Goal: Communication & Community: Answer question/provide support

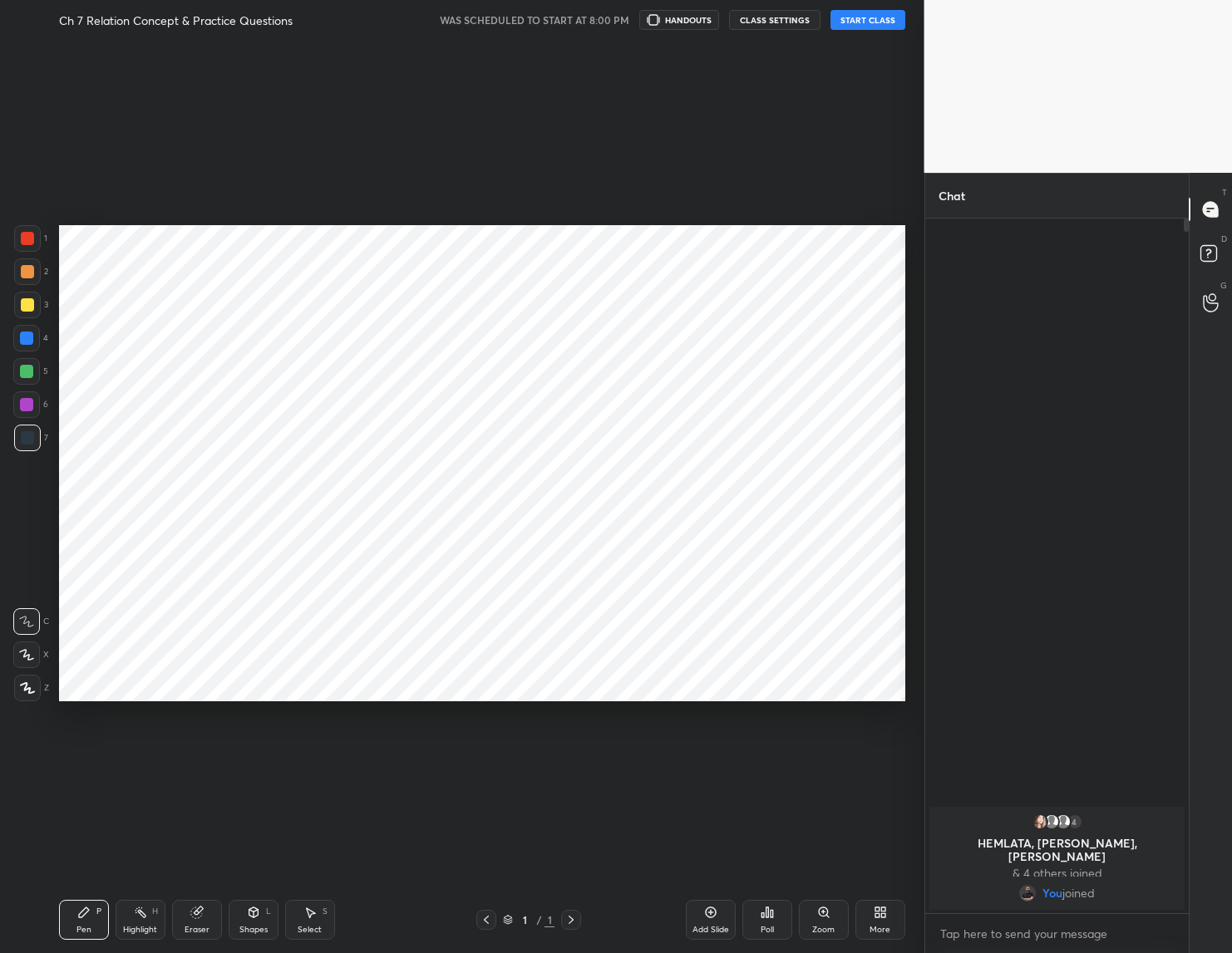
scroll to position [846, 856]
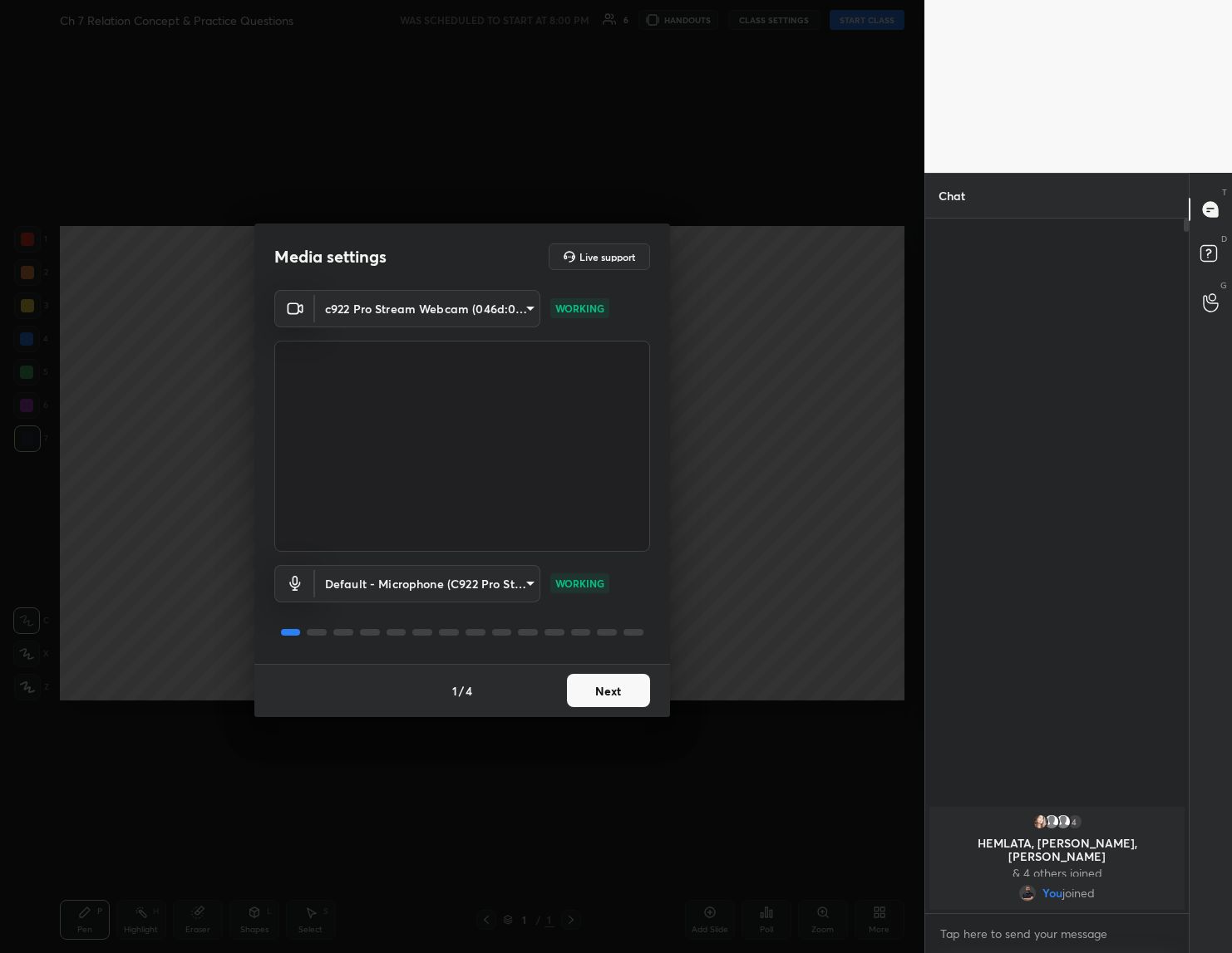
click at [636, 688] on button "Next" at bounding box center [608, 690] width 83 height 33
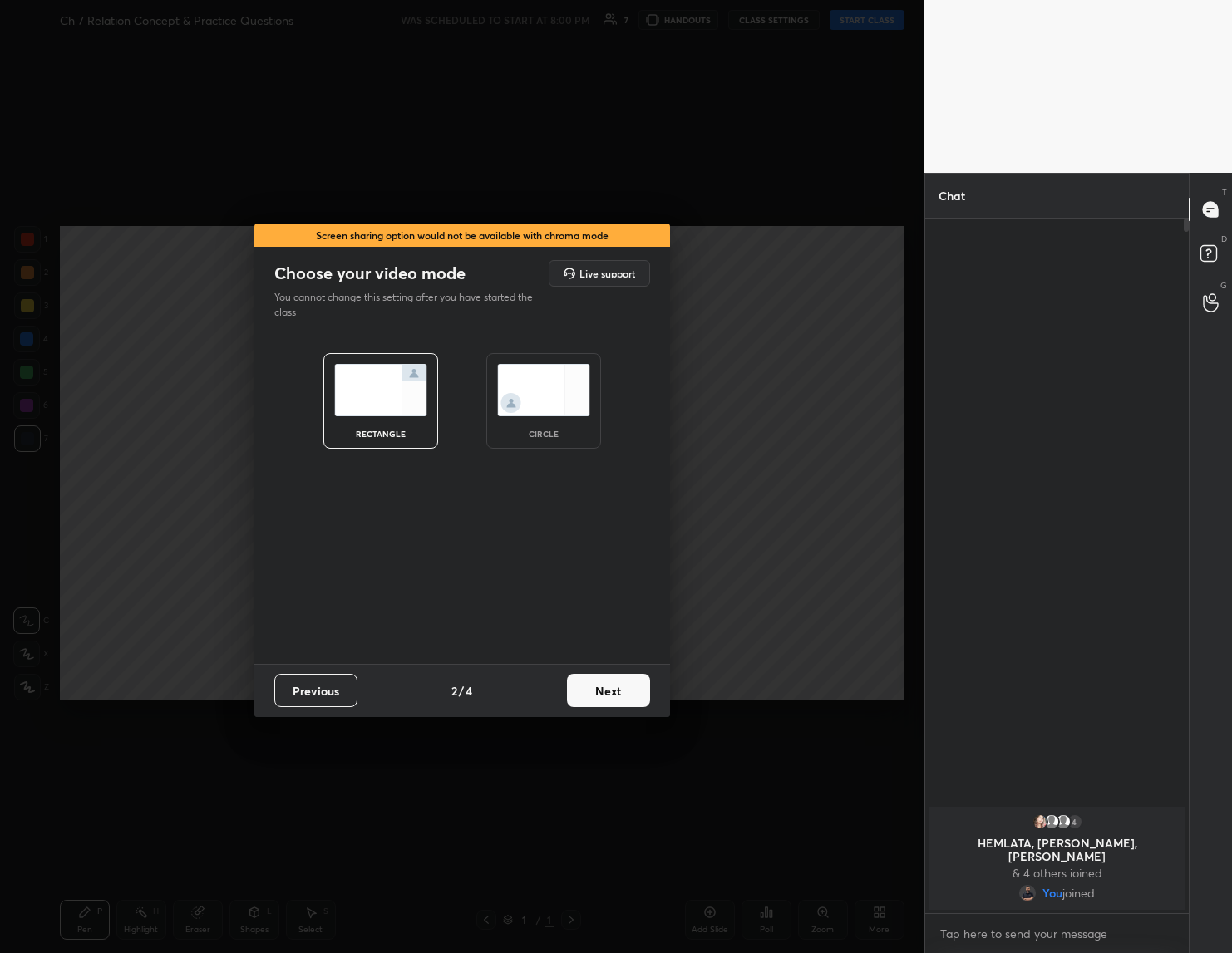
click at [623, 684] on button "Next" at bounding box center [608, 690] width 83 height 33
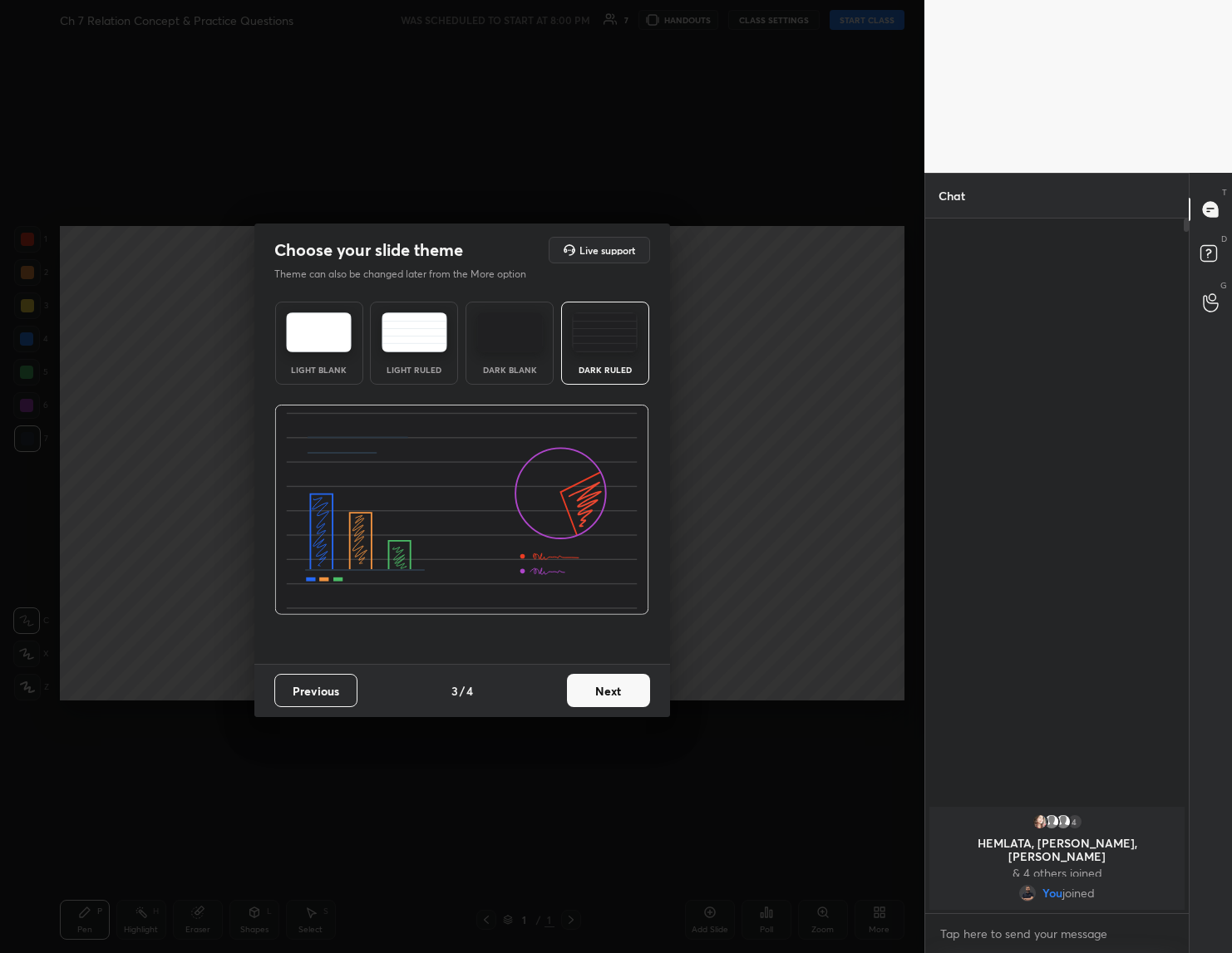
click at [623, 684] on button "Next" at bounding box center [608, 690] width 83 height 33
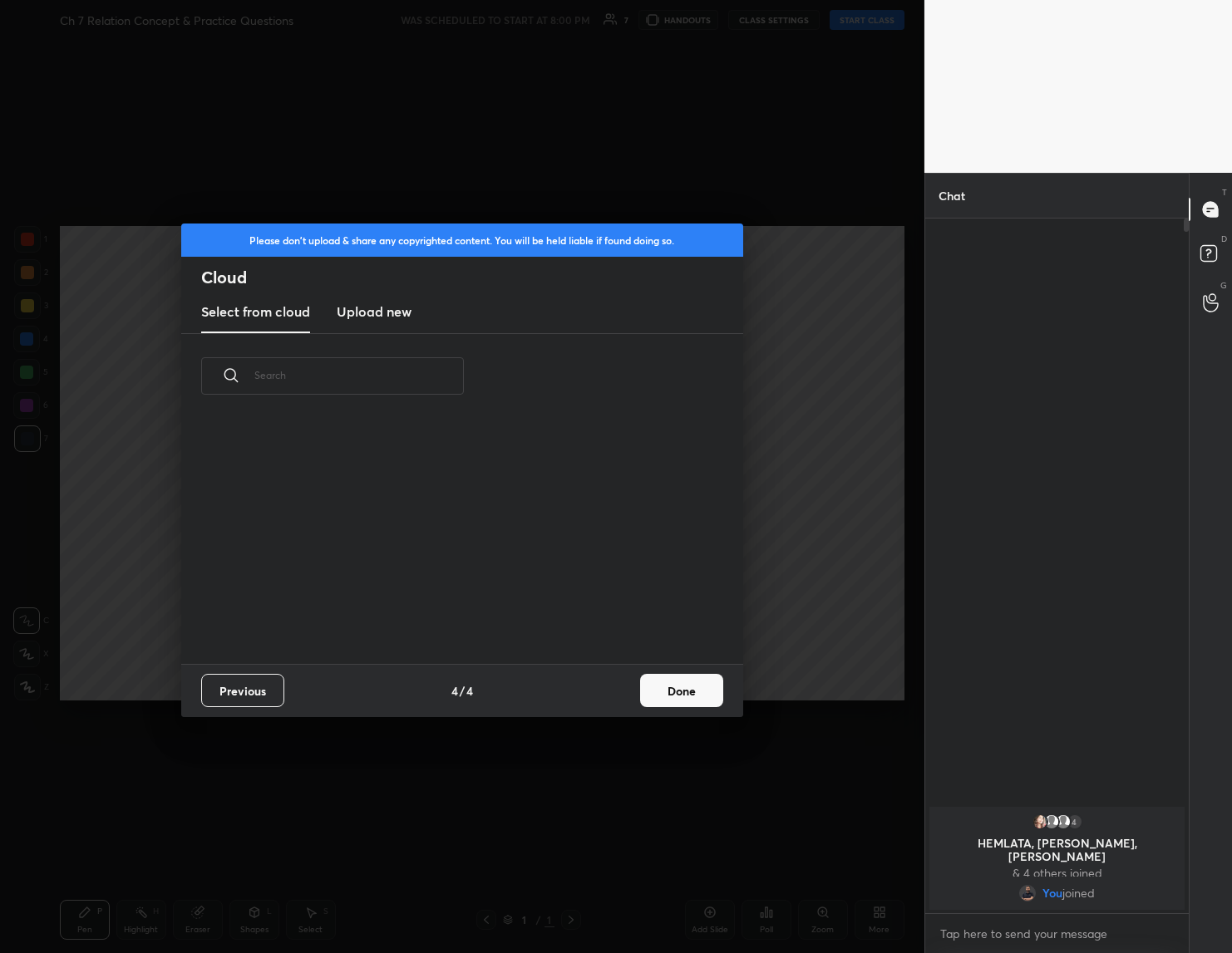
click at [623, 684] on div "Previous 4 / 4 Done" at bounding box center [462, 690] width 562 height 53
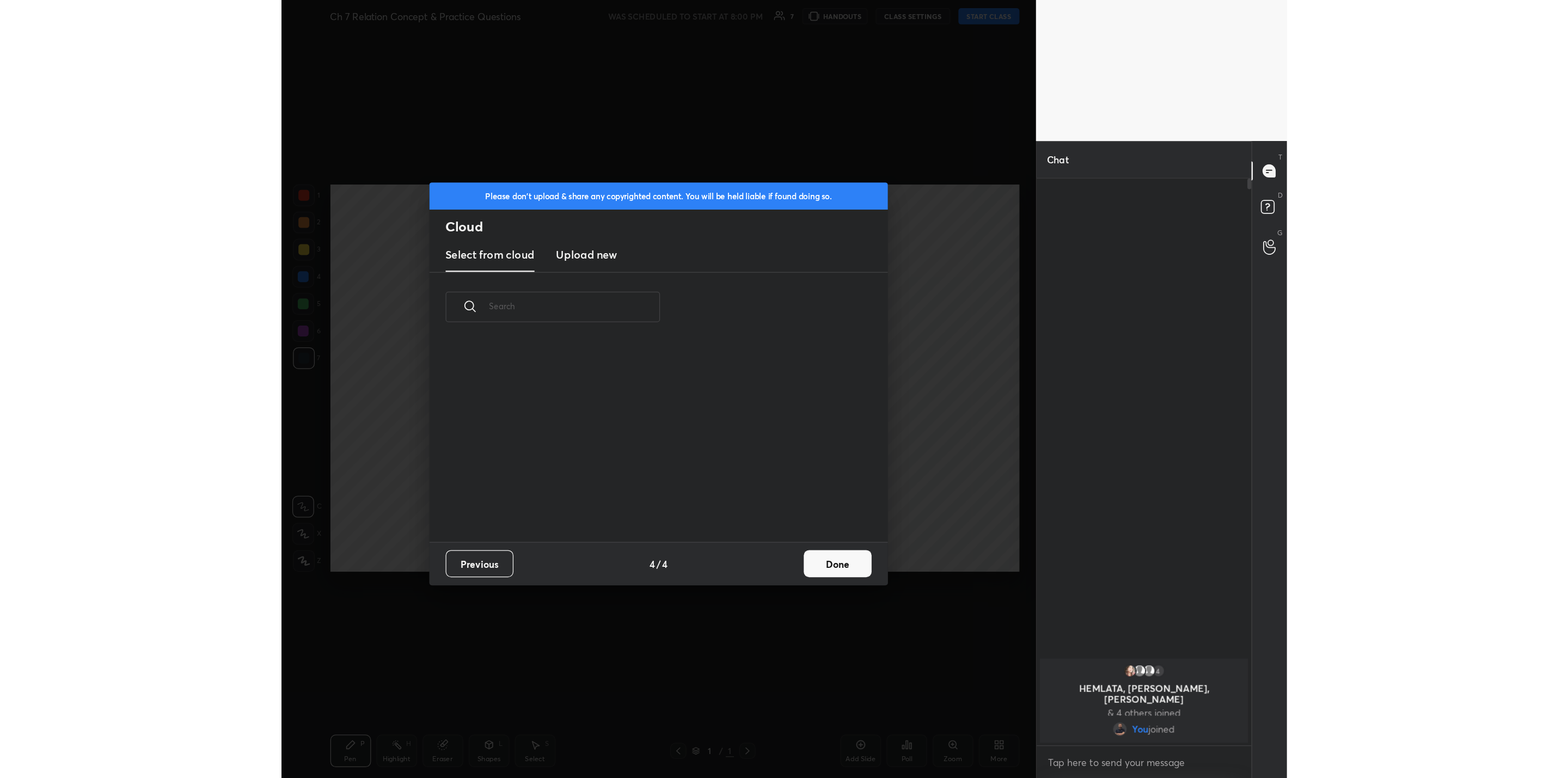
scroll to position [161, 349]
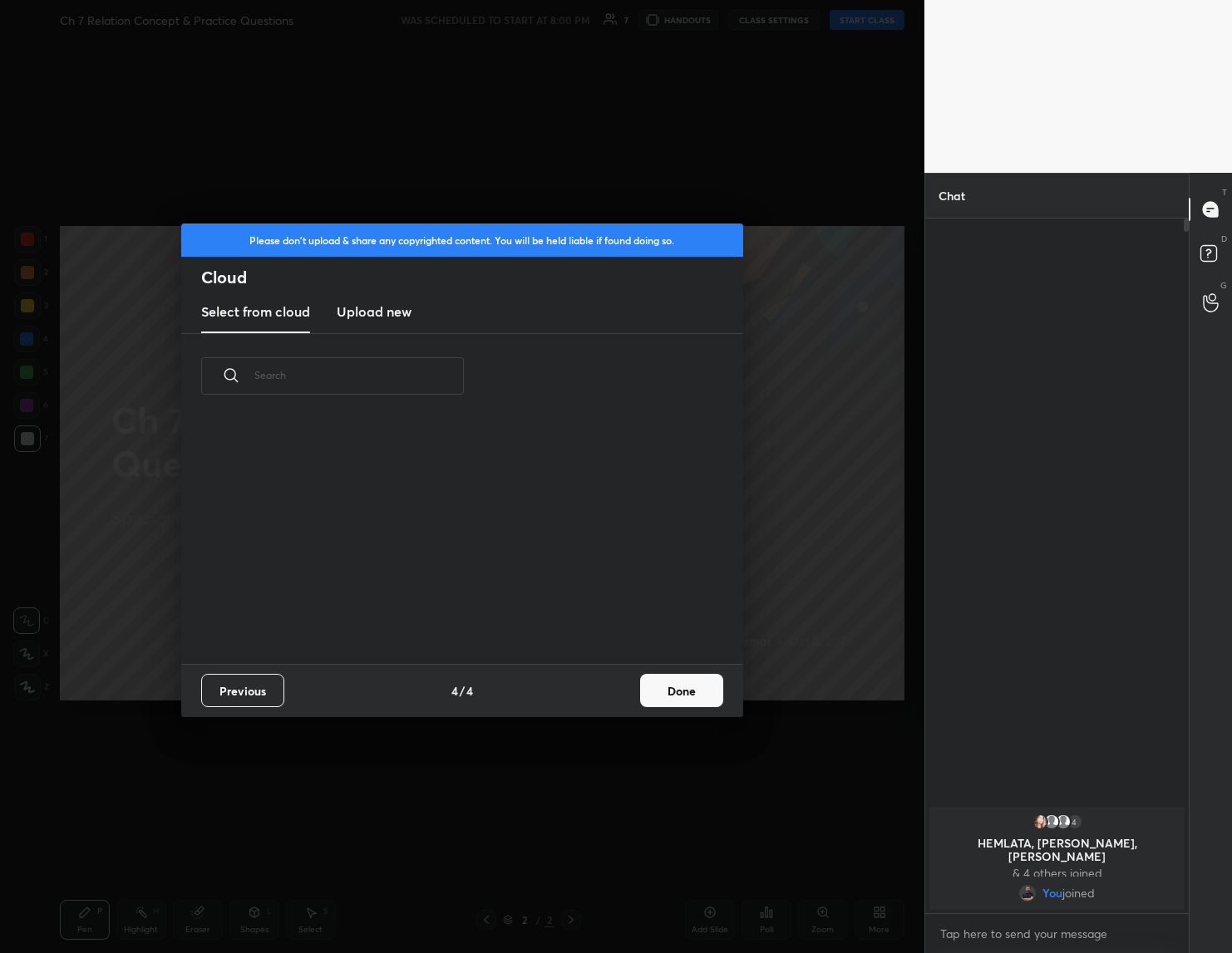
click at [671, 697] on button "Done" at bounding box center [681, 690] width 83 height 33
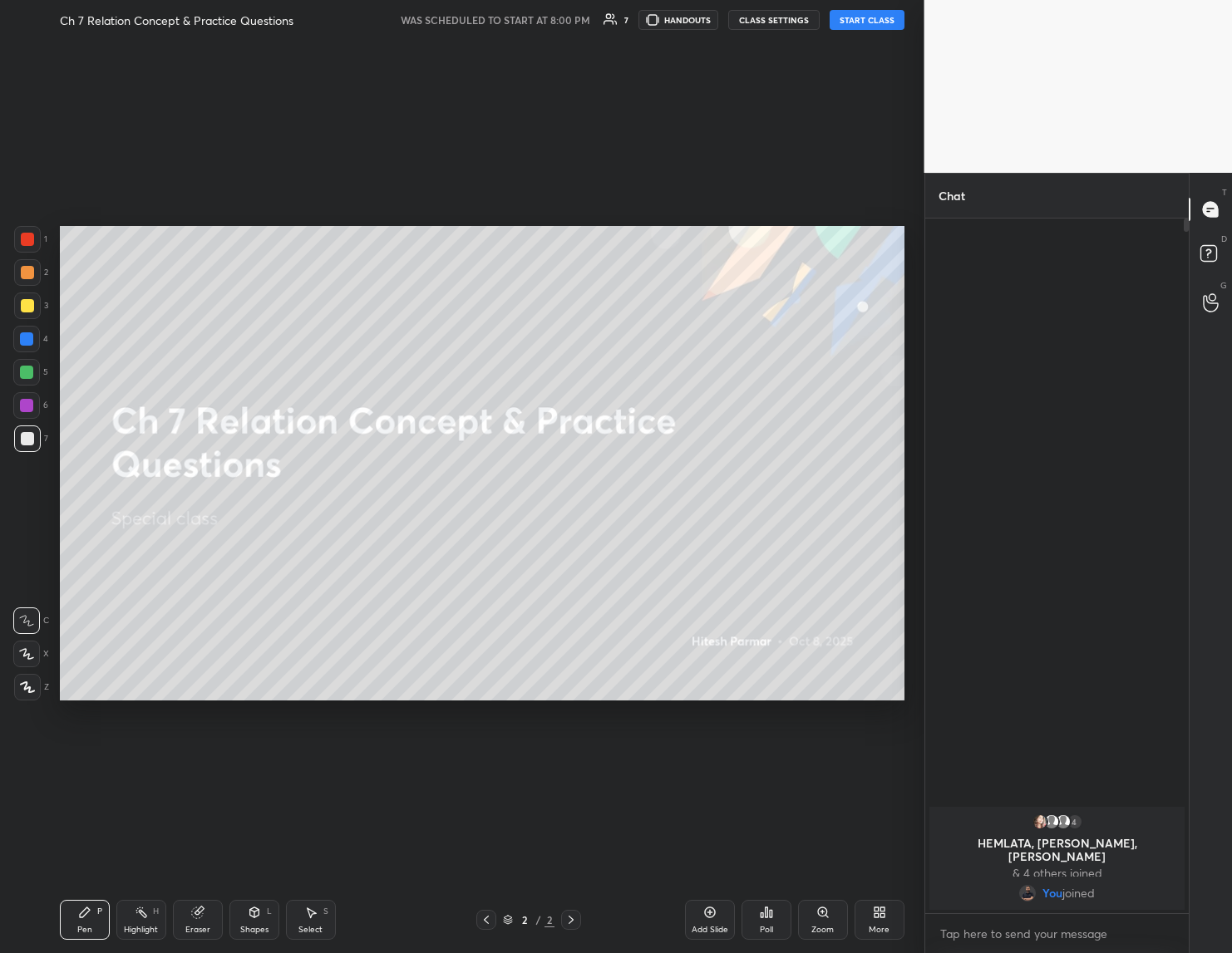
click at [868, 19] on button "START CLASS" at bounding box center [867, 20] width 74 height 20
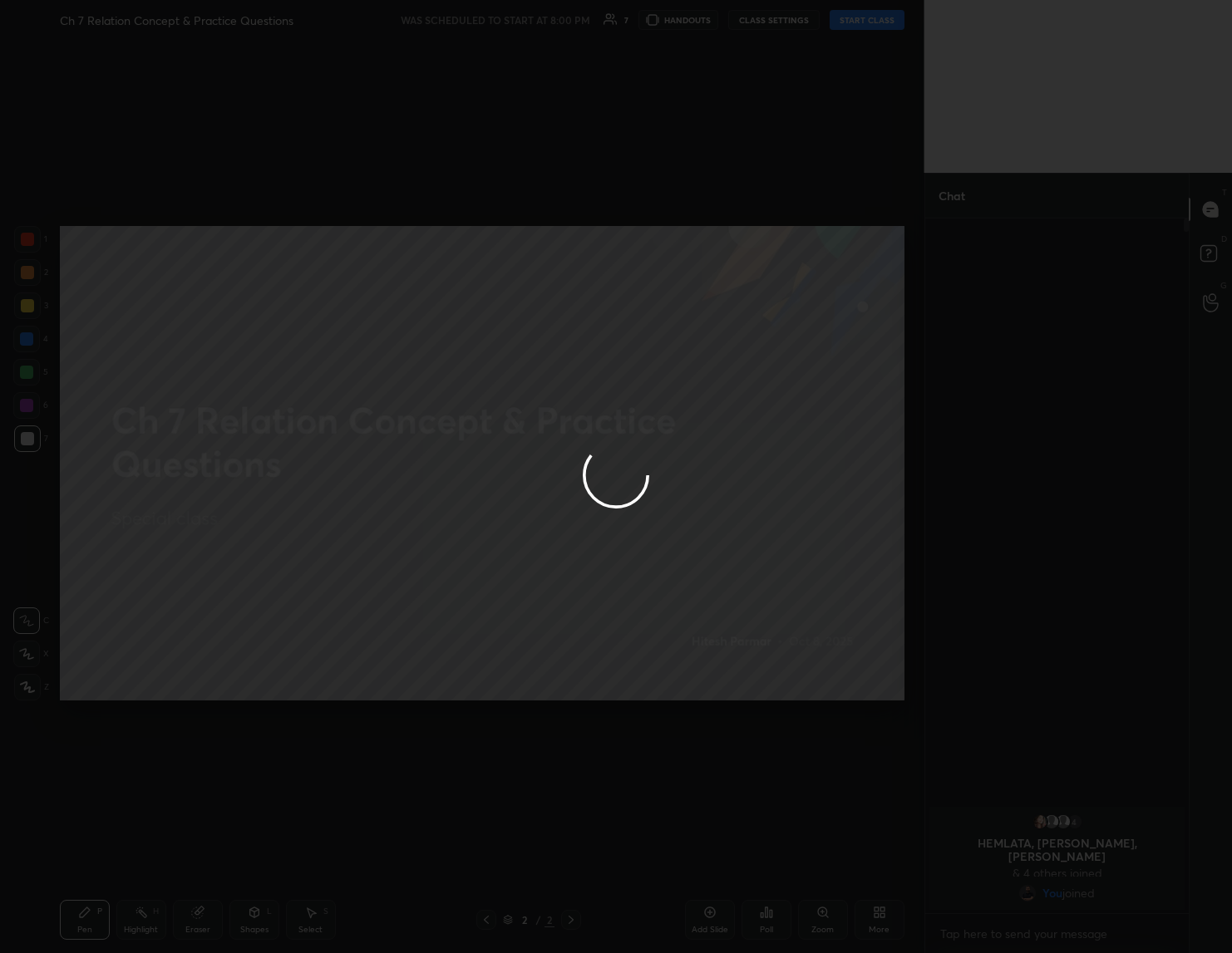
click at [868, 19] on div at bounding box center [616, 476] width 1232 height 953
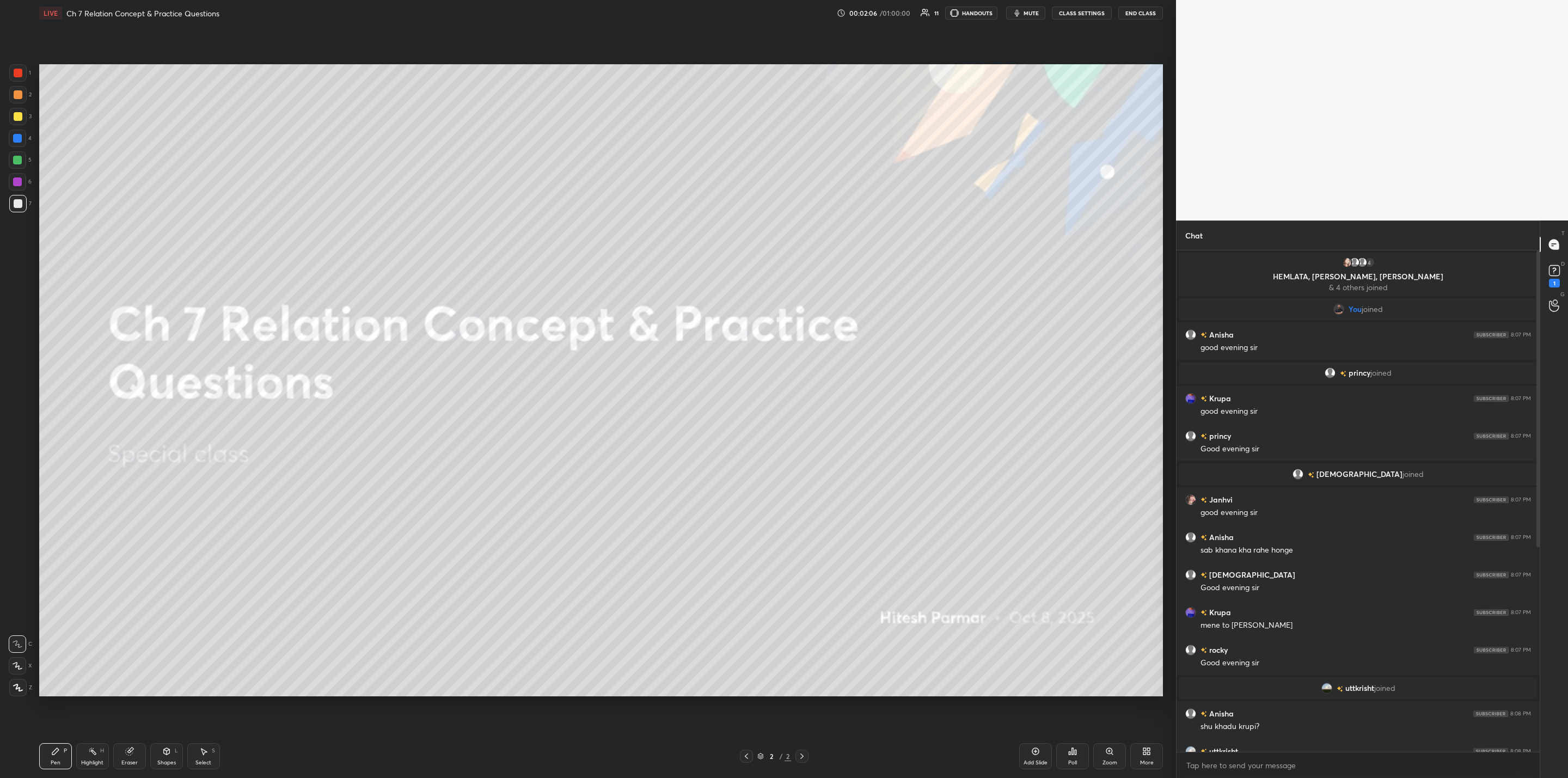
scroll to position [356, 0]
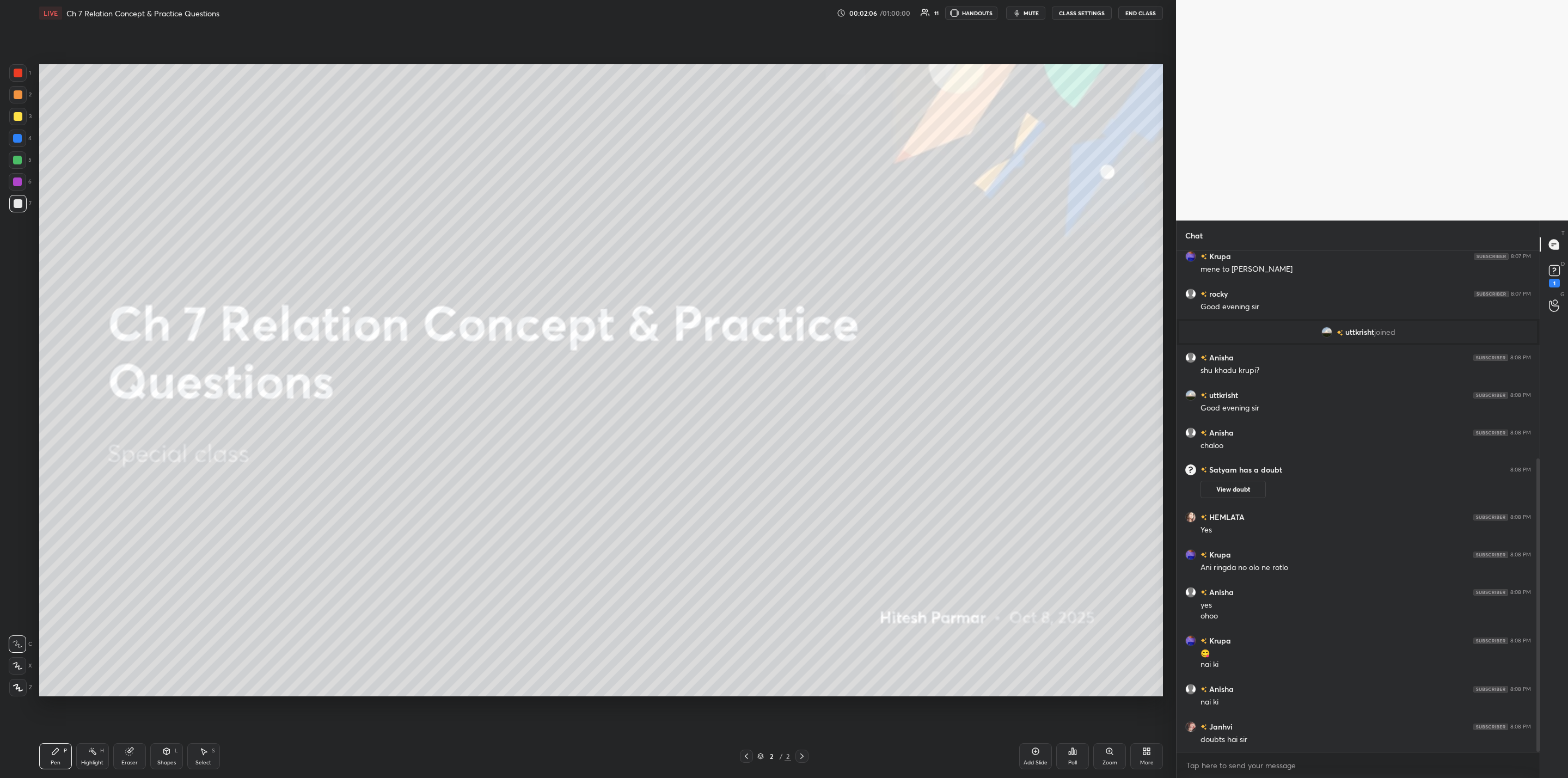
drag, startPoint x: 1536, startPoint y: 506, endPoint x: 1534, endPoint y: 617, distance: 111.0
click at [807, 617] on div at bounding box center [1536, 501] width 7 height 502
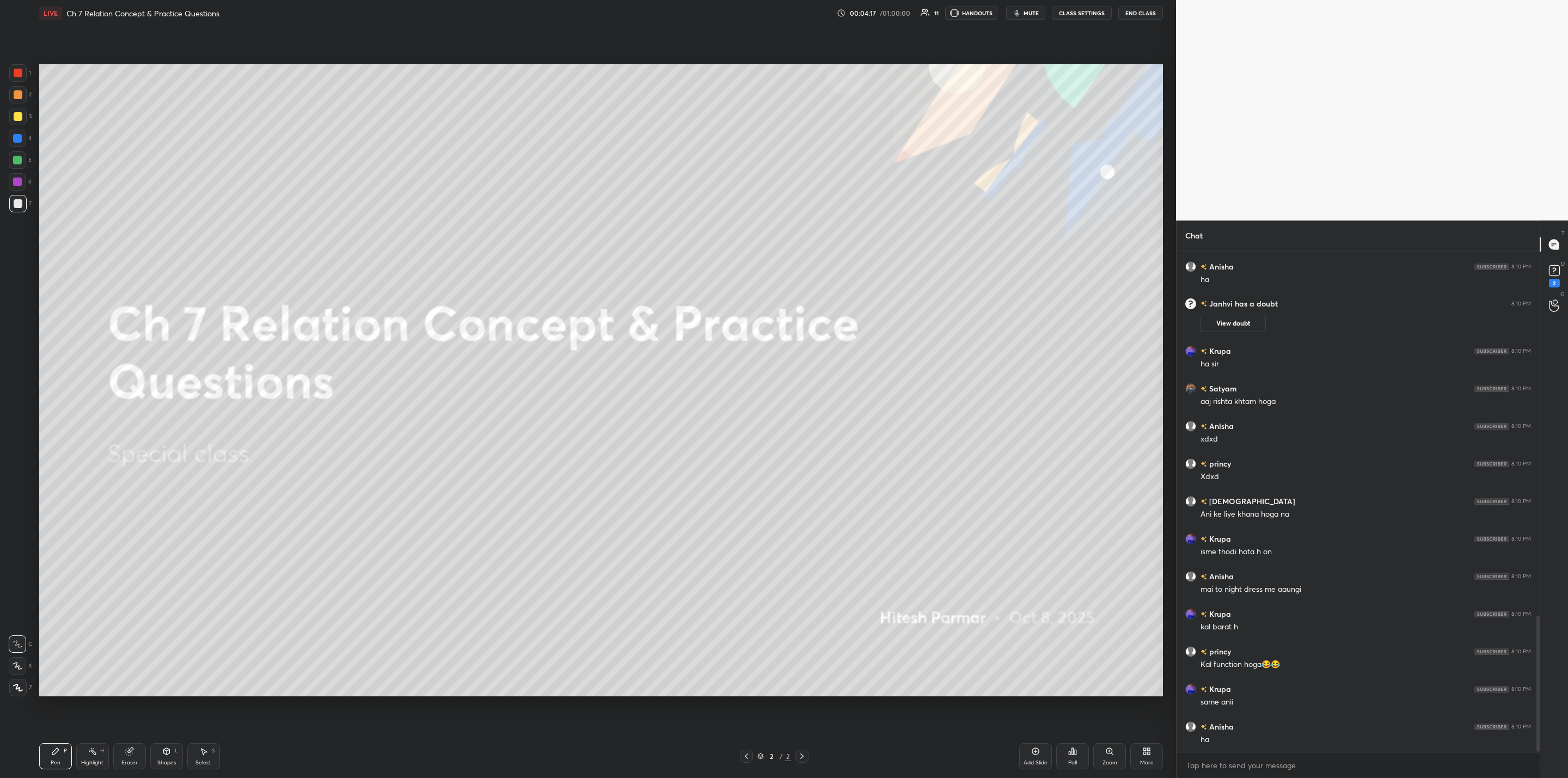
scroll to position [1345, 0]
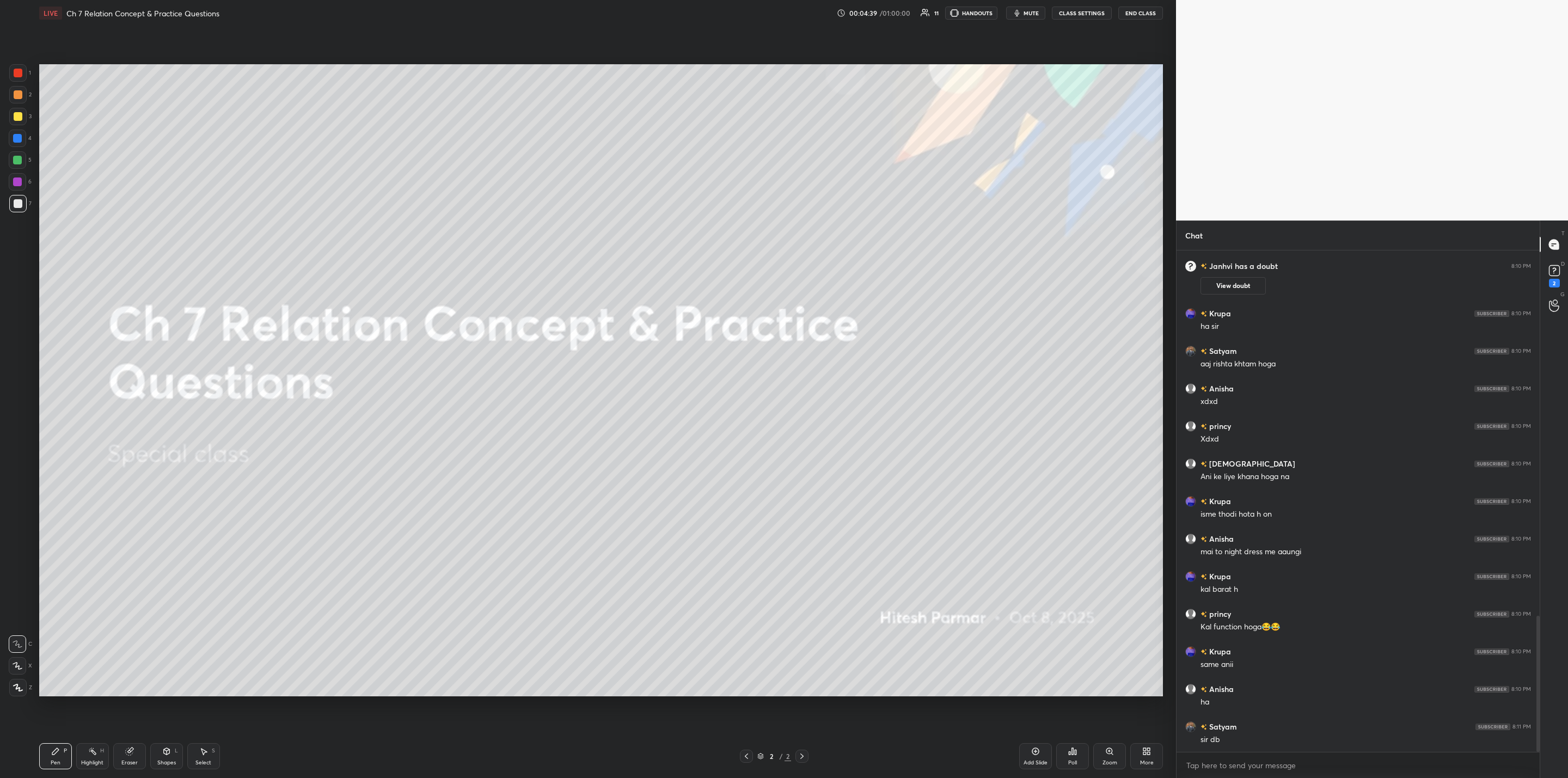
click at [807, 624] on div "More" at bounding box center [1147, 756] width 33 height 26
click at [807, 624] on div "Upload File" at bounding box center [1085, 643] width 44 height 26
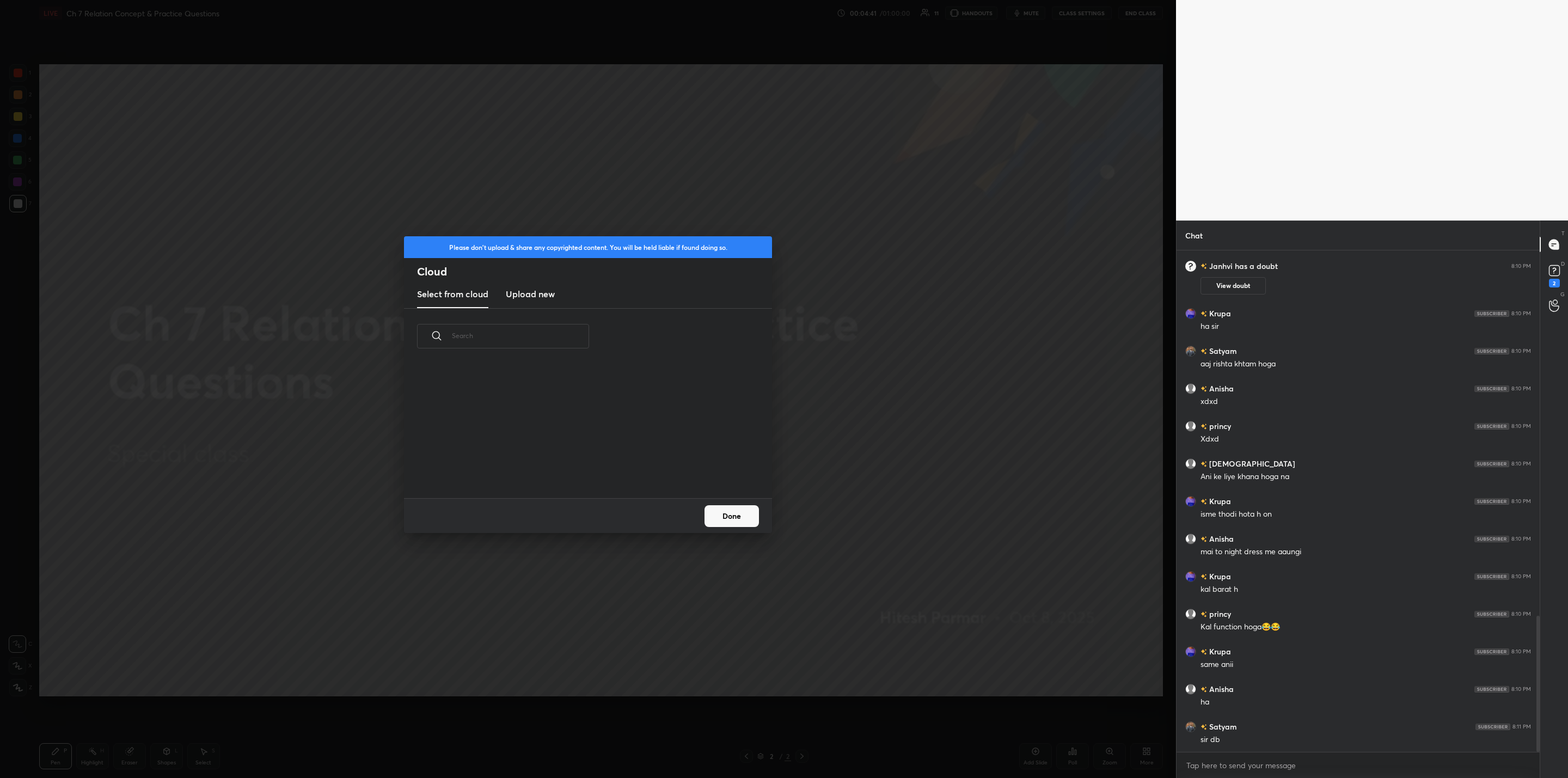
scroll to position [135, 349]
click at [520, 287] on new "Upload new" at bounding box center [530, 295] width 49 height 27
click at [590, 466] on label "Browse" at bounding box center [589, 467] width 49 height 18
click at [564, 466] on input "Browse" at bounding box center [564, 467] width 0 height 18
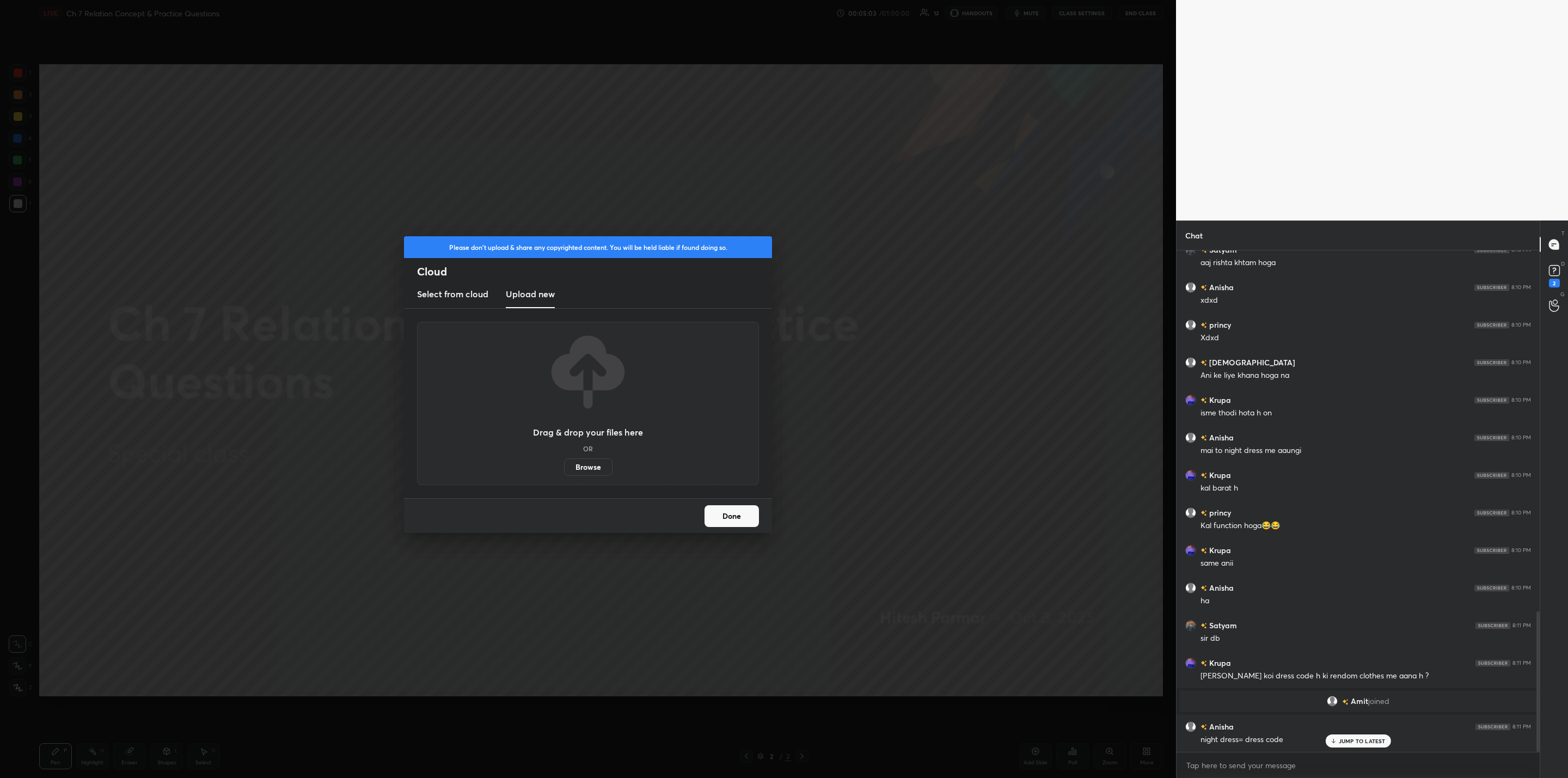
scroll to position [1289, 0]
drag, startPoint x: 735, startPoint y: 515, endPoint x: 747, endPoint y: 541, distance: 28.6
click at [732, 517] on button "Done" at bounding box center [731, 516] width 54 height 22
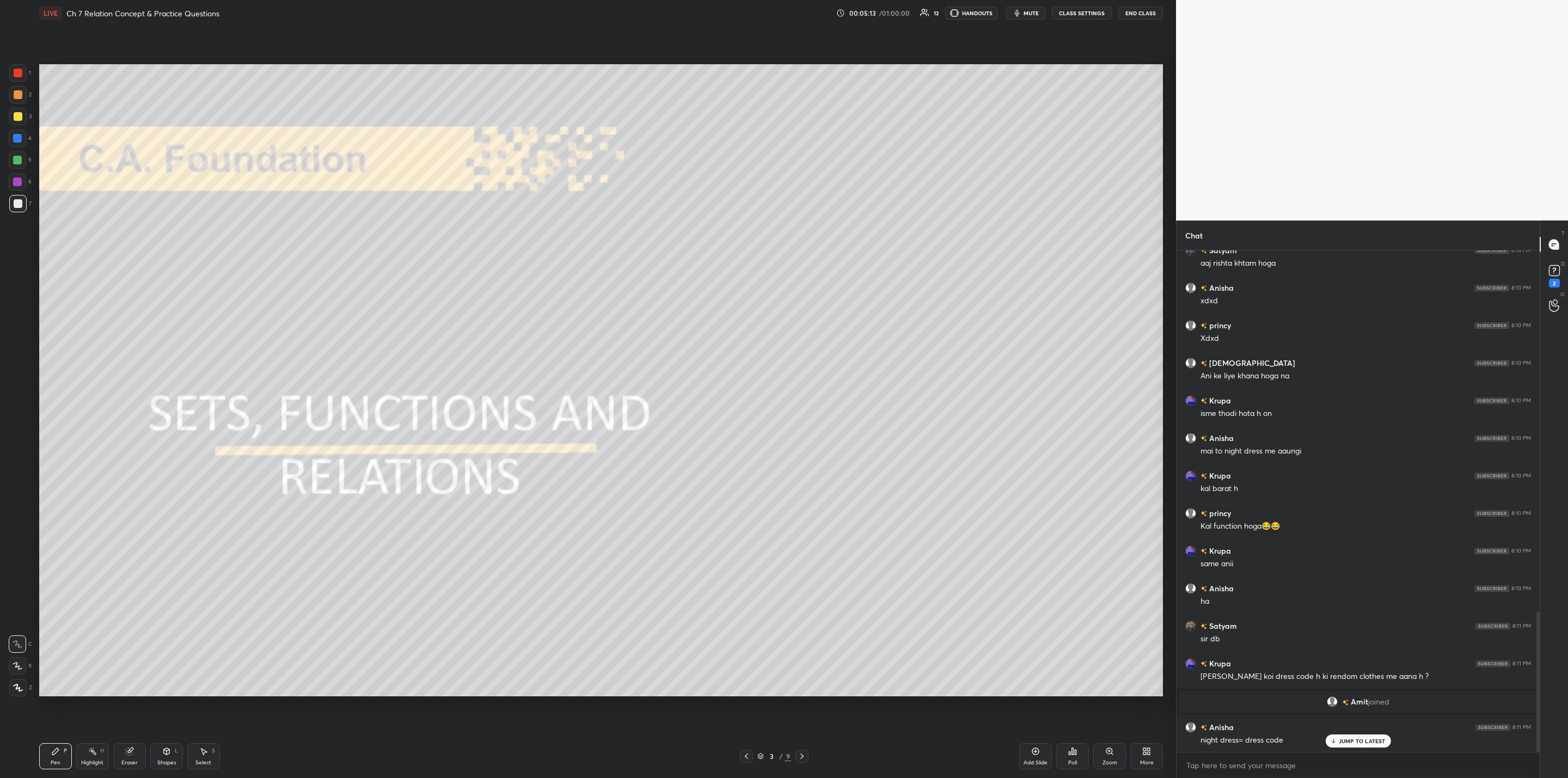
click at [797, 624] on icon at bounding box center [802, 756] width 9 height 9
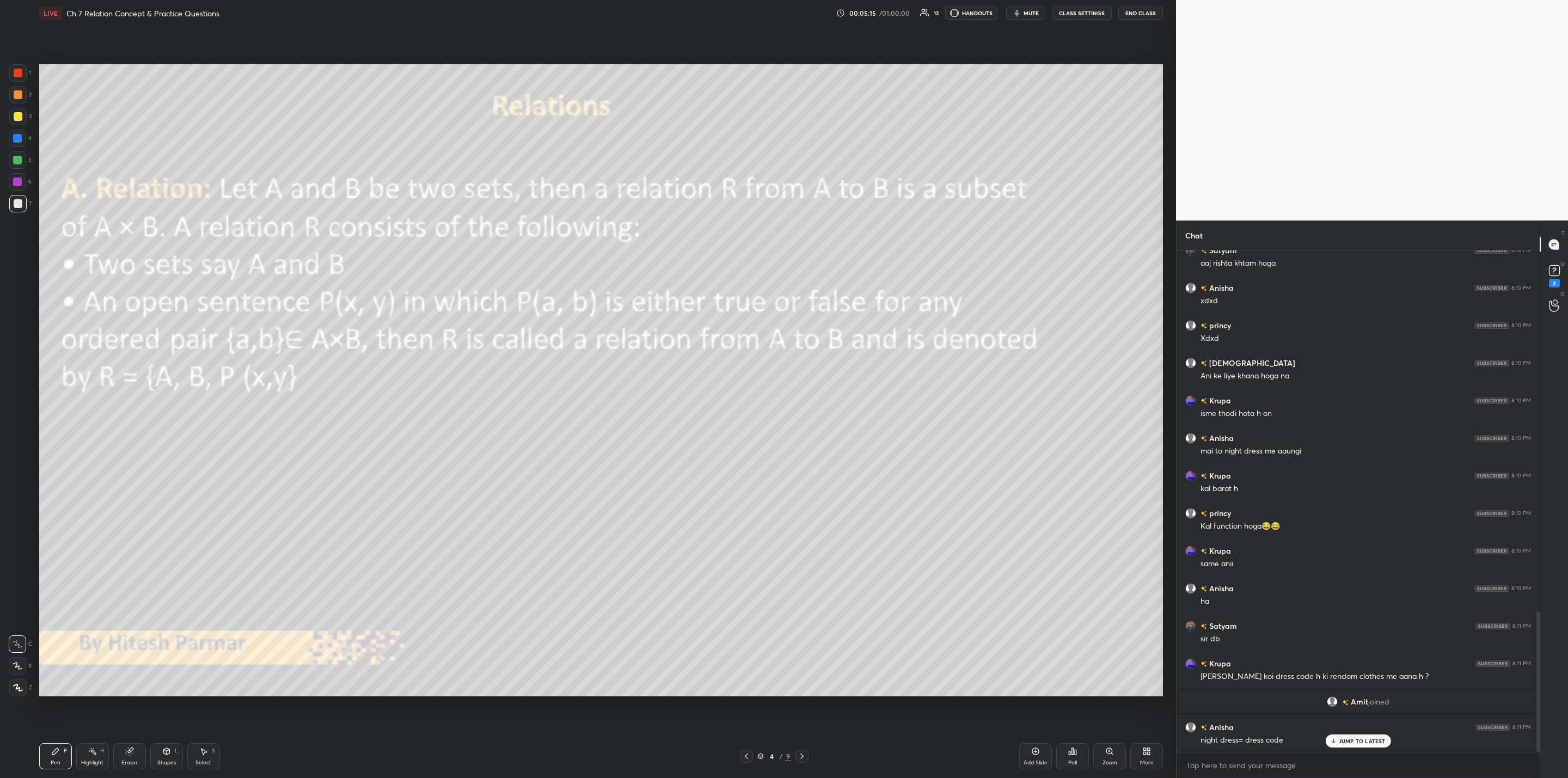
click at [796, 624] on div at bounding box center [802, 756] width 13 height 13
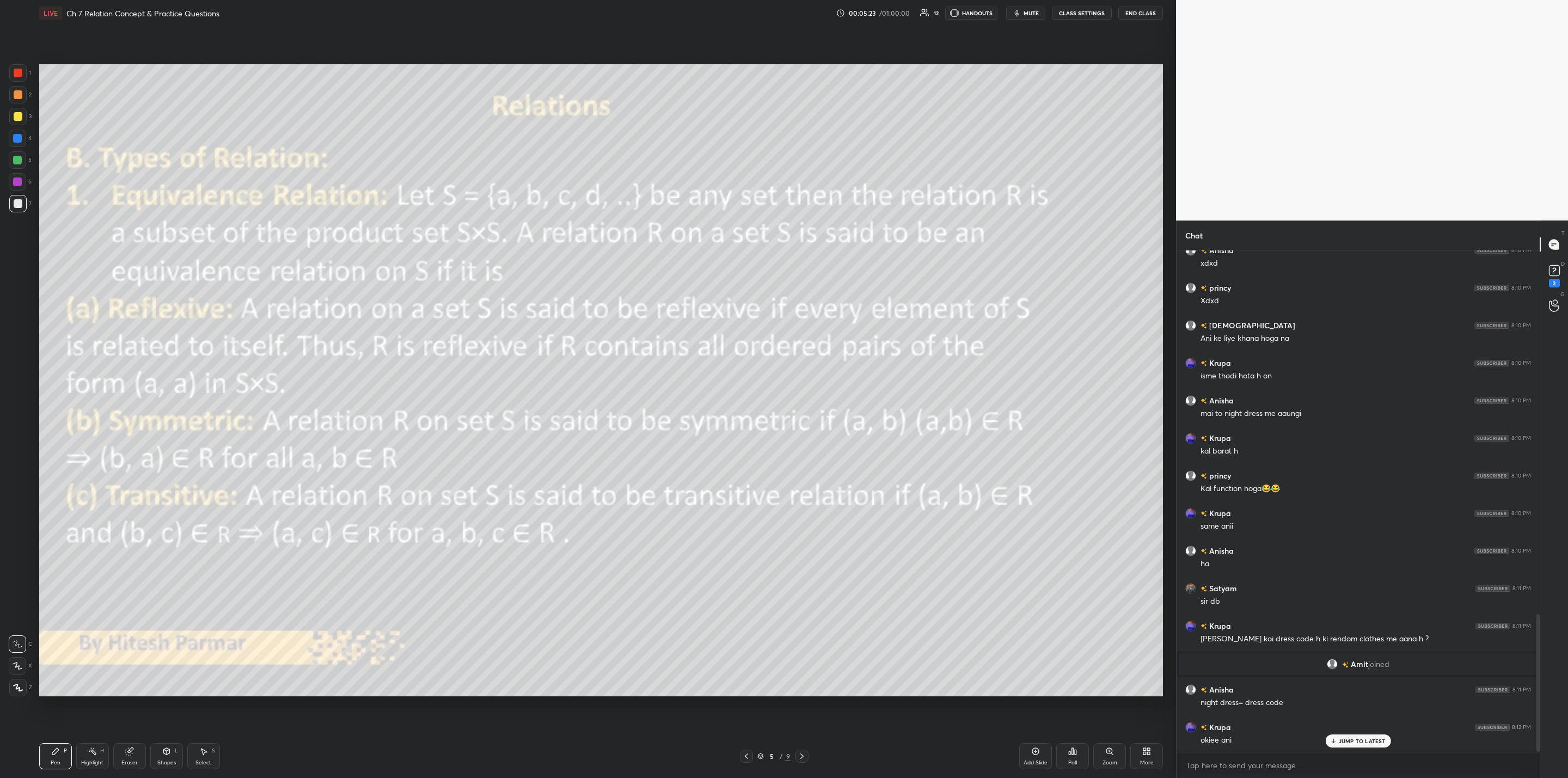
scroll to position [1364, 0]
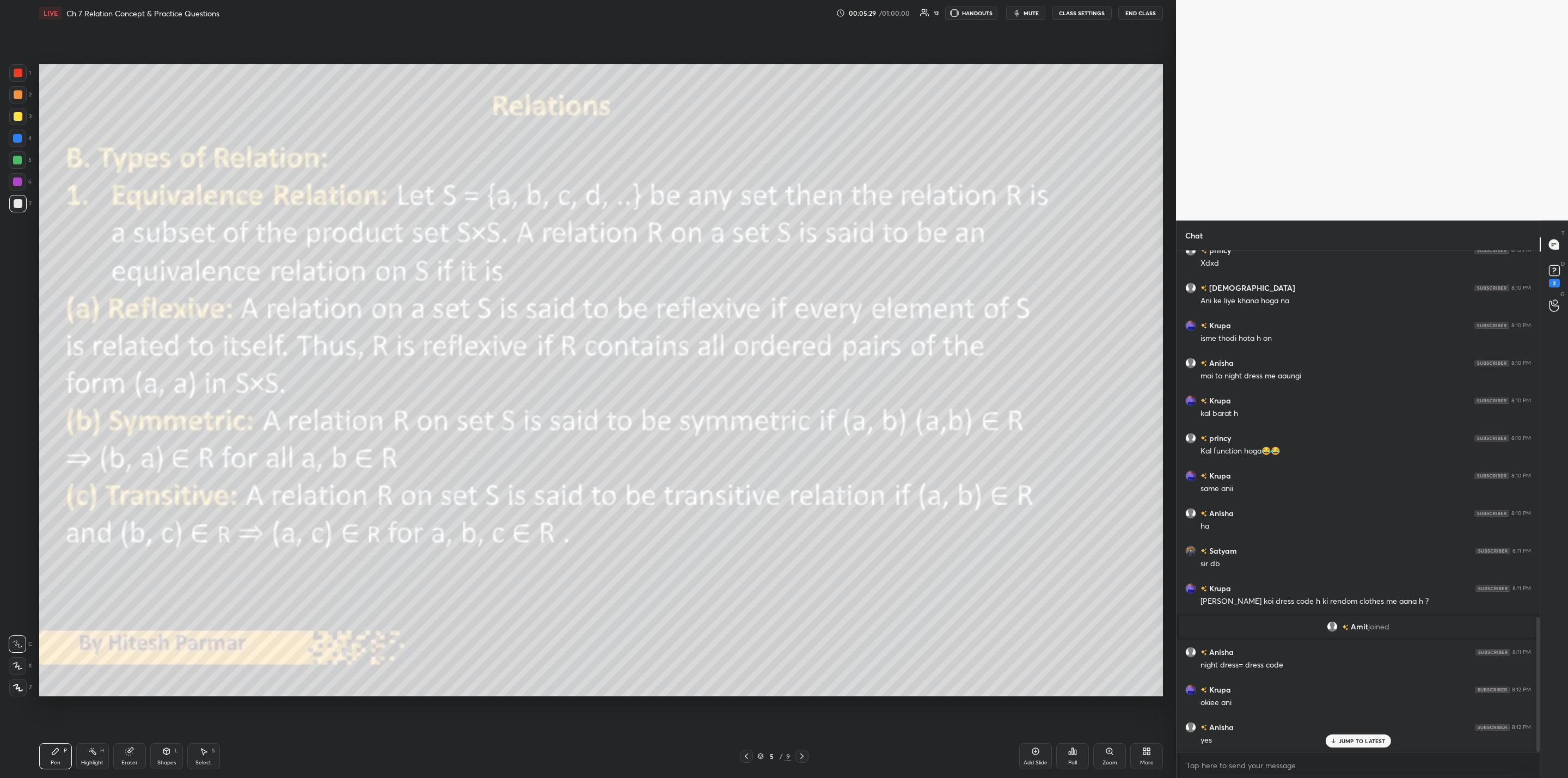
click at [801, 624] on div at bounding box center [802, 756] width 13 height 13
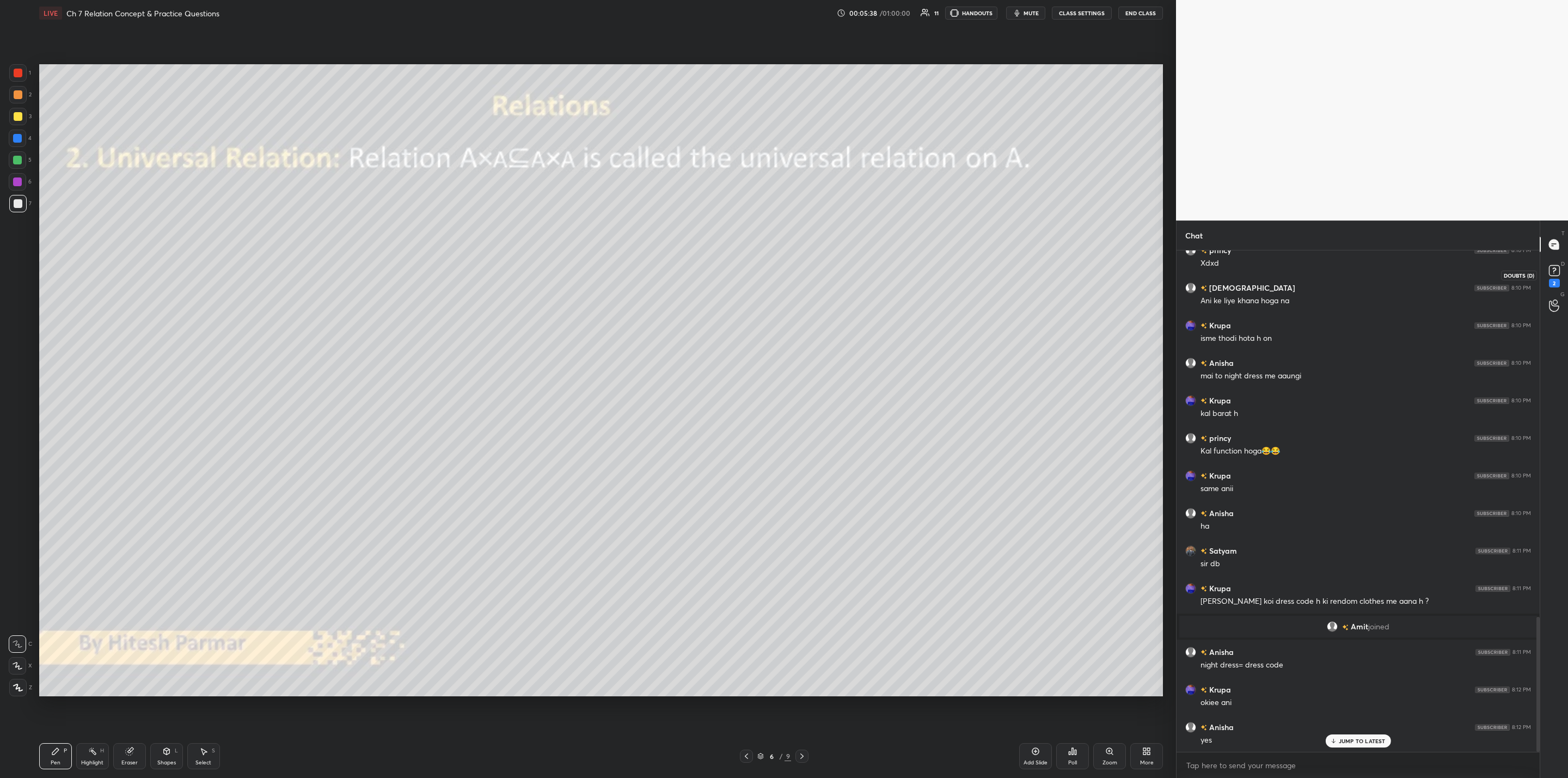
click at [807, 266] on rect at bounding box center [1554, 270] width 10 height 10
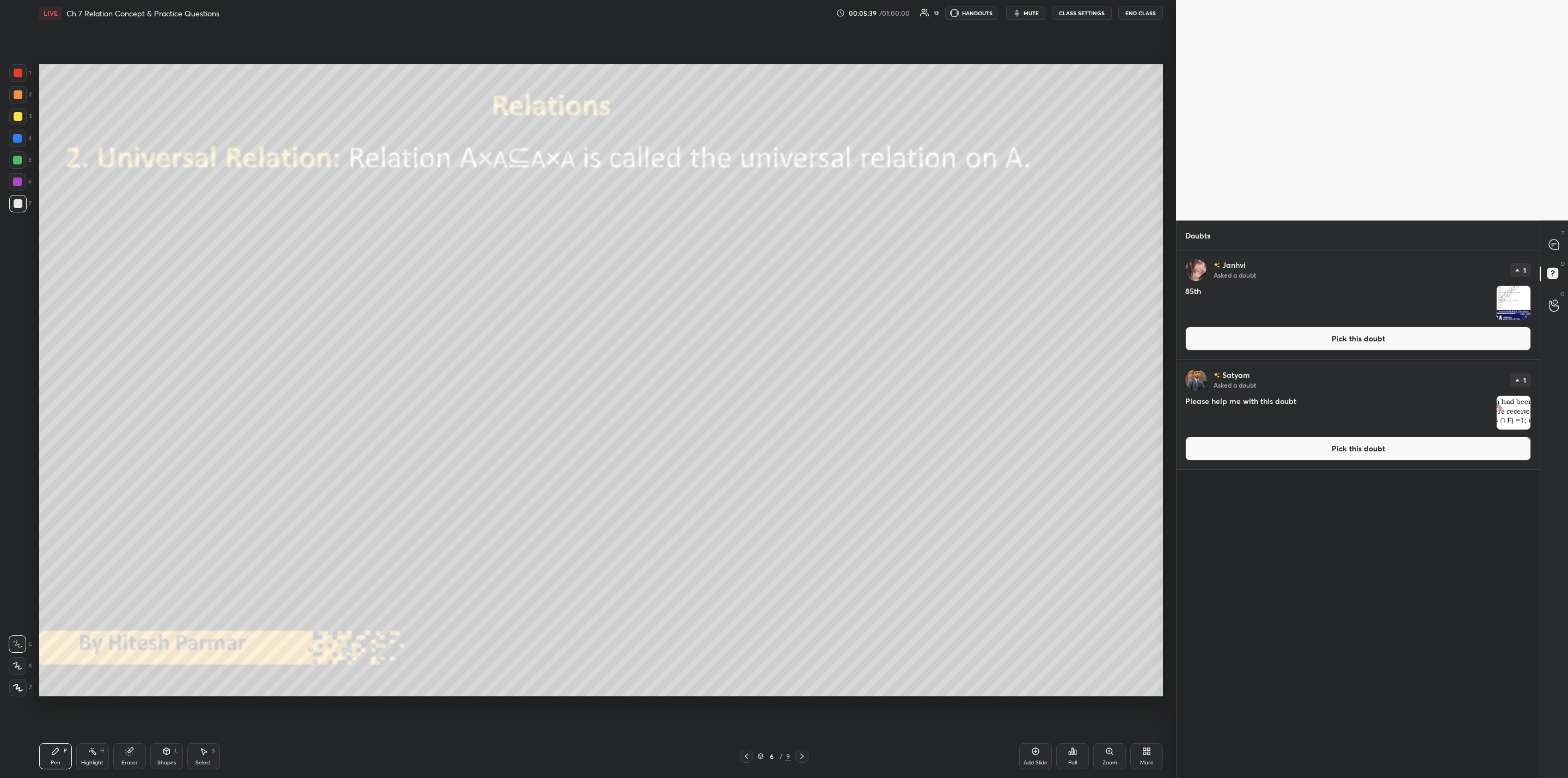
drag, startPoint x: 1514, startPoint y: 301, endPoint x: 1518, endPoint y: 307, distance: 7.2
click at [807, 301] on img "grid" at bounding box center [1513, 303] width 33 height 33
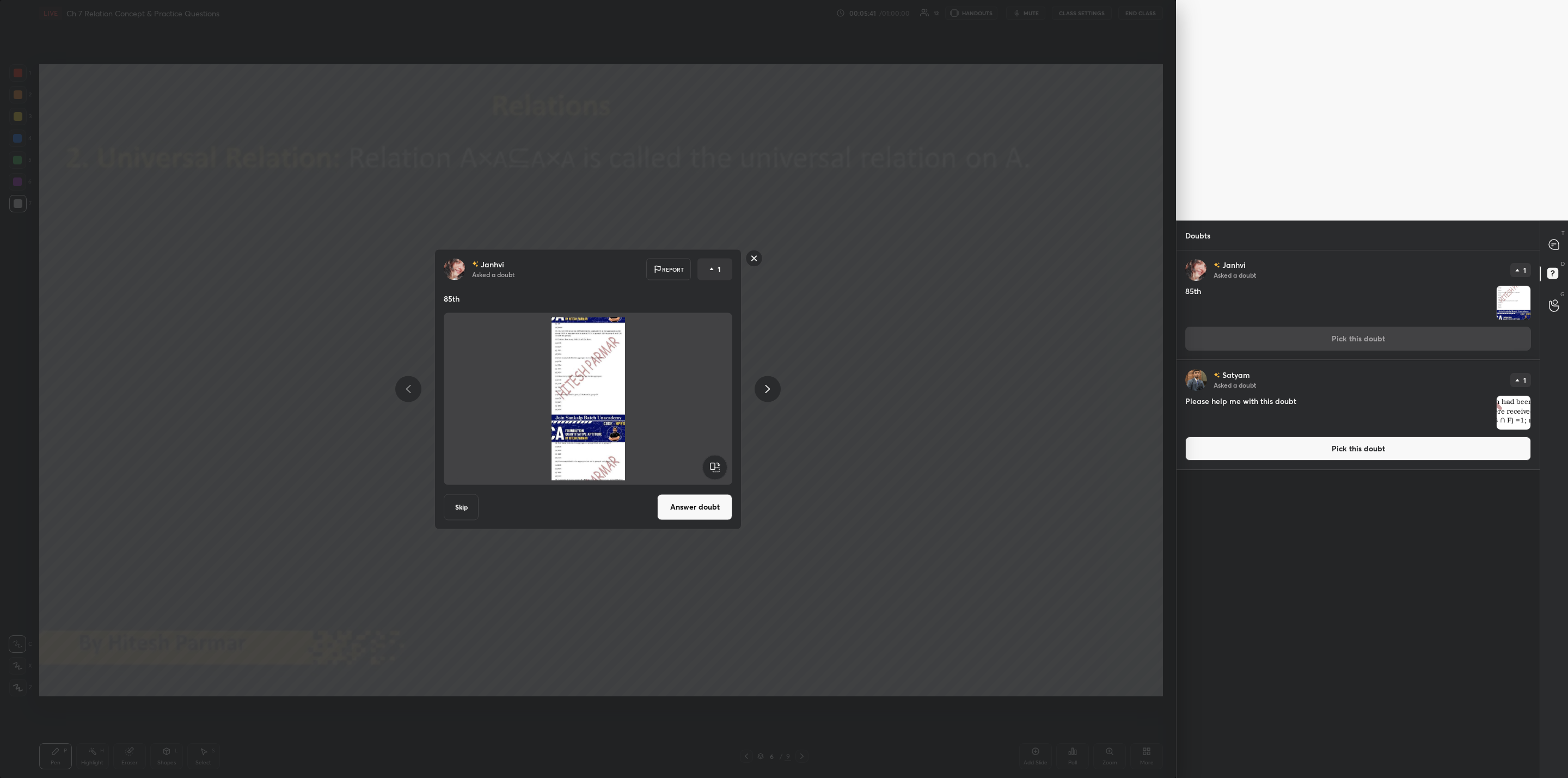
drag, startPoint x: 751, startPoint y: 258, endPoint x: 797, endPoint y: 291, distance: 56.6
click at [749, 263] on rect at bounding box center [754, 259] width 17 height 17
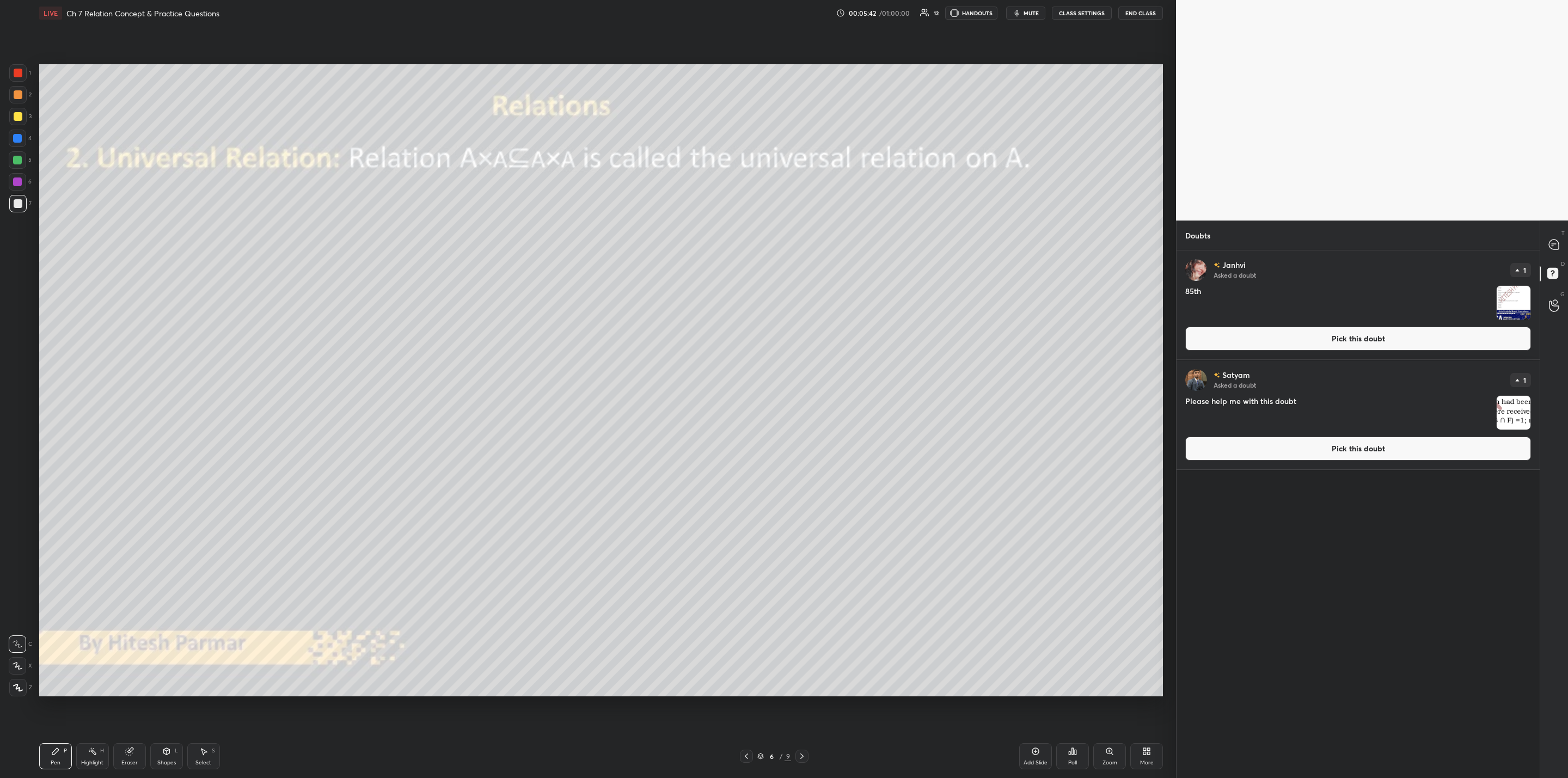
drag, startPoint x: 1514, startPoint y: 415, endPoint x: 1524, endPoint y: 428, distance: 16.4
click at [807, 414] on img "grid" at bounding box center [1513, 412] width 33 height 33
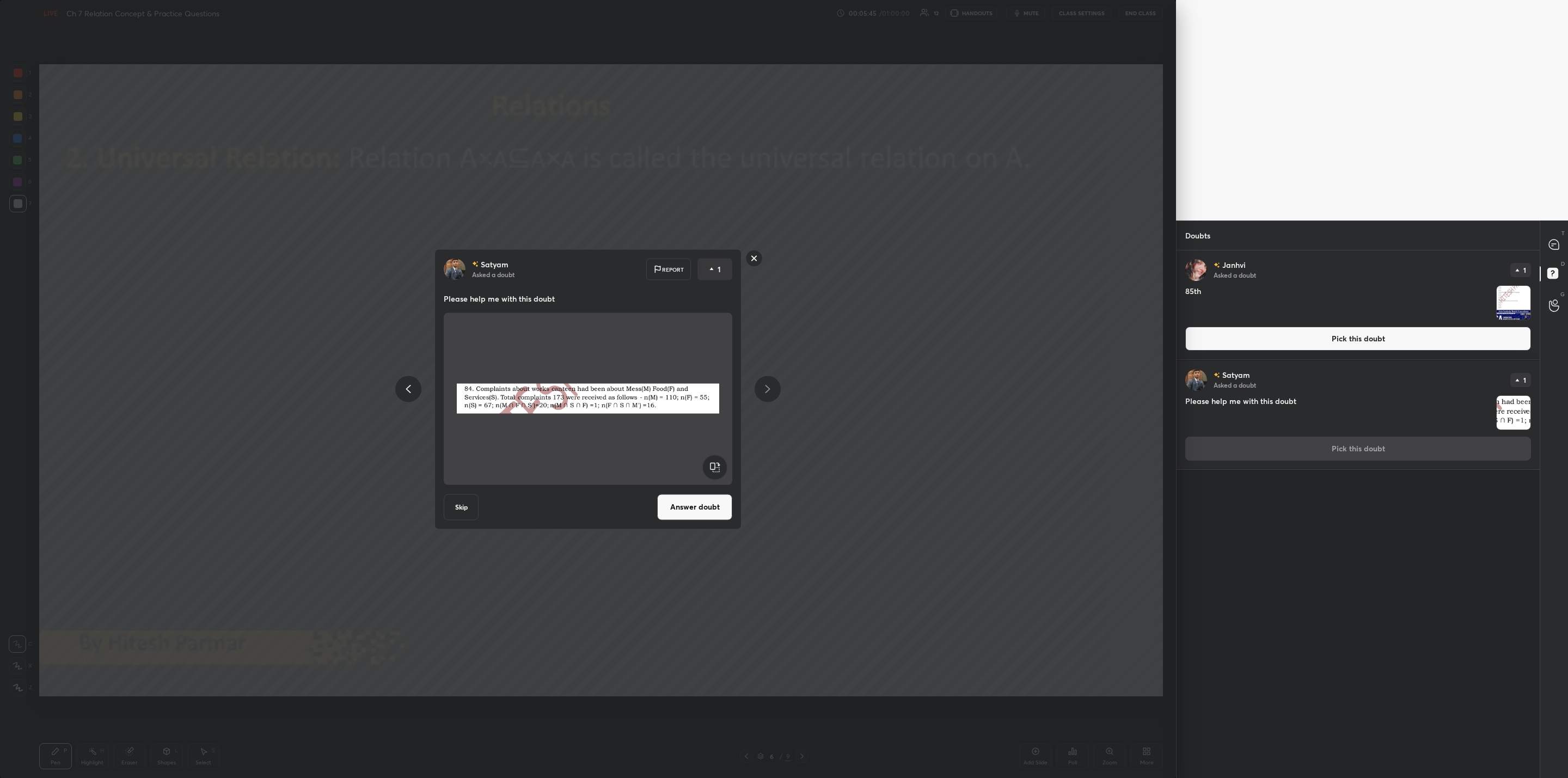
drag, startPoint x: 757, startPoint y: 255, endPoint x: 763, endPoint y: 273, distance: 19.0
click at [758, 256] on rect at bounding box center [754, 259] width 17 height 17
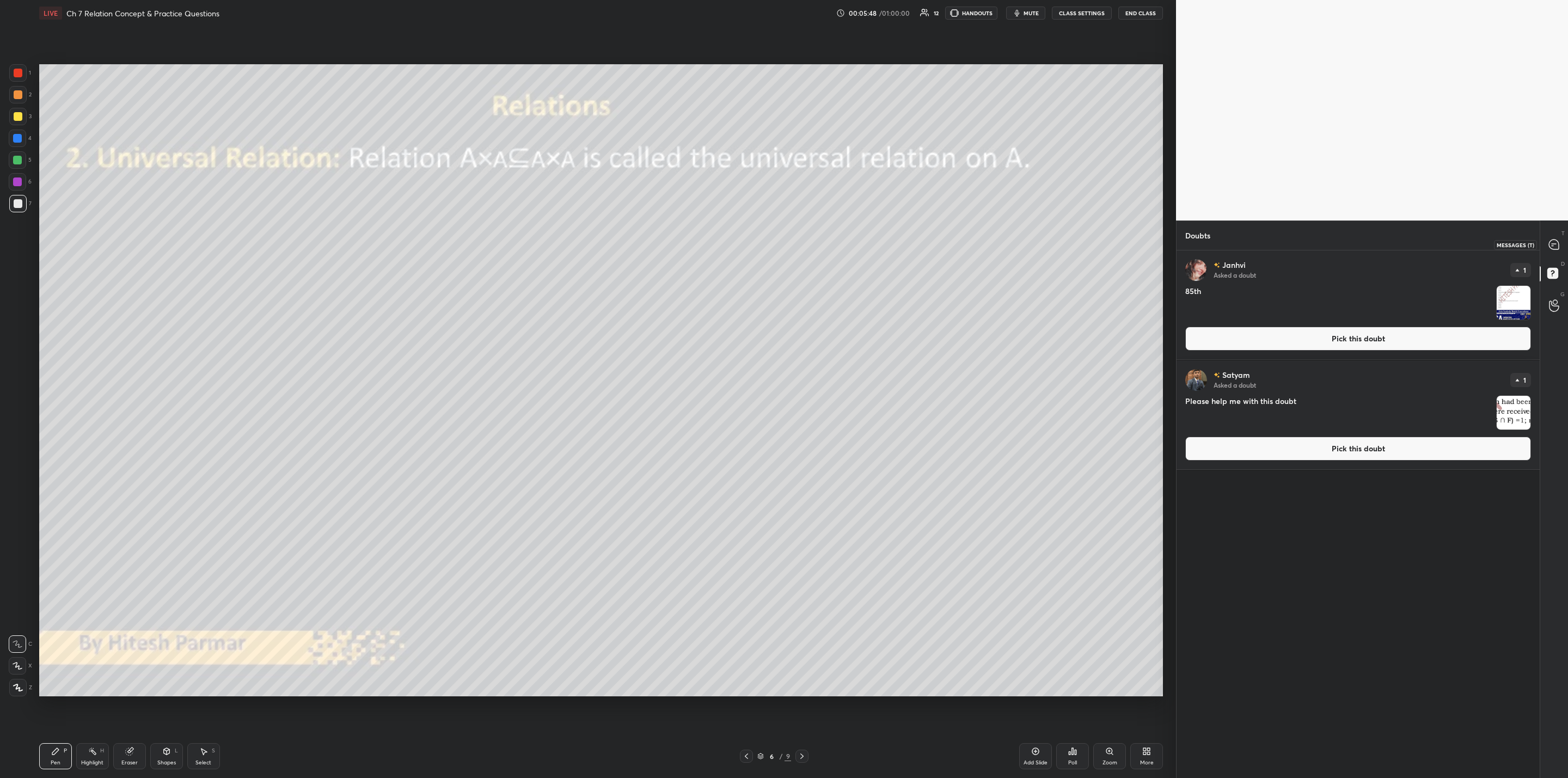
click at [807, 242] on icon at bounding box center [1554, 245] width 10 height 10
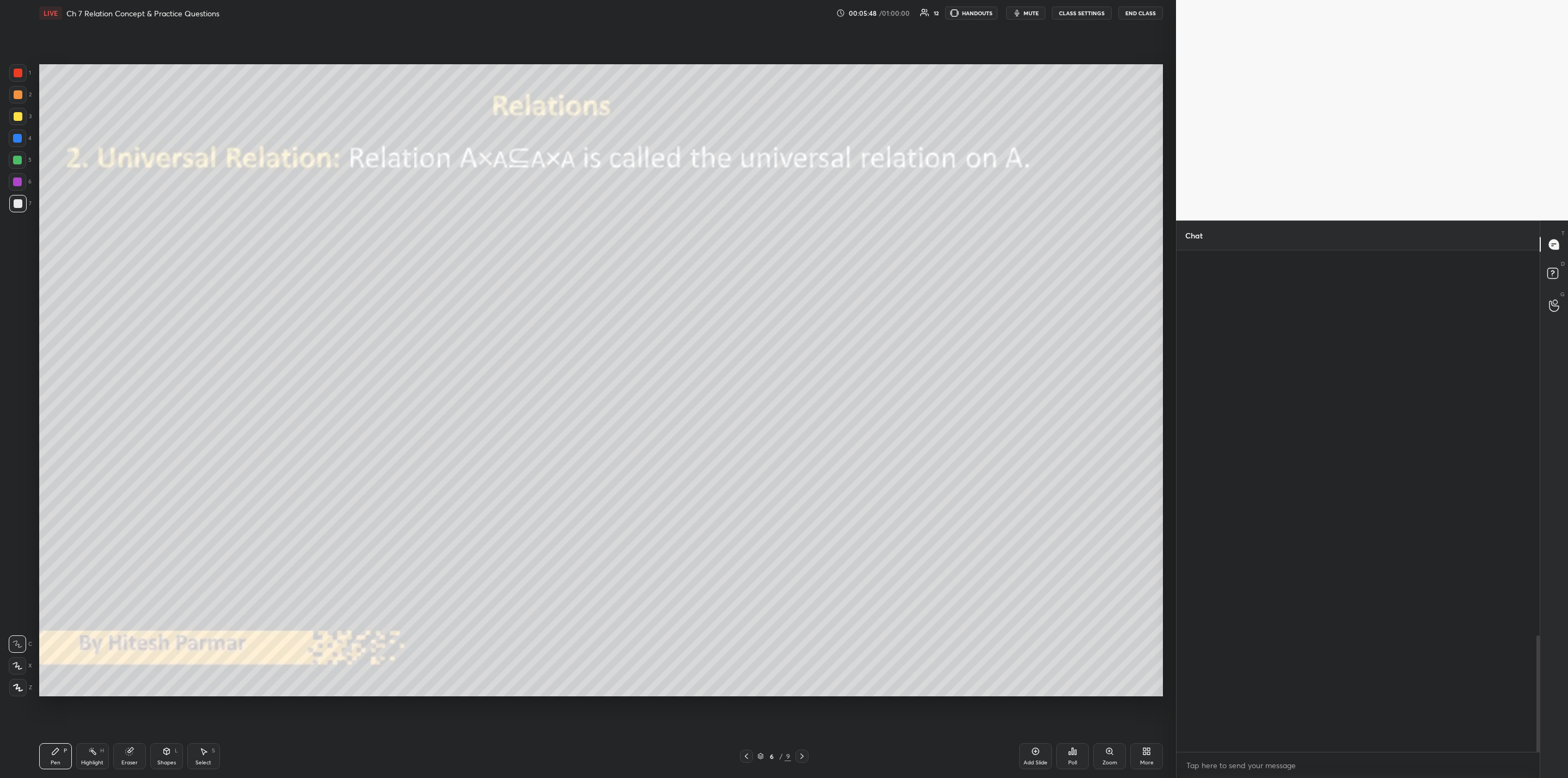
scroll to position [498, 360]
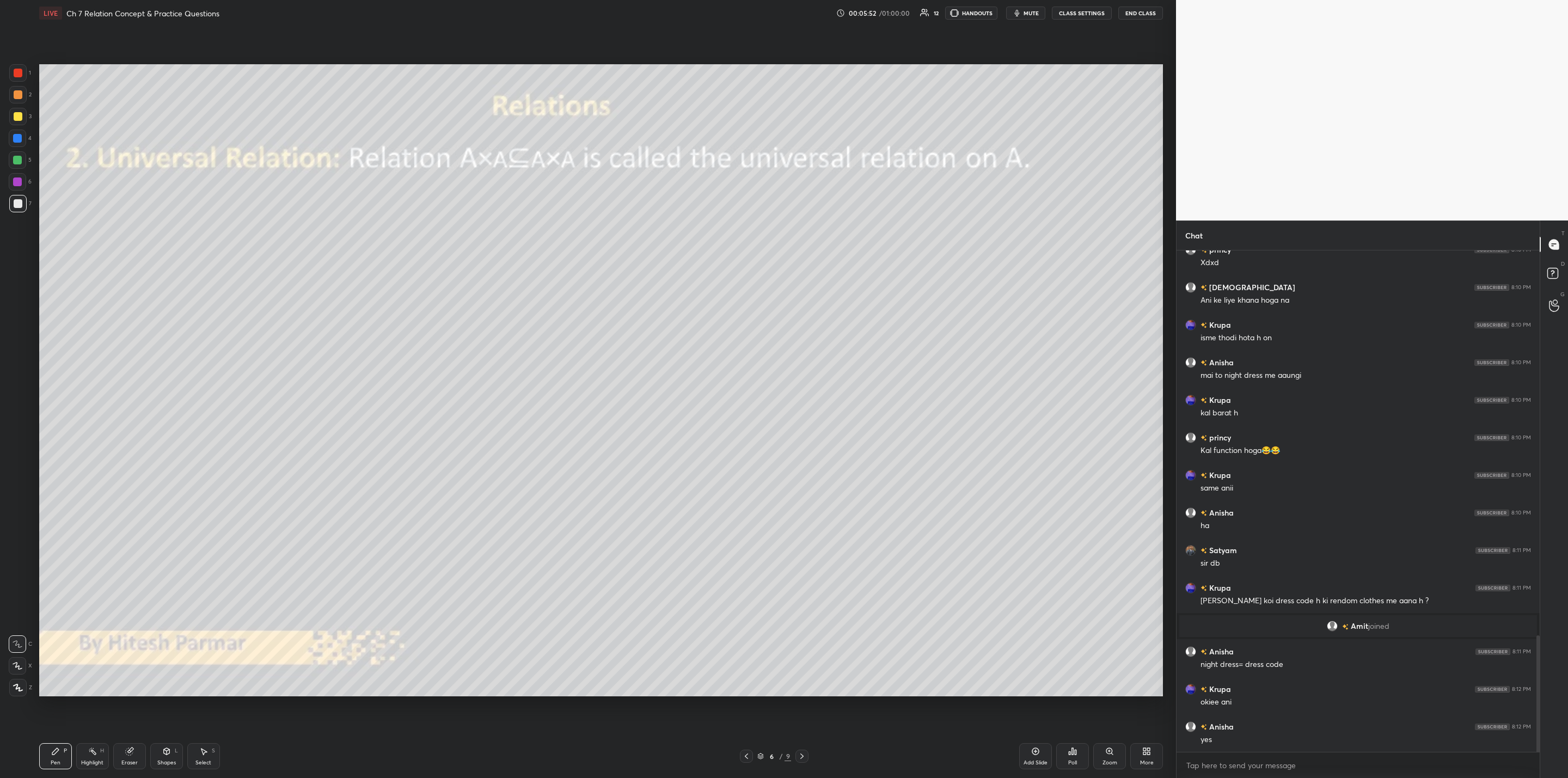
click at [800, 624] on icon at bounding box center [802, 756] width 9 height 9
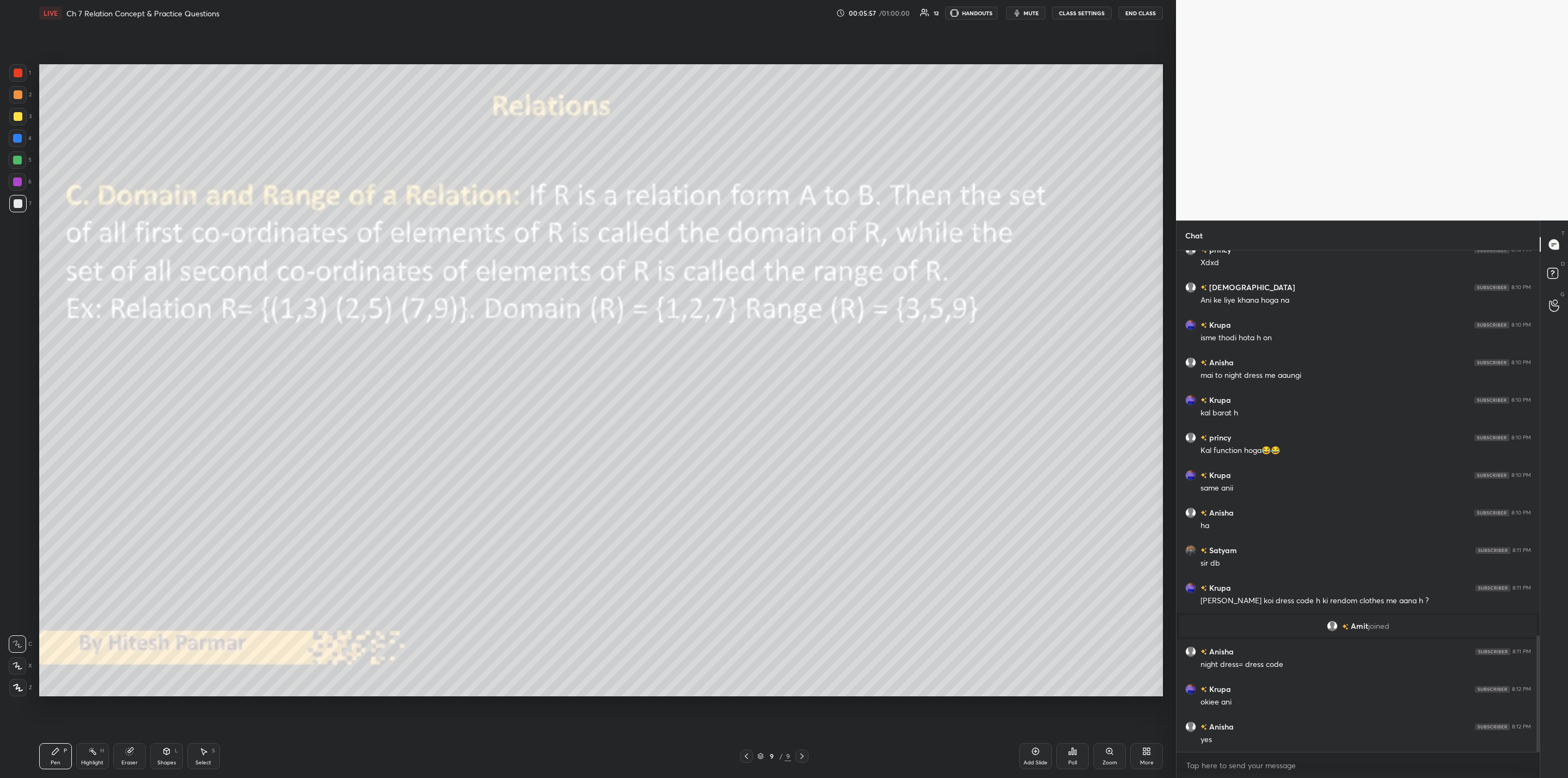
click at [800, 624] on icon at bounding box center [802, 756] width 9 height 9
click at [745, 624] on icon at bounding box center [746, 756] width 9 height 9
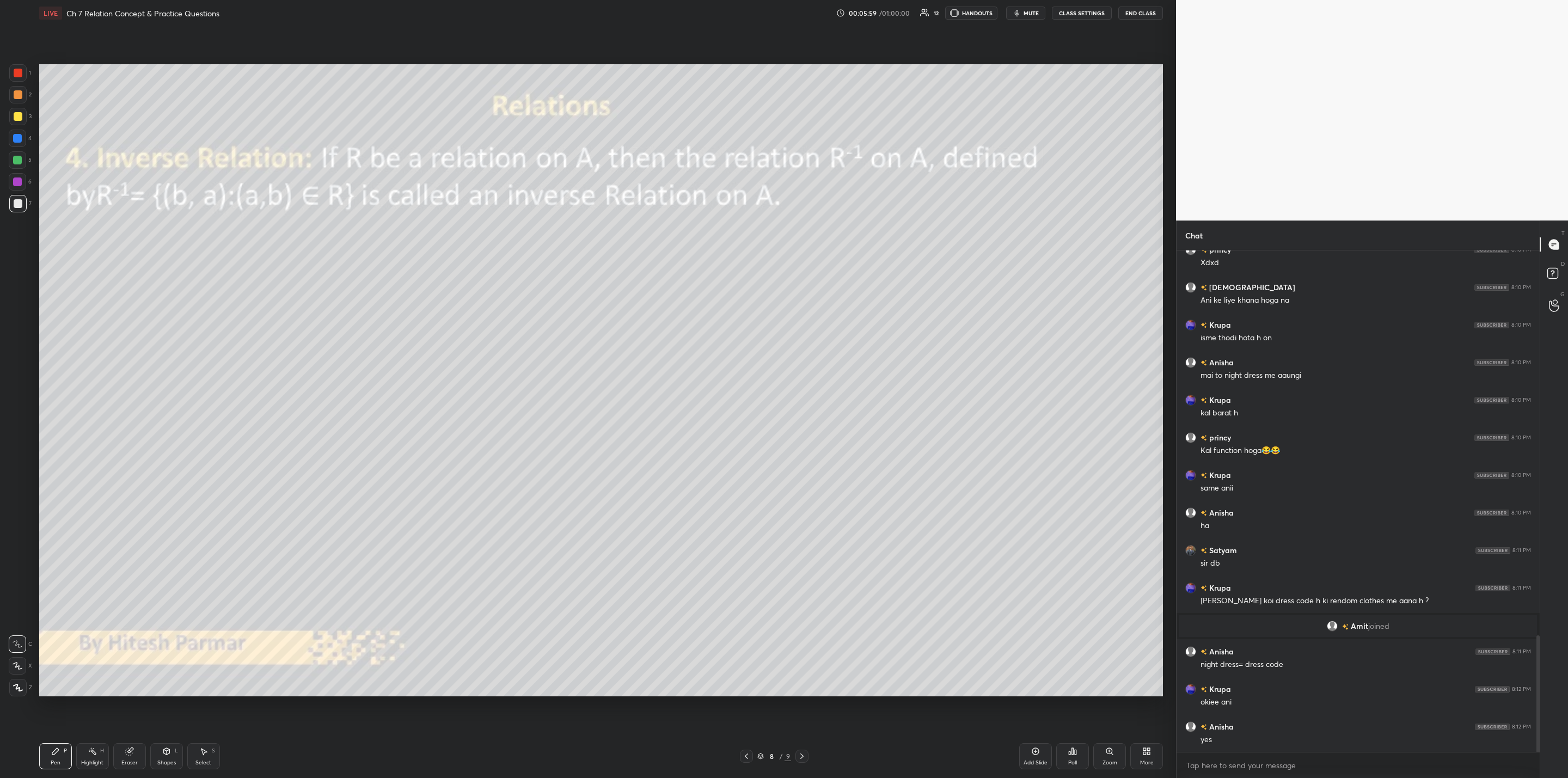
click at [745, 624] on icon at bounding box center [746, 756] width 9 height 9
click at [747, 624] on icon at bounding box center [746, 756] width 9 height 9
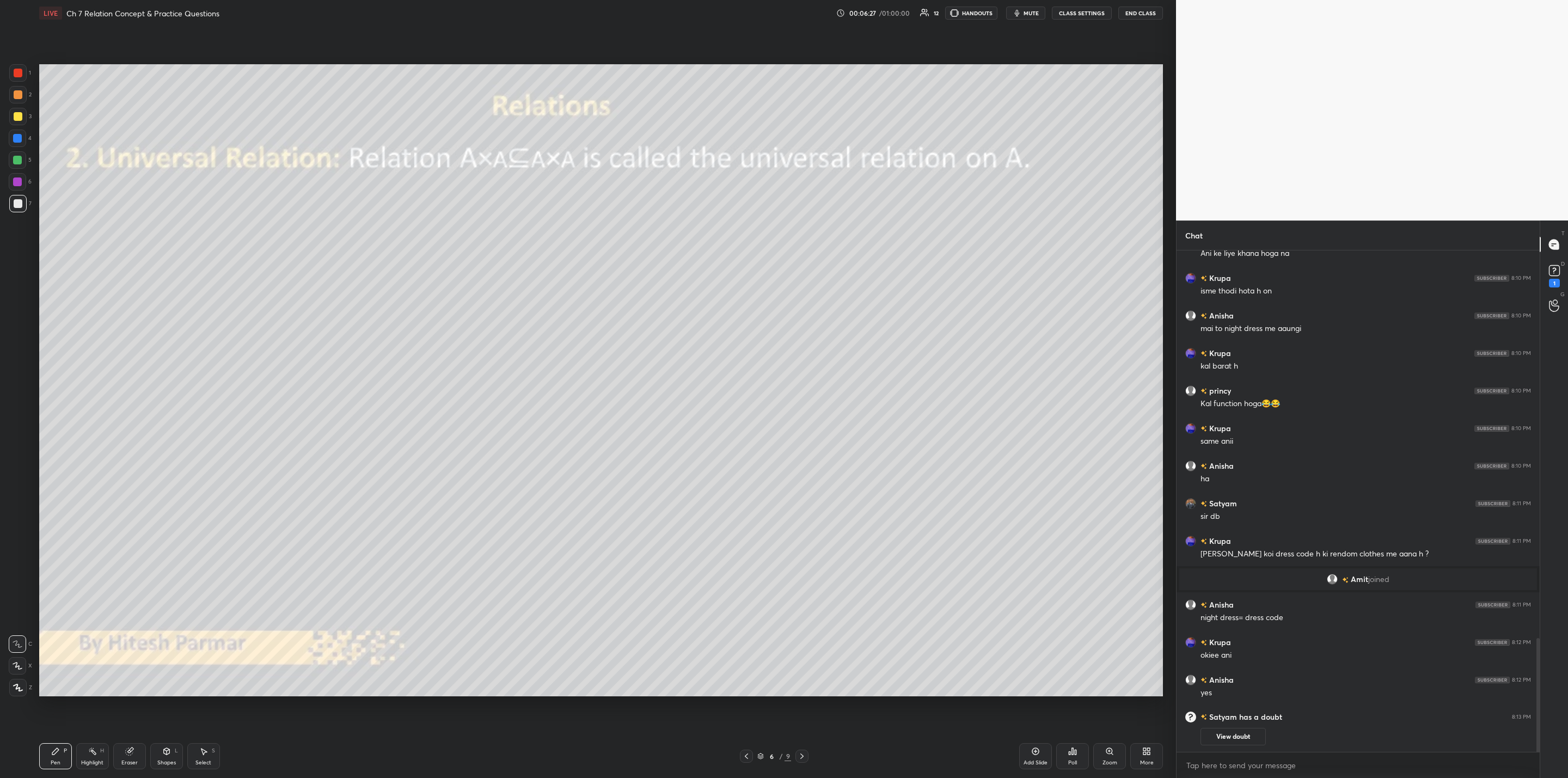
click at [807, 624] on button "View doubt" at bounding box center [1233, 737] width 65 height 18
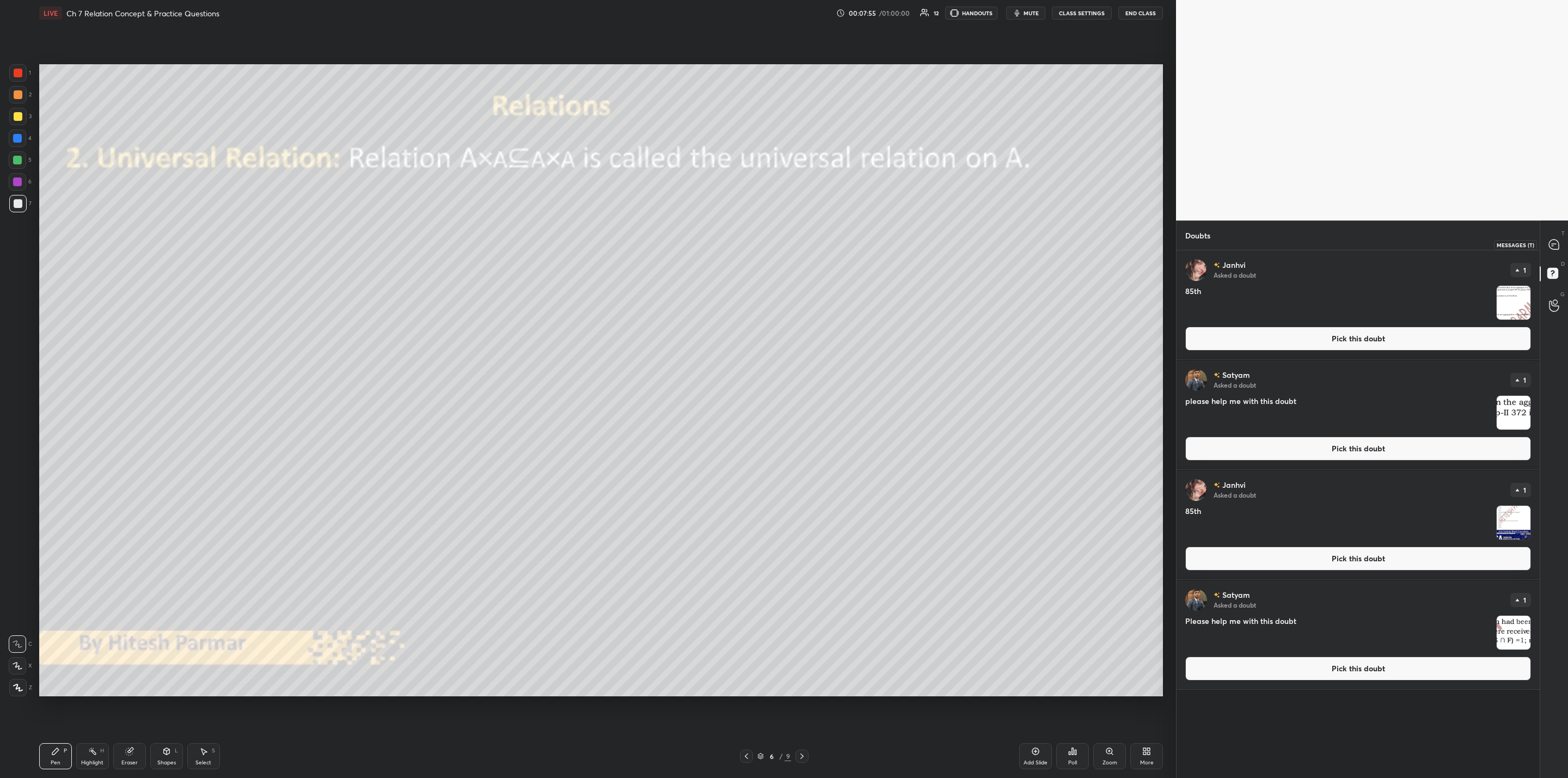
drag, startPoint x: 1555, startPoint y: 239, endPoint x: 1560, endPoint y: 247, distance: 9.4
click at [807, 240] on icon at bounding box center [1554, 245] width 10 height 10
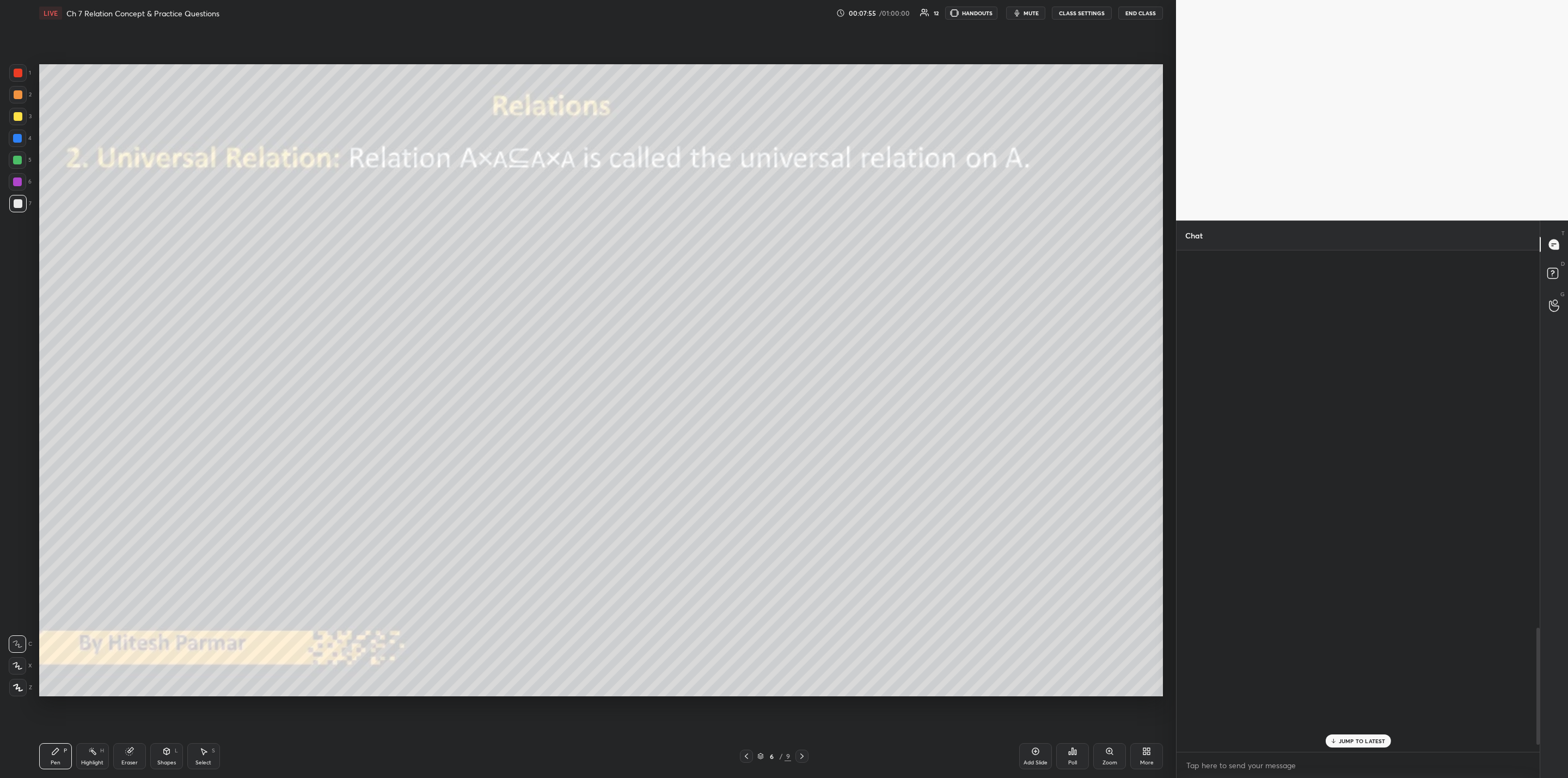
scroll to position [498, 360]
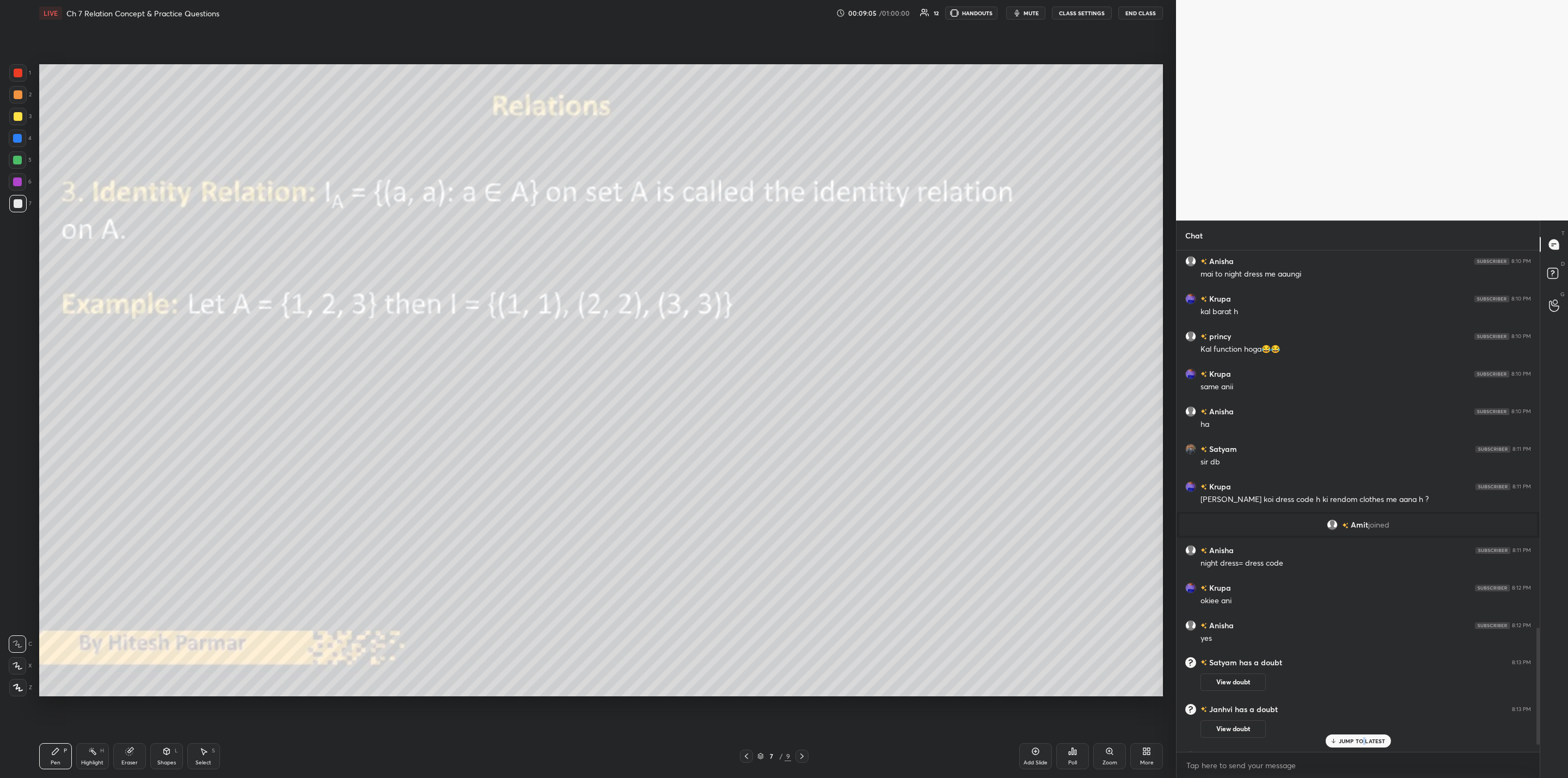
drag, startPoint x: 1362, startPoint y: 744, endPoint x: 1349, endPoint y: 761, distance: 21.4
click at [807, 624] on p "JUMP TO LATEST" at bounding box center [1362, 741] width 47 height 7
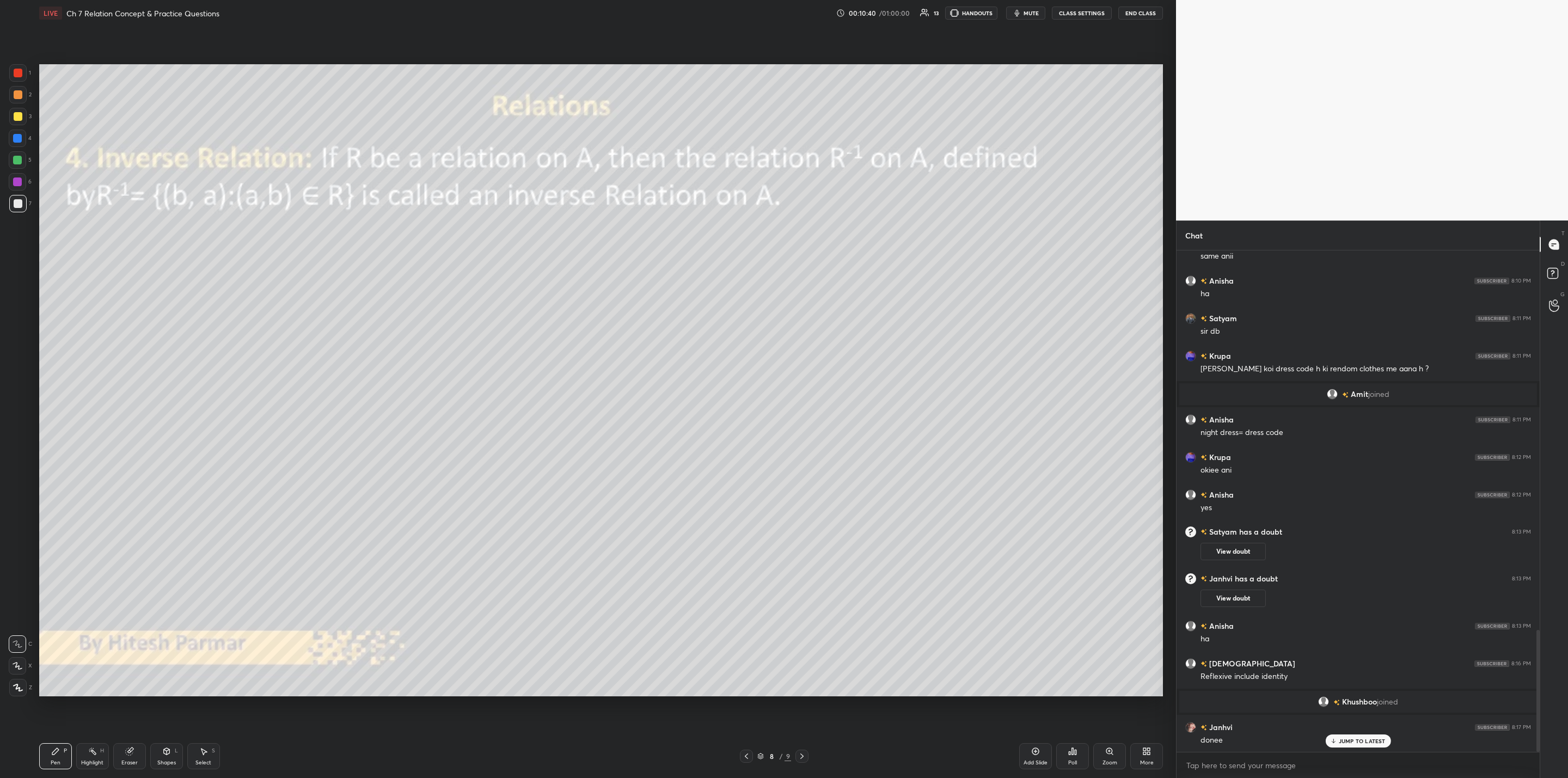
scroll to position [1562, 0]
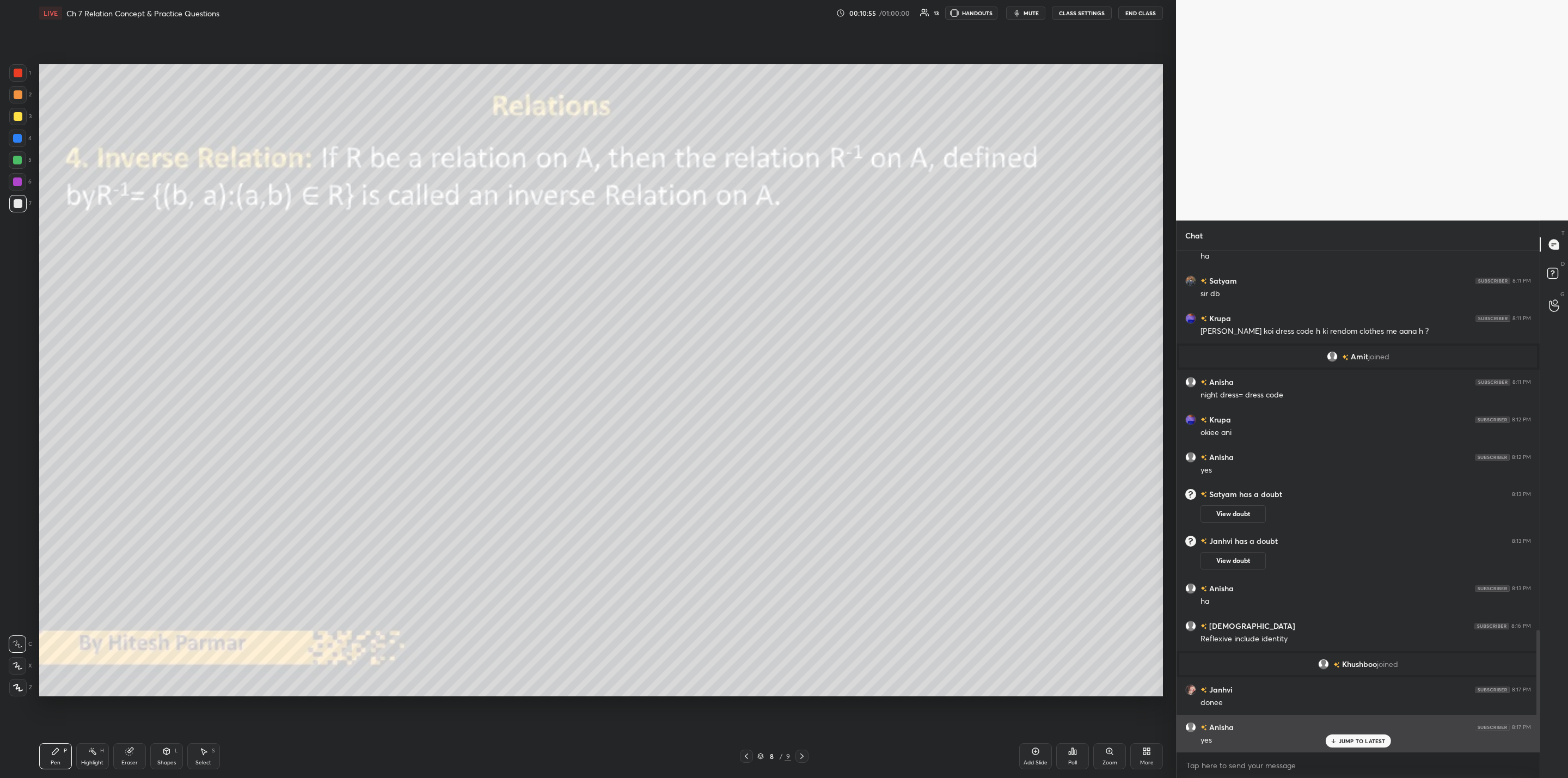
drag, startPoint x: 1345, startPoint y: 738, endPoint x: 1315, endPoint y: 751, distance: 32.7
click at [807, 624] on p "JUMP TO LATEST" at bounding box center [1362, 741] width 47 height 7
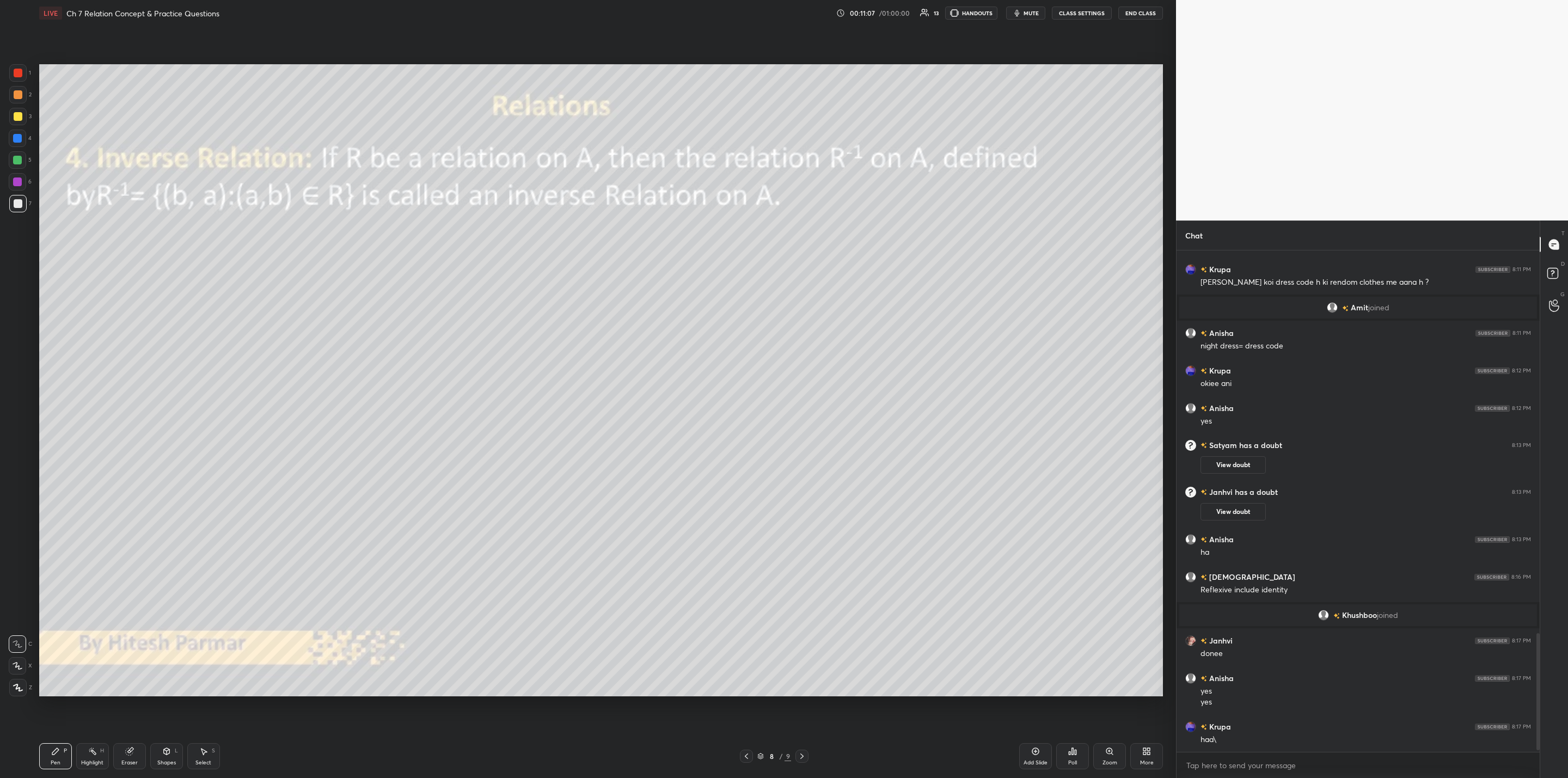
scroll to position [1649, 0]
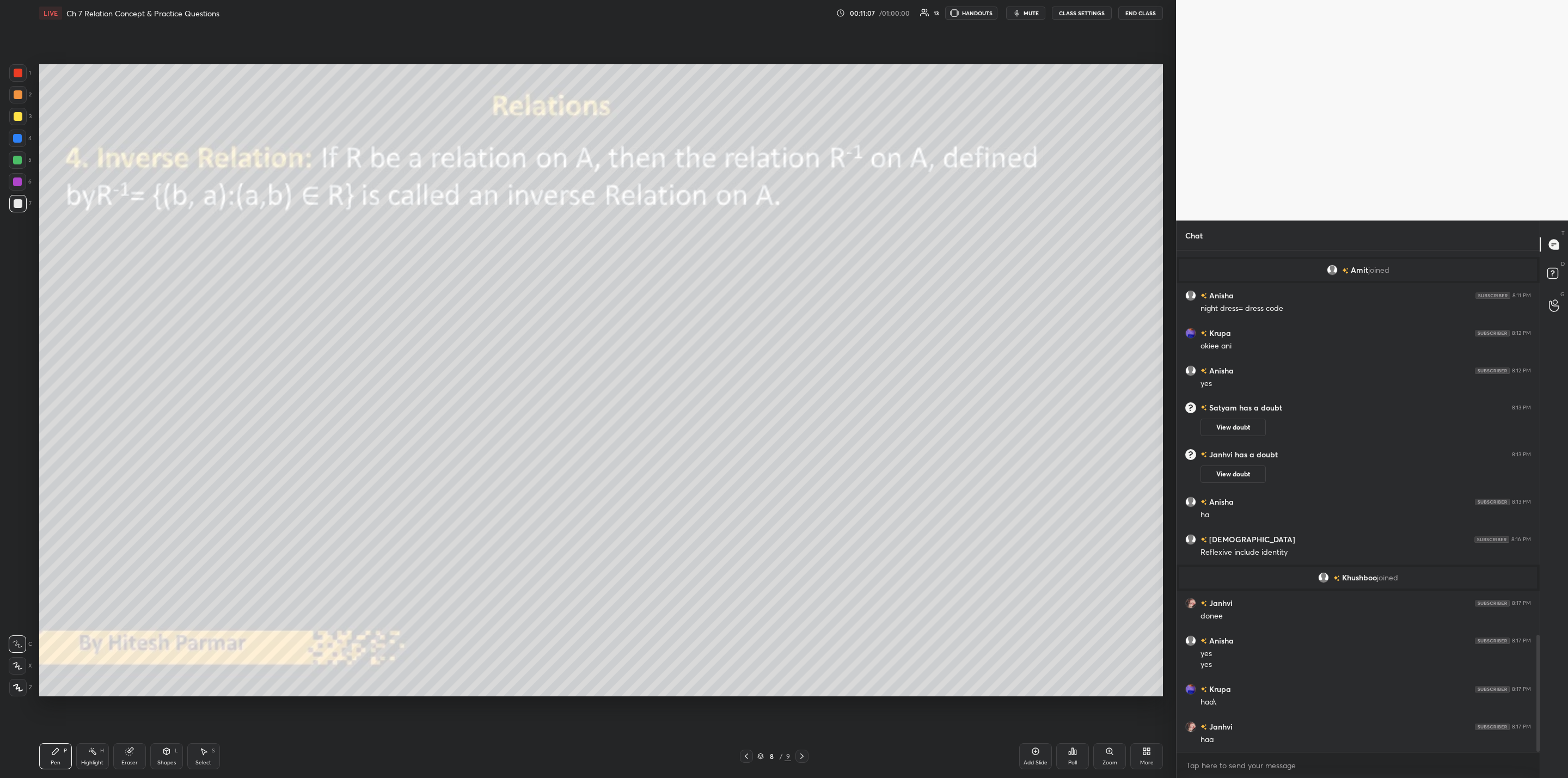
click at [807, 624] on div "More" at bounding box center [1147, 756] width 33 height 26
click at [807, 624] on div "Upload File" at bounding box center [1085, 643] width 44 height 26
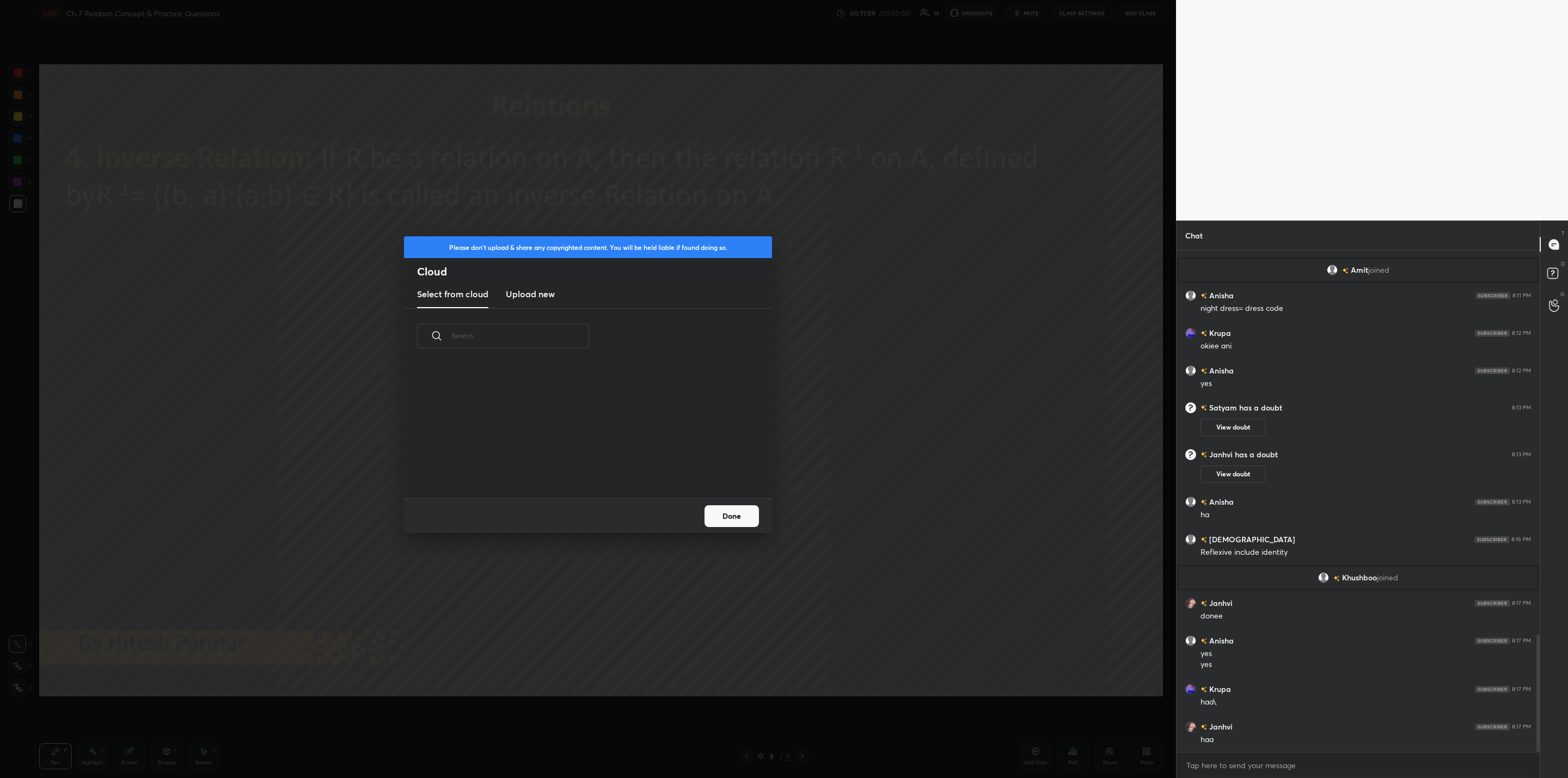
scroll to position [135, 349]
drag, startPoint x: 518, startPoint y: 299, endPoint x: 527, endPoint y: 307, distance: 12.0
click at [520, 299] on h3 "Upload new" at bounding box center [530, 293] width 49 height 13
drag, startPoint x: 592, startPoint y: 474, endPoint x: 586, endPoint y: 490, distance: 17.1
click at [589, 476] on div "Drag & drop your files here OR Browse" at bounding box center [588, 404] width 342 height 163
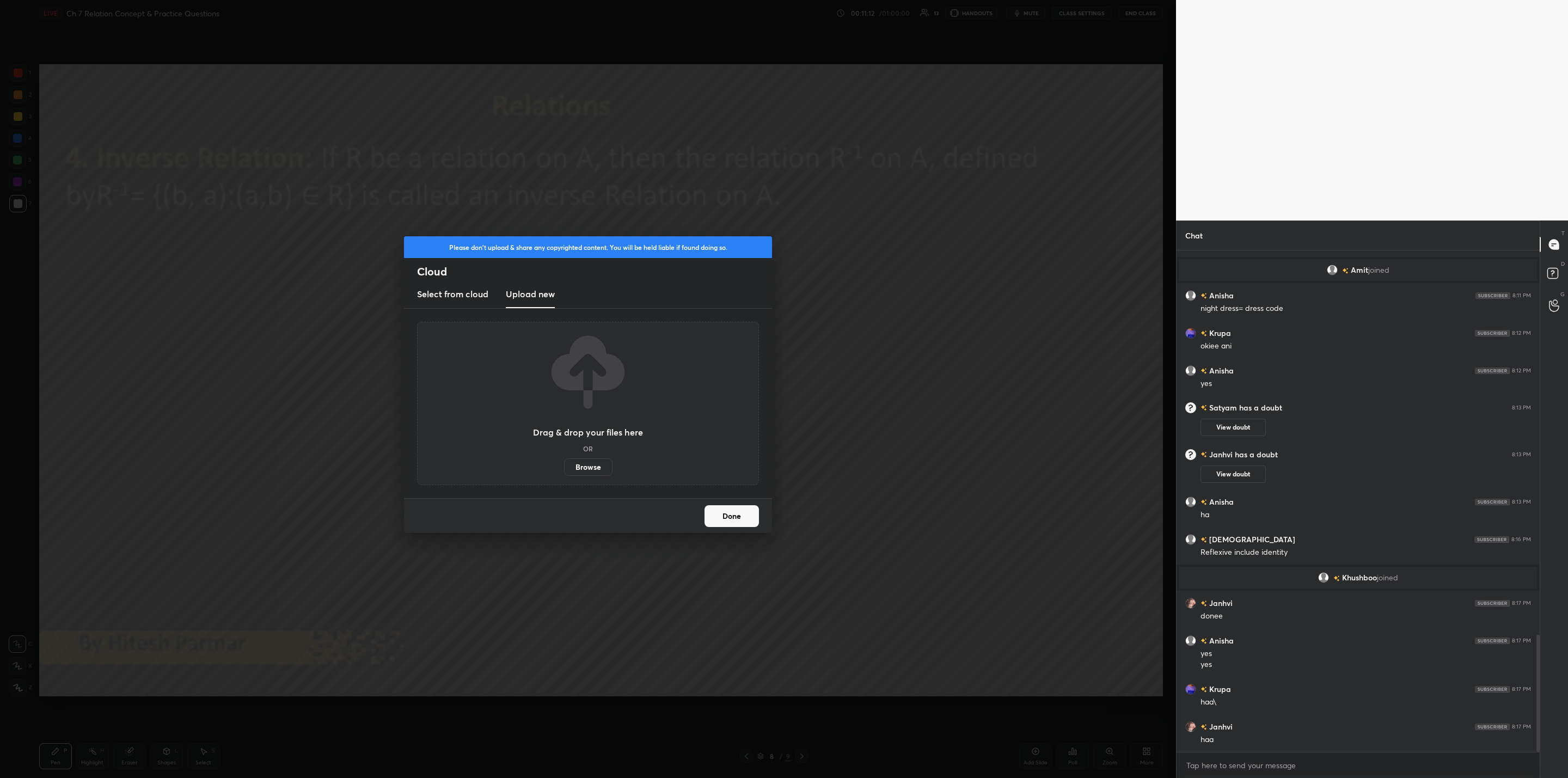
click at [595, 469] on label "Browse" at bounding box center [589, 467] width 49 height 18
click at [564, 469] on input "Browse" at bounding box center [564, 467] width 0 height 18
click at [730, 508] on button "Done" at bounding box center [731, 516] width 54 height 22
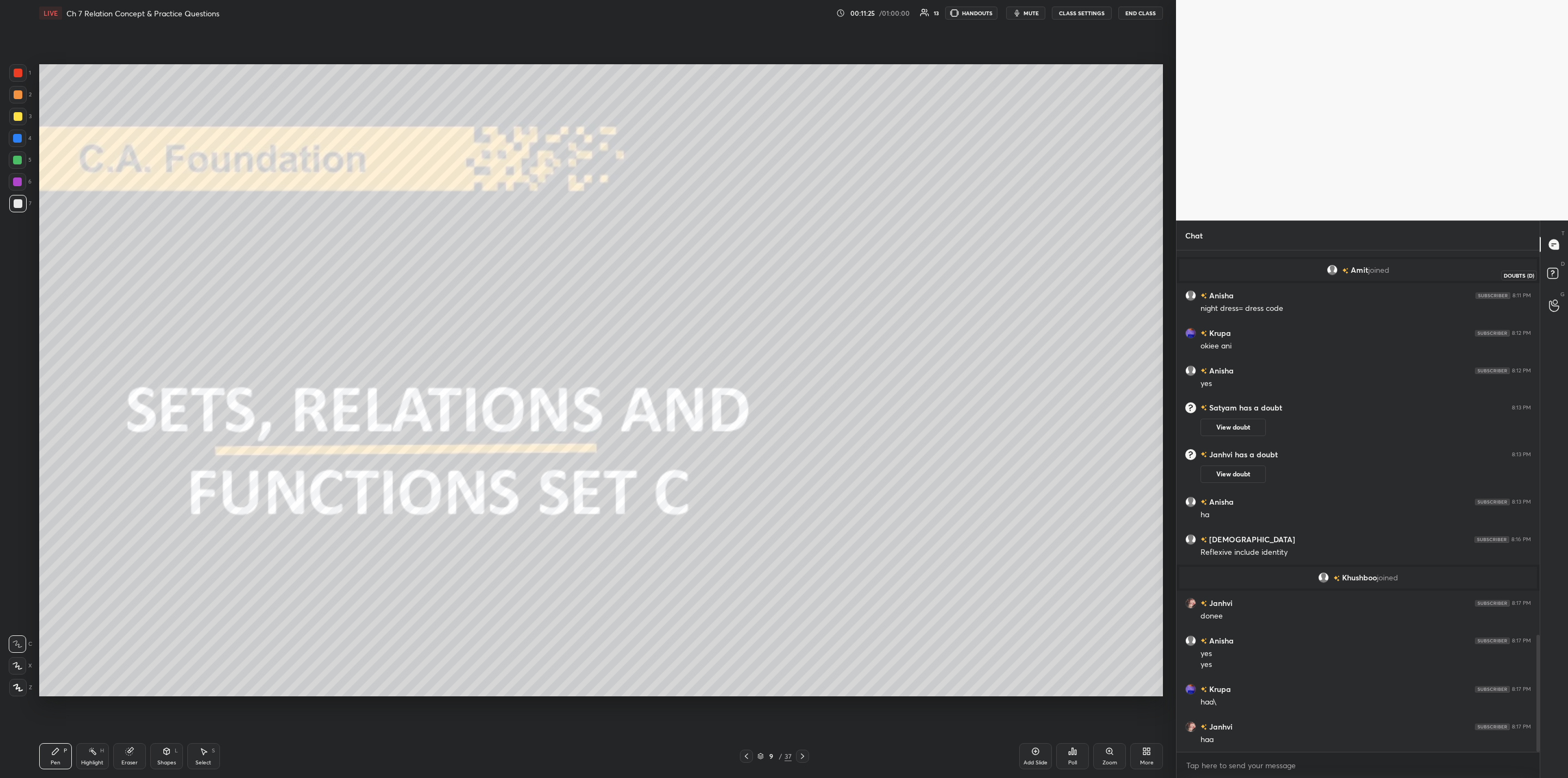
drag, startPoint x: 1549, startPoint y: 271, endPoint x: 1552, endPoint y: 287, distance: 16.3
click at [807, 270] on rect at bounding box center [1552, 273] width 10 height 10
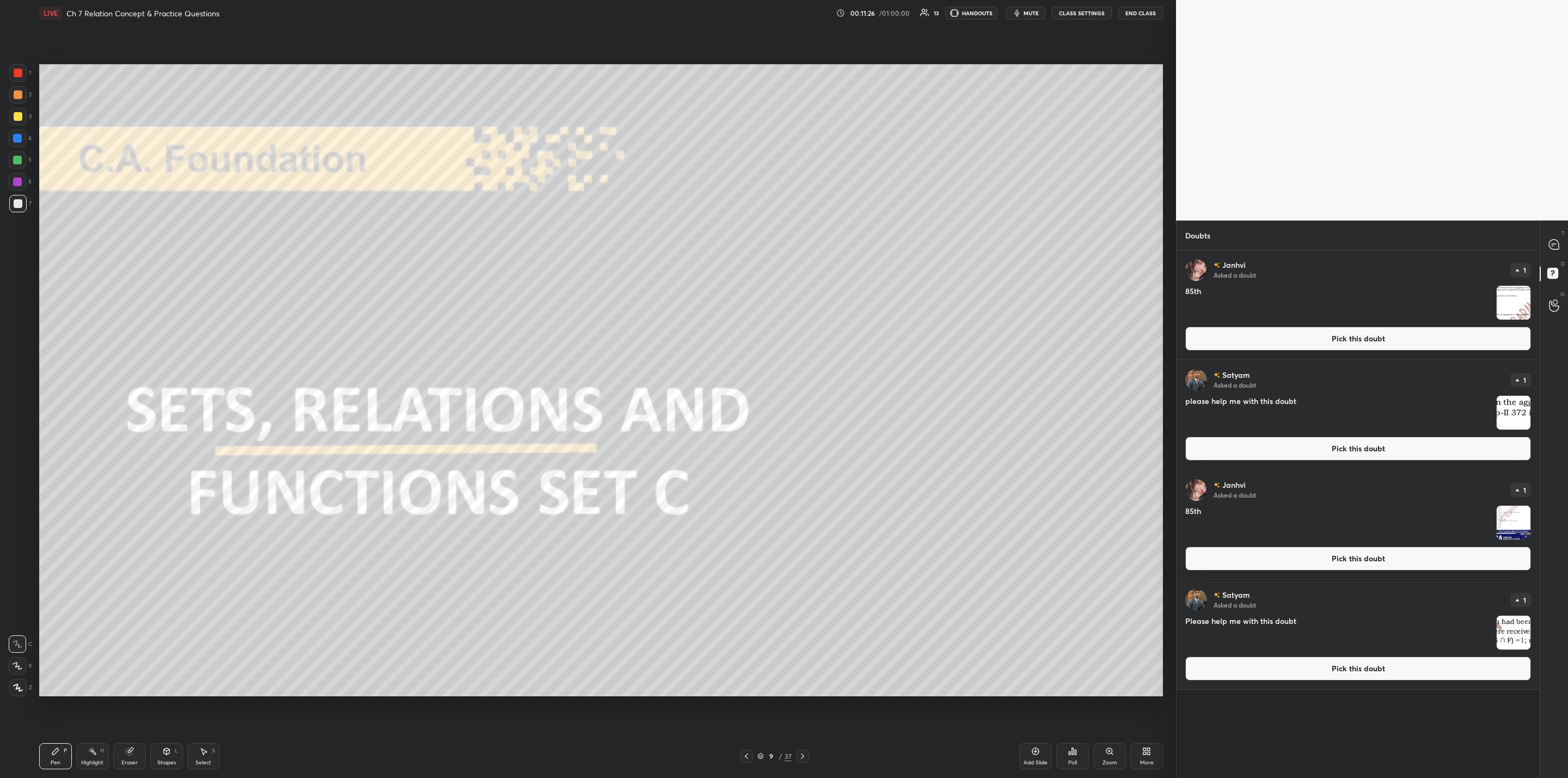
click at [807, 521] on img "grid" at bounding box center [1513, 522] width 33 height 33
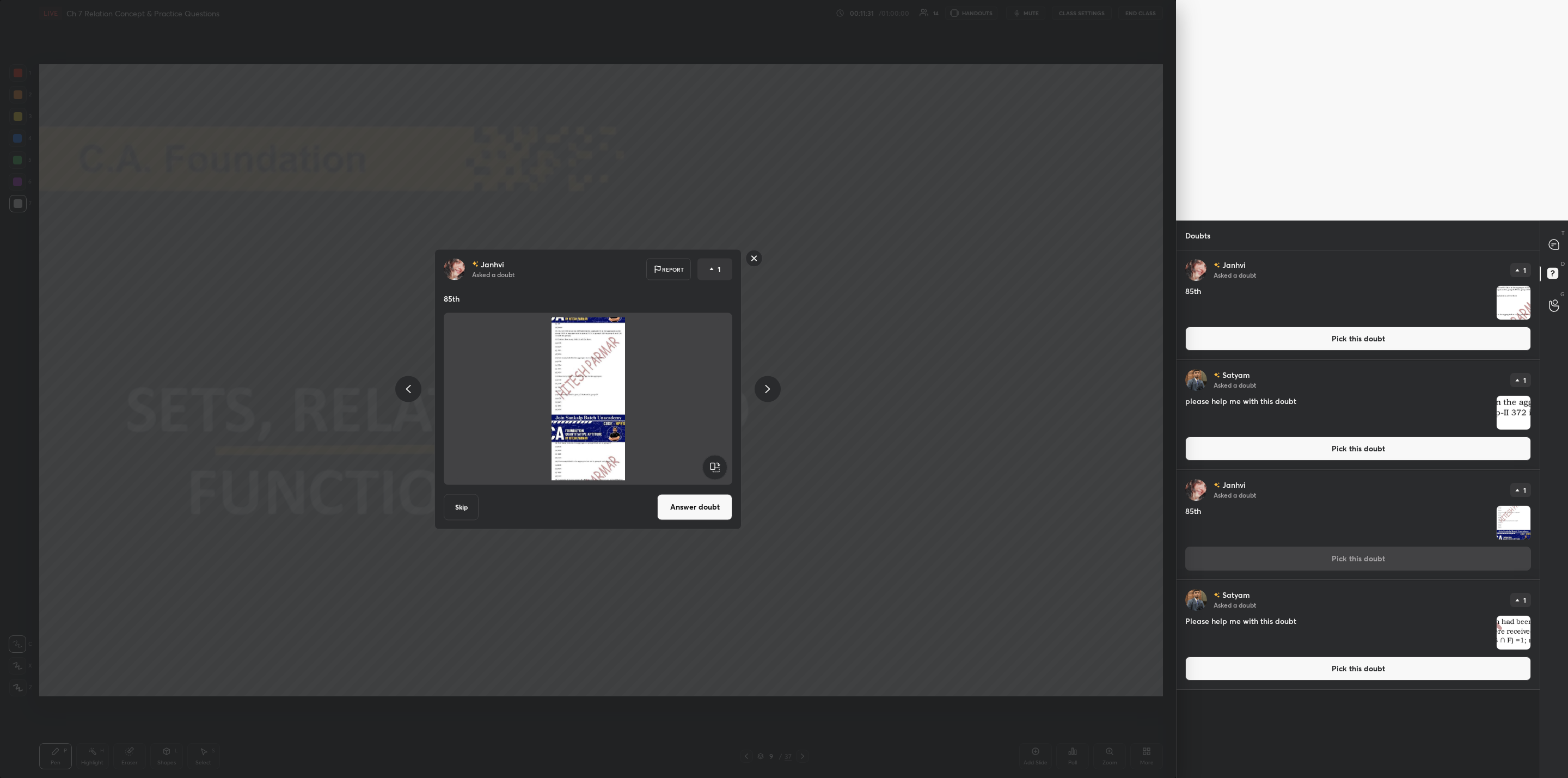
click at [753, 254] on rect at bounding box center [754, 259] width 17 height 17
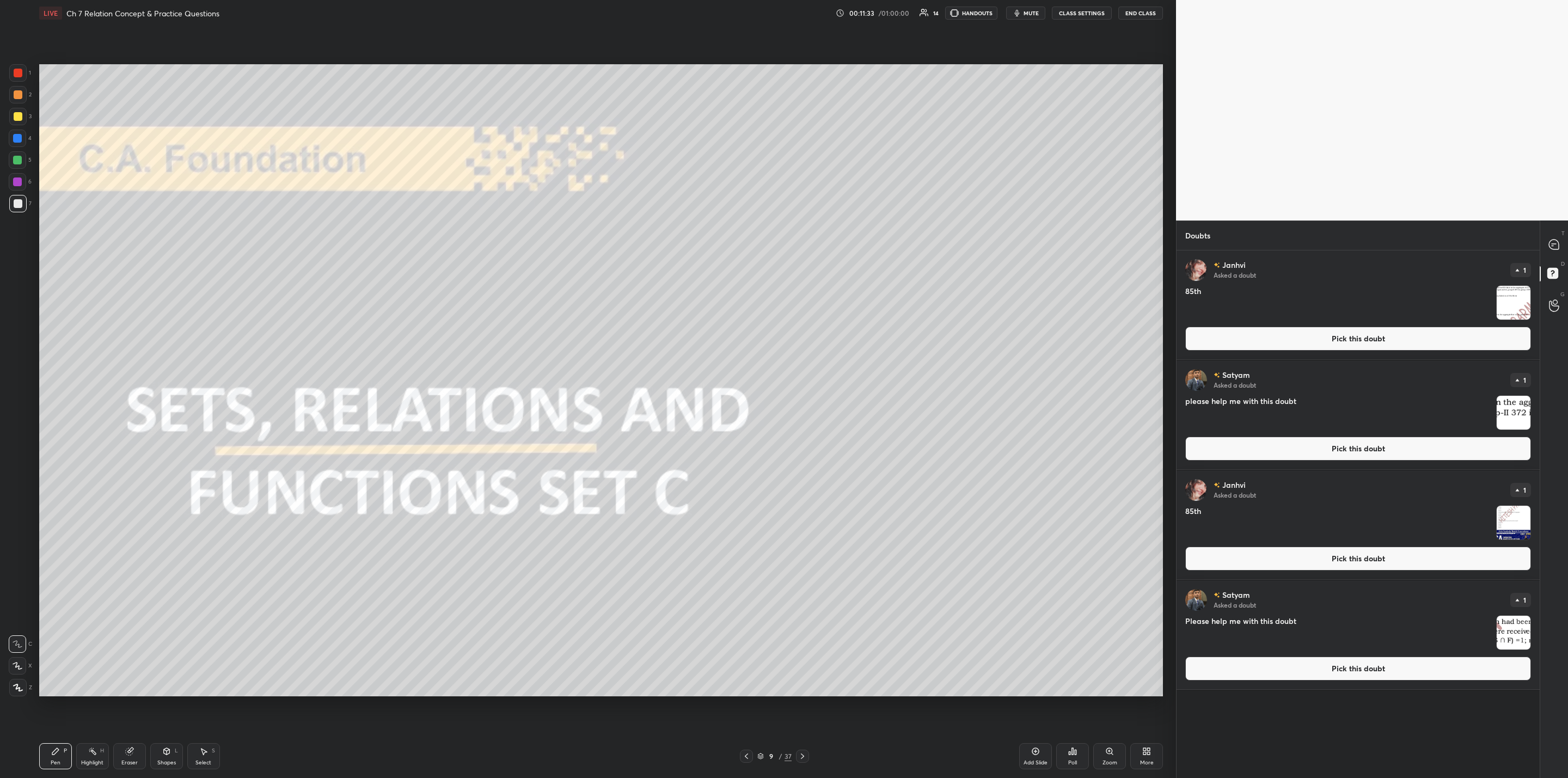
click at [807, 301] on img "grid" at bounding box center [1513, 303] width 33 height 33
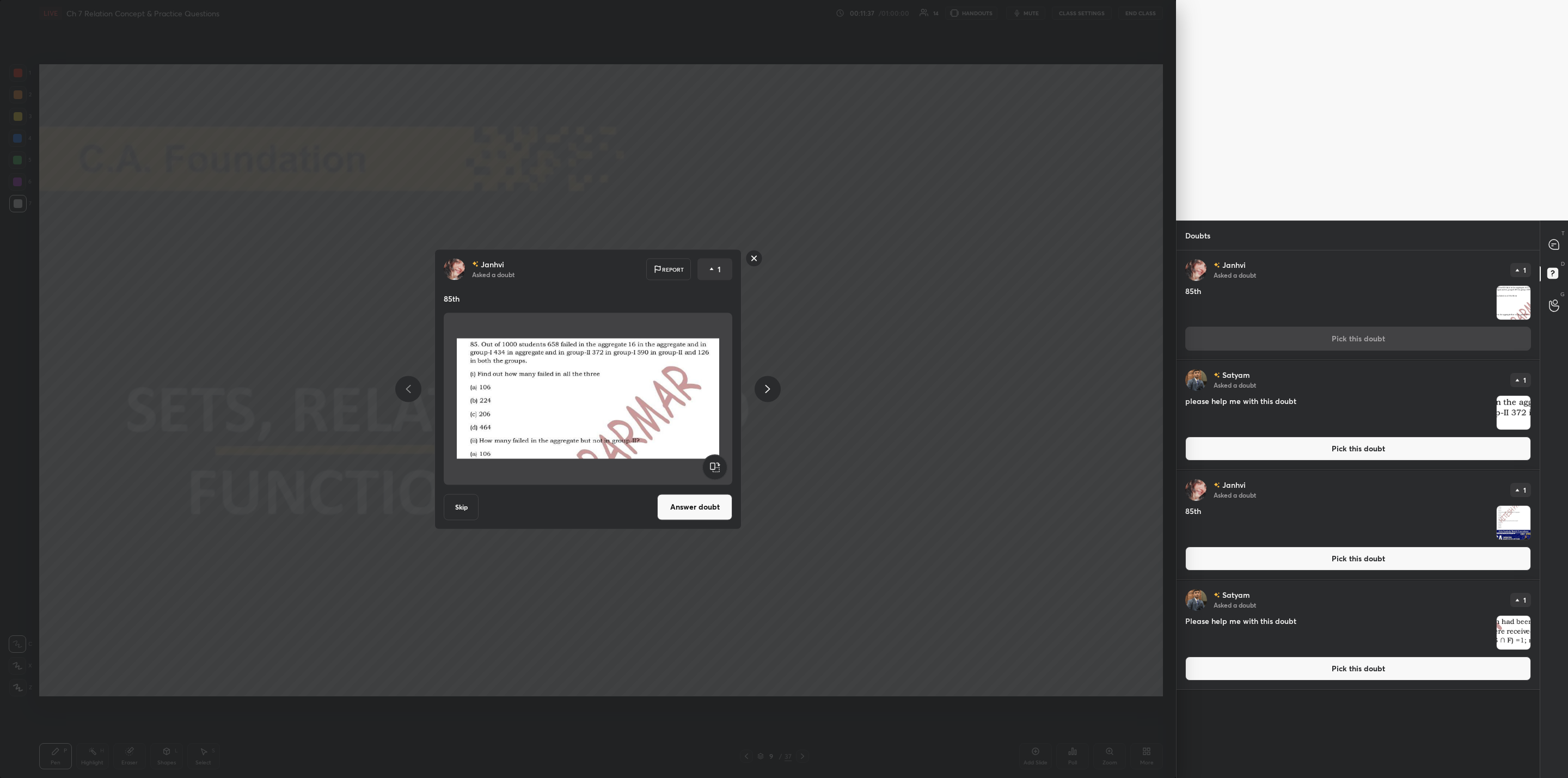
drag, startPoint x: 746, startPoint y: 256, endPoint x: 749, endPoint y: 265, distance: 9.5
click at [746, 255] on rect at bounding box center [754, 259] width 17 height 17
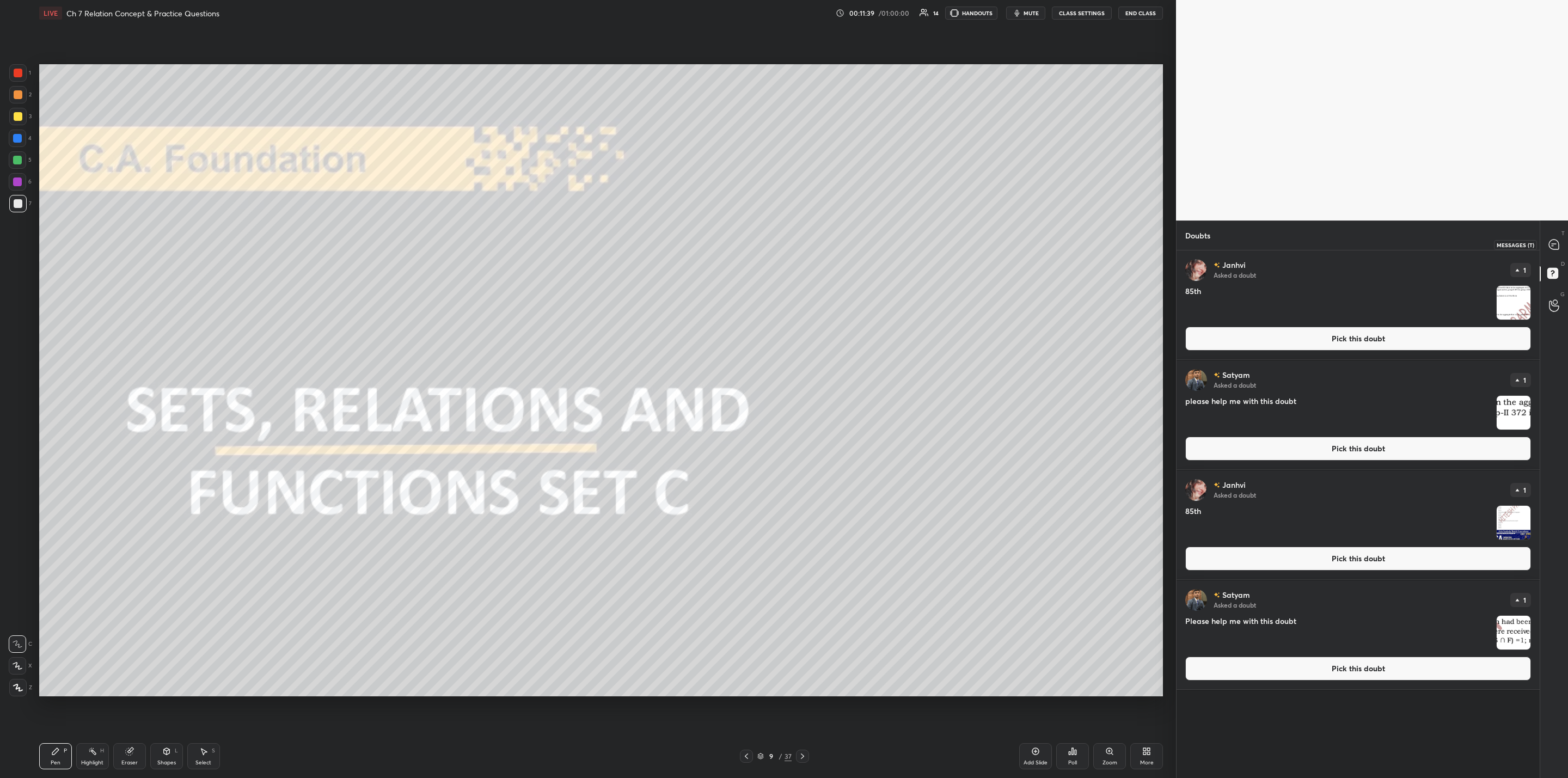
drag, startPoint x: 1555, startPoint y: 242, endPoint x: 1560, endPoint y: 258, distance: 16.8
click at [807, 240] on icon at bounding box center [1554, 245] width 10 height 10
type textarea "x"
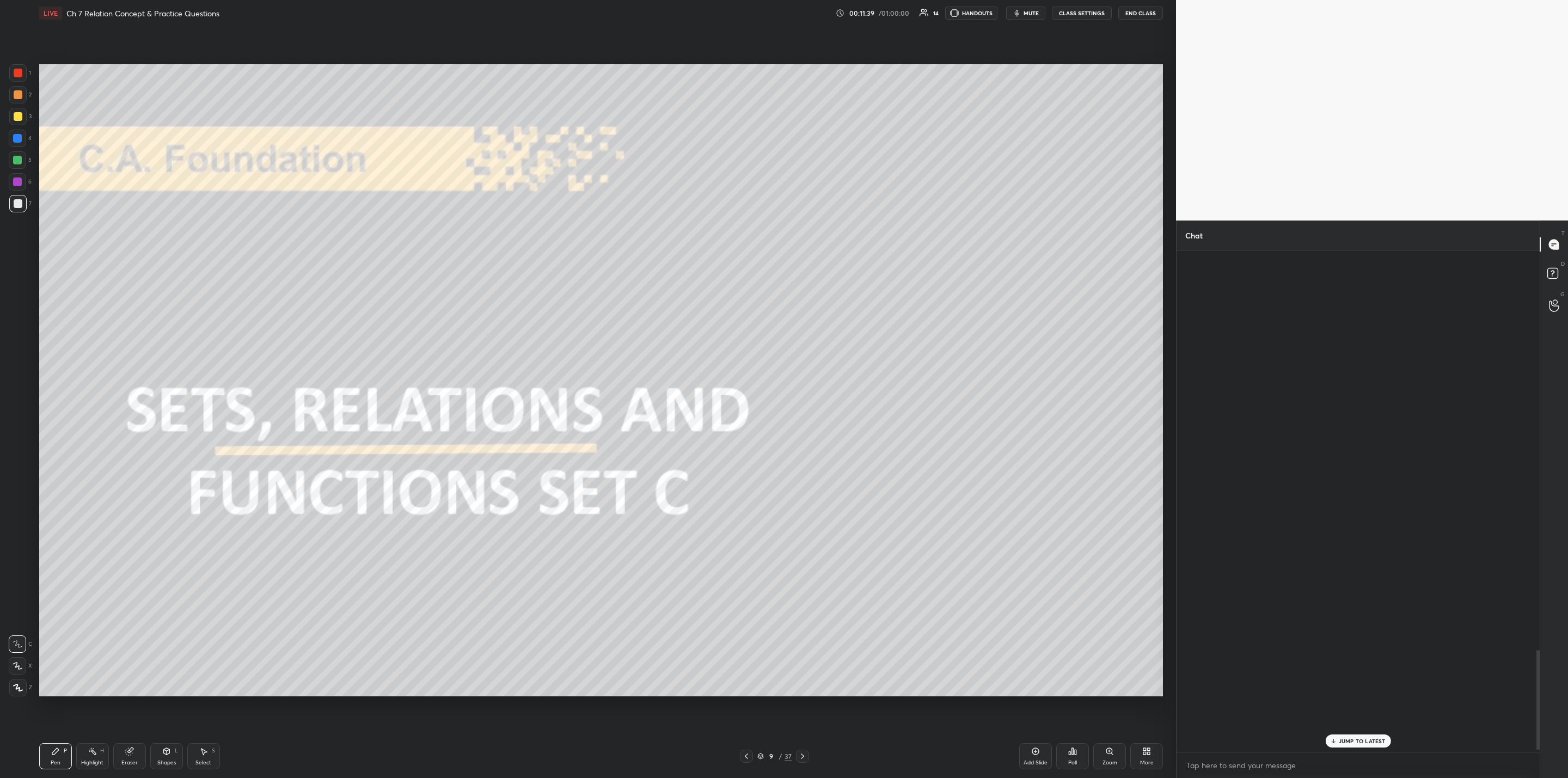
scroll to position [498, 360]
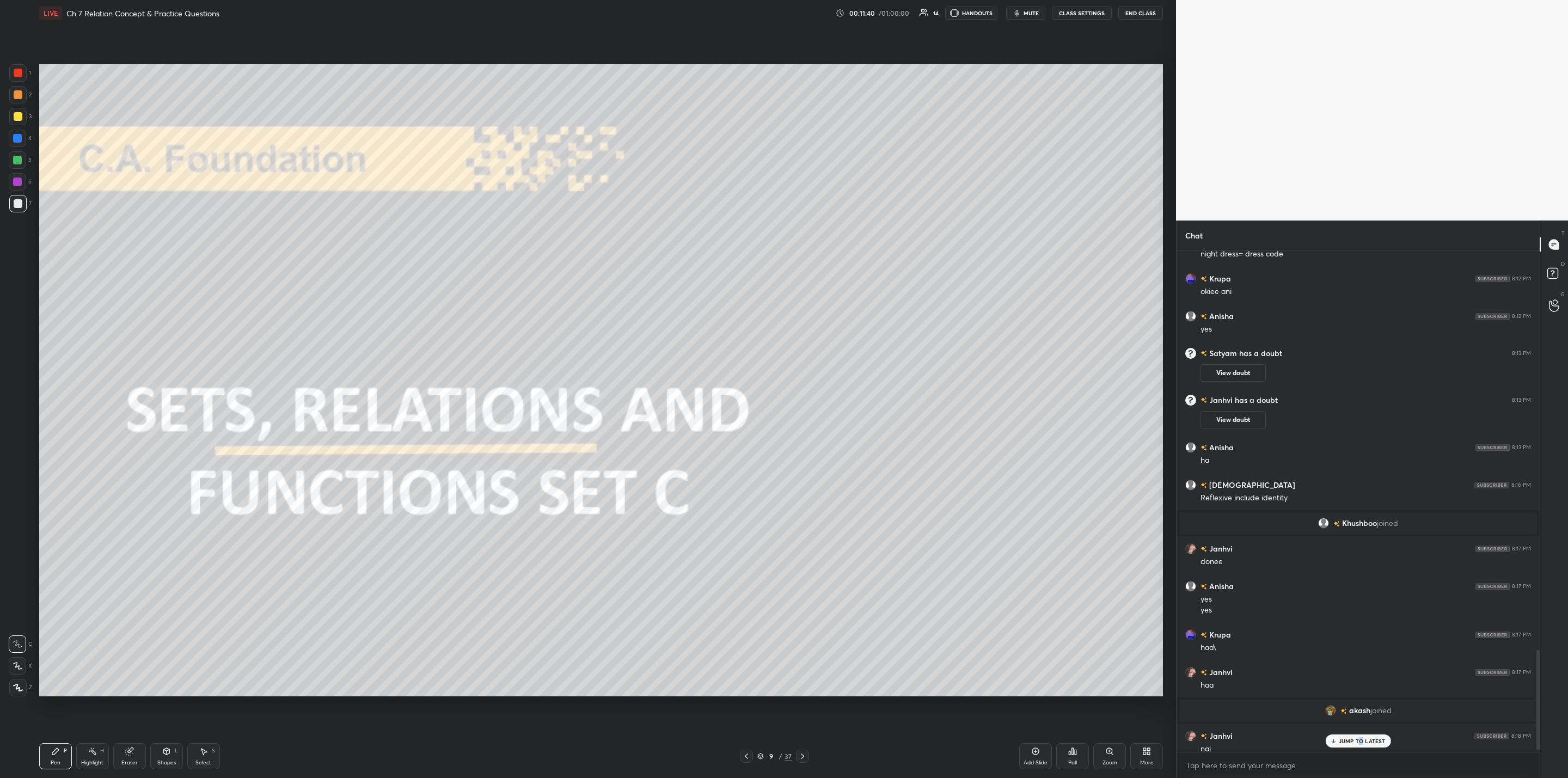
click at [807, 624] on p "JUMP TO LATEST" at bounding box center [1362, 741] width 47 height 7
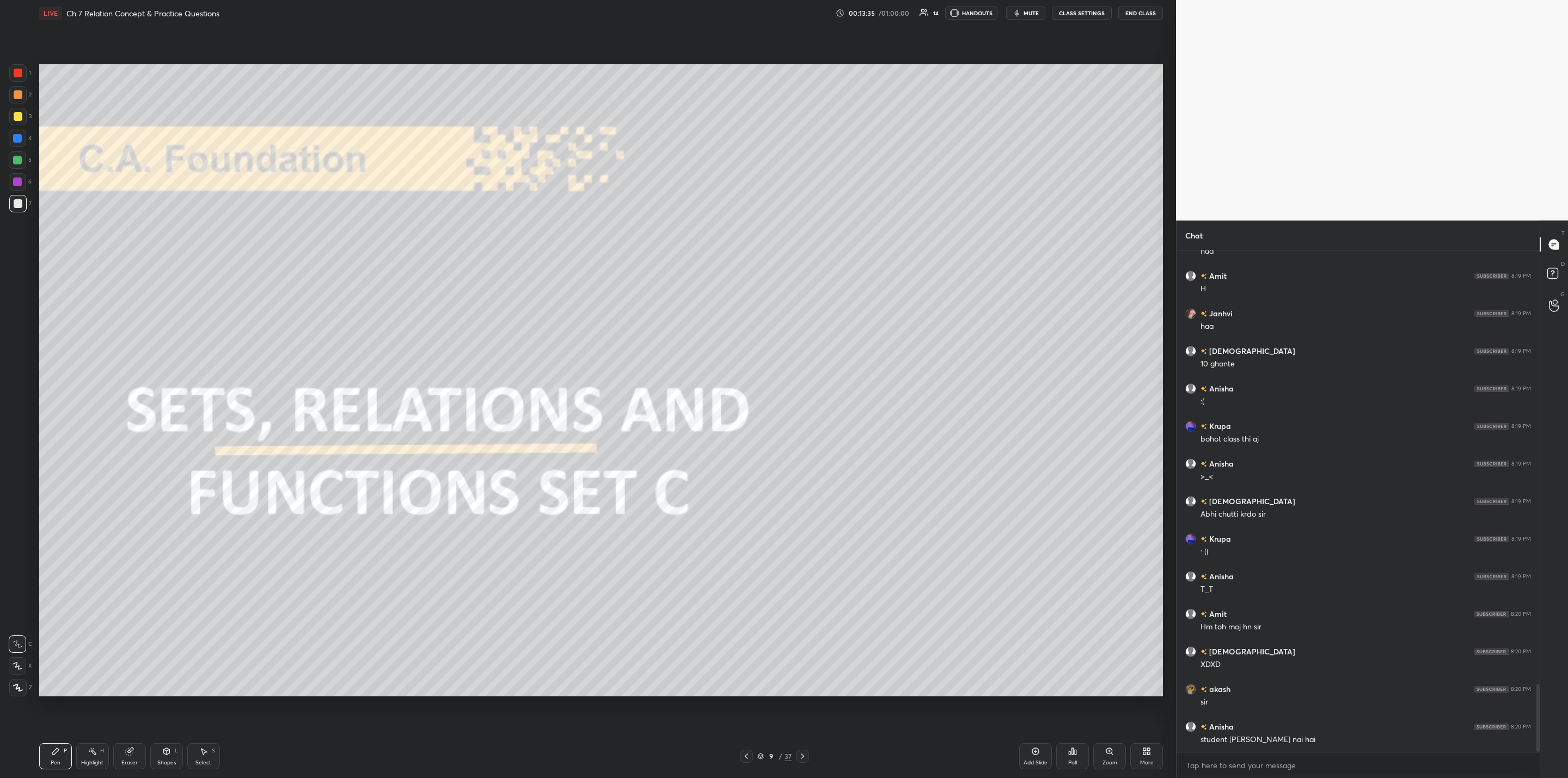
scroll to position [3208, 0]
click at [802, 624] on div at bounding box center [802, 756] width 13 height 13
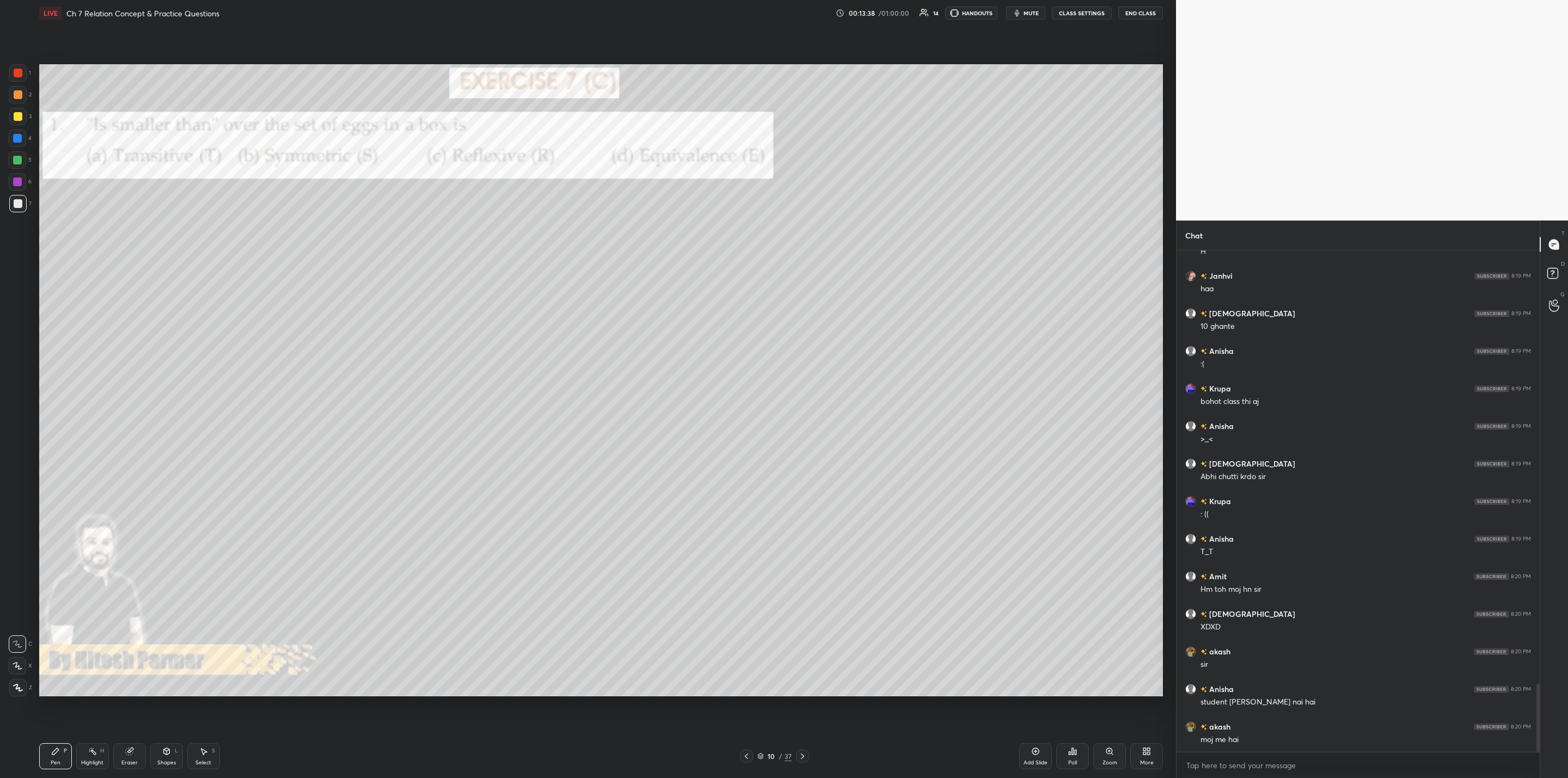
scroll to position [3246, 0]
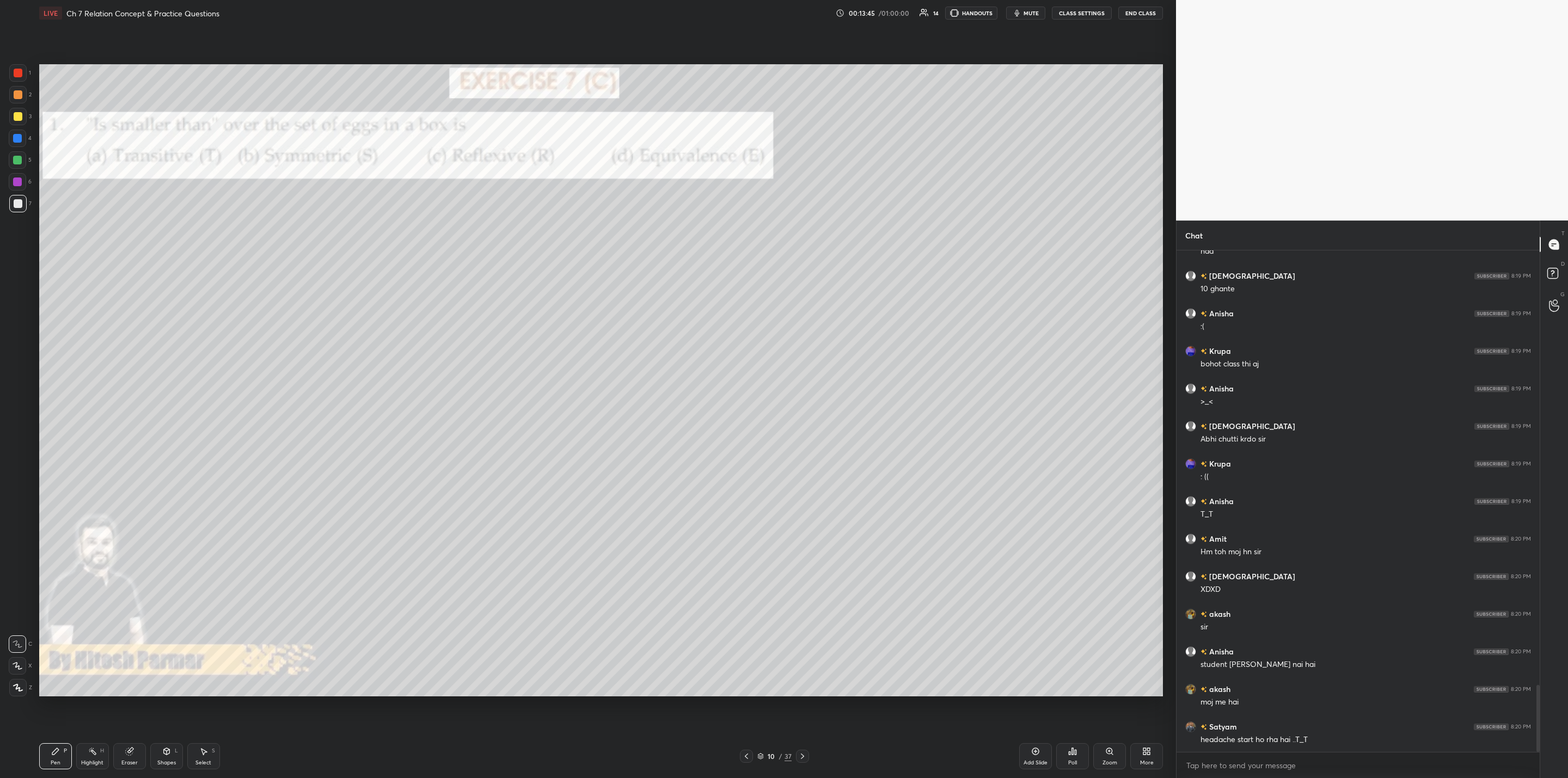
click at [802, 624] on icon at bounding box center [802, 756] width 9 height 9
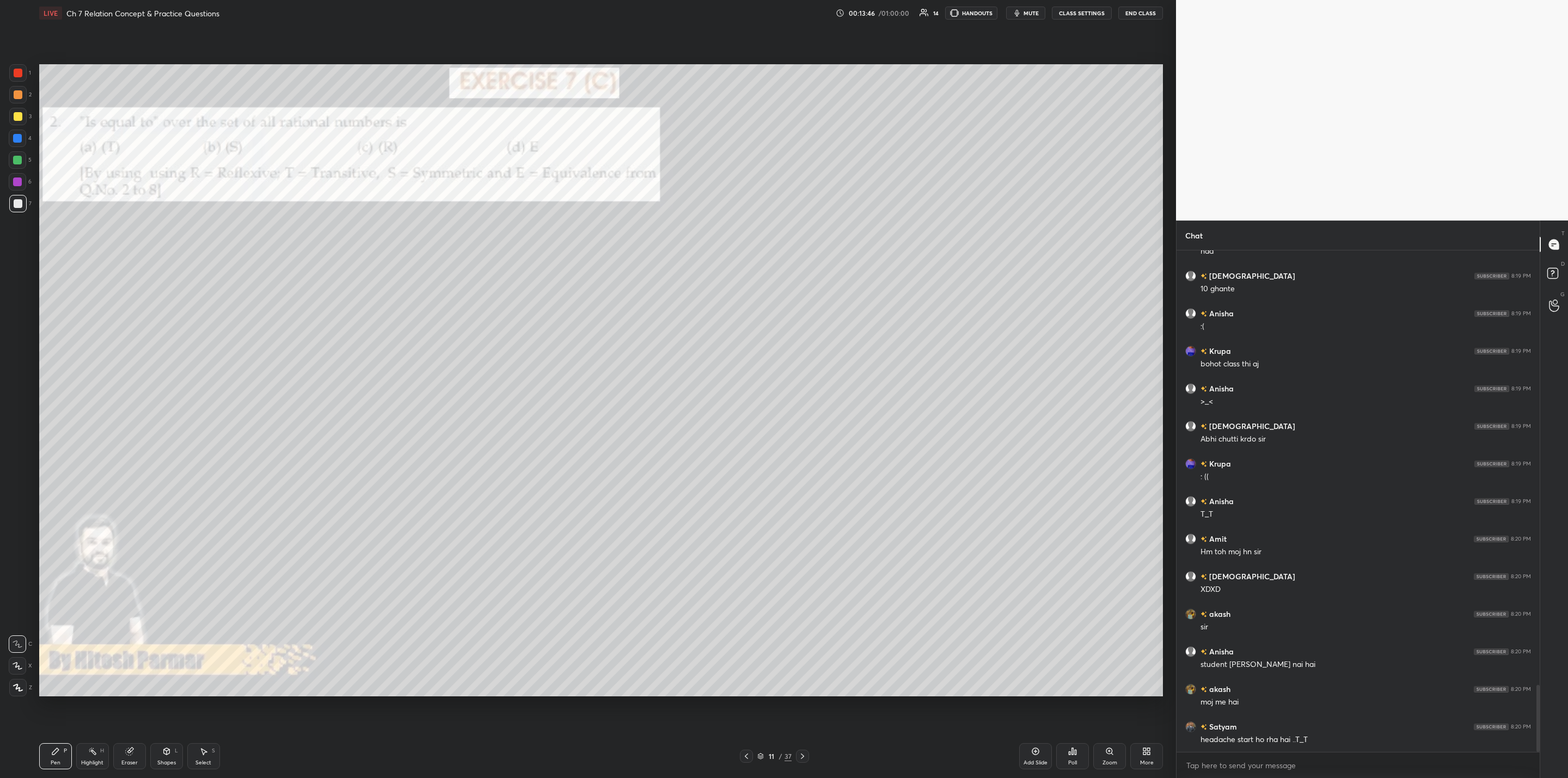
click at [801, 624] on icon at bounding box center [802, 756] width 9 height 9
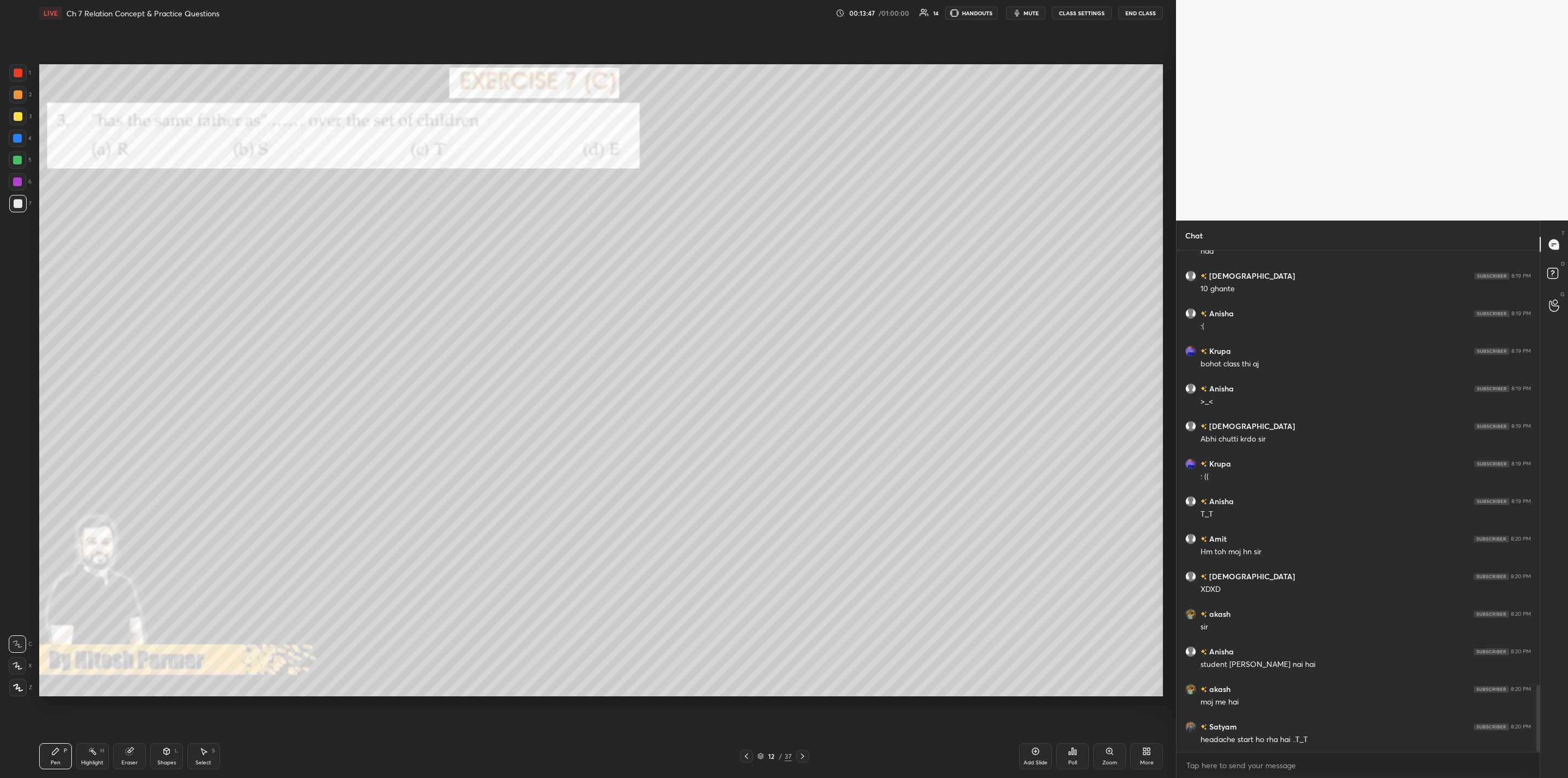
click at [805, 624] on icon at bounding box center [802, 756] width 9 height 9
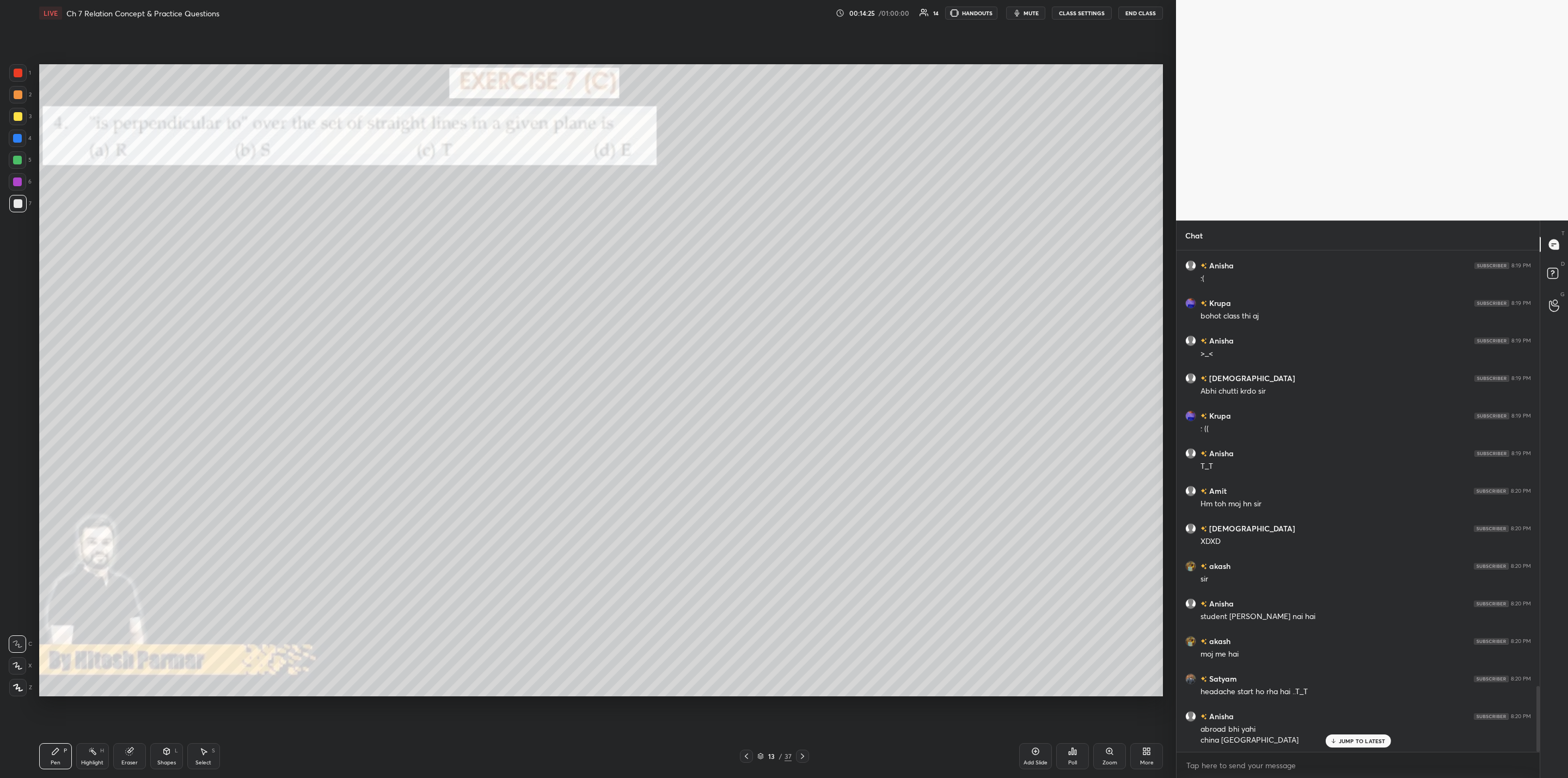
scroll to position [3331, 0]
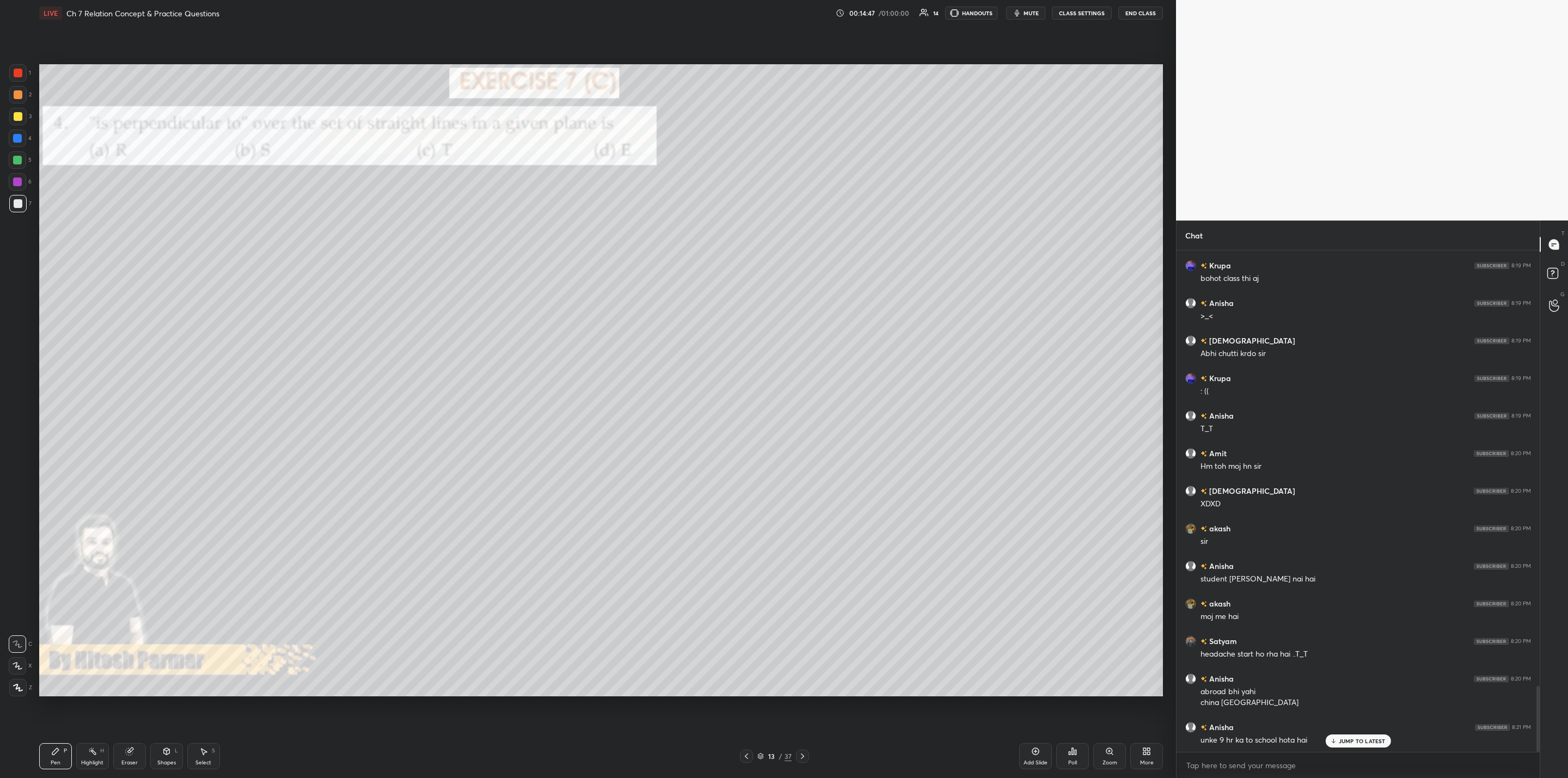
click at [807, 624] on div "Poll" at bounding box center [1073, 756] width 33 height 26
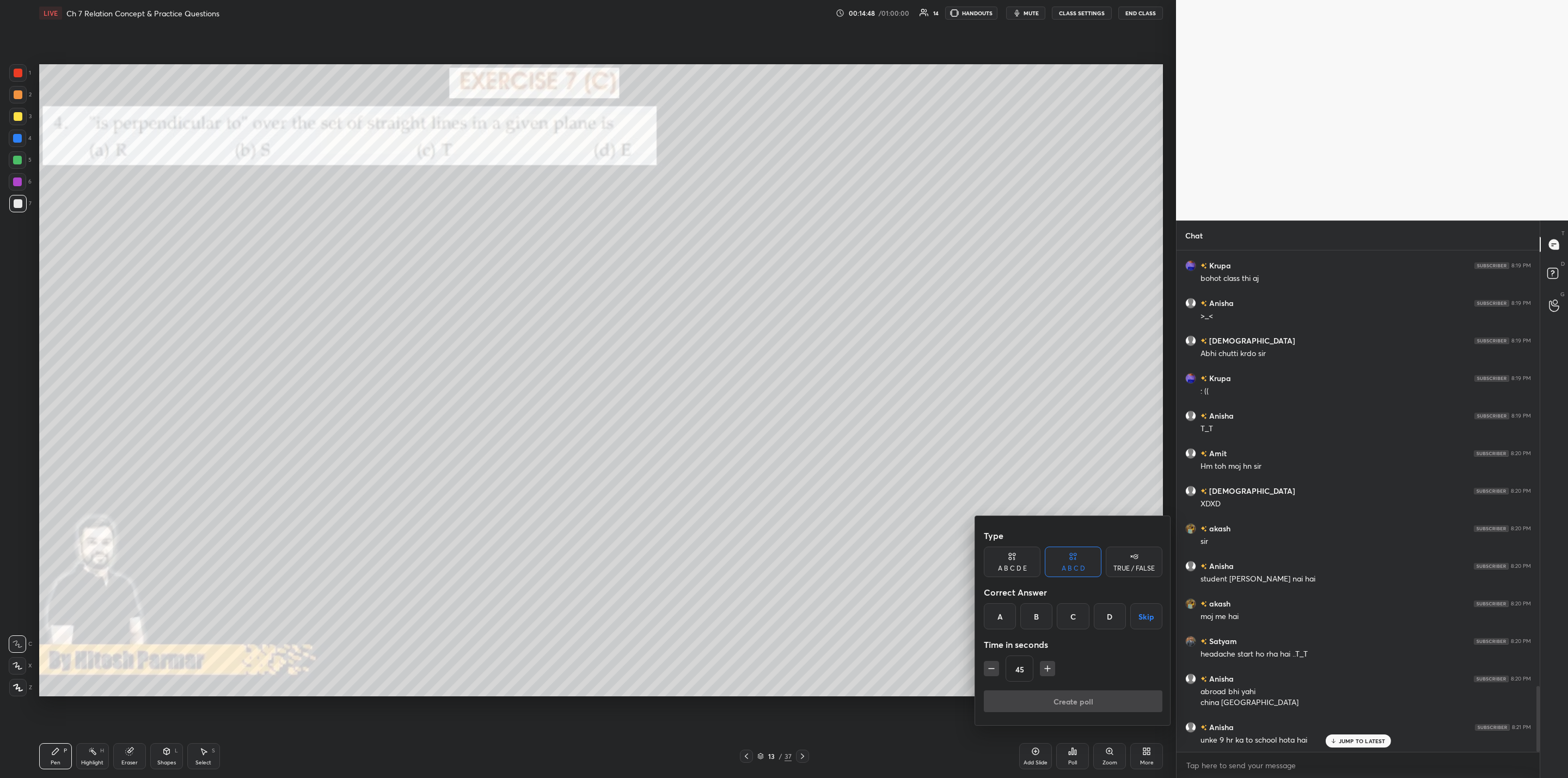
drag, startPoint x: 1038, startPoint y: 616, endPoint x: 1035, endPoint y: 623, distance: 7.6
click at [807, 612] on div "B" at bounding box center [1036, 616] width 32 height 26
drag, startPoint x: 1047, startPoint y: 667, endPoint x: 1049, endPoint y: 672, distance: 5.4
click at [807, 624] on icon "button" at bounding box center [1048, 668] width 11 height 11
type input "60"
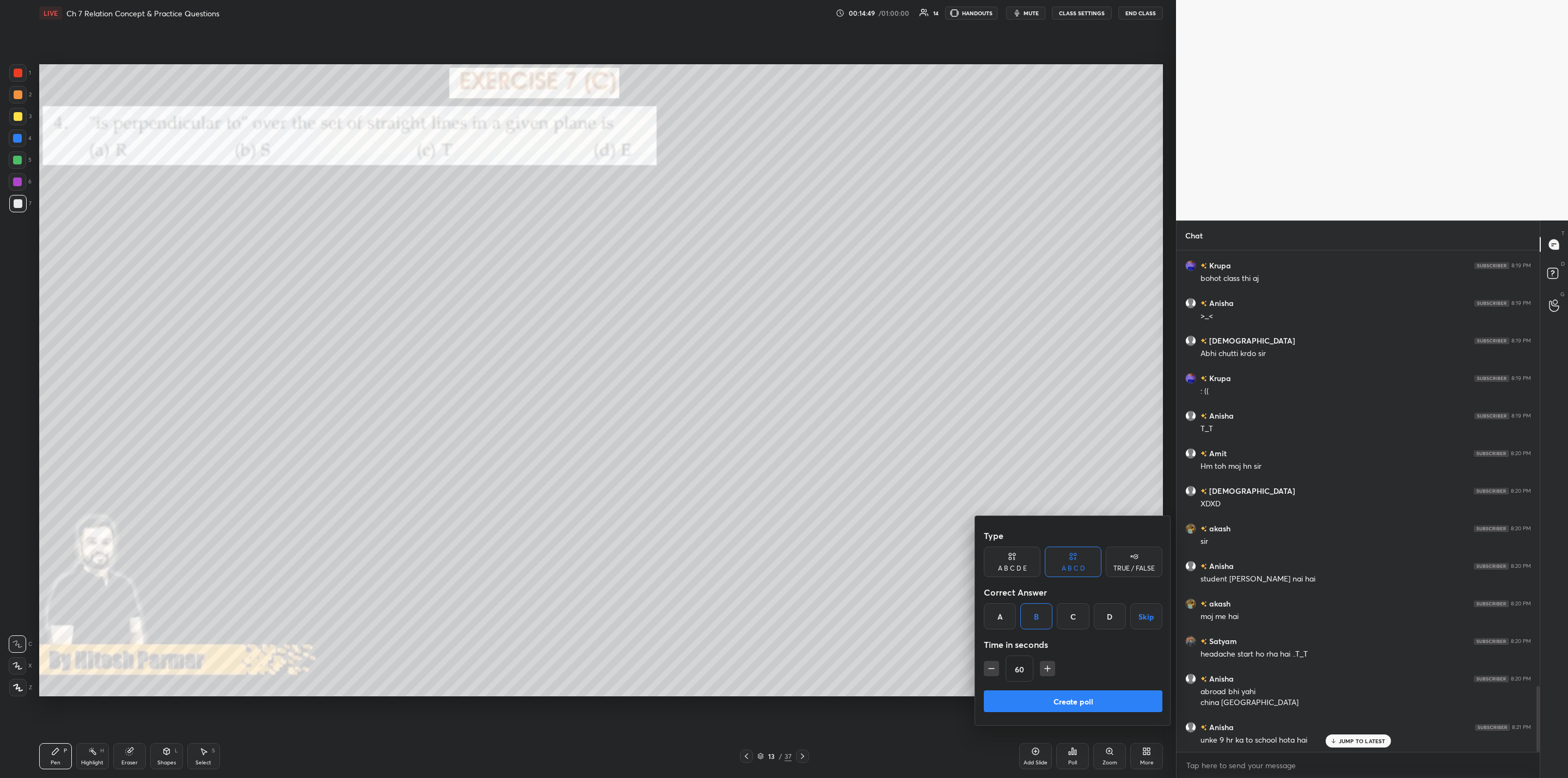
click at [807, 624] on button "Create poll" at bounding box center [1073, 701] width 178 height 22
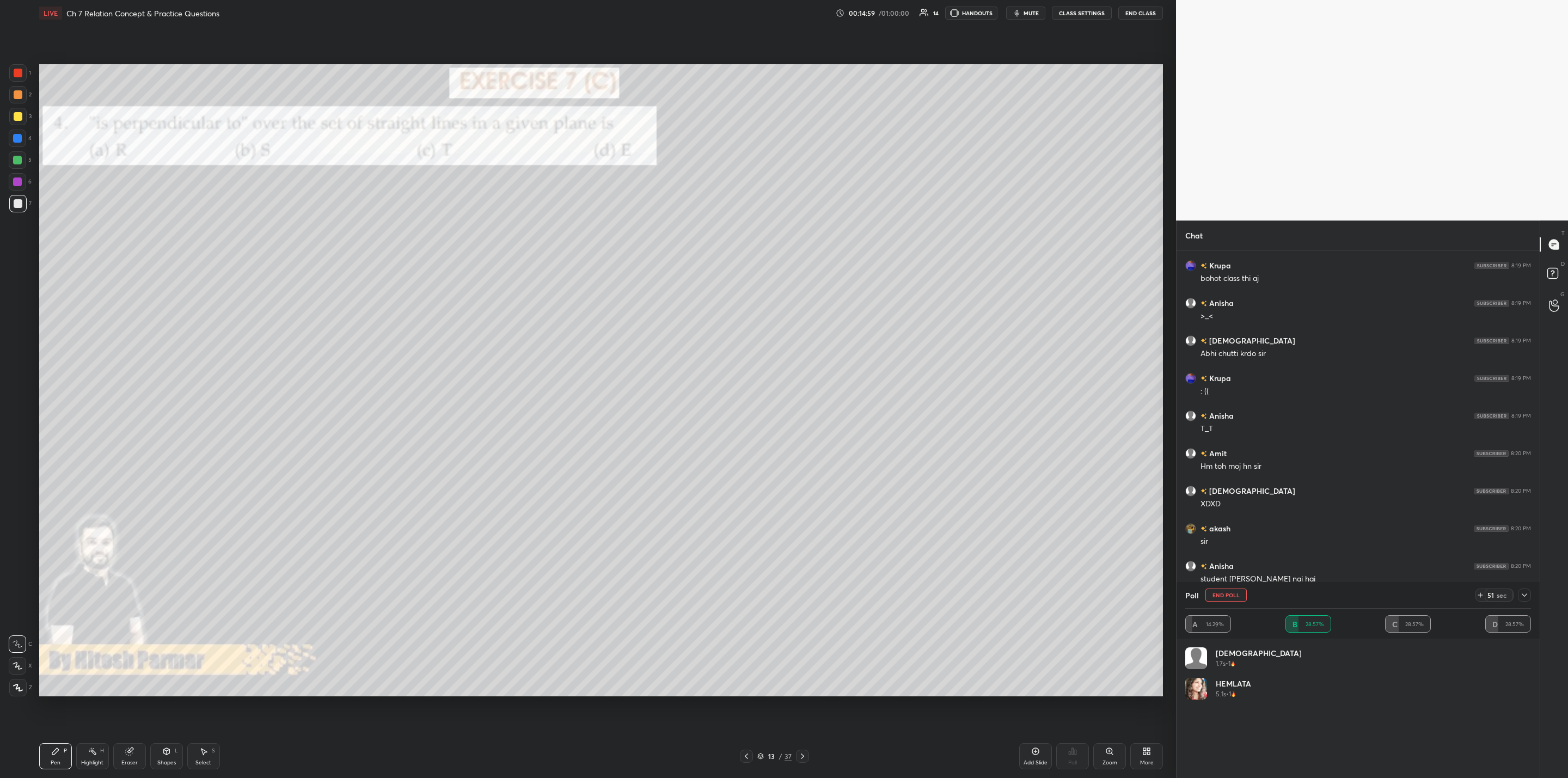
scroll to position [3426, 0]
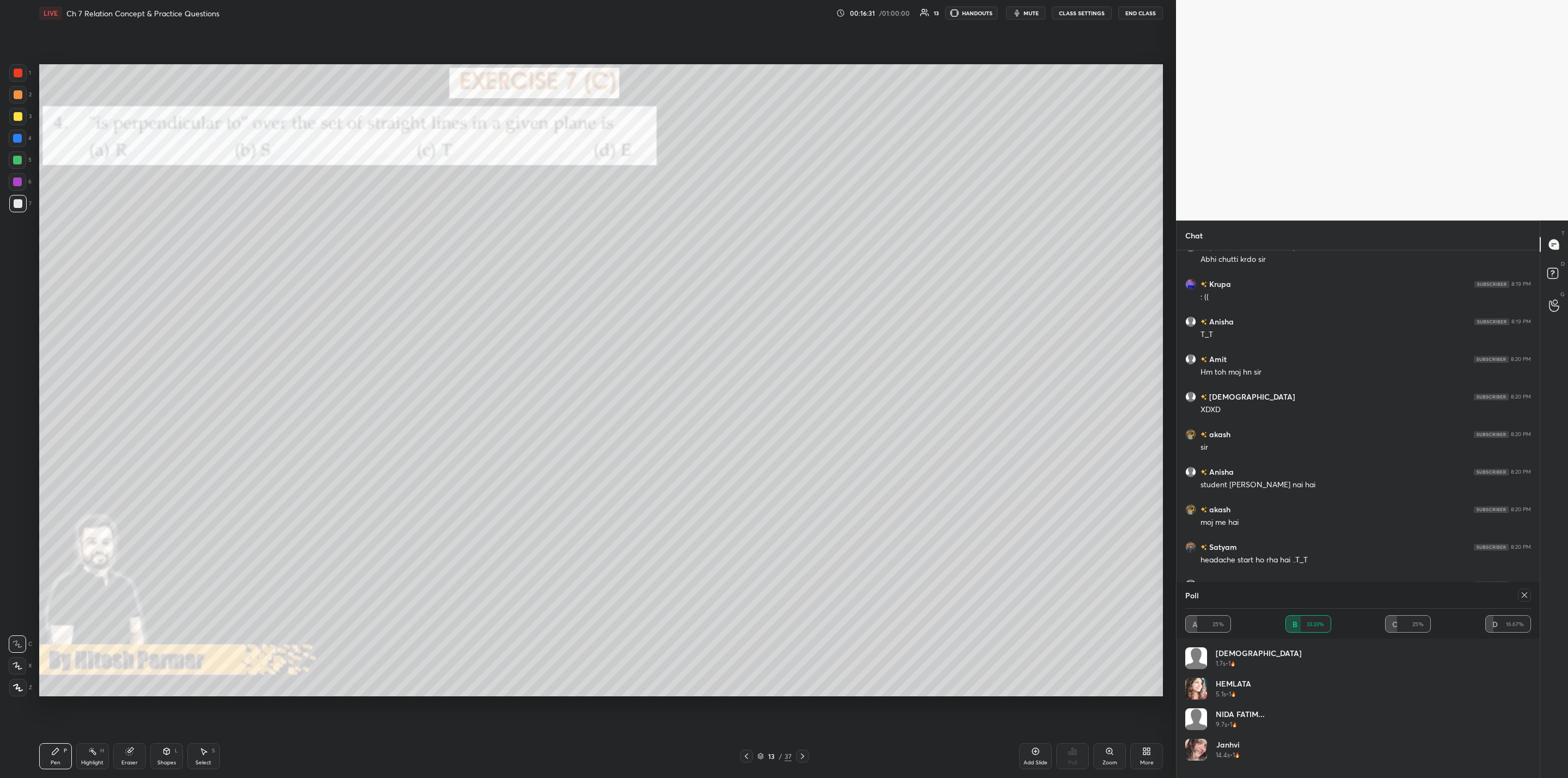
click at [807, 592] on icon at bounding box center [1524, 595] width 9 height 9
type textarea "x"
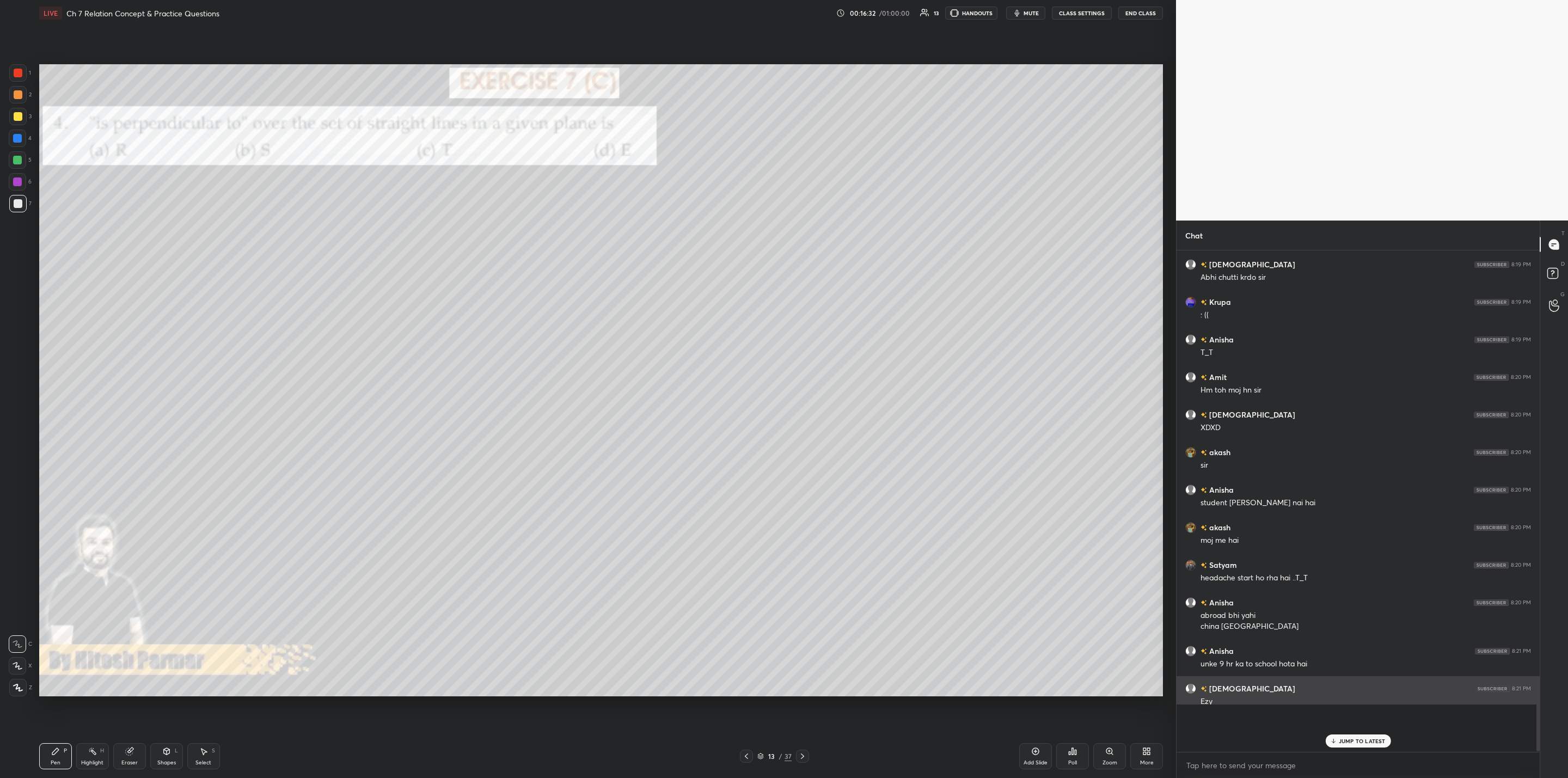
scroll to position [0, 0]
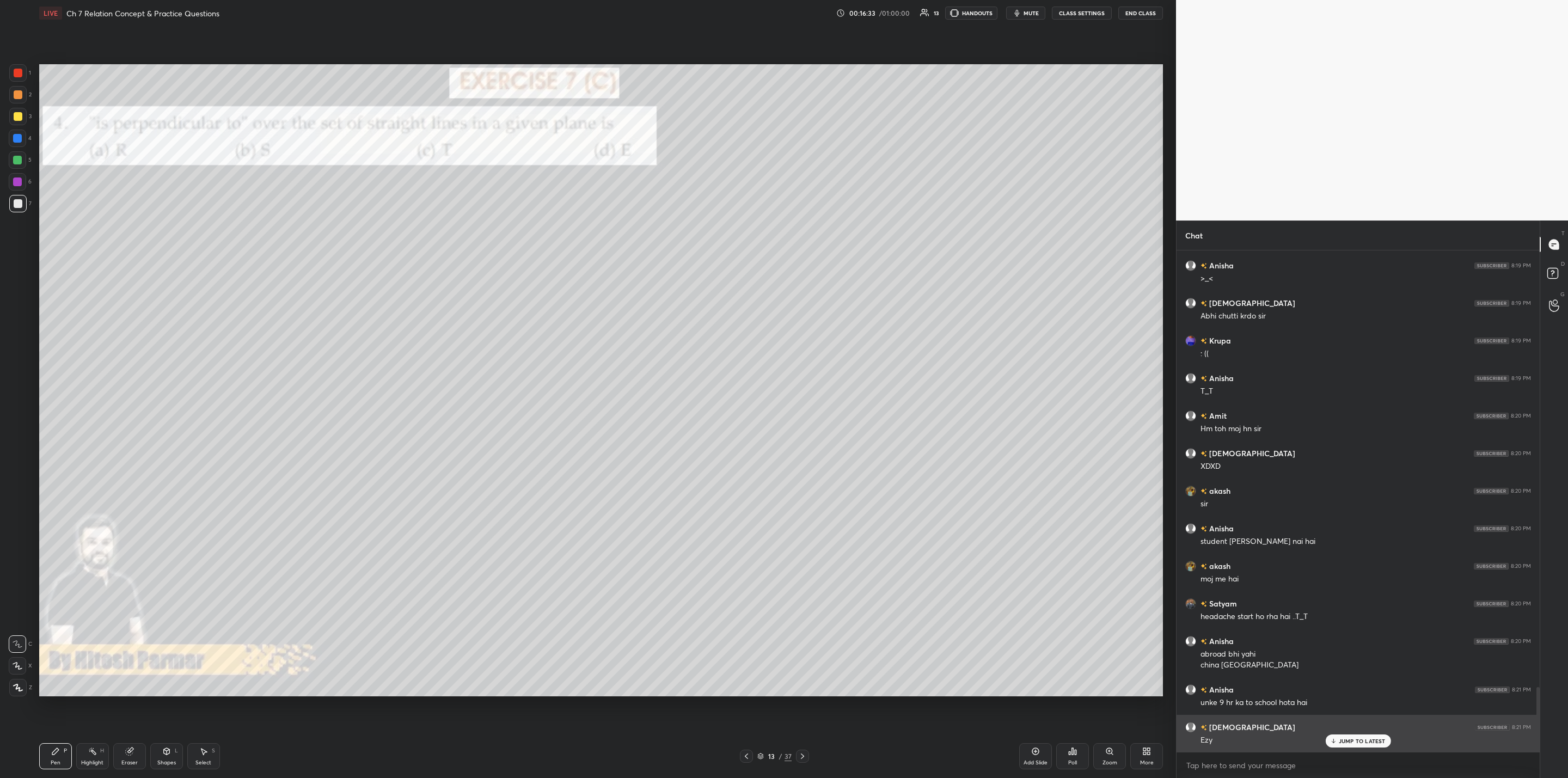
click at [807, 624] on div "JUMP TO LATEST" at bounding box center [1357, 741] width 65 height 13
click at [807, 624] on div "Poll" at bounding box center [1073, 763] width 9 height 5
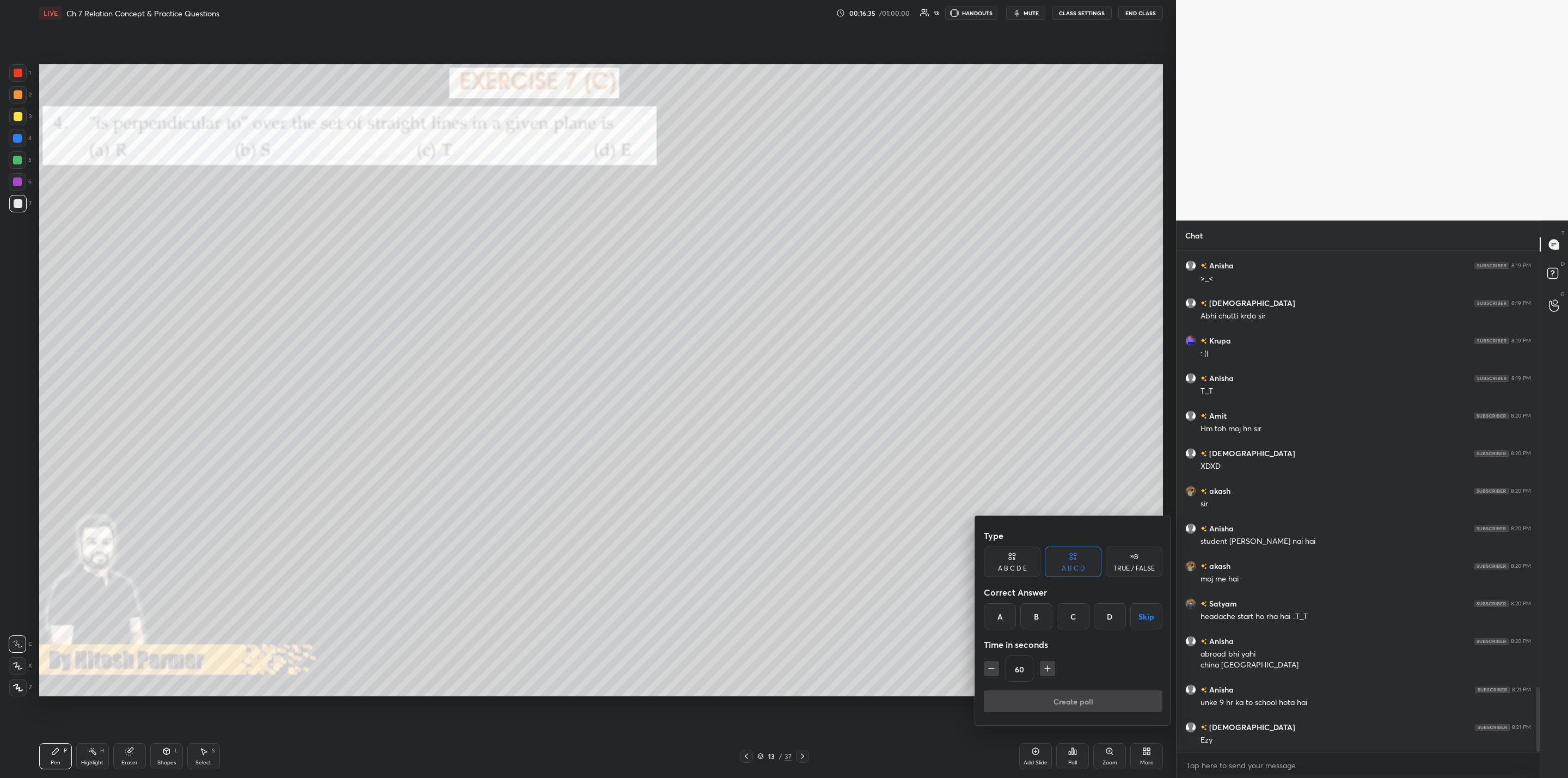
click at [807, 617] on div "A" at bounding box center [999, 616] width 32 height 26
click at [807, 624] on div "60" at bounding box center [1073, 668] width 178 height 26
click at [807, 624] on icon "button" at bounding box center [992, 668] width 11 height 11
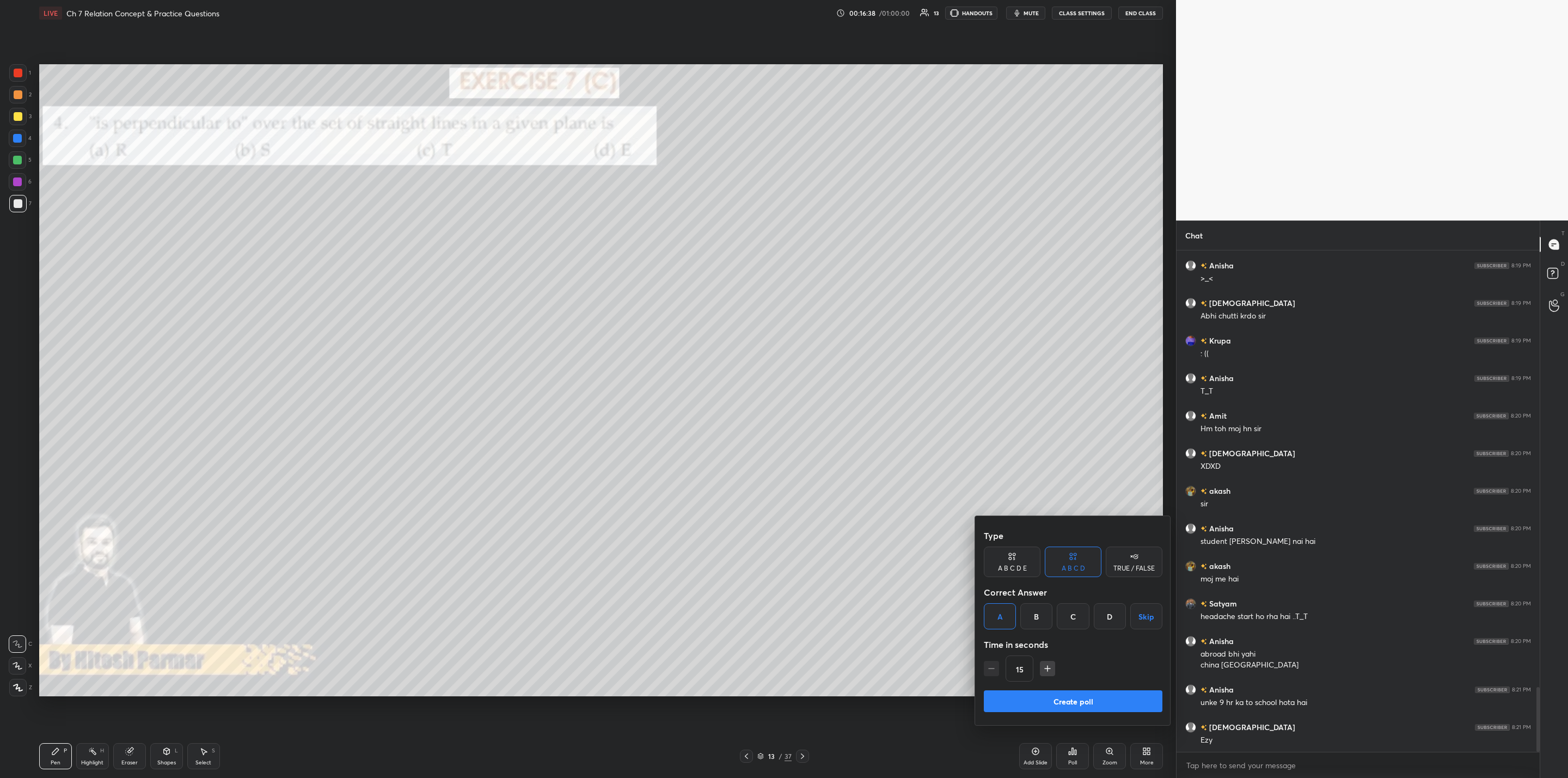
drag, startPoint x: 1043, startPoint y: 668, endPoint x: 1046, endPoint y: 673, distance: 5.8
click at [807, 624] on icon "button" at bounding box center [1048, 668] width 11 height 11
type input "30"
click at [807, 624] on button "Create poll" at bounding box center [1073, 701] width 178 height 22
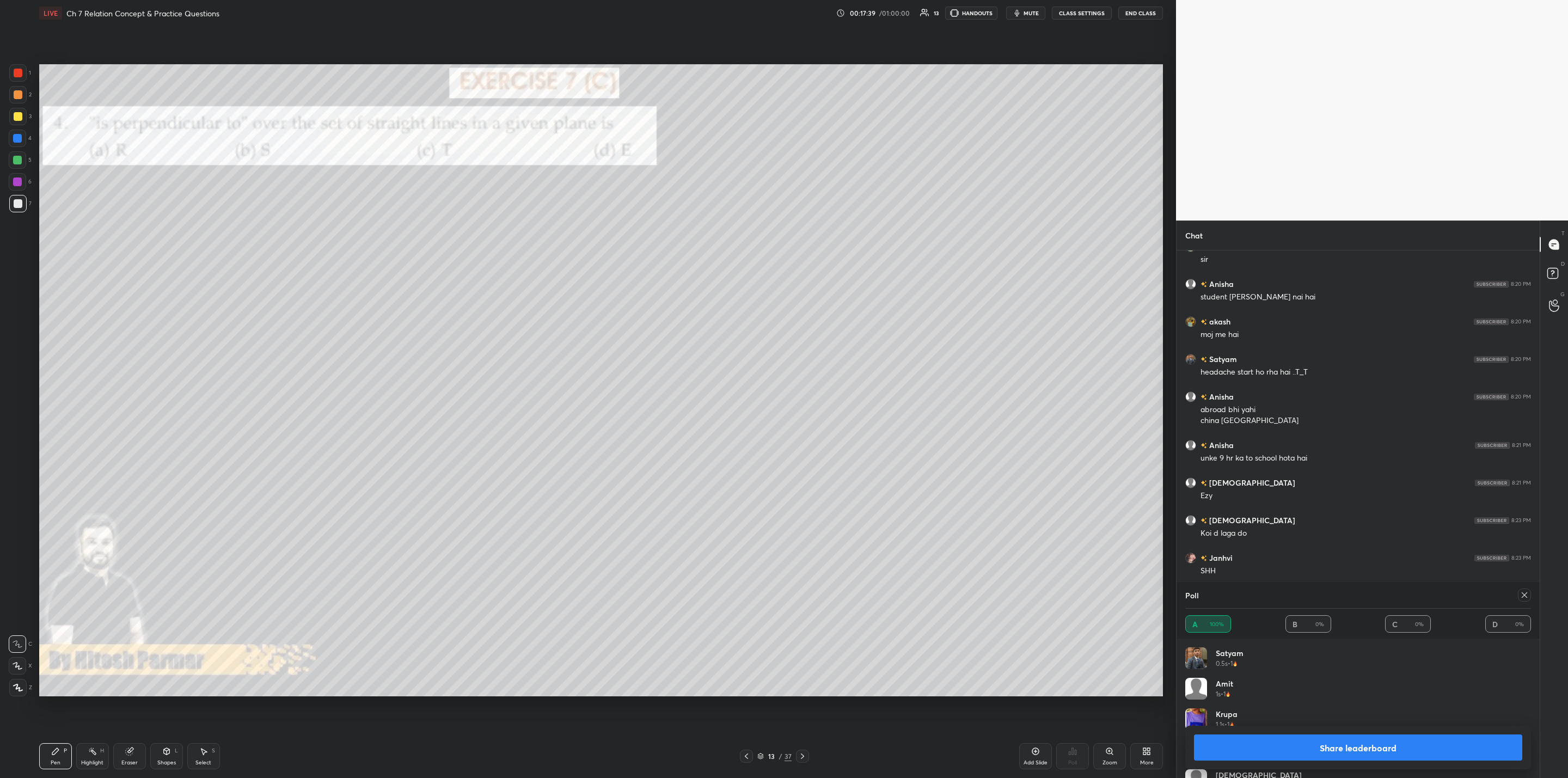
scroll to position [3651, 0]
drag, startPoint x: 1307, startPoint y: 745, endPoint x: 1267, endPoint y: 738, distance: 40.6
click at [807, 624] on button "Share leaderboard" at bounding box center [1358, 748] width 328 height 26
type textarea "x"
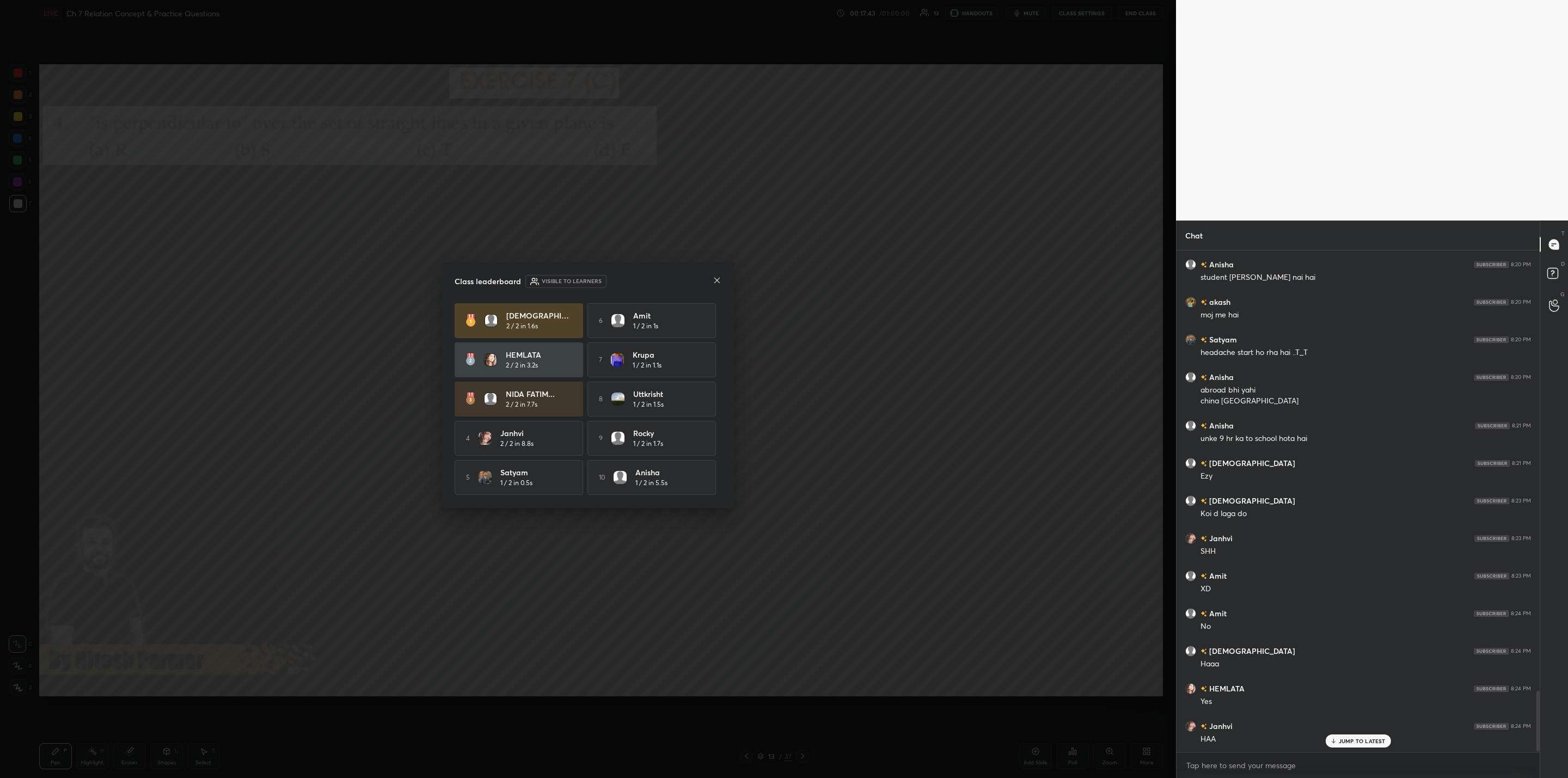
scroll to position [524, 360]
click at [713, 278] on icon at bounding box center [717, 280] width 9 height 9
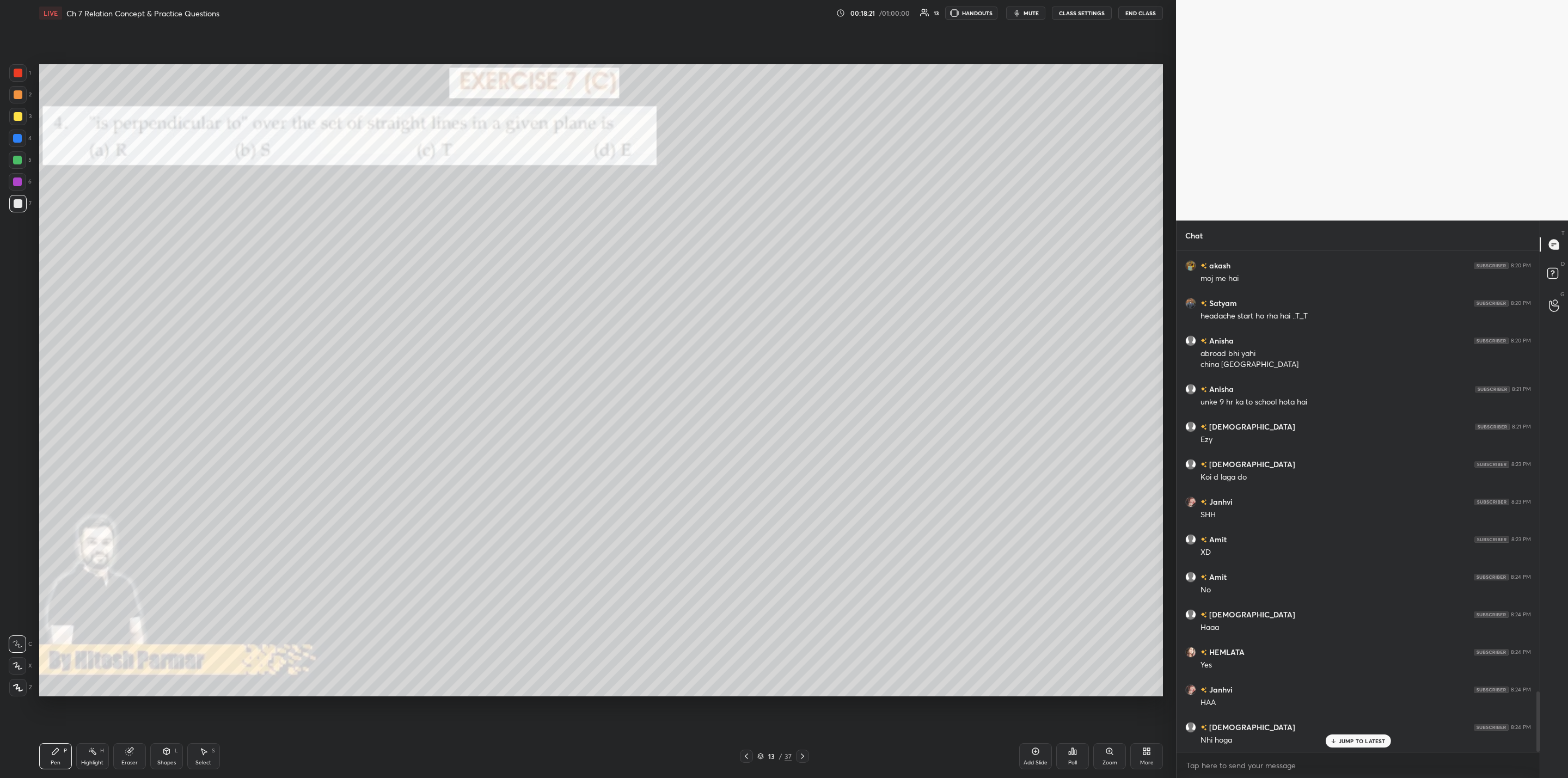
scroll to position [3696, 0]
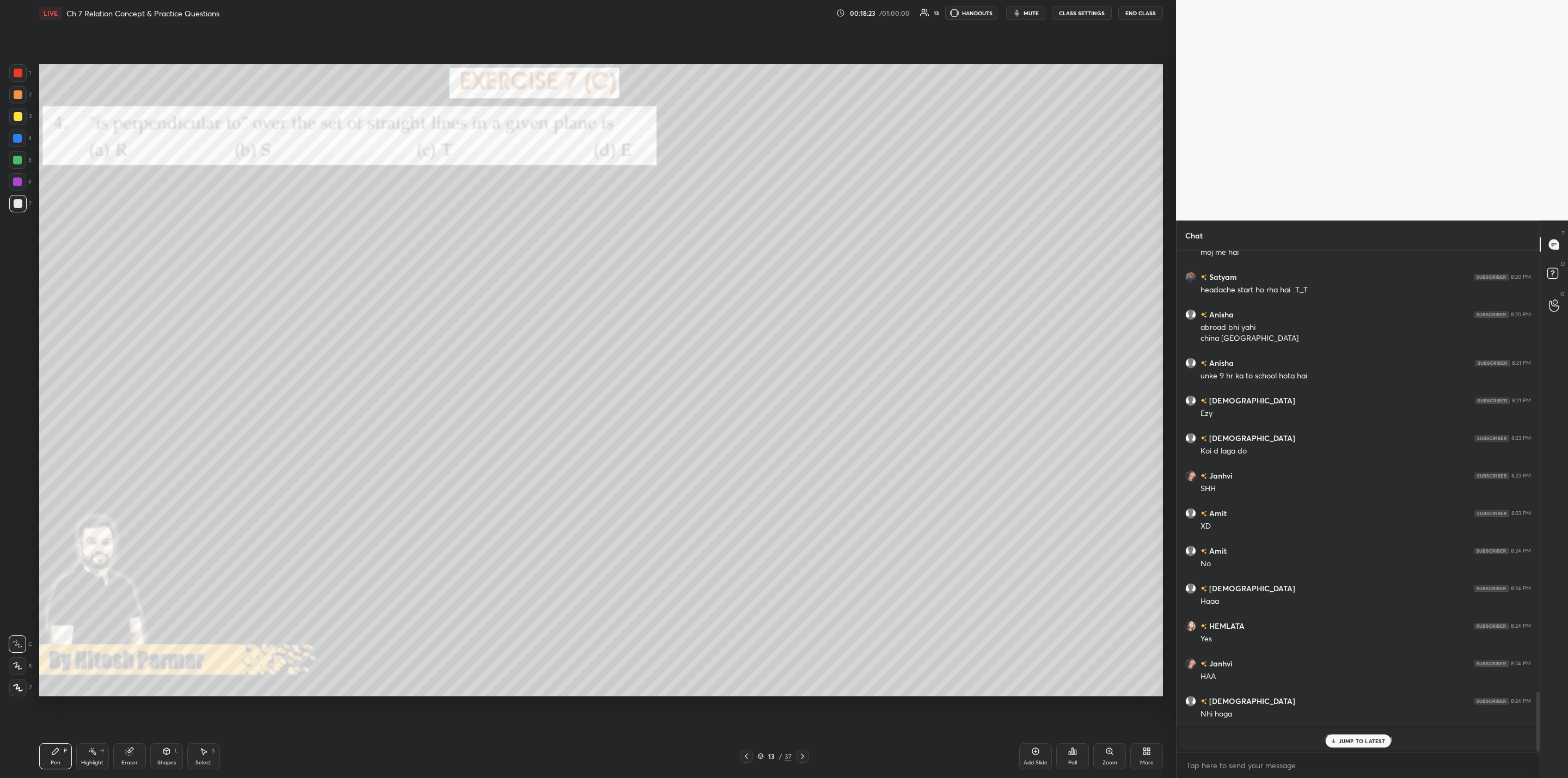
click at [807, 624] on div "JUMP TO LATEST" at bounding box center [1357, 741] width 65 height 13
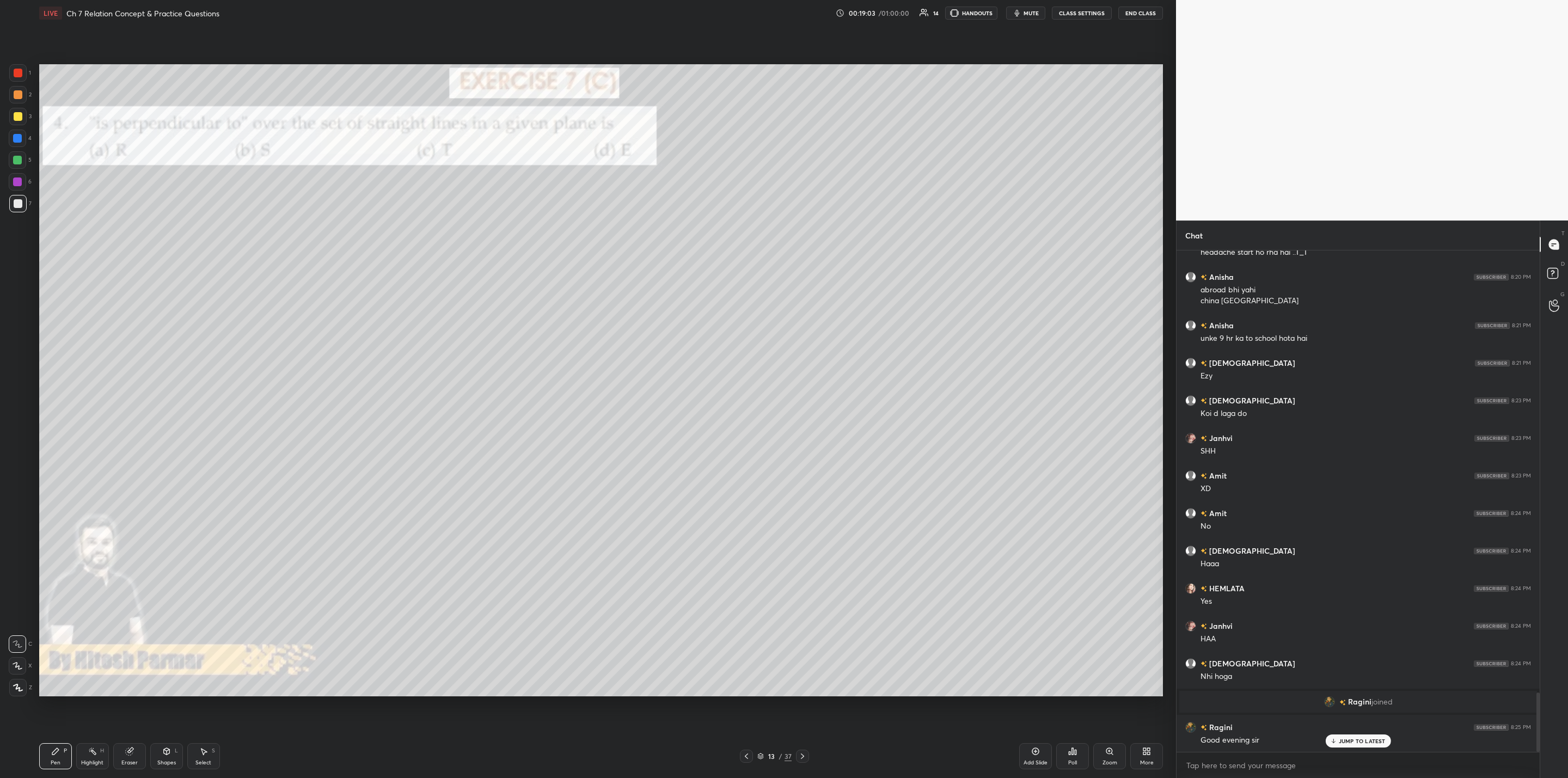
click at [804, 624] on div at bounding box center [802, 756] width 13 height 13
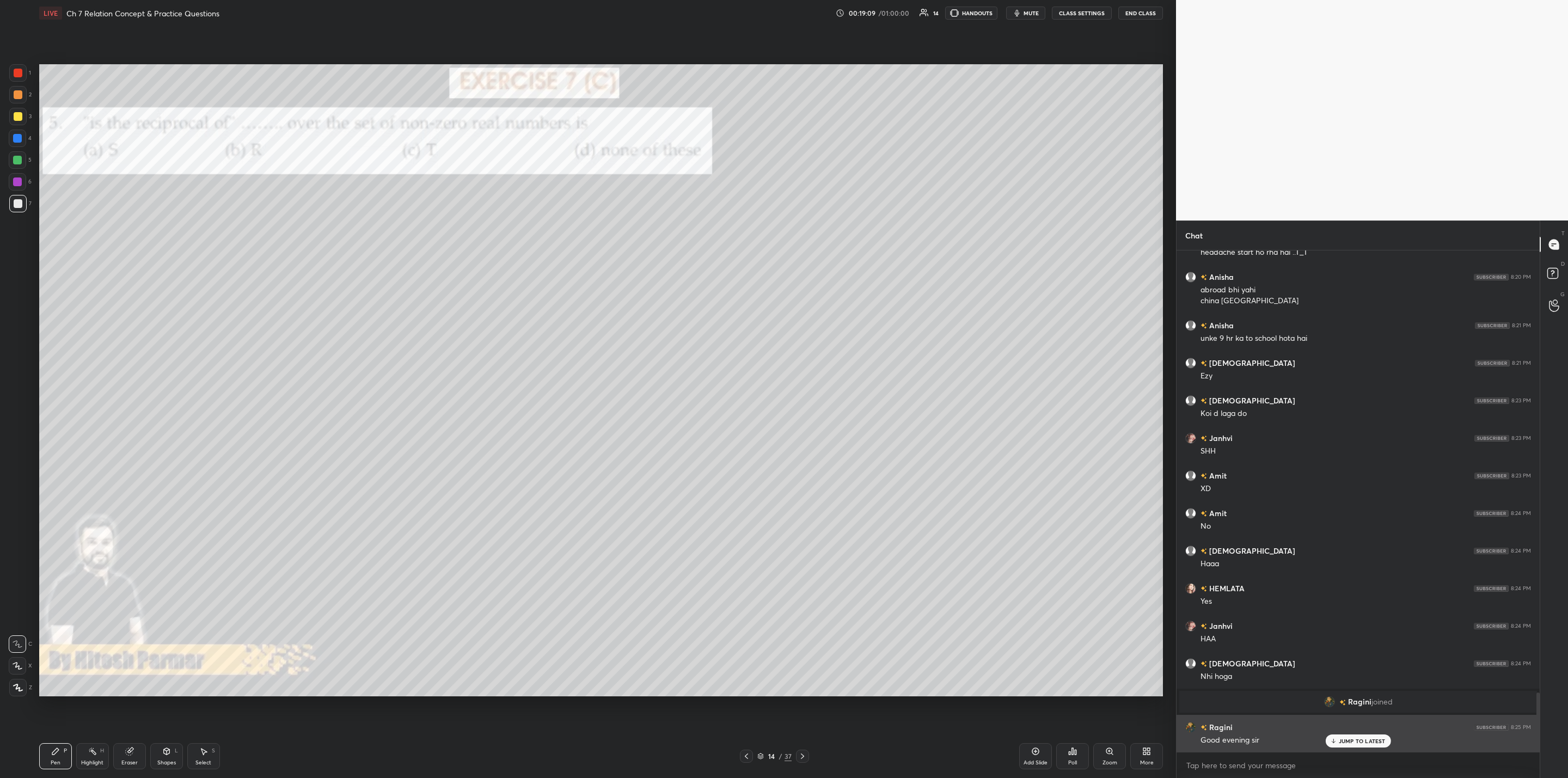
click at [807, 624] on icon at bounding box center [1333, 741] width 7 height 7
click at [807, 624] on div "Poll" at bounding box center [1073, 756] width 33 height 26
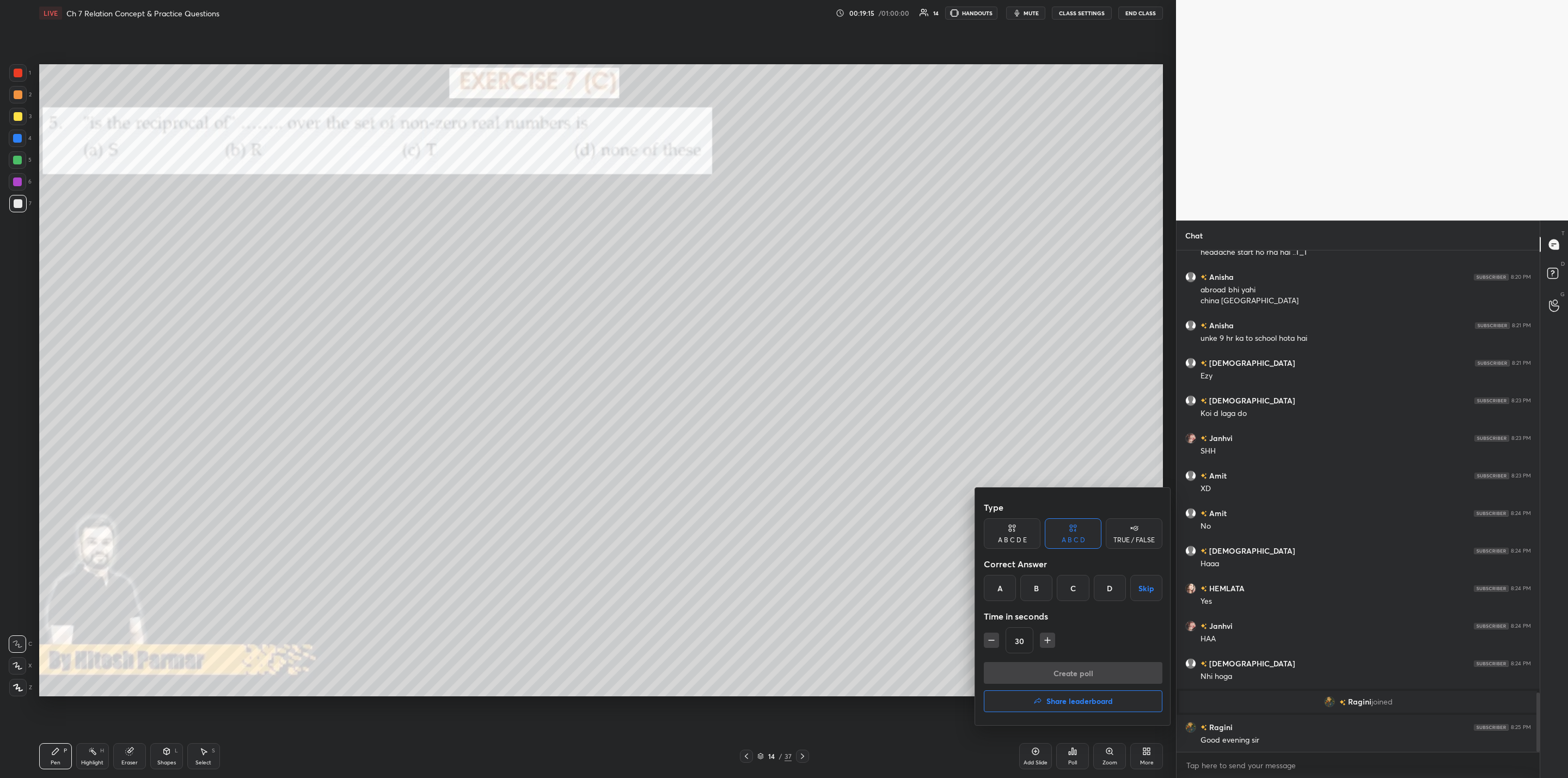
drag, startPoint x: 1045, startPoint y: 637, endPoint x: 1050, endPoint y: 637, distance: 5.0
click at [807, 624] on icon "button" at bounding box center [1048, 640] width 11 height 11
drag, startPoint x: 1045, startPoint y: 640, endPoint x: 1047, endPoint y: 645, distance: 5.4
click at [807, 624] on icon "button" at bounding box center [1048, 640] width 11 height 11
type input "60"
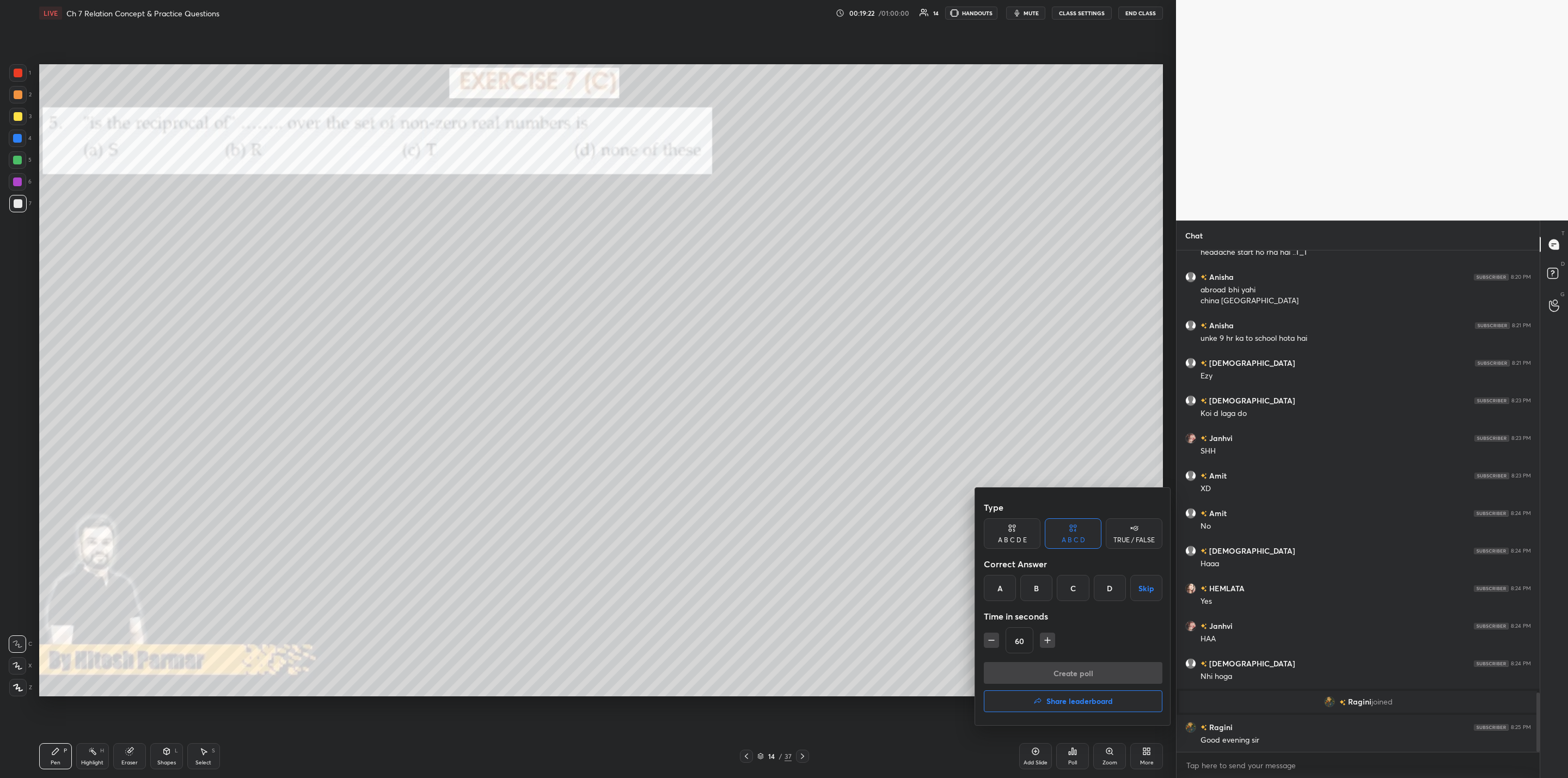
drag, startPoint x: 996, startPoint y: 589, endPoint x: 997, endPoint y: 598, distance: 9.1
click at [807, 591] on div "A" at bounding box center [999, 588] width 32 height 26
drag, startPoint x: 1052, startPoint y: 673, endPoint x: 1045, endPoint y: 675, distance: 7.3
click at [807, 624] on button "Create poll" at bounding box center [1073, 673] width 178 height 22
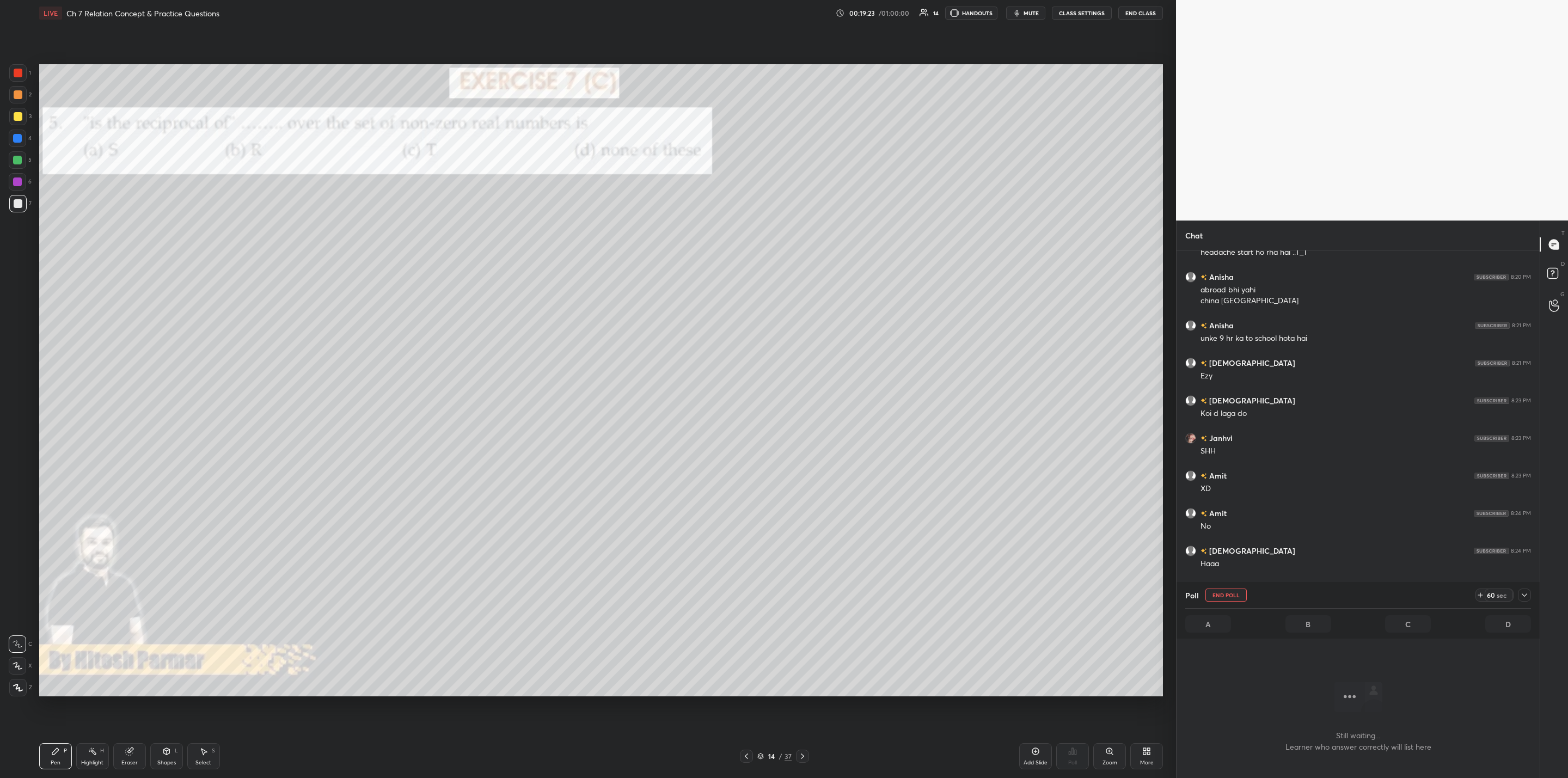
scroll to position [467, 360]
click at [807, 595] on icon at bounding box center [1524, 595] width 9 height 9
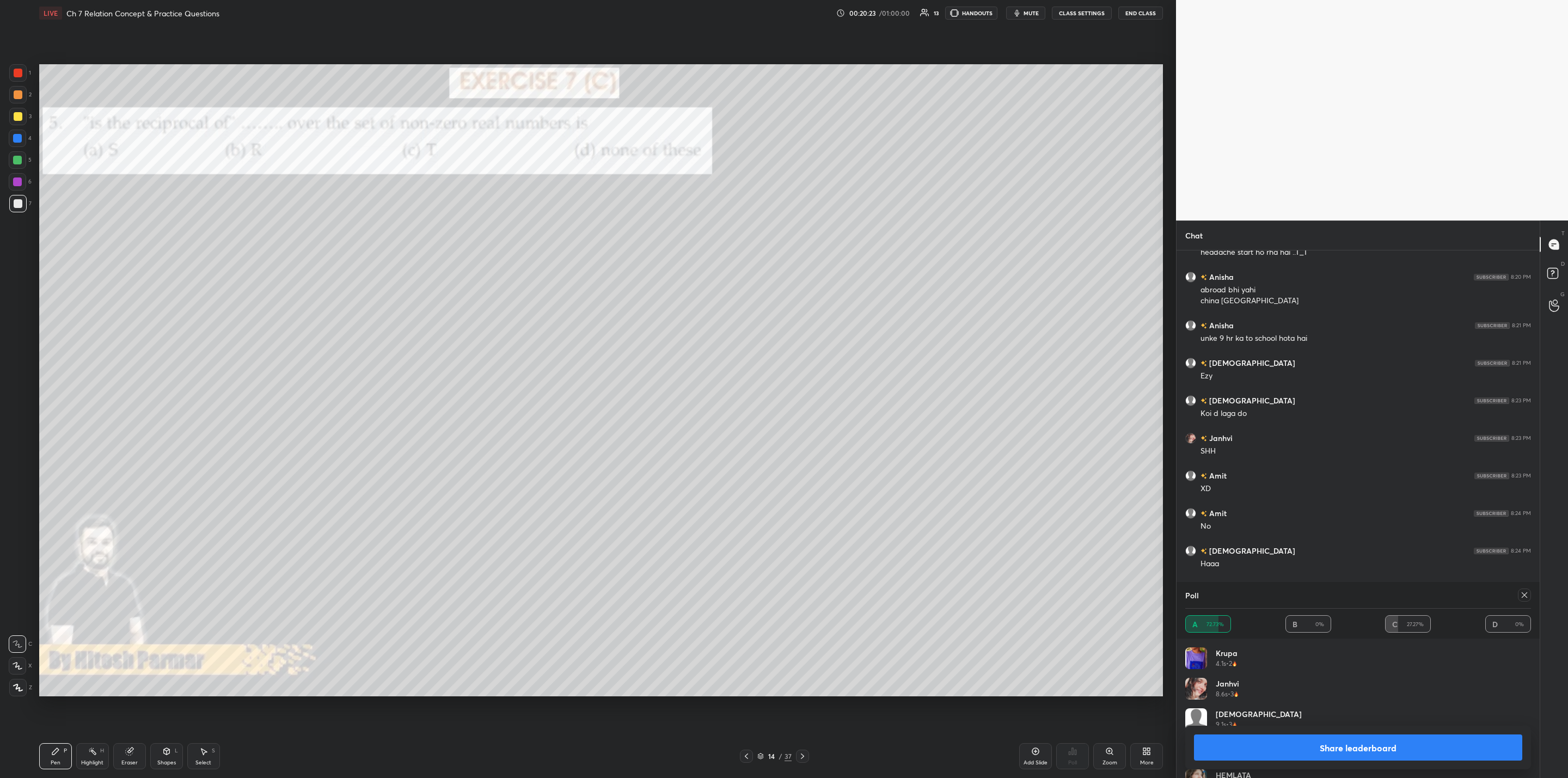
scroll to position [127, 342]
drag, startPoint x: 1366, startPoint y: 750, endPoint x: 1310, endPoint y: 740, distance: 56.9
click at [807, 624] on button "Share leaderboard" at bounding box center [1358, 748] width 328 height 26
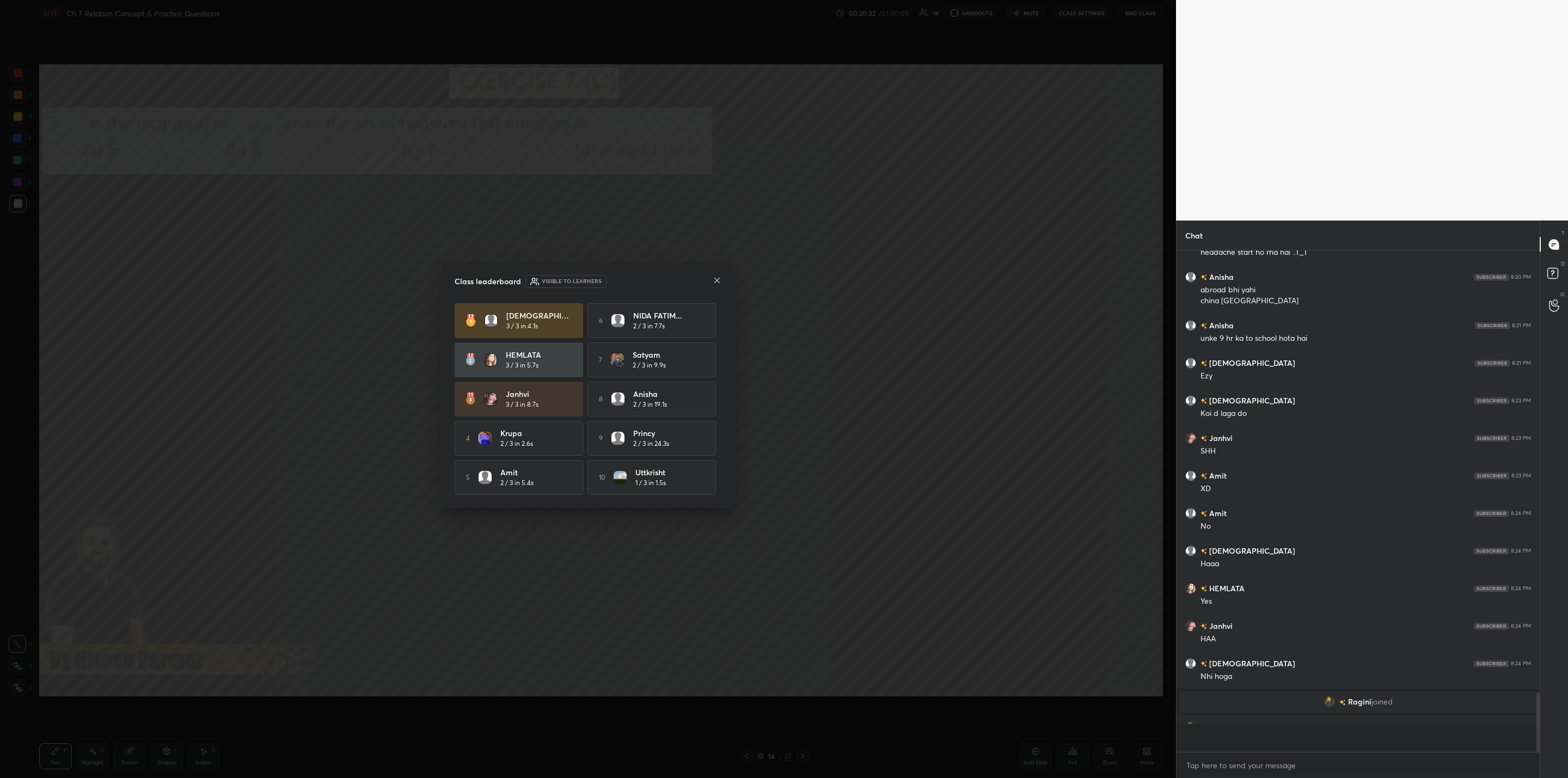
scroll to position [489, 360]
click at [719, 279] on icon at bounding box center [717, 280] width 9 height 9
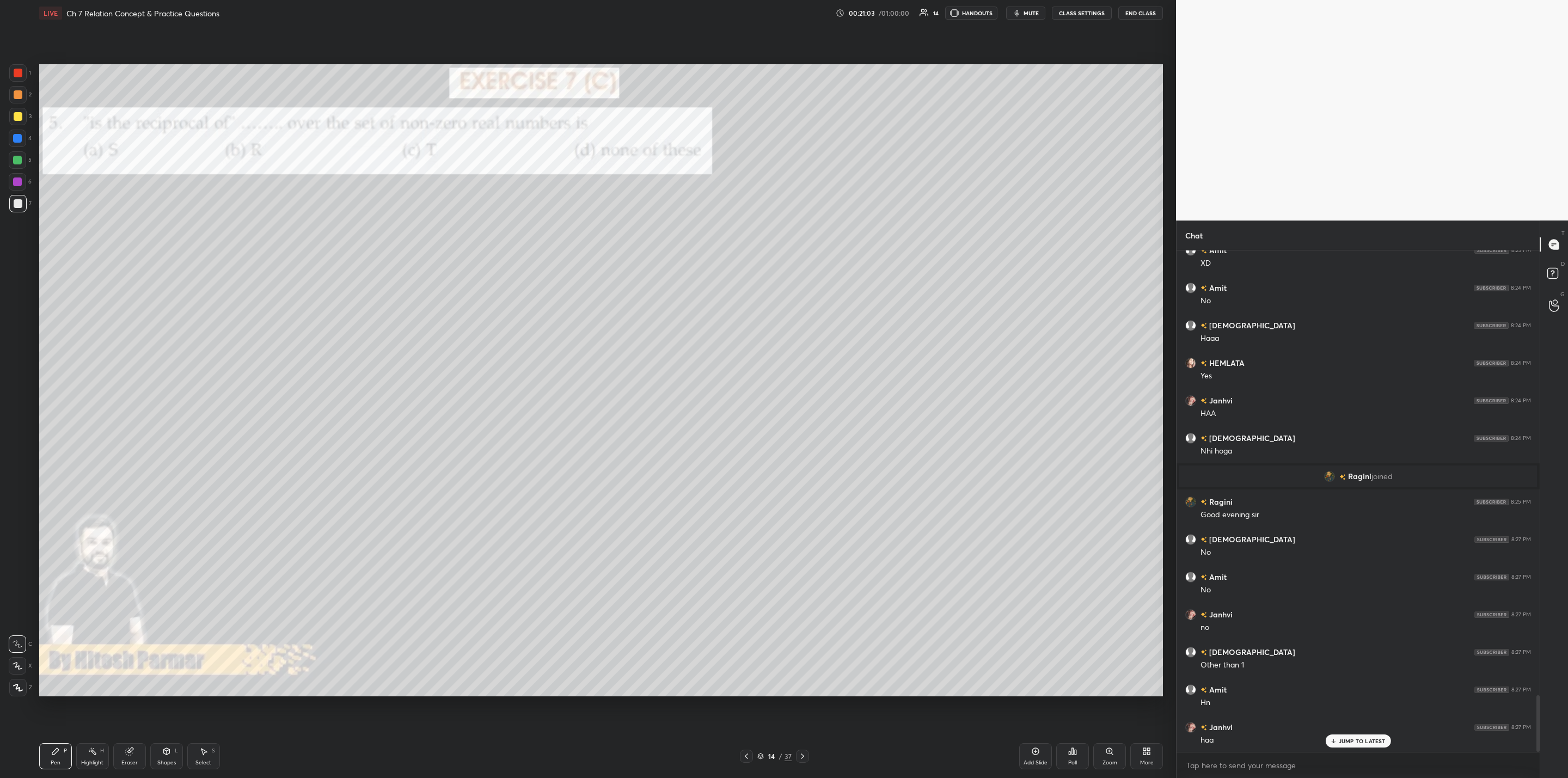
scroll to position [3996, 0]
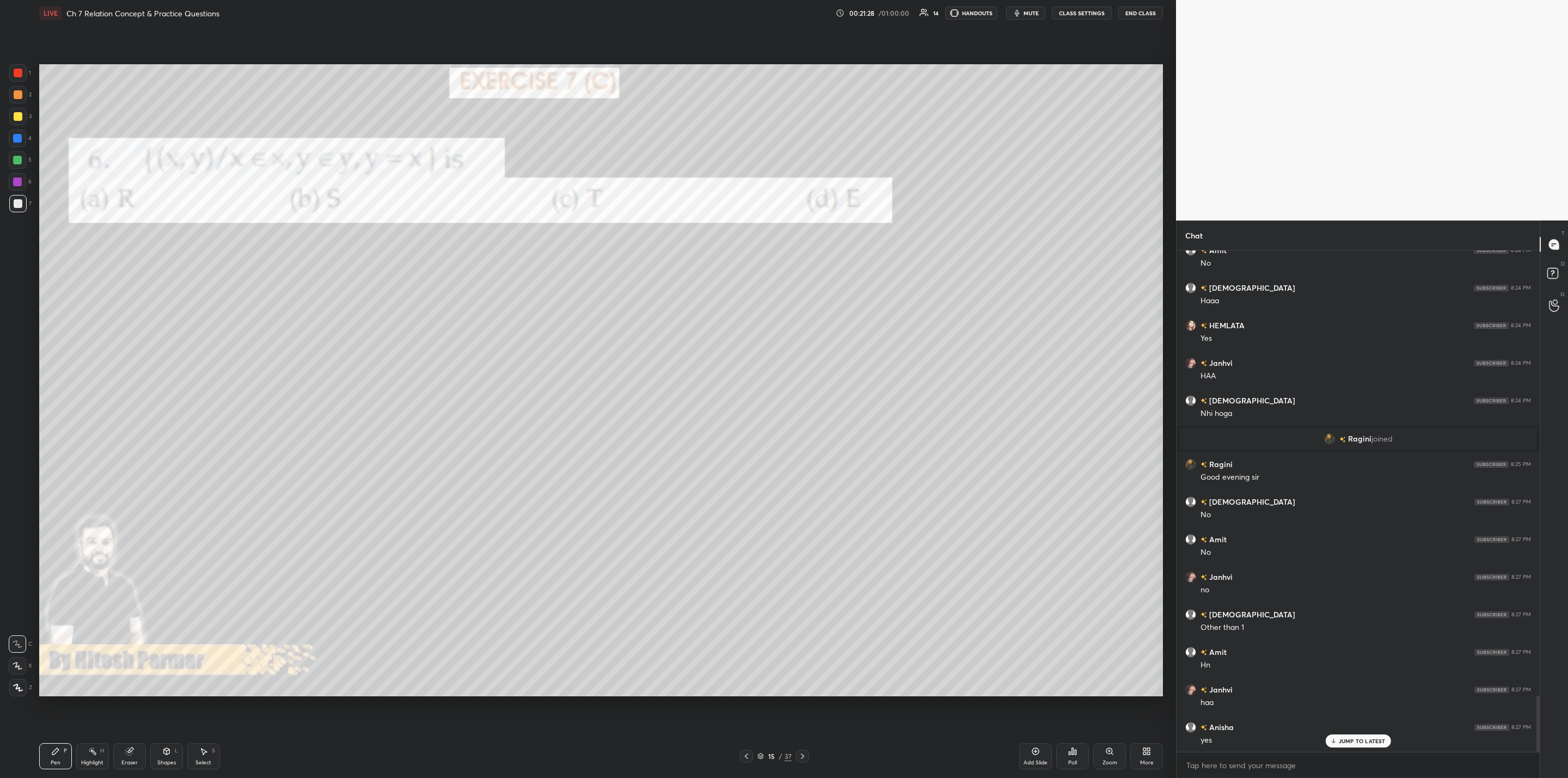
drag, startPoint x: 13, startPoint y: 161, endPoint x: 37, endPoint y: 162, distance: 24.0
click at [18, 163] on div at bounding box center [17, 160] width 9 height 9
drag, startPoint x: 17, startPoint y: 71, endPoint x: 23, endPoint y: 75, distance: 7.2
click at [18, 75] on div at bounding box center [18, 73] width 9 height 9
click at [807, 624] on div "Poll" at bounding box center [1073, 756] width 33 height 26
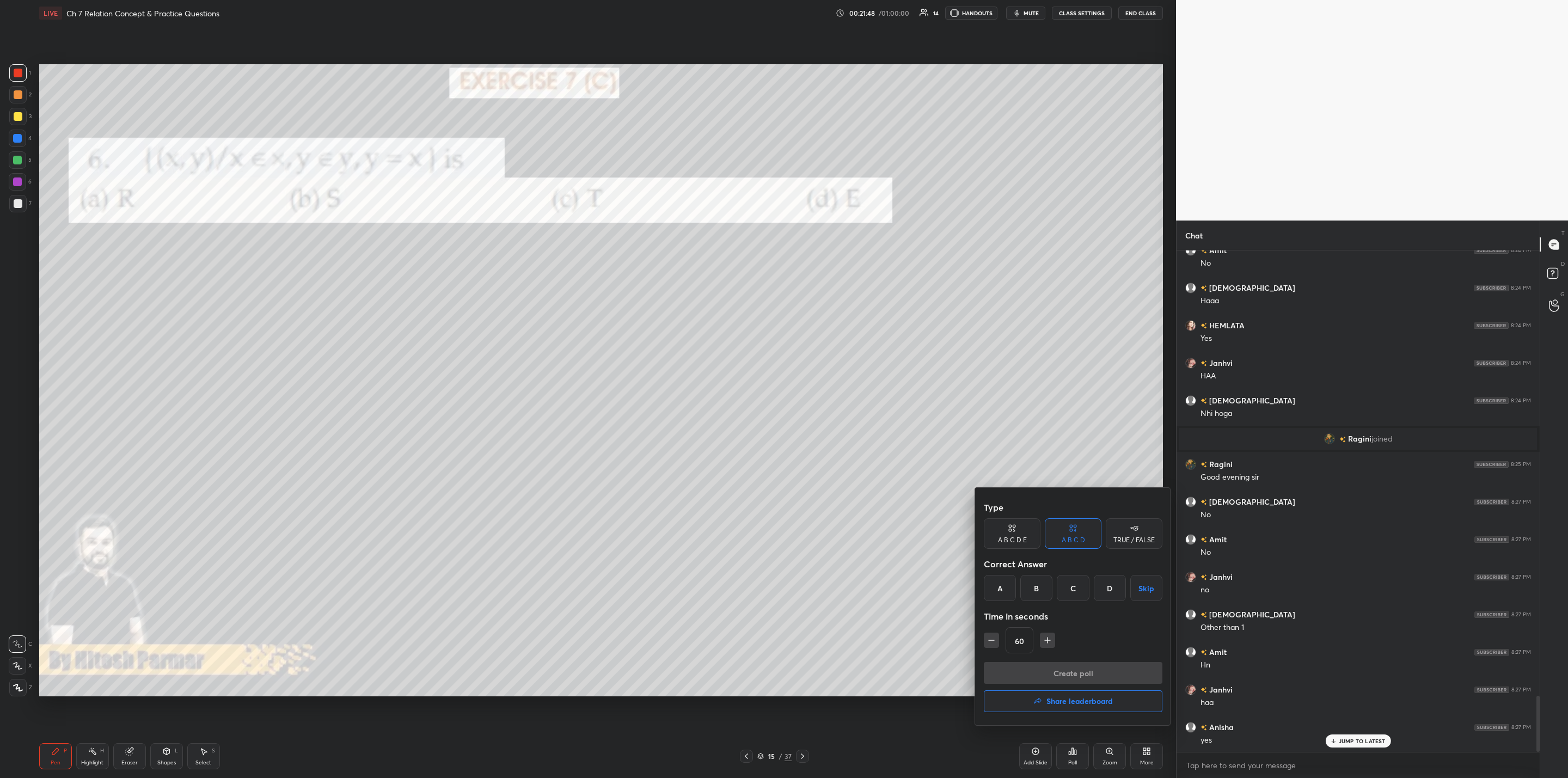
drag, startPoint x: 1097, startPoint y: 585, endPoint x: 1102, endPoint y: 605, distance: 20.6
click at [807, 586] on div "D" at bounding box center [1110, 588] width 32 height 26
click at [807, 624] on button "Create poll" at bounding box center [1073, 673] width 178 height 22
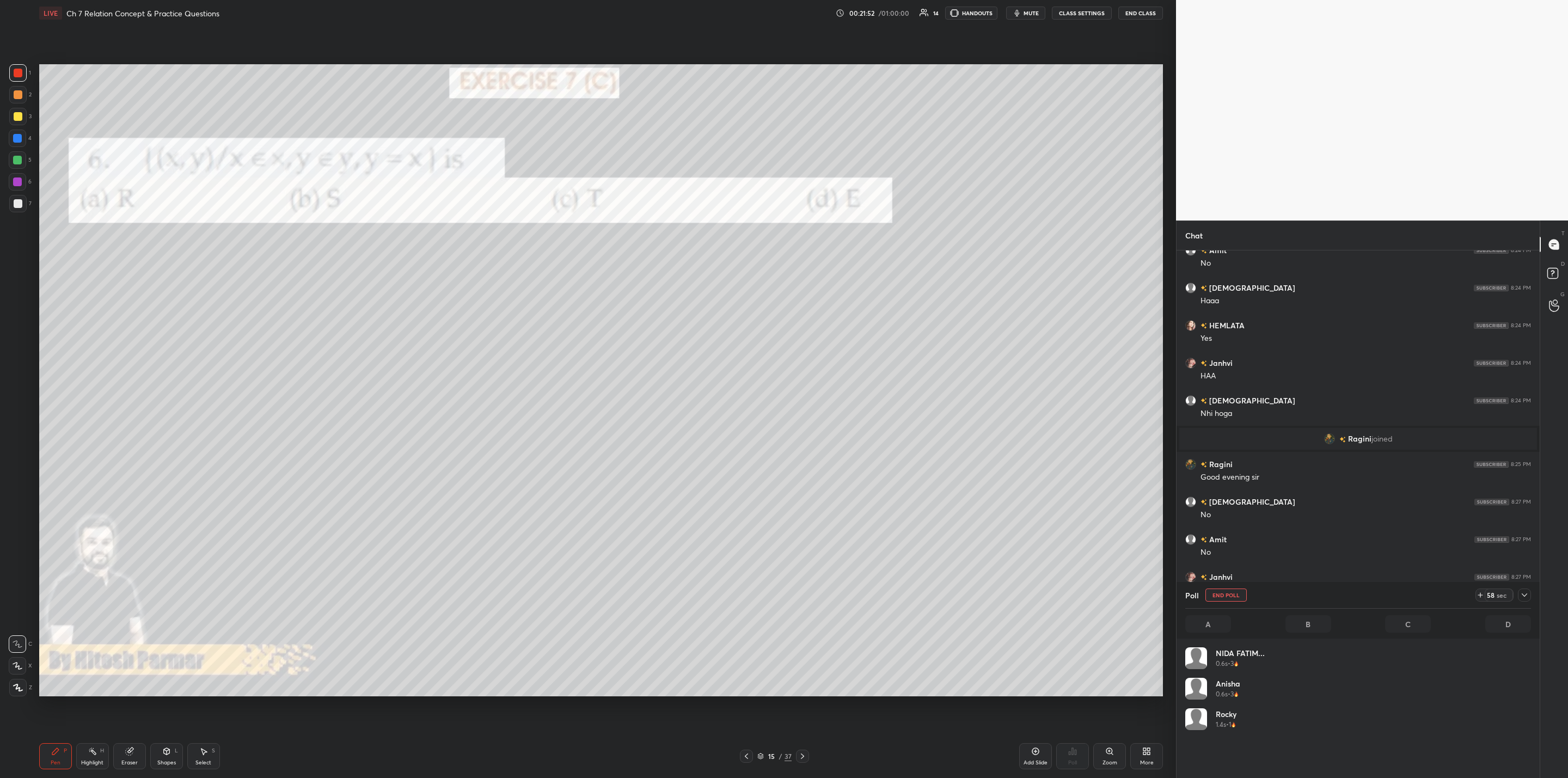
scroll to position [127, 342]
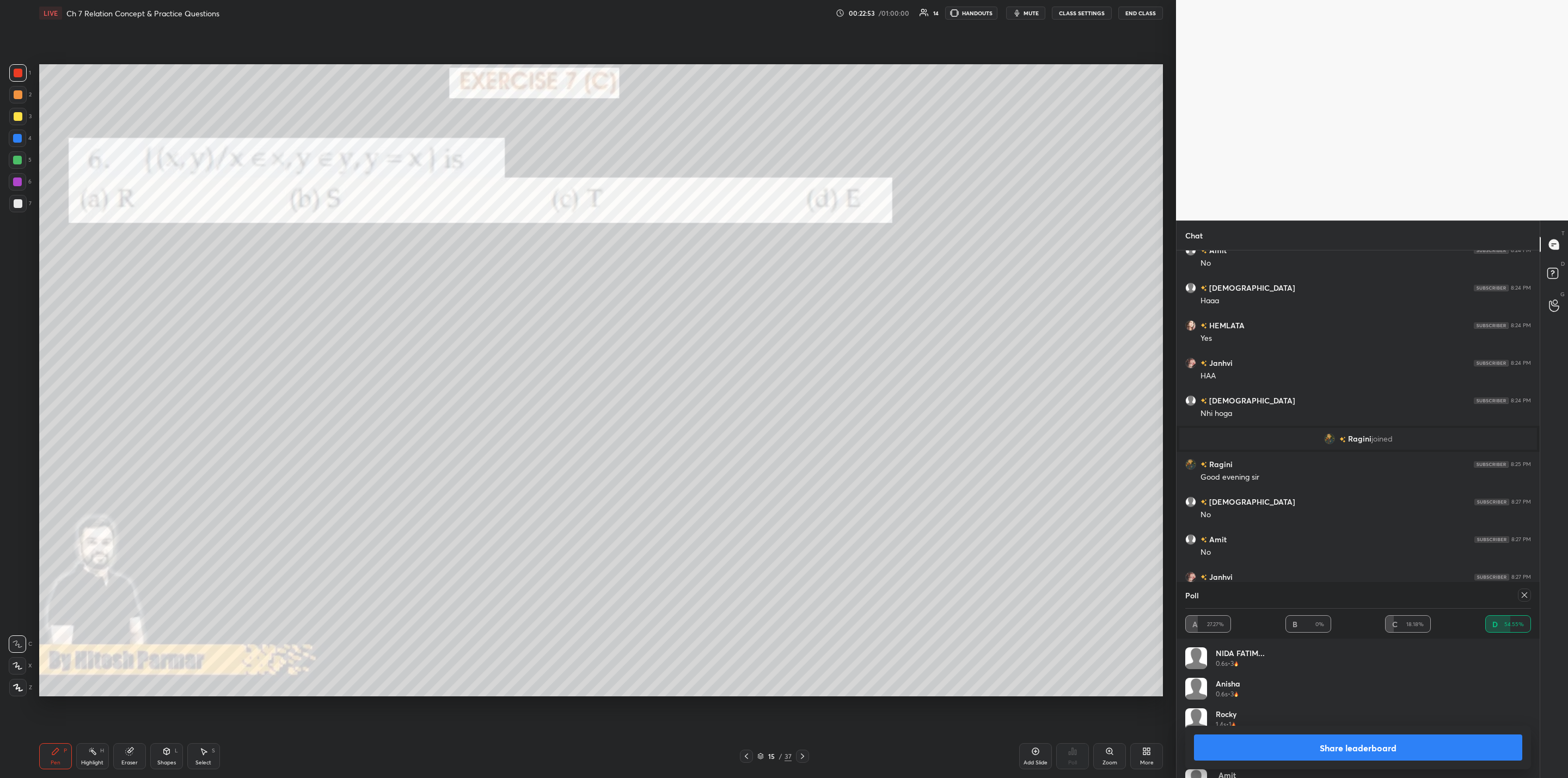
click at [807, 624] on button "Share leaderboard" at bounding box center [1358, 748] width 328 height 26
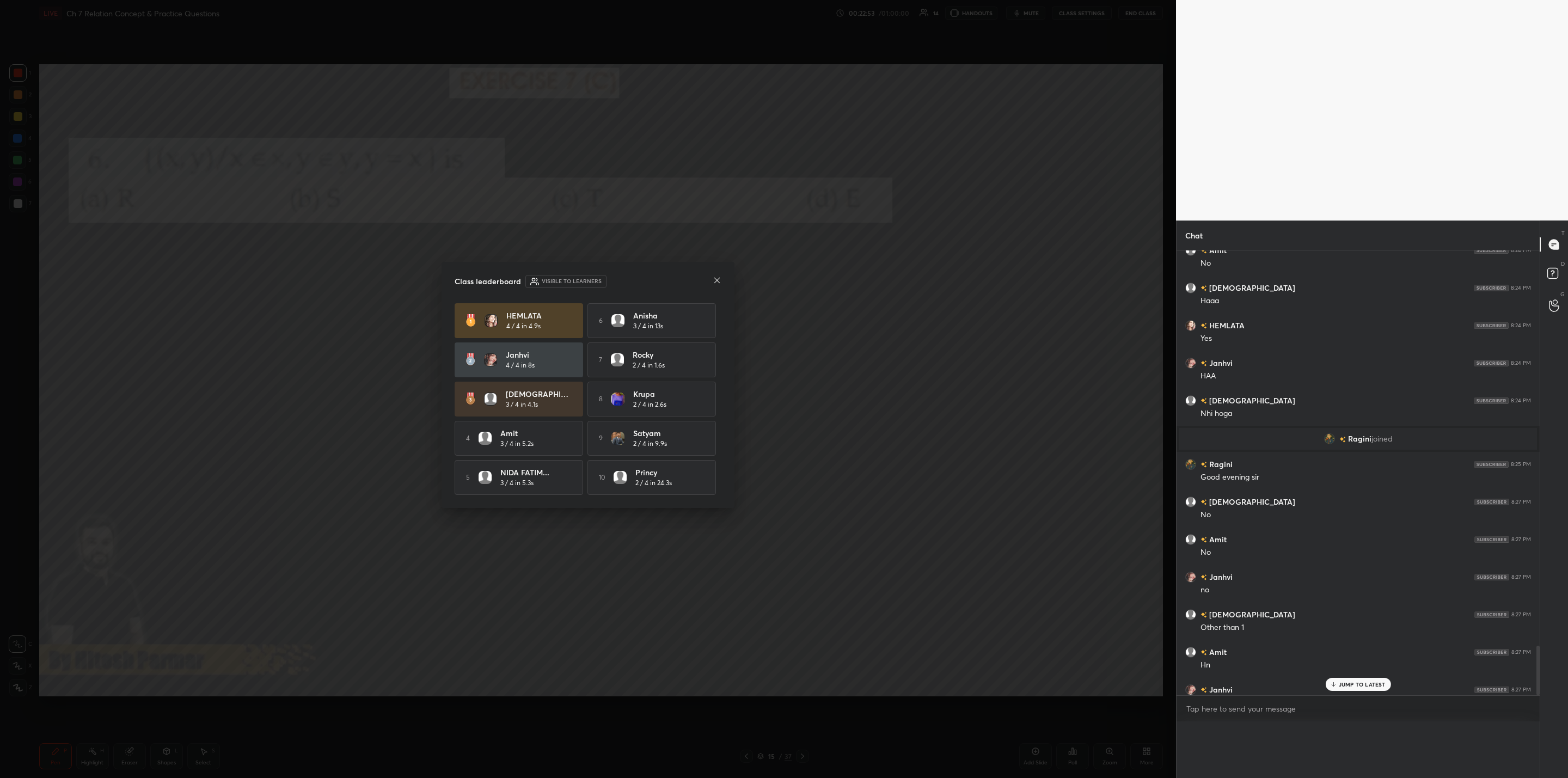
scroll to position [3, 4]
drag, startPoint x: 1354, startPoint y: 755, endPoint x: 1354, endPoint y: 763, distance: 8.0
click at [713, 279] on icon at bounding box center [717, 280] width 9 height 9
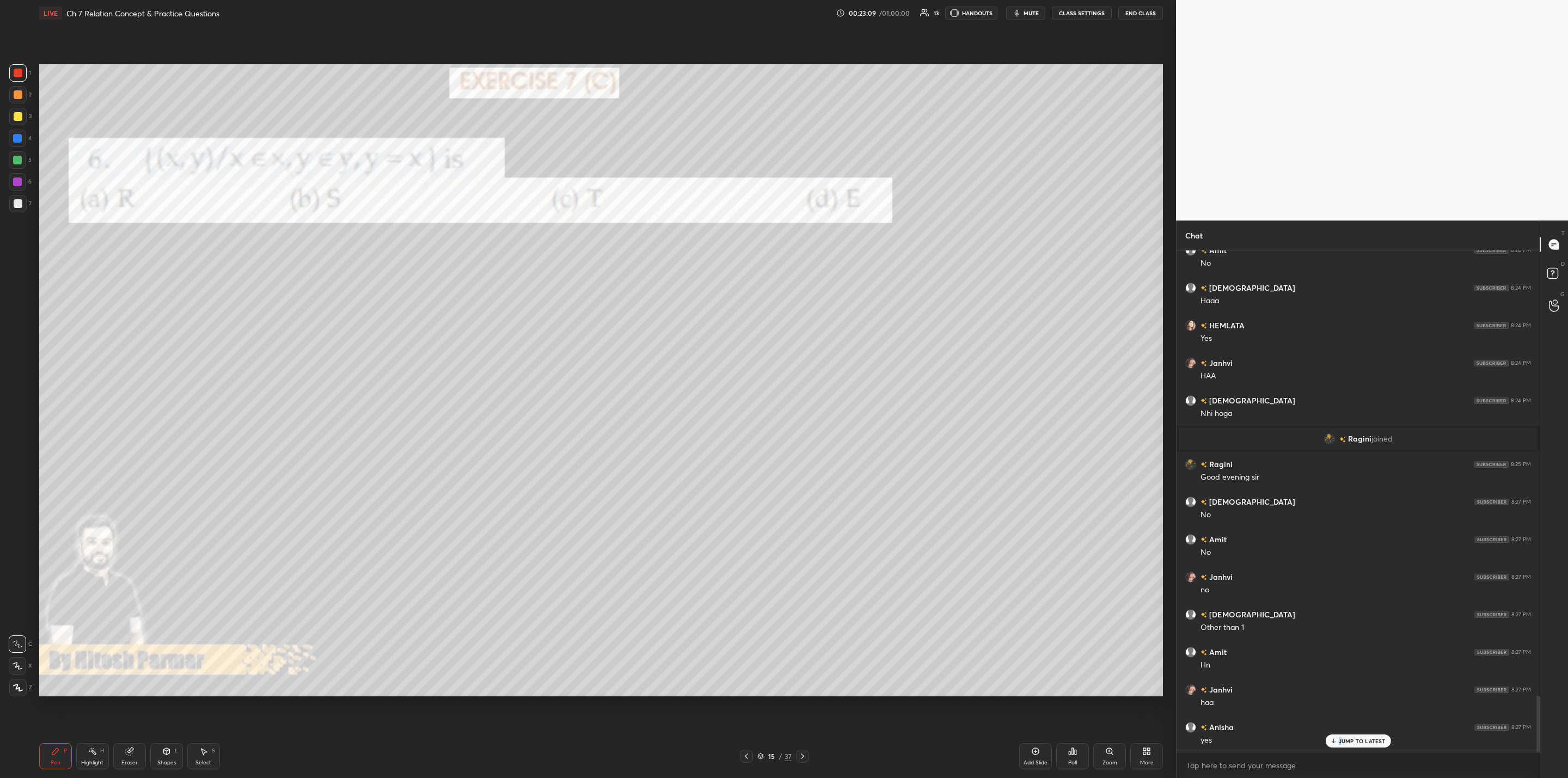
click at [807, 624] on div "JUMP TO LATEST" at bounding box center [1357, 741] width 65 height 13
drag, startPoint x: 806, startPoint y: 763, endPoint x: 796, endPoint y: 763, distance: 10.0
click at [802, 624] on div at bounding box center [802, 756] width 13 height 13
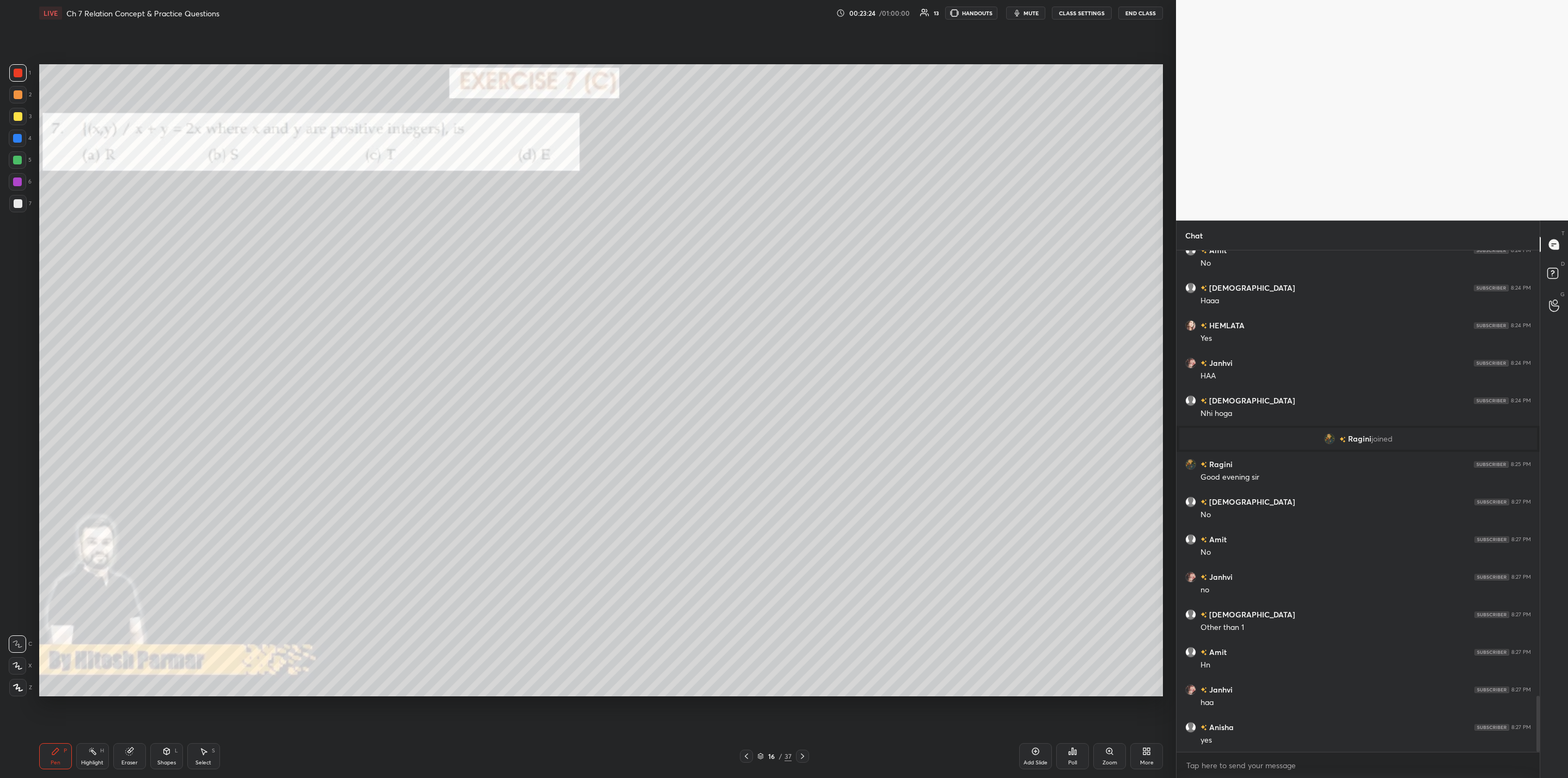
click at [807, 624] on div "Zoom" at bounding box center [1110, 763] width 15 height 5
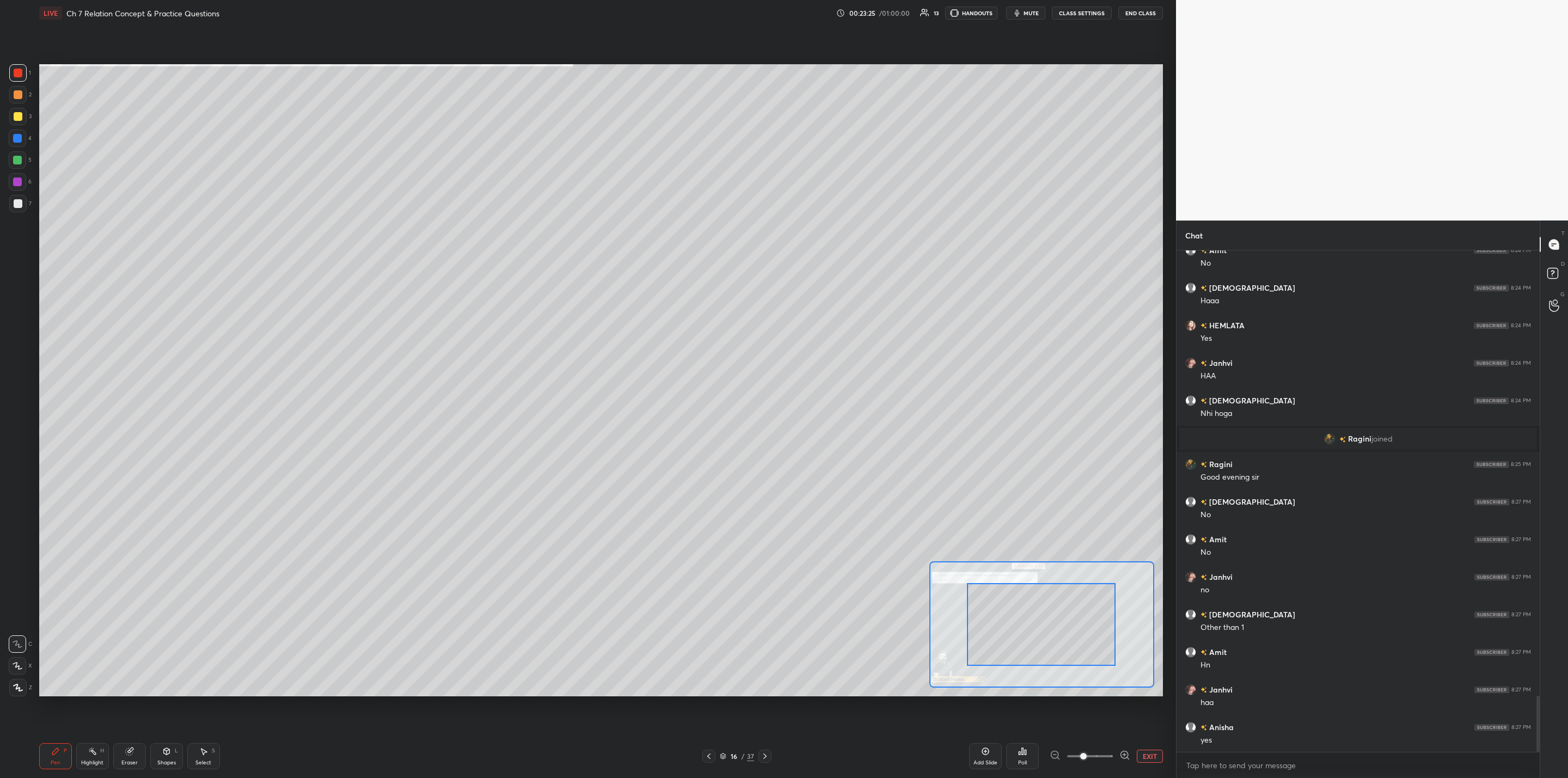
drag, startPoint x: 1076, startPoint y: 637, endPoint x: 1001, endPoint y: 600, distance: 83.6
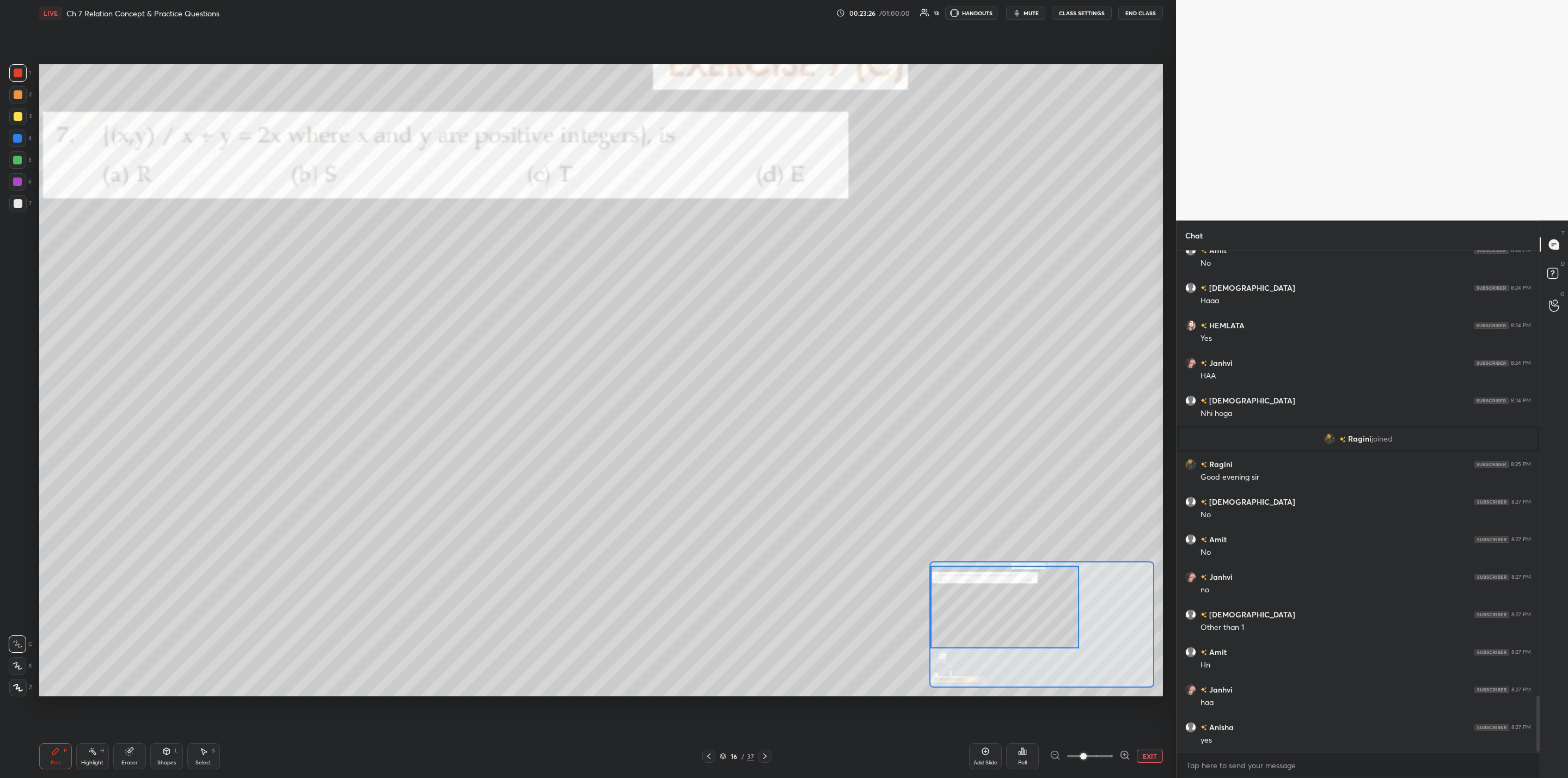
drag, startPoint x: 1064, startPoint y: 634, endPoint x: 1031, endPoint y: 614, distance: 38.6
click at [807, 616] on div at bounding box center [1005, 607] width 149 height 83
click at [807, 624] on div "Poll" at bounding box center [1023, 756] width 33 height 26
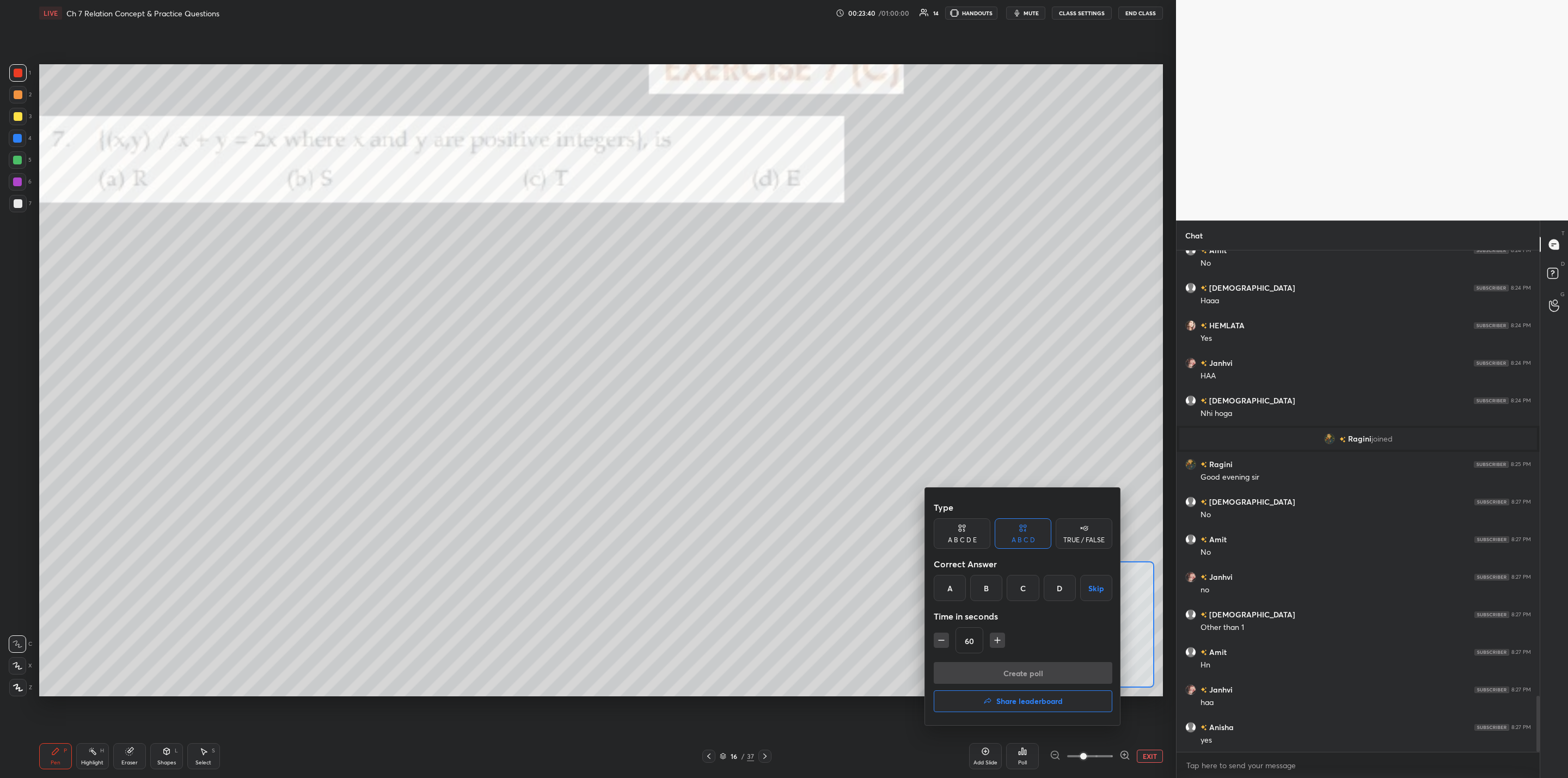
click at [807, 594] on div "D" at bounding box center [1060, 588] width 32 height 26
drag, startPoint x: 1023, startPoint y: 667, endPoint x: 1015, endPoint y: 676, distance: 12.0
click at [807, 624] on button "Create poll" at bounding box center [1023, 673] width 178 height 22
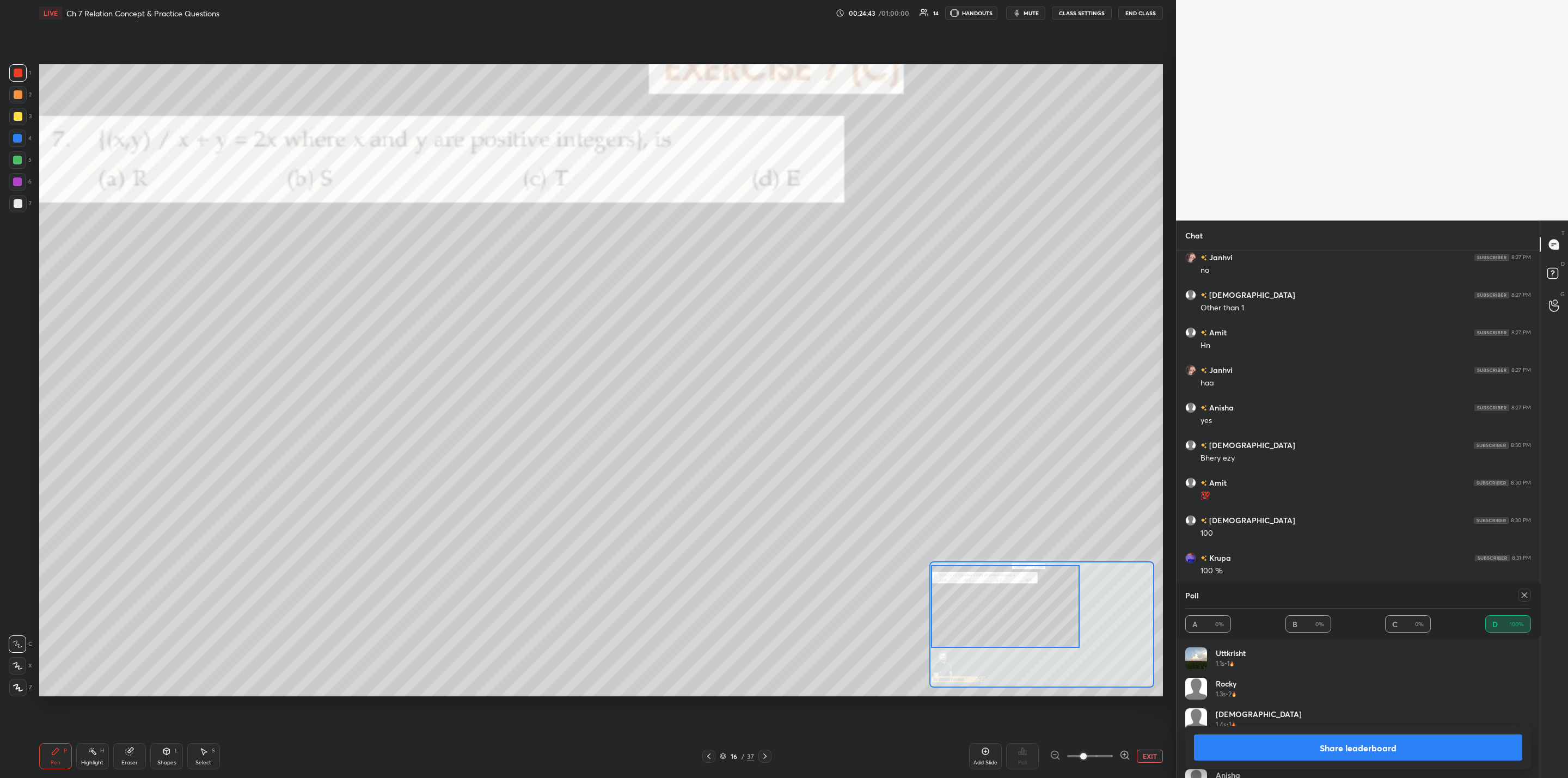
scroll to position [4353, 0]
click at [807, 624] on button "Share leaderboard" at bounding box center [1358, 748] width 328 height 26
type textarea "x"
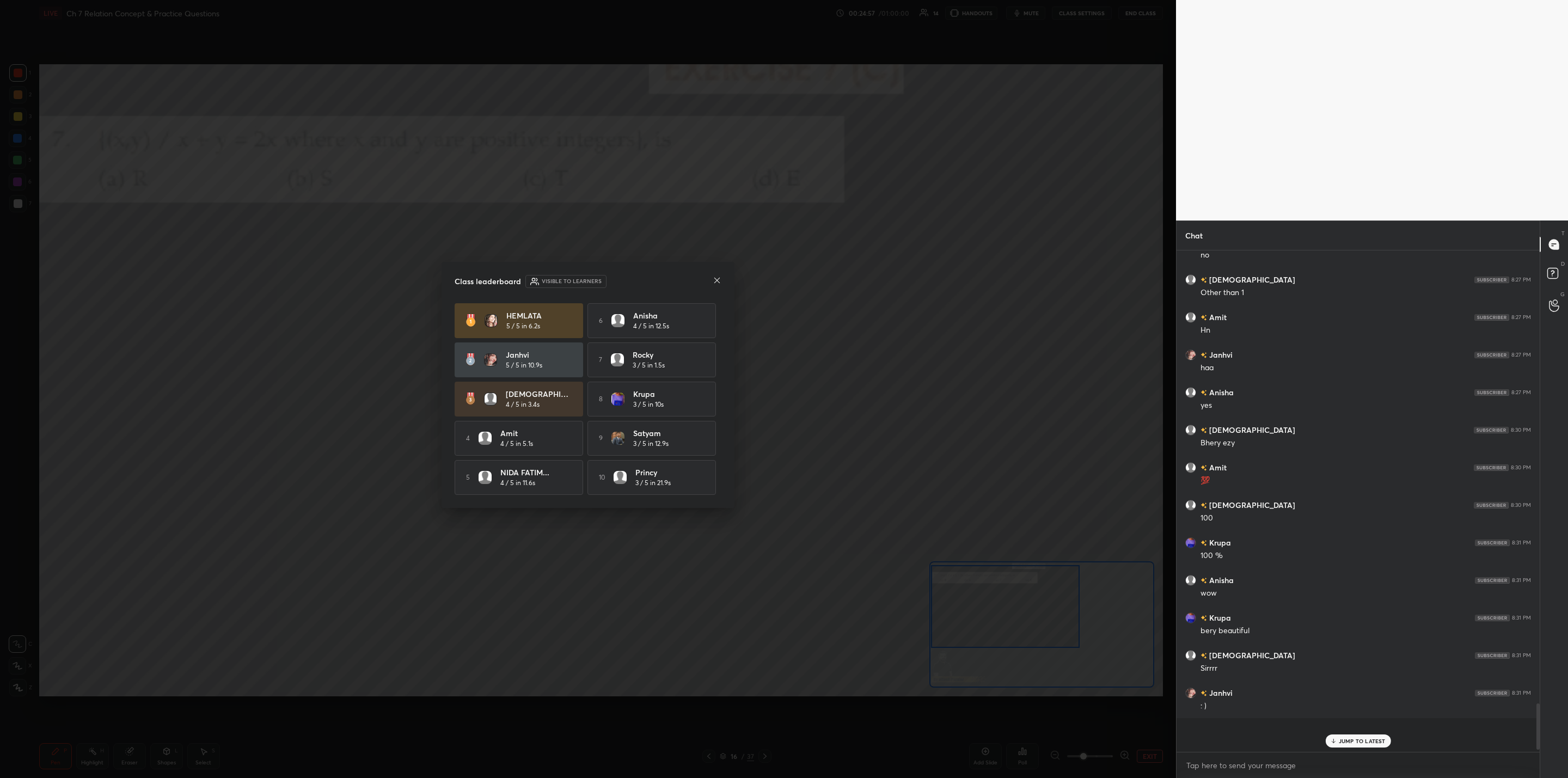
scroll to position [519, 360]
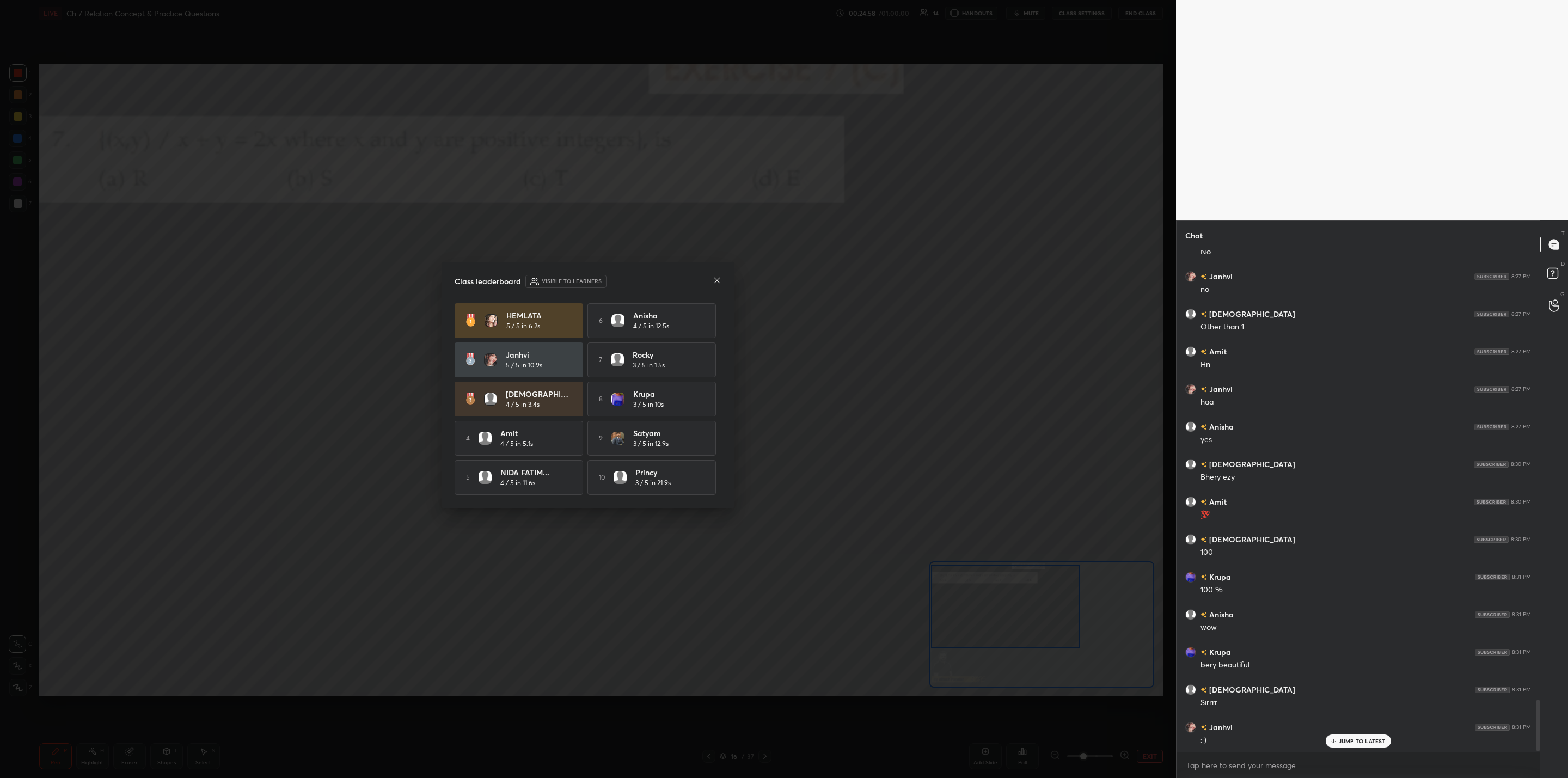
click at [717, 280] on icon at bounding box center [717, 280] width 9 height 9
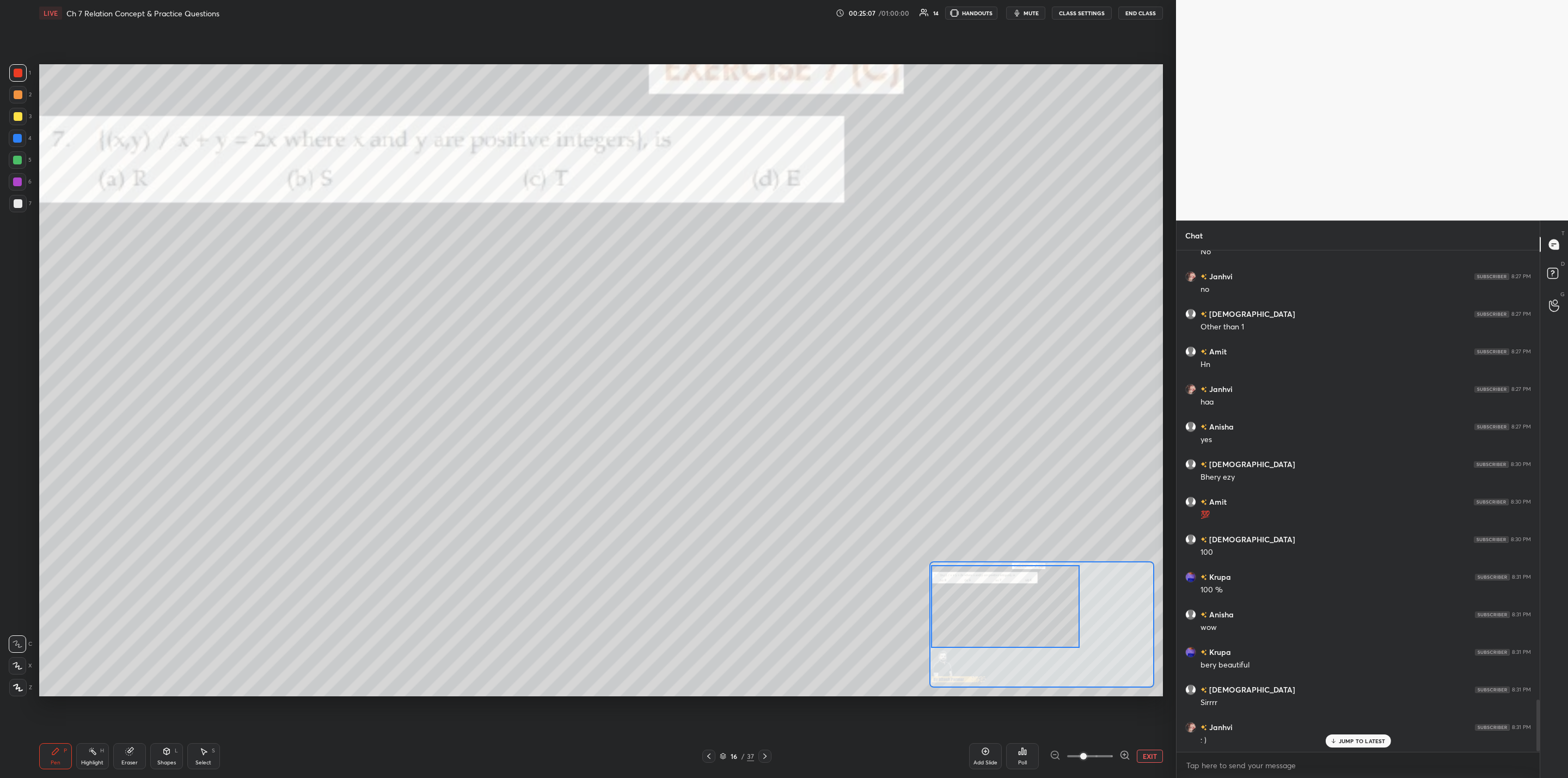
scroll to position [4334, 0]
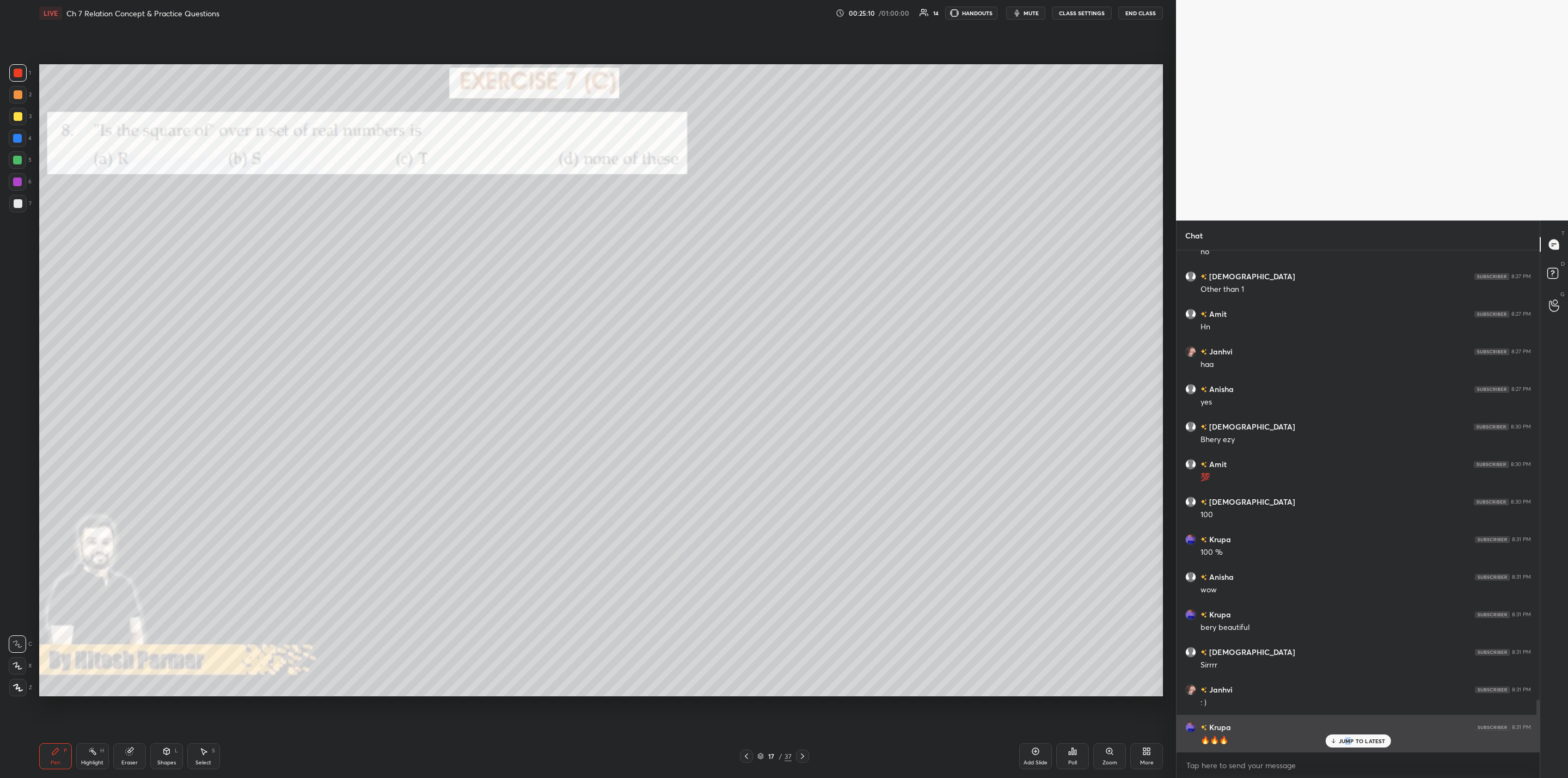
click at [807, 624] on div "JUMP TO LATEST" at bounding box center [1357, 741] width 65 height 13
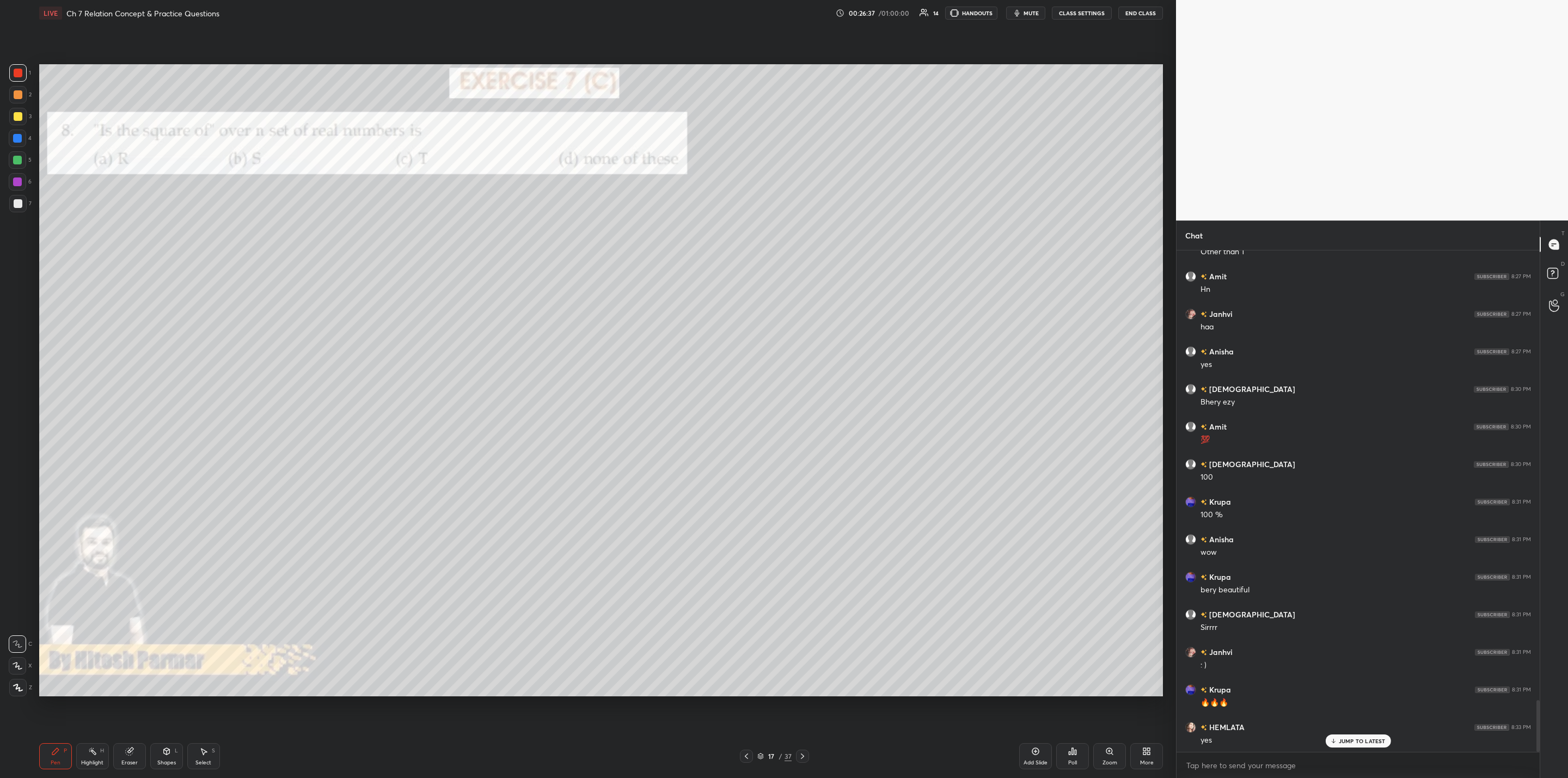
click at [807, 624] on icon at bounding box center [1073, 751] width 9 height 9
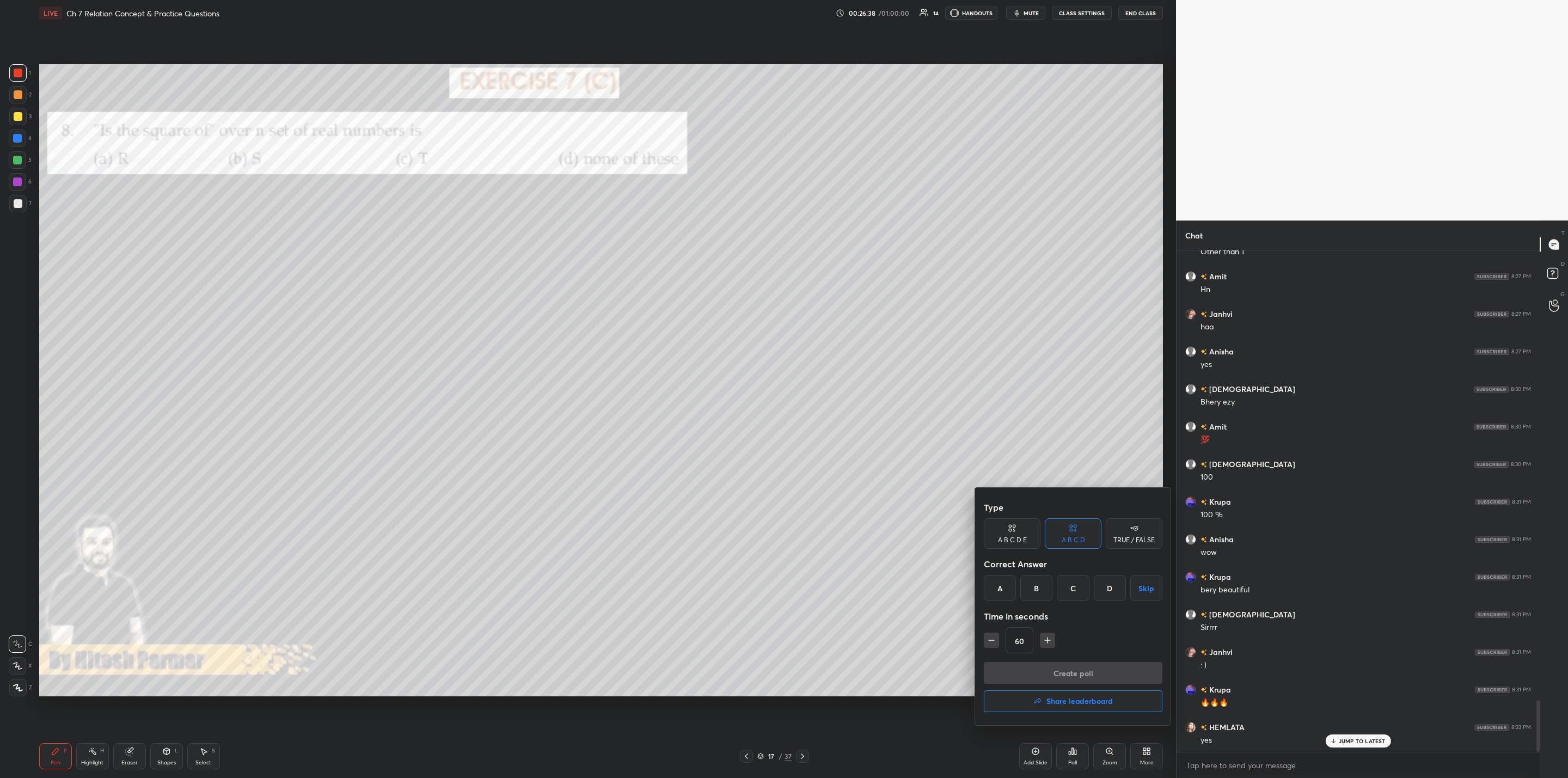
drag, startPoint x: 1107, startPoint y: 592, endPoint x: 1103, endPoint y: 601, distance: 9.8
click at [807, 595] on div "D" at bounding box center [1110, 588] width 32 height 26
drag, startPoint x: 1049, startPoint y: 670, endPoint x: 984, endPoint y: 657, distance: 66.3
click at [807, 624] on div "Type A B C D E A B C D TRUE / FALSE Correct Answer A B C D Skip Time in seconds…" at bounding box center [1073, 606] width 196 height 237
drag, startPoint x: 992, startPoint y: 639, endPoint x: 1001, endPoint y: 645, distance: 10.8
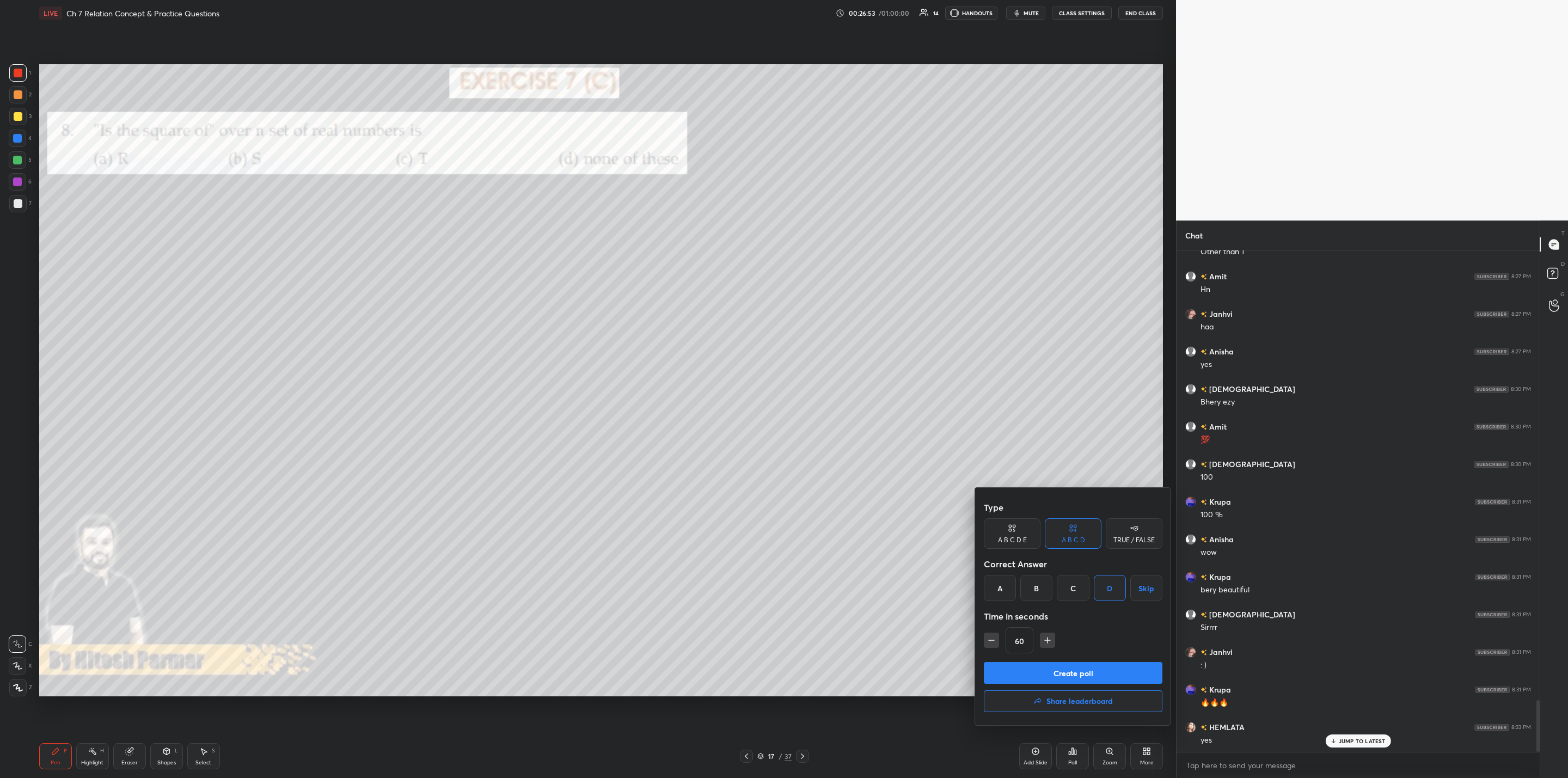
click at [807, 624] on icon "button" at bounding box center [992, 640] width 11 height 11
type input "45"
click at [807, 624] on button "Create poll" at bounding box center [1073, 673] width 178 height 22
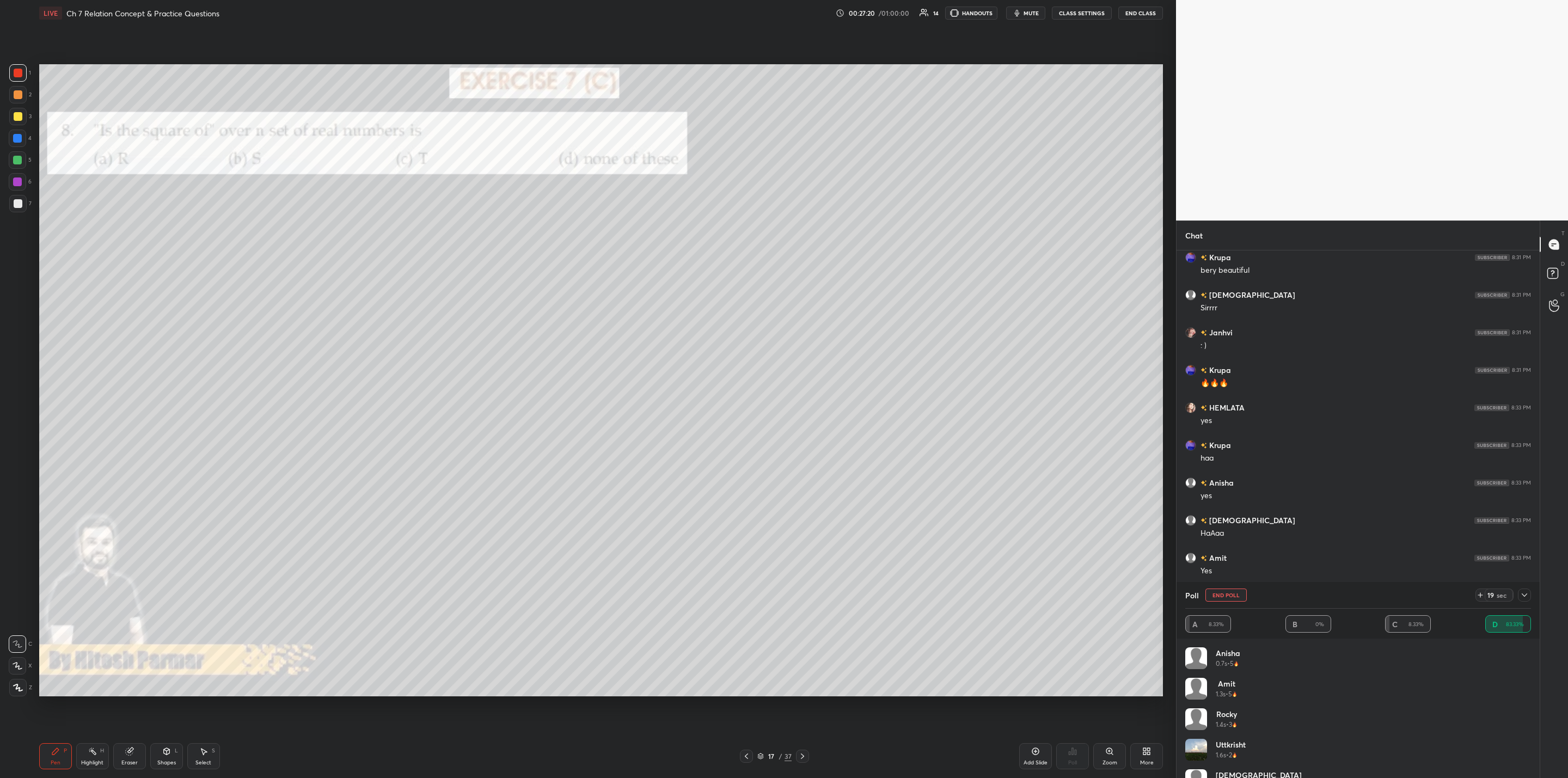
scroll to position [4729, 0]
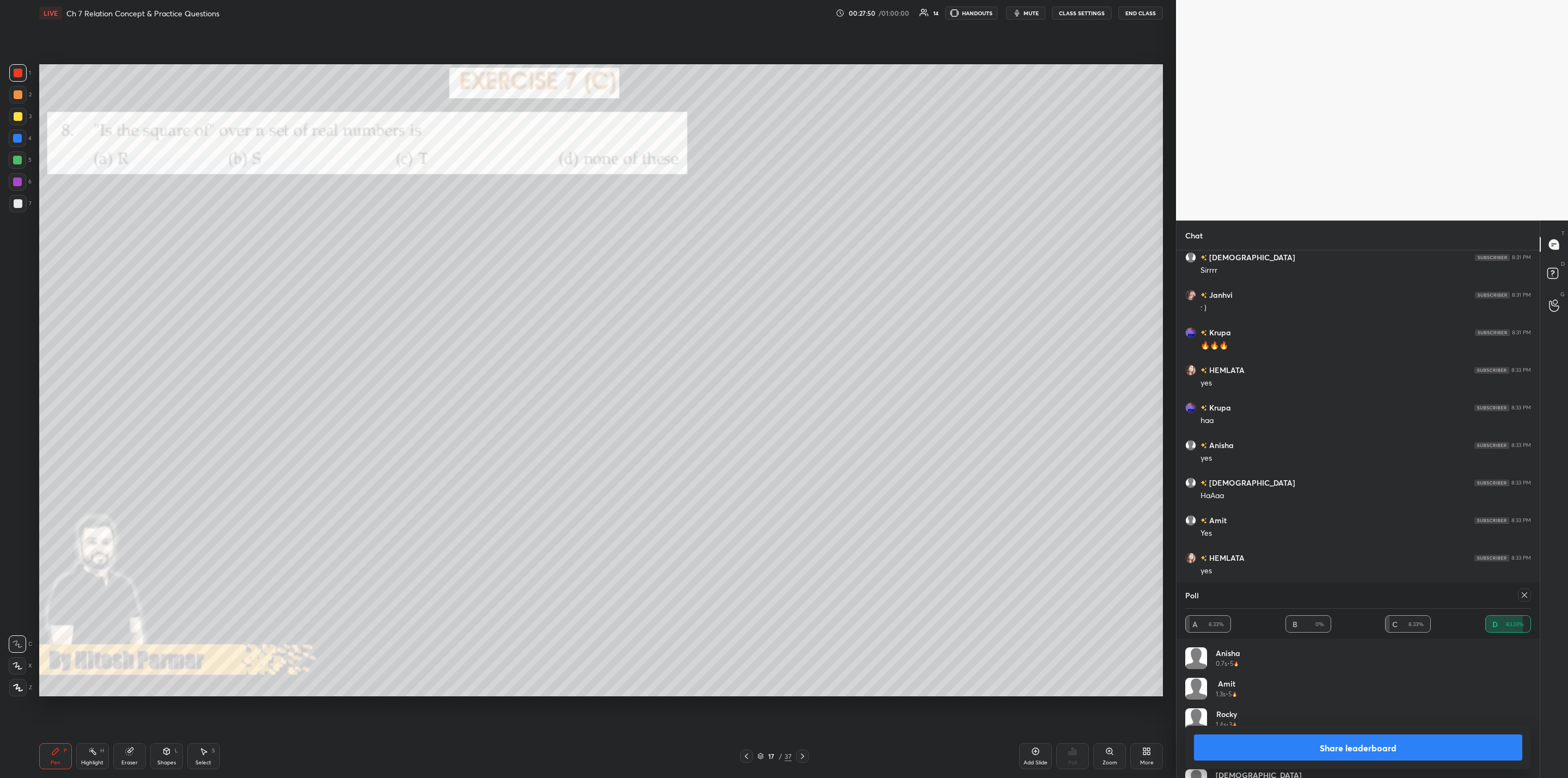
click at [807, 624] on button "Share leaderboard" at bounding box center [1358, 748] width 328 height 26
type textarea "x"
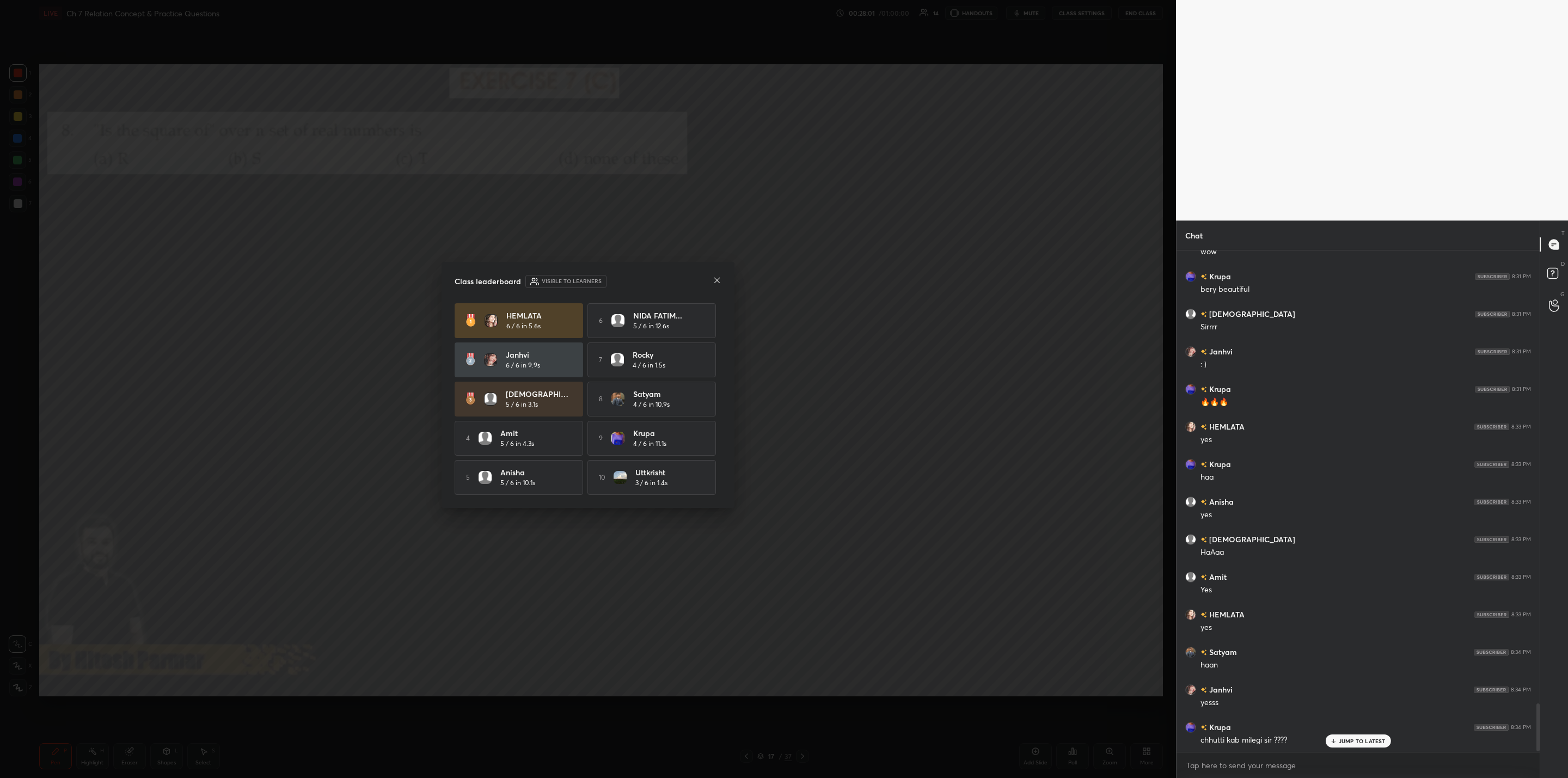
scroll to position [4684, 0]
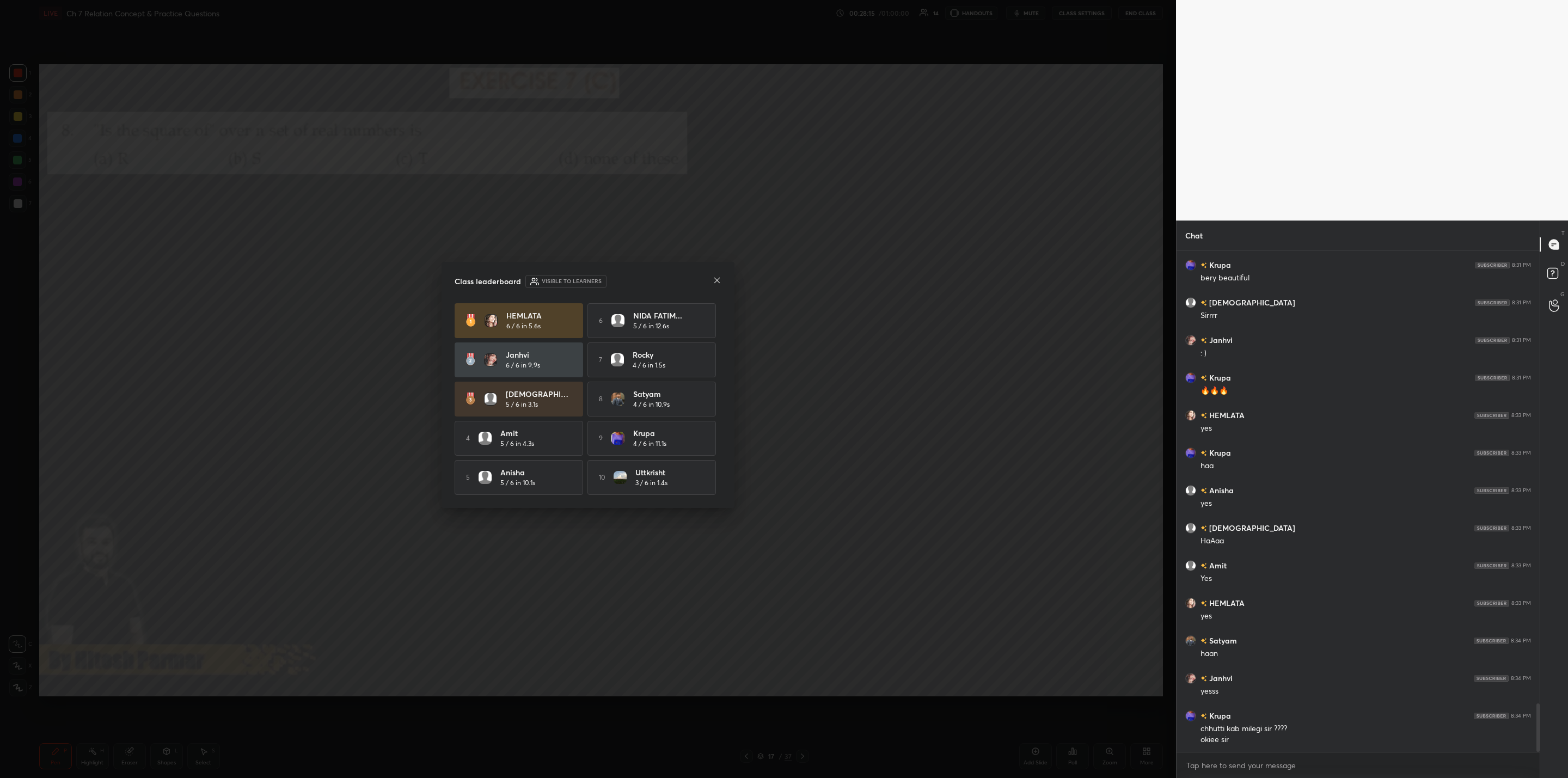
click at [715, 276] on icon at bounding box center [717, 280] width 9 height 9
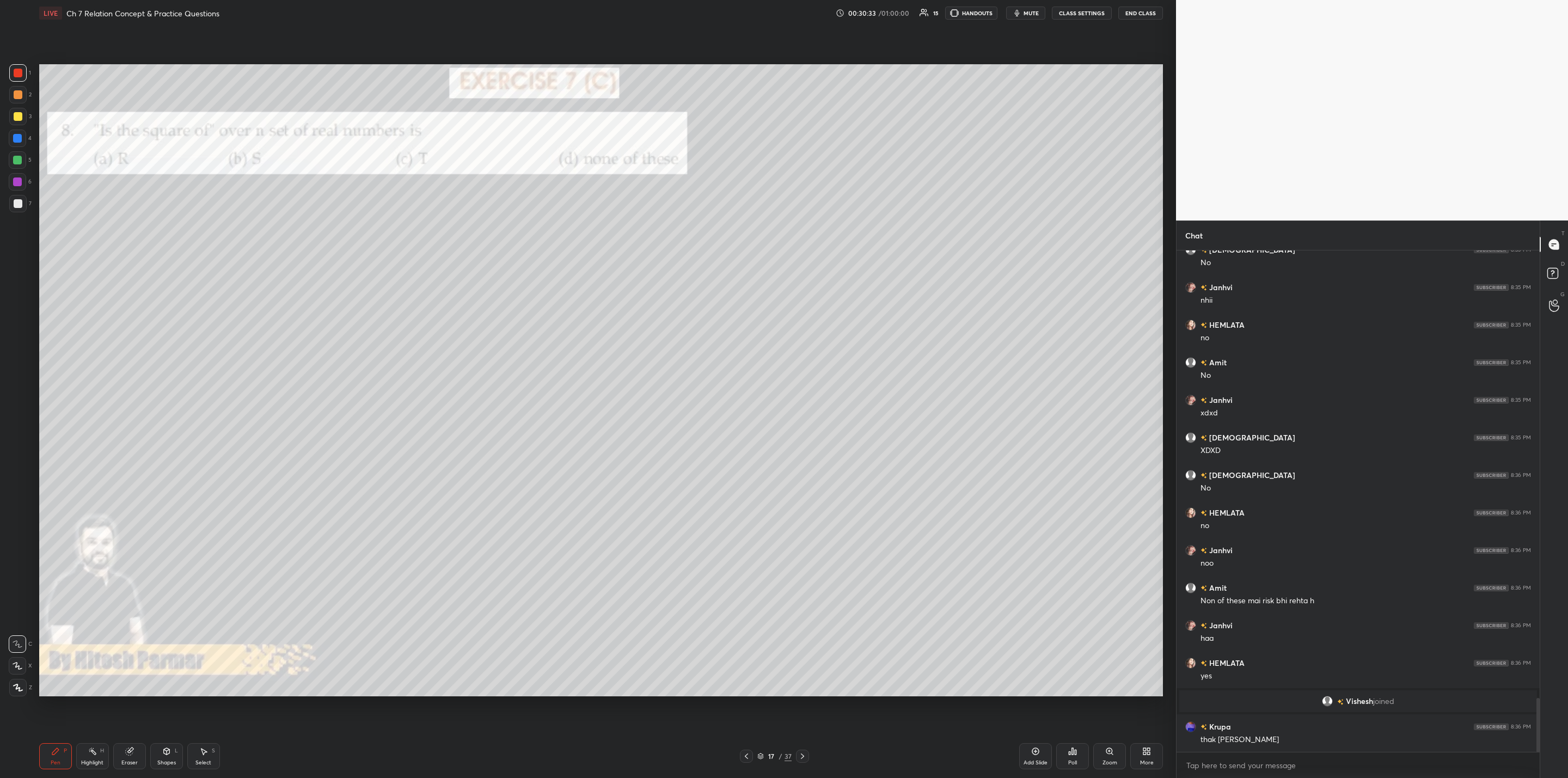
scroll to position [4171, 0]
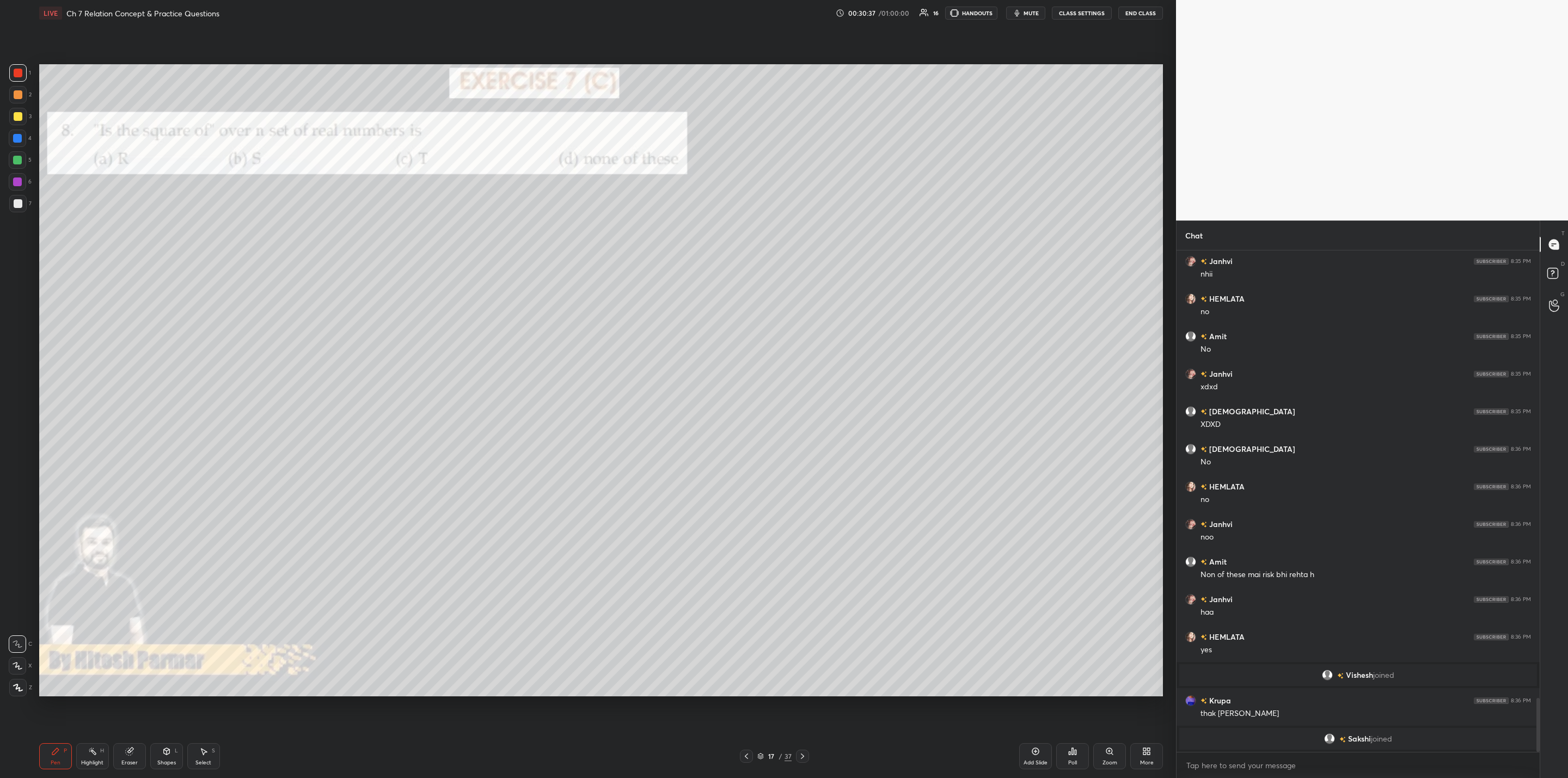
drag, startPoint x: 799, startPoint y: 759, endPoint x: 791, endPoint y: 765, distance: 10.0
click at [796, 624] on div at bounding box center [802, 756] width 13 height 13
click at [803, 624] on div "Pen P Highlight H Eraser Shapes L Select S 18 / 37 Add Slide Poll Zoom More" at bounding box center [601, 757] width 1124 height 44
click at [806, 624] on div "Pen P Highlight H Eraser Shapes L Select S 18 / 37 Add Slide Poll Zoom More" at bounding box center [601, 757] width 1124 height 44
click at [799, 624] on icon at bounding box center [802, 756] width 9 height 9
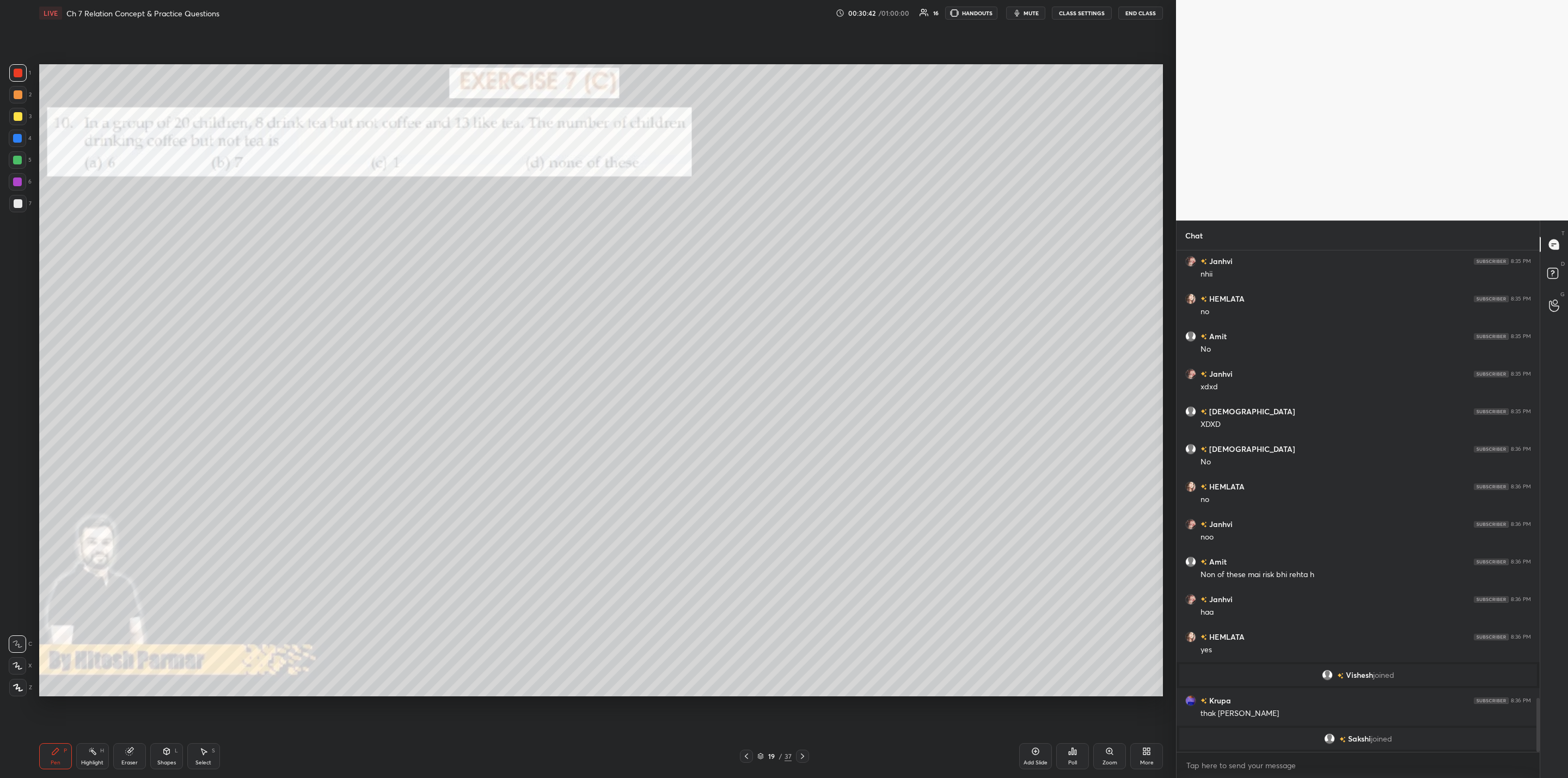
click at [807, 624] on div at bounding box center [802, 756] width 13 height 13
click at [807, 624] on div "Pen P Highlight H Eraser Shapes L Select S 21 / 37 Add Slide Poll Zoom More" at bounding box center [601, 757] width 1124 height 44
click at [801, 624] on icon at bounding box center [802, 756] width 9 height 9
drag, startPoint x: 802, startPoint y: 757, endPoint x: 810, endPoint y: 762, distance: 9.4
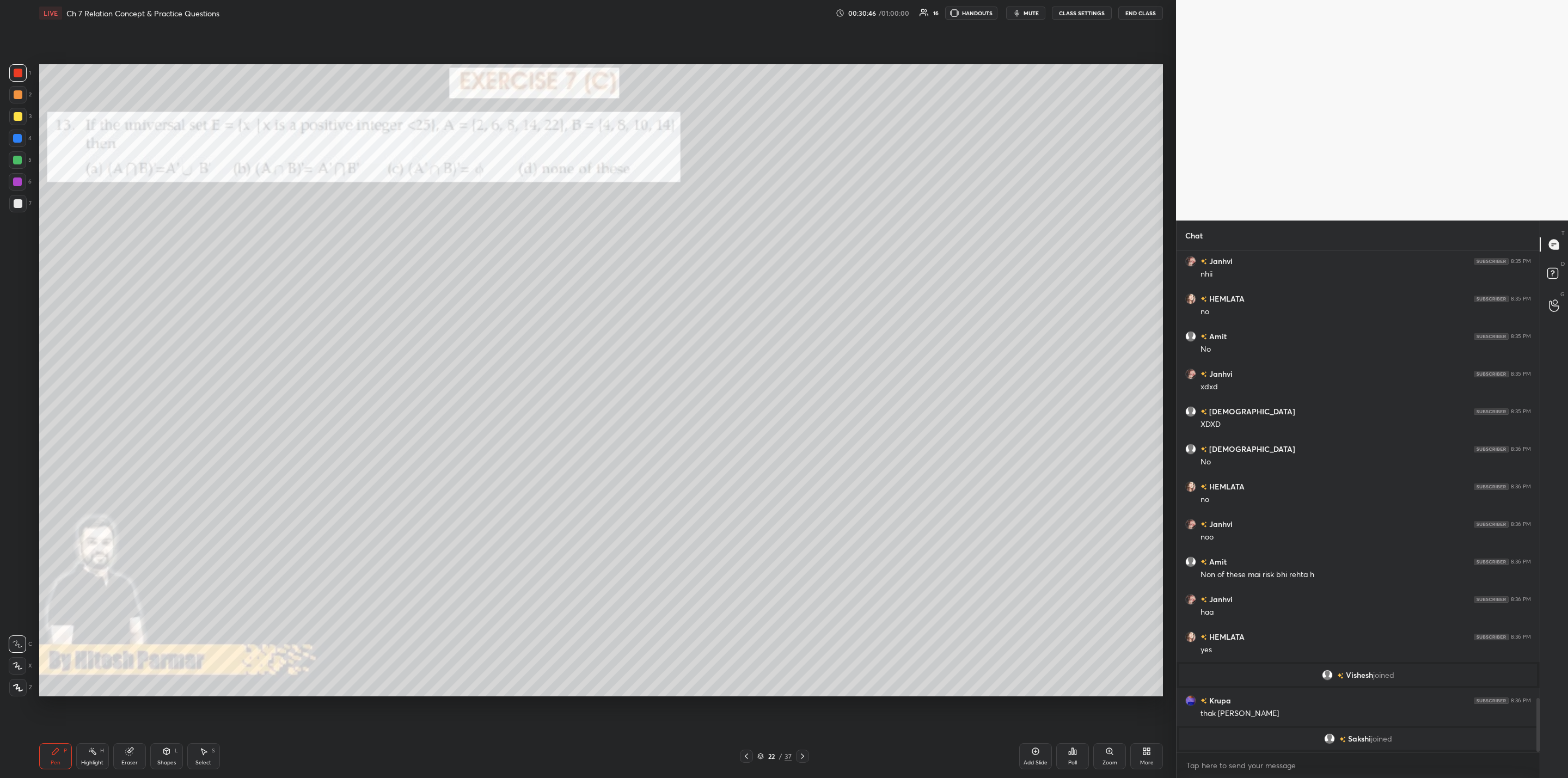
click at [802, 624] on icon at bounding box center [802, 756] width 9 height 9
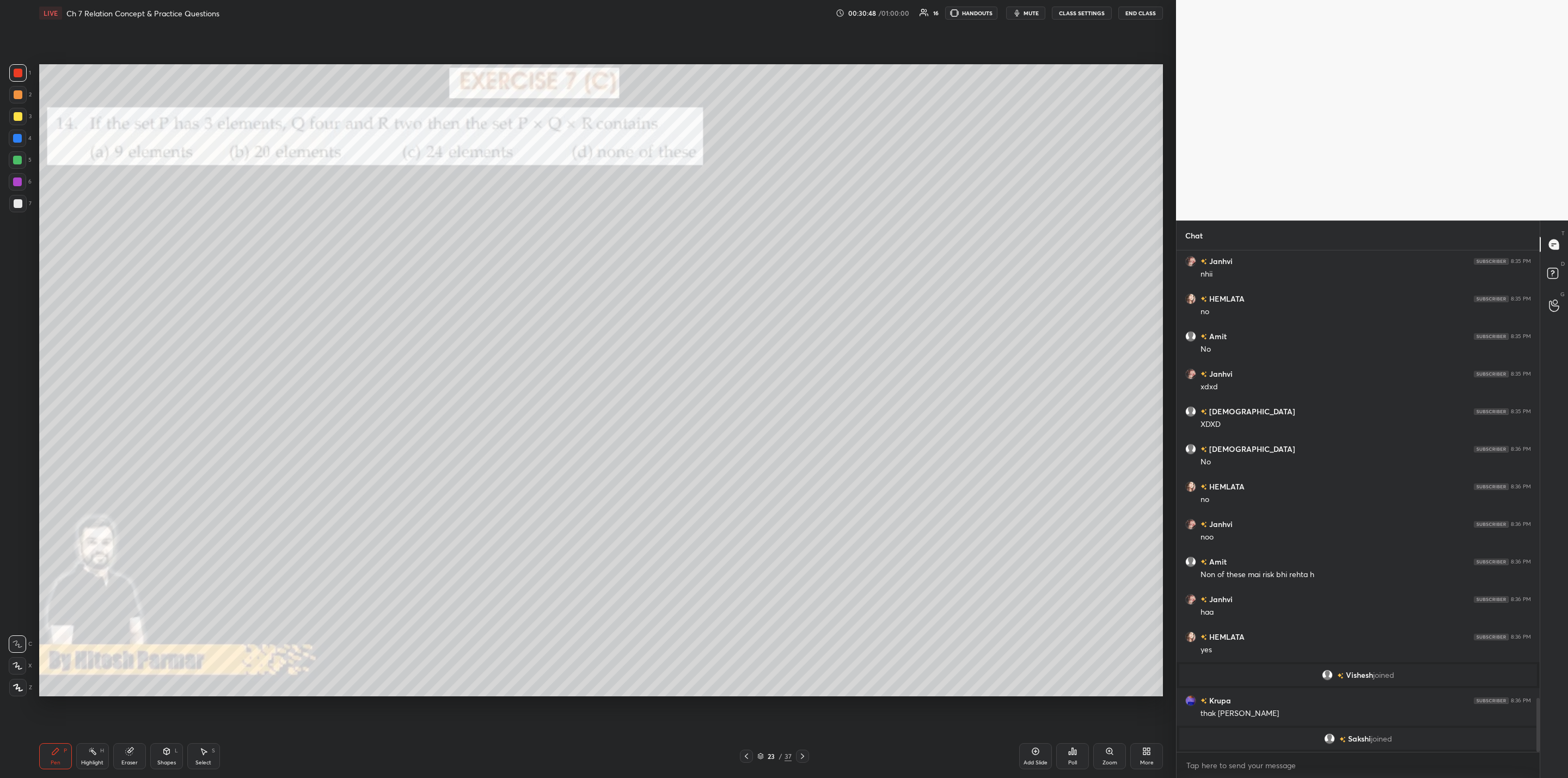
click at [802, 624] on icon at bounding box center [802, 756] width 9 height 9
click at [745, 624] on icon at bounding box center [746, 756] width 9 height 9
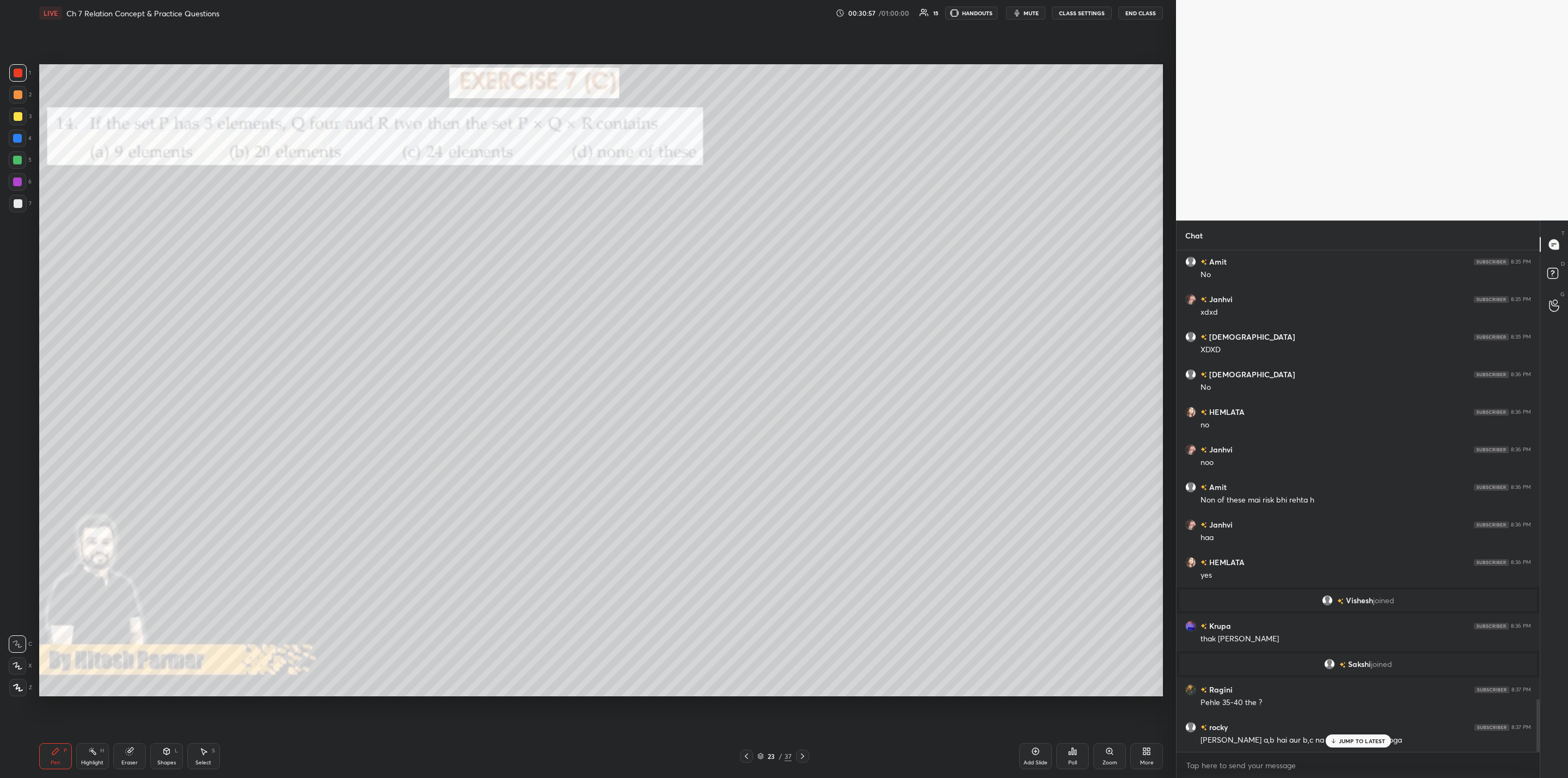
scroll to position [4261, 0]
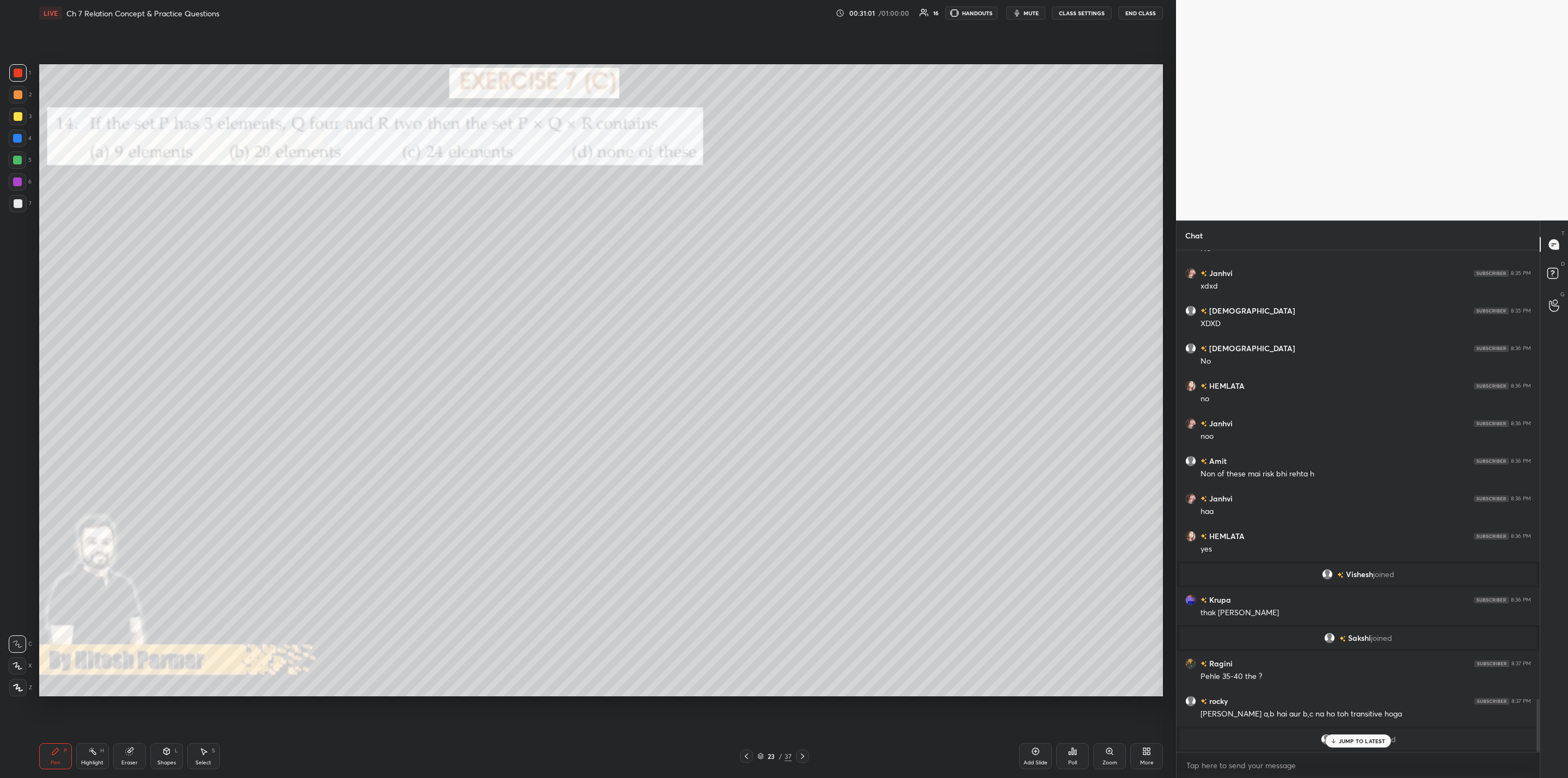
click at [807, 624] on div "Poll" at bounding box center [1073, 756] width 33 height 26
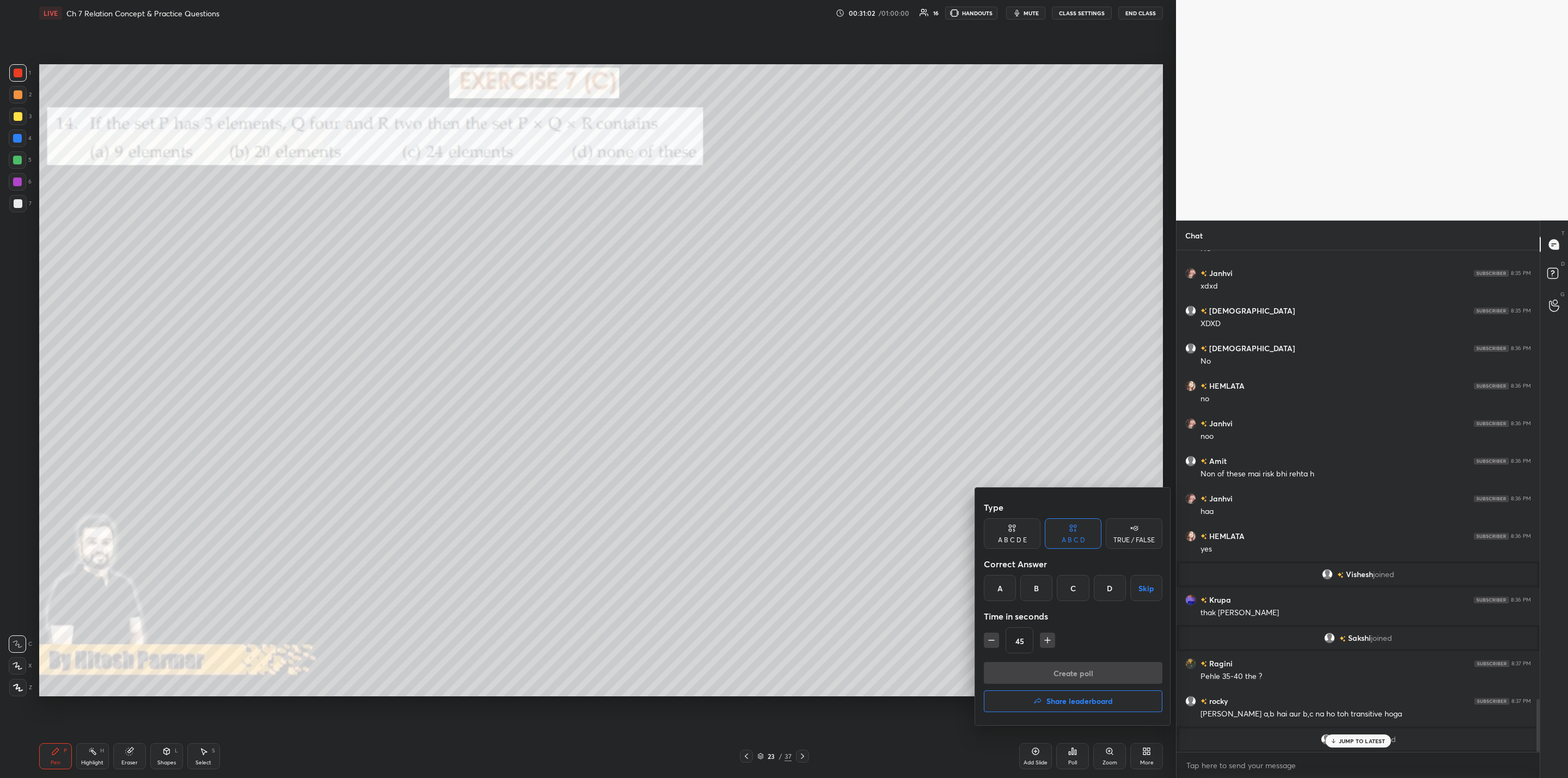
drag, startPoint x: 1065, startPoint y: 584, endPoint x: 1066, endPoint y: 591, distance: 7.1
click at [807, 591] on div "C" at bounding box center [1073, 588] width 32 height 26
drag, startPoint x: 1052, startPoint y: 641, endPoint x: 1046, endPoint y: 642, distance: 6.1
click at [807, 624] on icon "button" at bounding box center [1048, 640] width 11 height 11
type input "60"
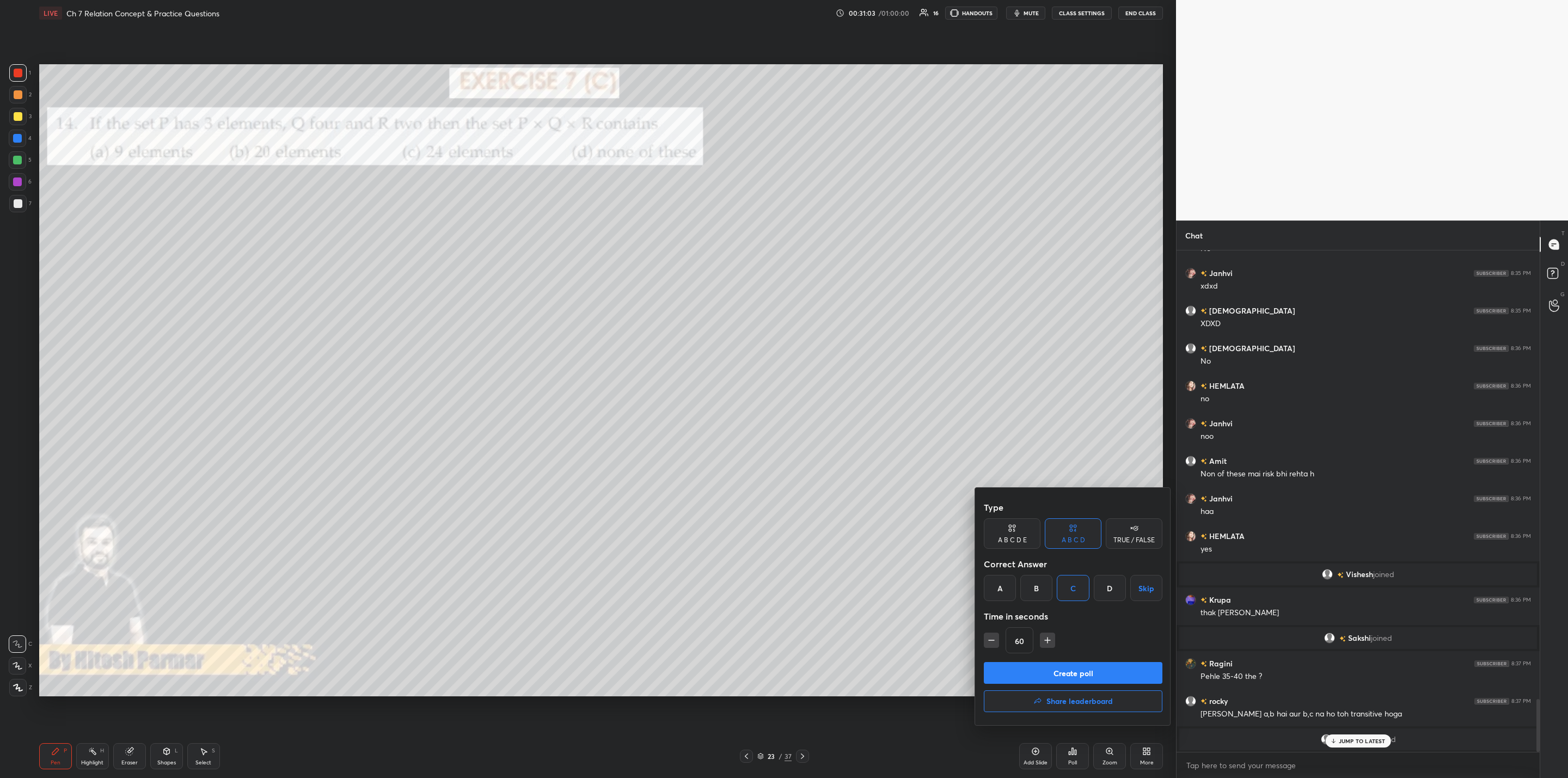
click at [807, 624] on button "Create poll" at bounding box center [1073, 673] width 178 height 22
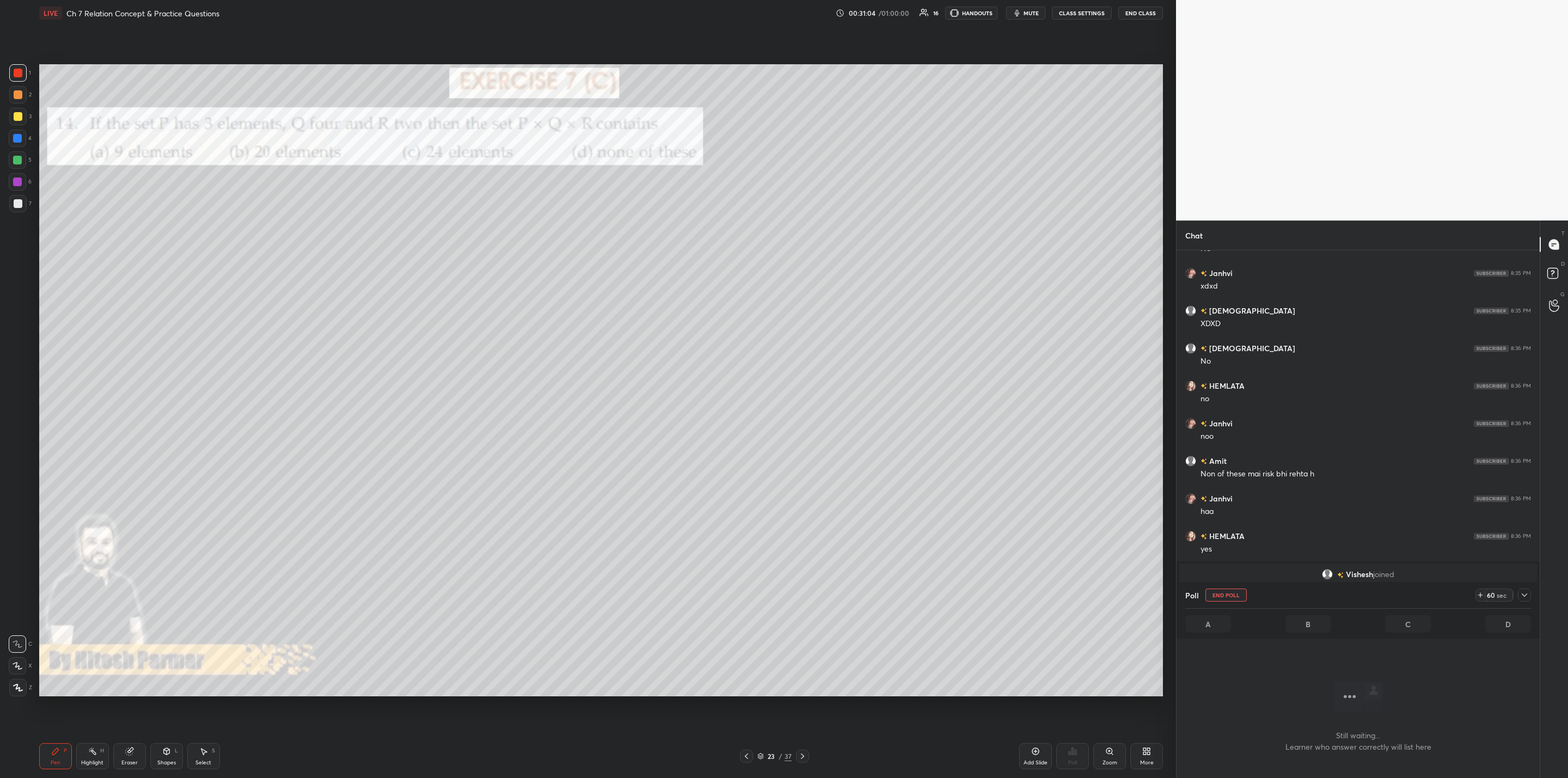
scroll to position [467, 360]
drag, startPoint x: 1526, startPoint y: 592, endPoint x: 1513, endPoint y: 608, distance: 20.6
click at [807, 595] on icon at bounding box center [1524, 595] width 9 height 9
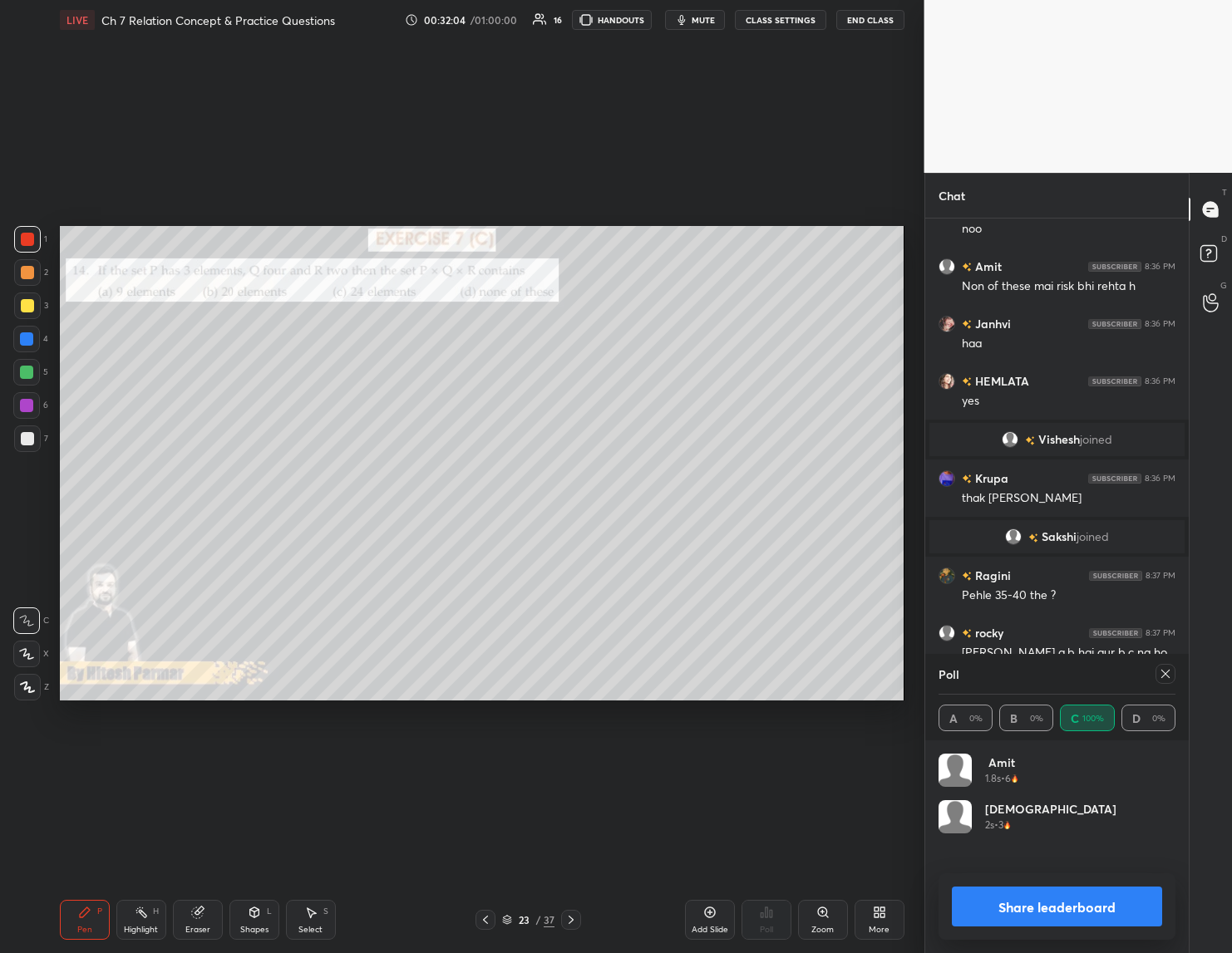
scroll to position [194, 232]
click at [1137, 83] on video at bounding box center [1079, 86] width 308 height 173
click at [1068, 906] on button "Share leaderboard" at bounding box center [1056, 906] width 211 height 40
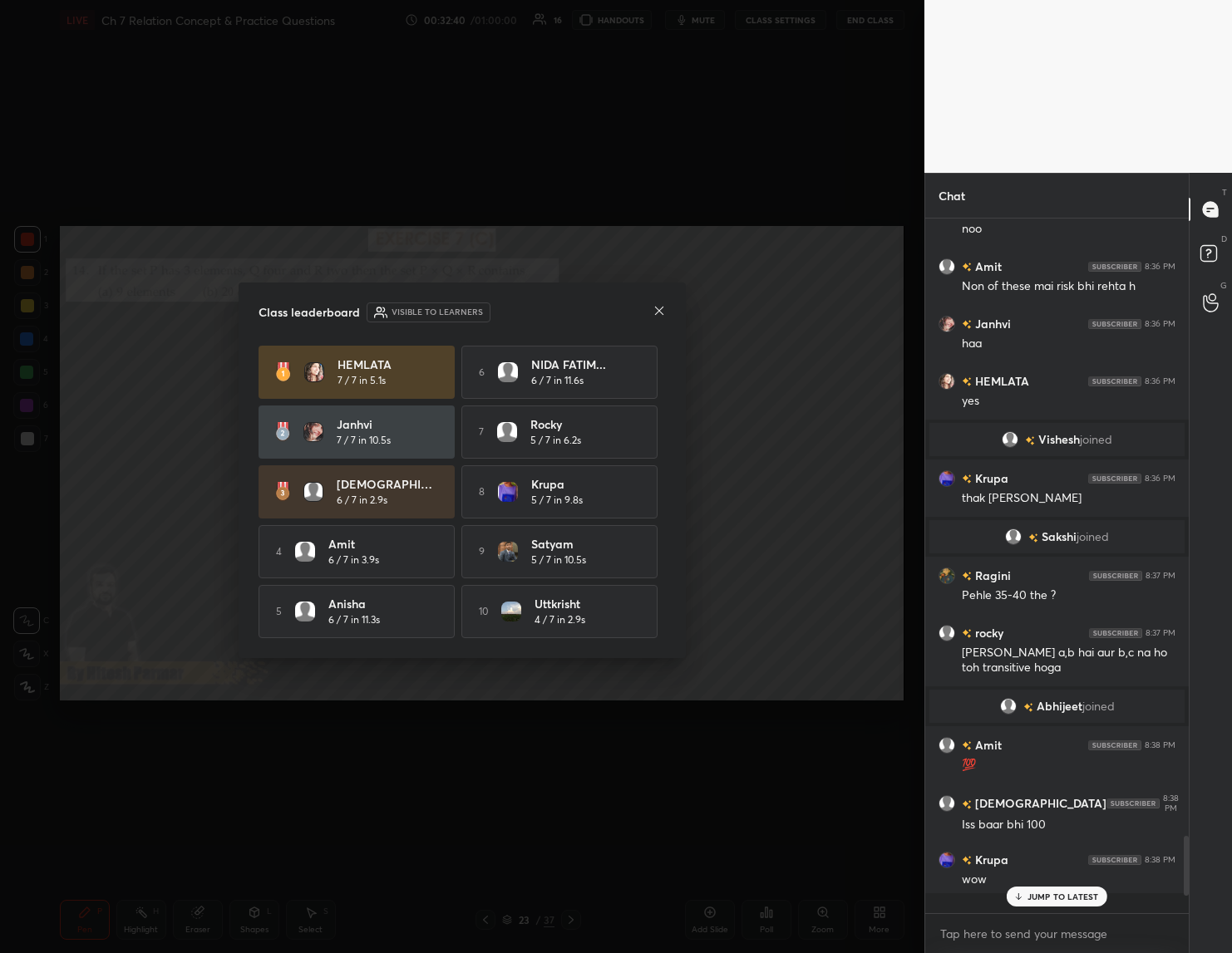
scroll to position [728, 259]
click at [1060, 894] on p "1 NEW MESSAGE" at bounding box center [1063, 896] width 71 height 10
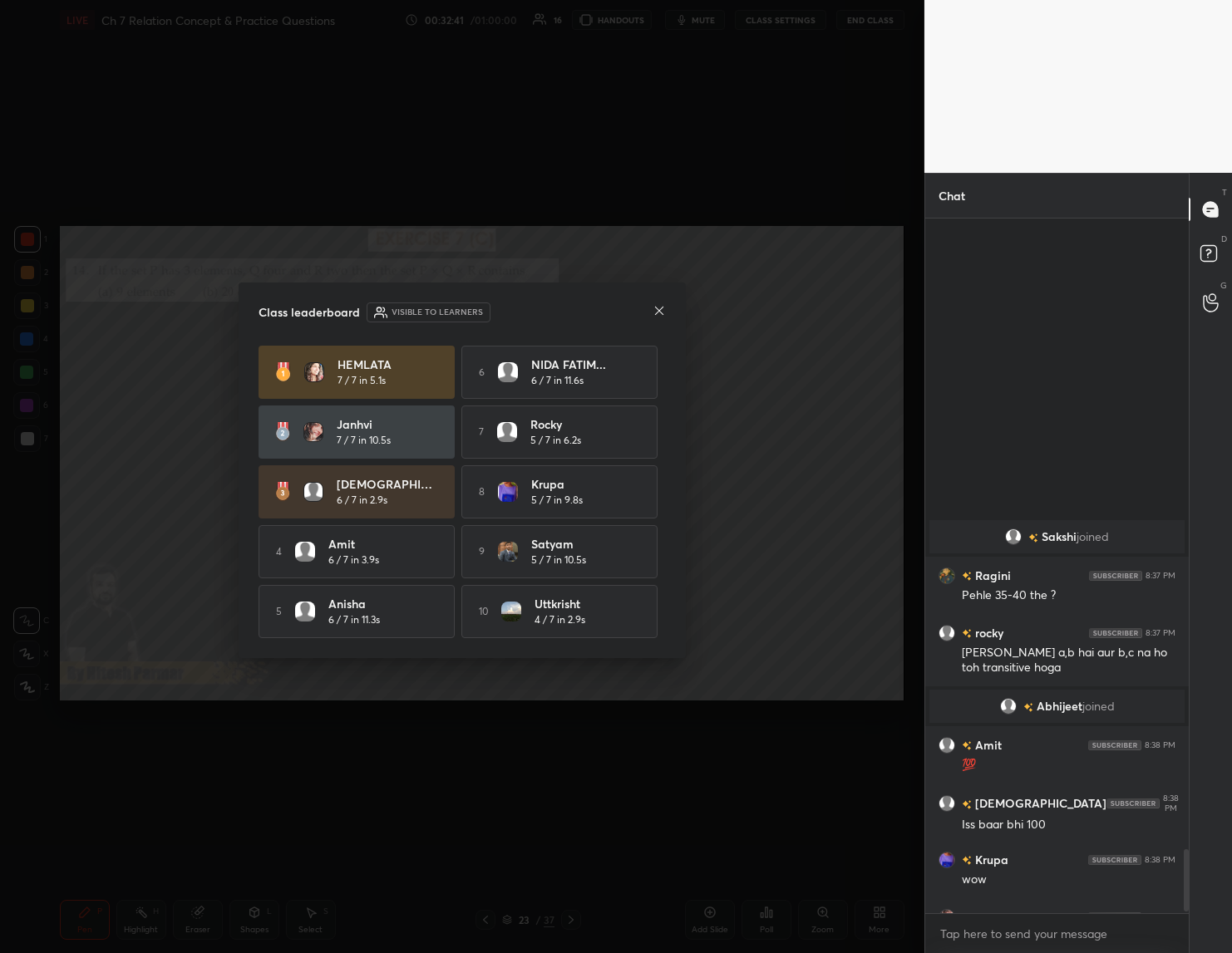
scroll to position [6969, 0]
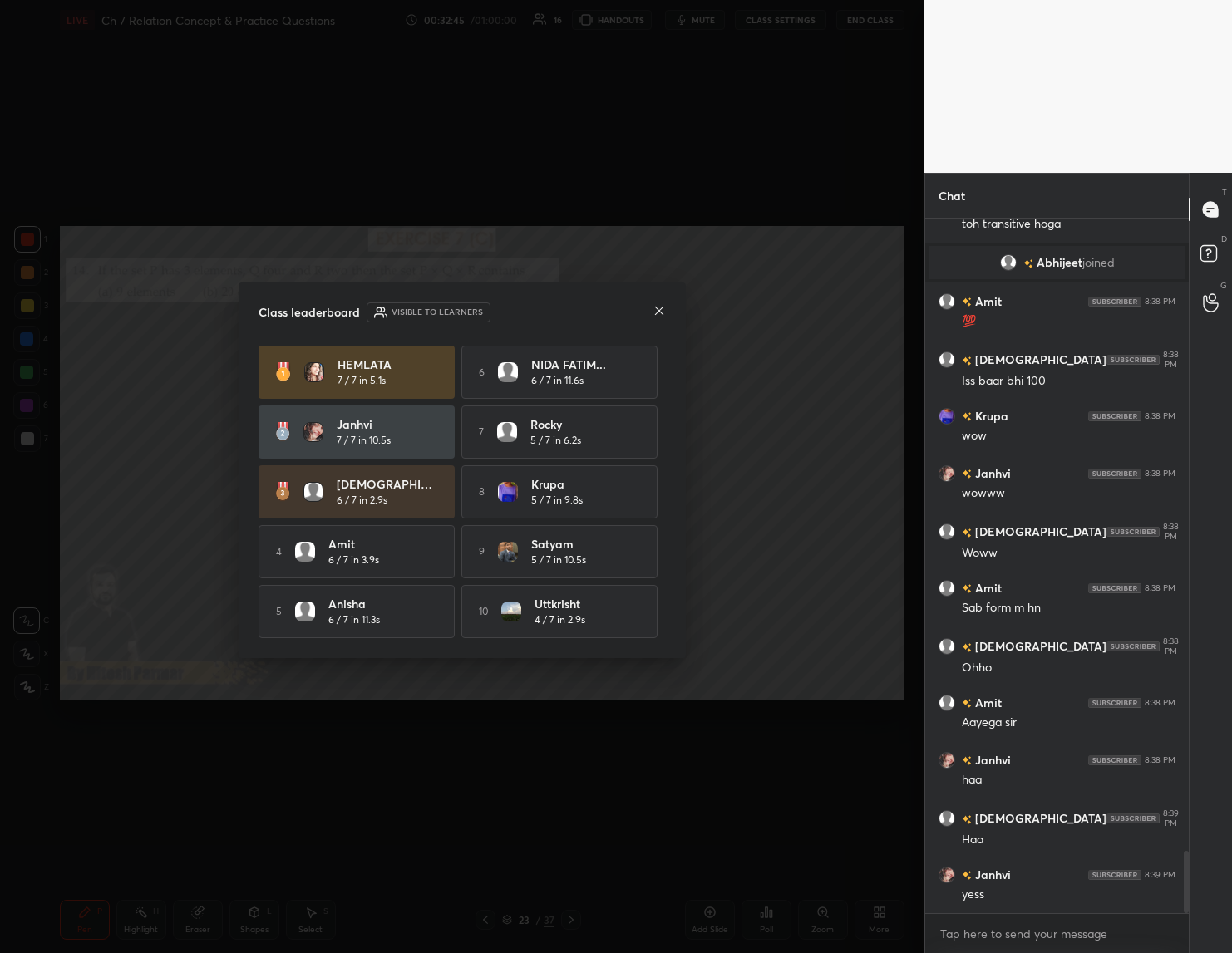
click at [656, 309] on icon at bounding box center [659, 310] width 13 height 13
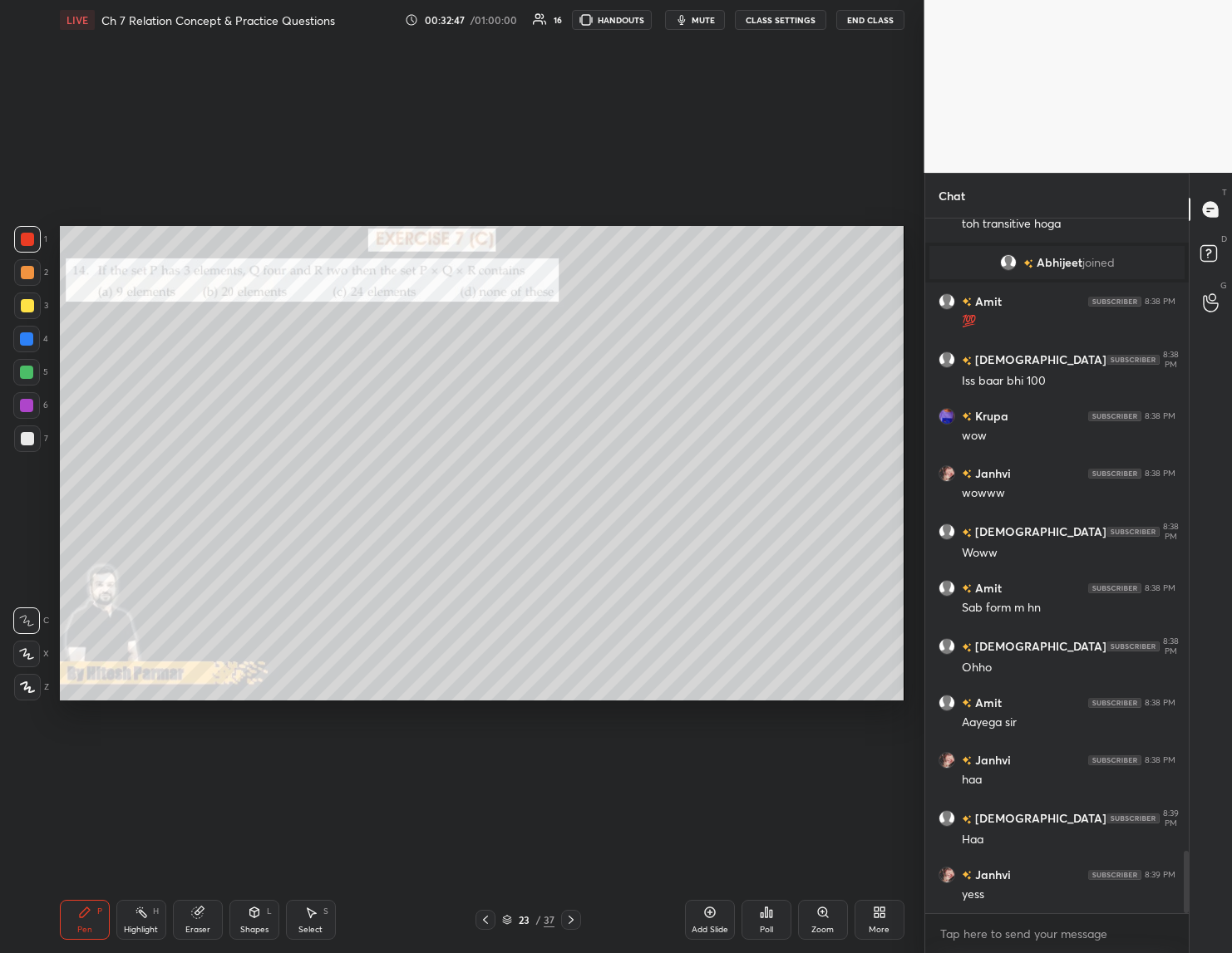
click at [571, 913] on icon at bounding box center [570, 920] width 13 height 13
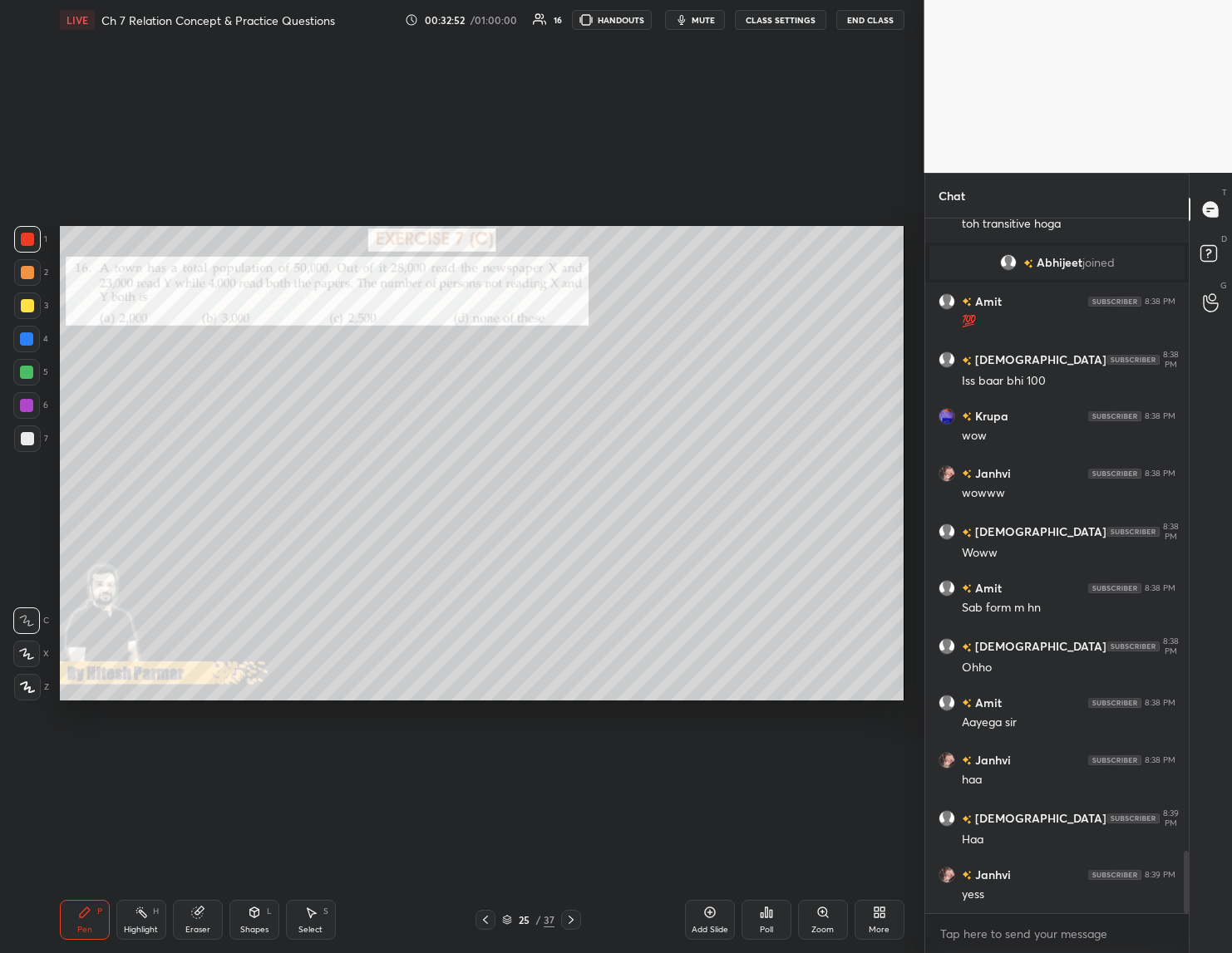
click at [571, 913] on icon at bounding box center [570, 920] width 13 height 13
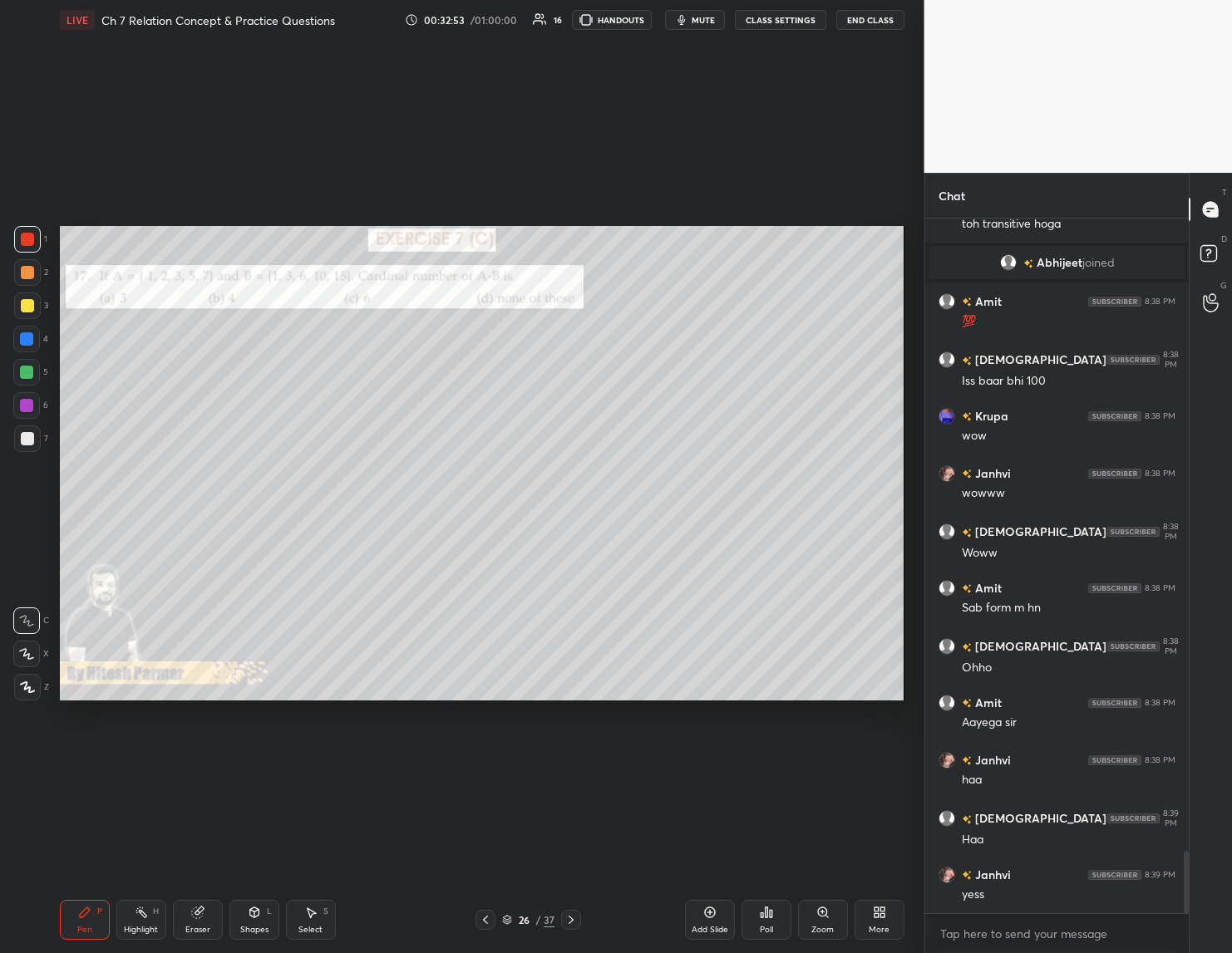
click at [571, 913] on icon at bounding box center [570, 920] width 13 height 13
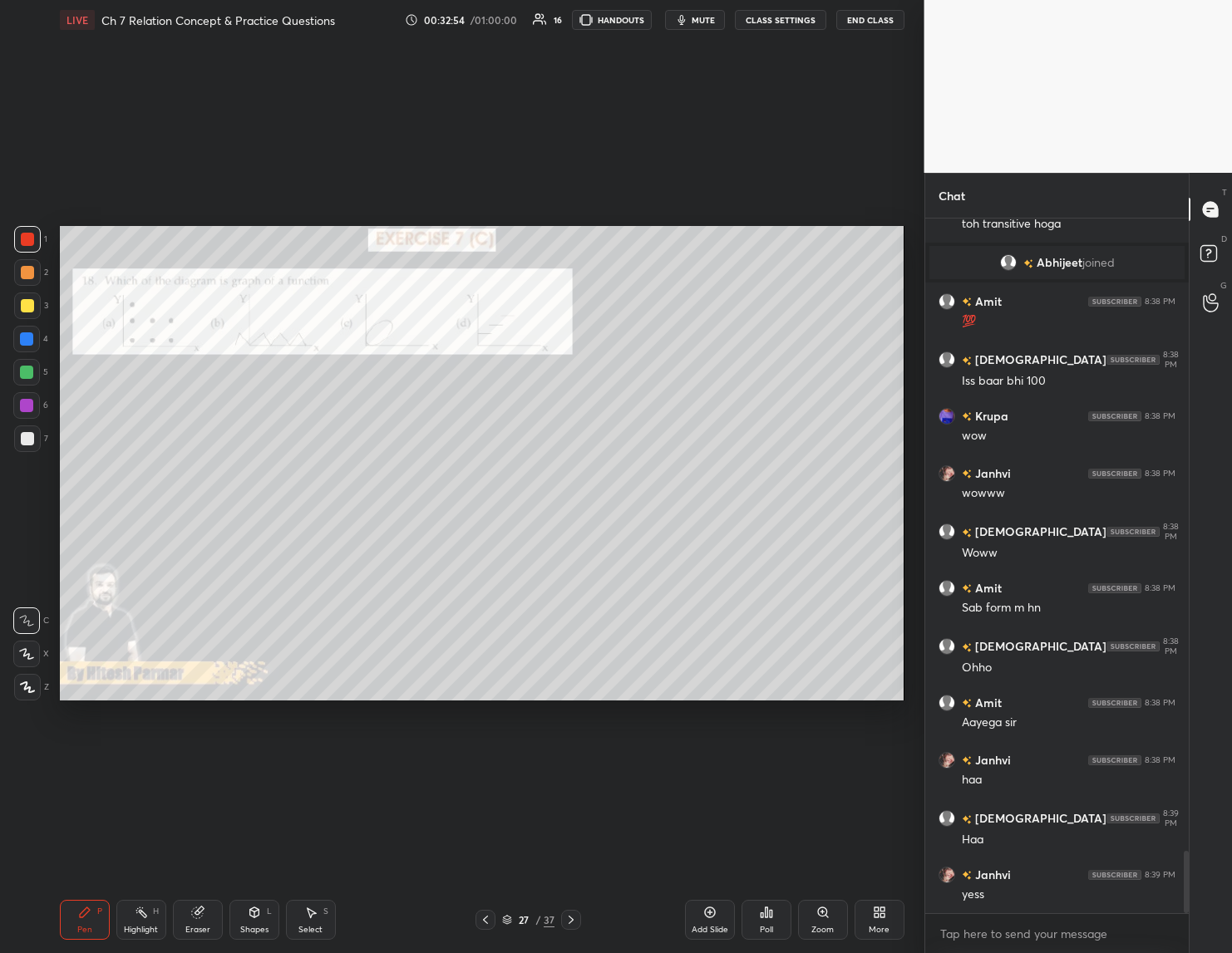
click at [571, 913] on icon at bounding box center [570, 920] width 13 height 13
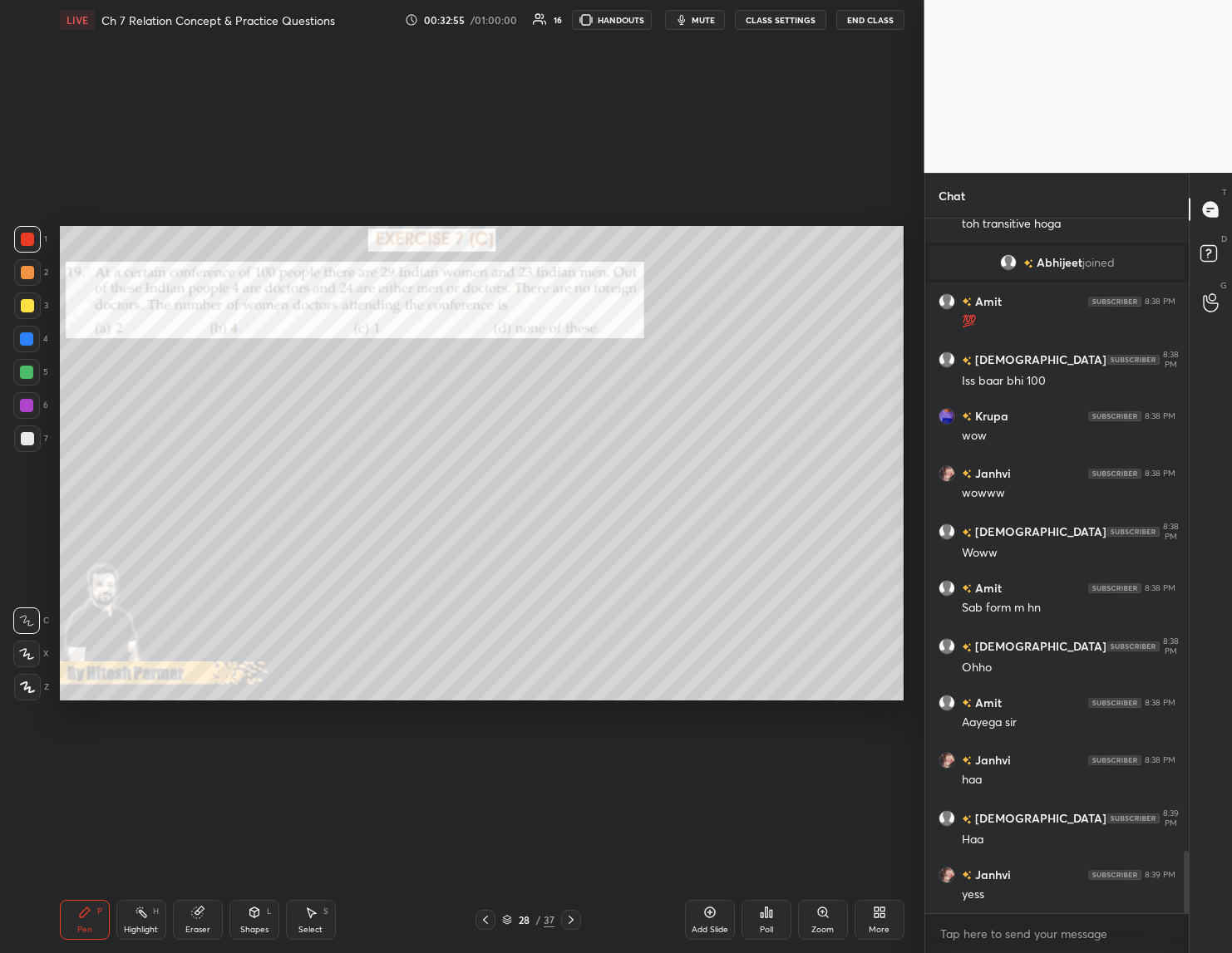
click at [571, 913] on icon at bounding box center [570, 920] width 13 height 13
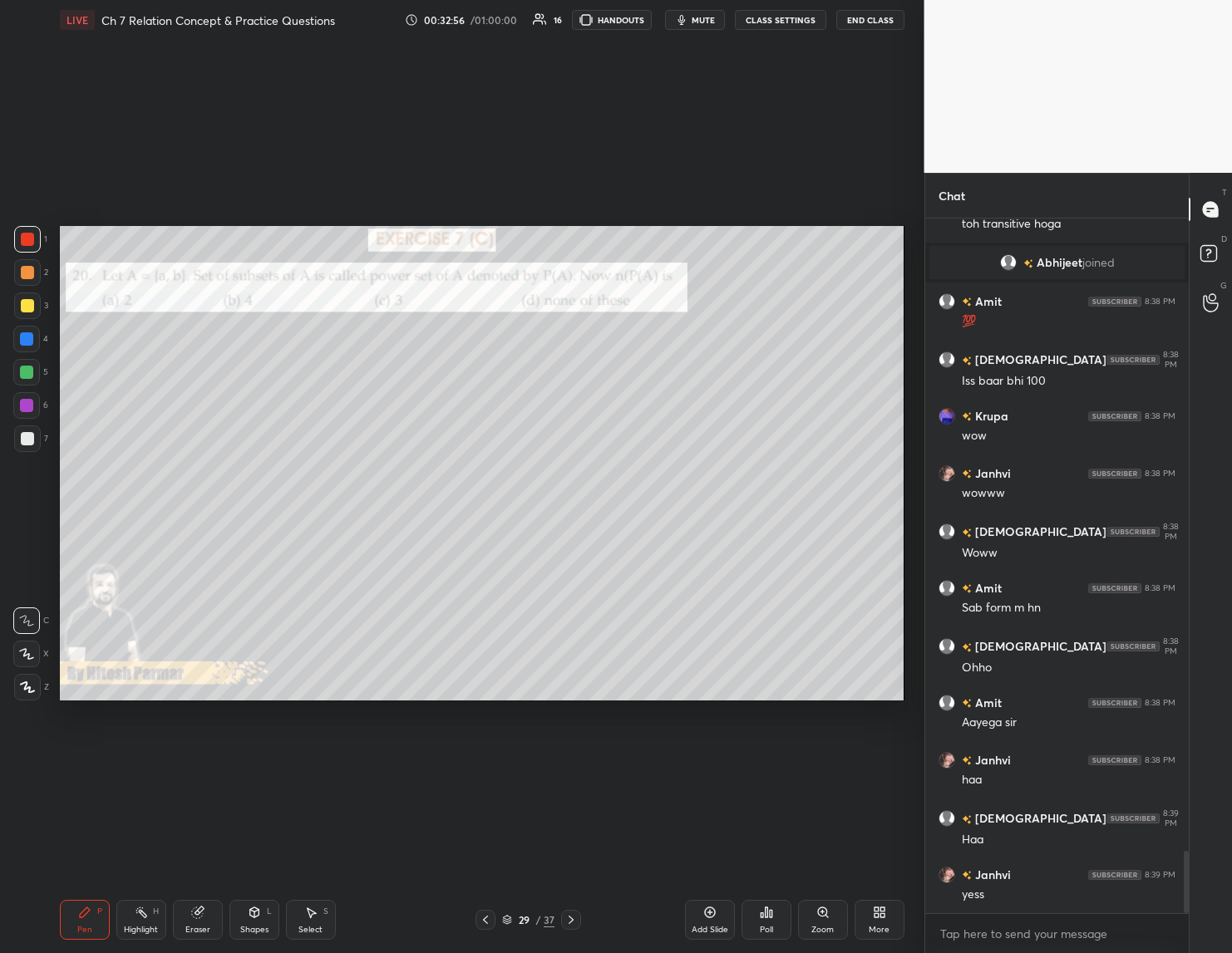
click at [571, 913] on icon at bounding box center [570, 920] width 13 height 13
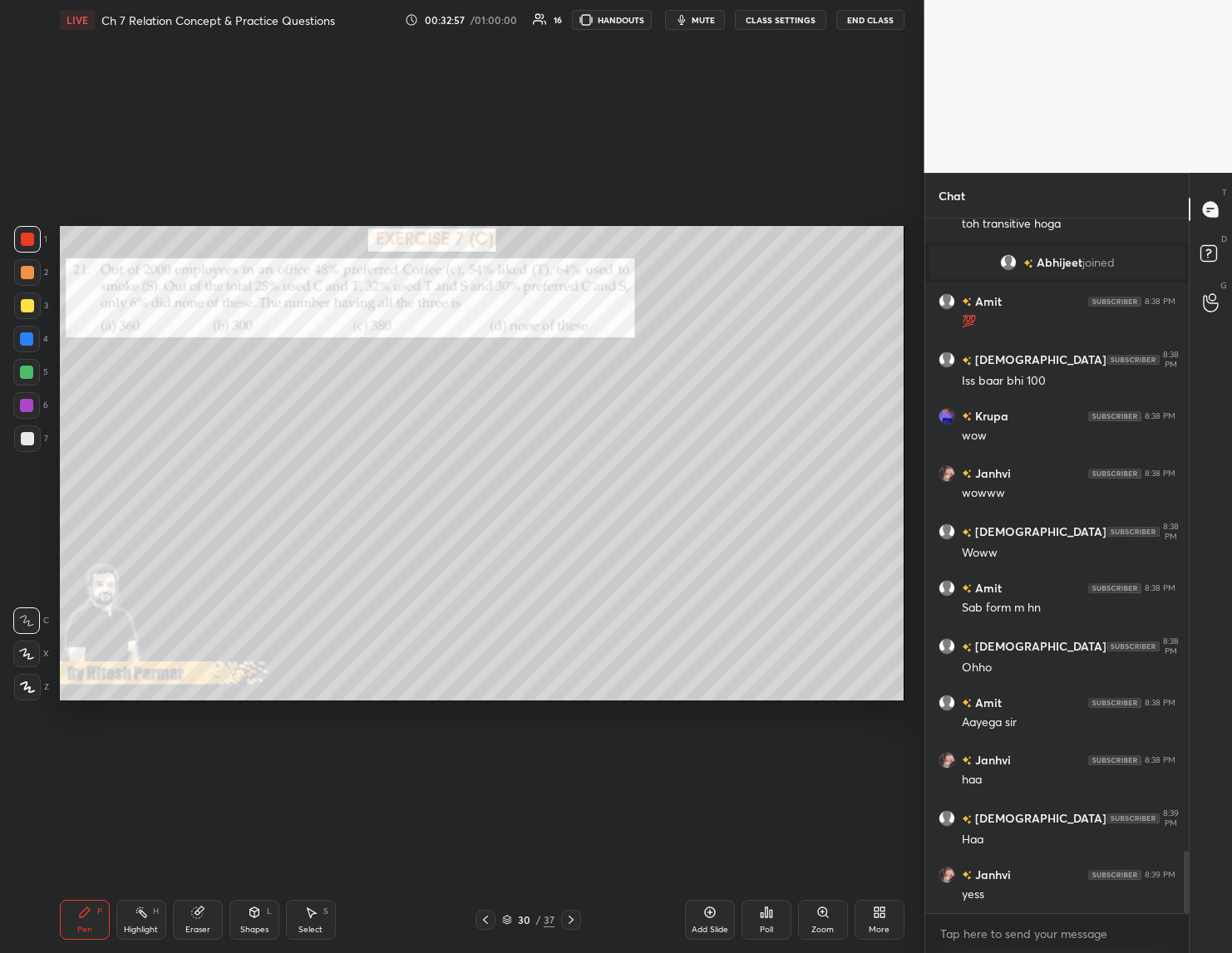
click at [571, 913] on icon at bounding box center [570, 920] width 13 height 13
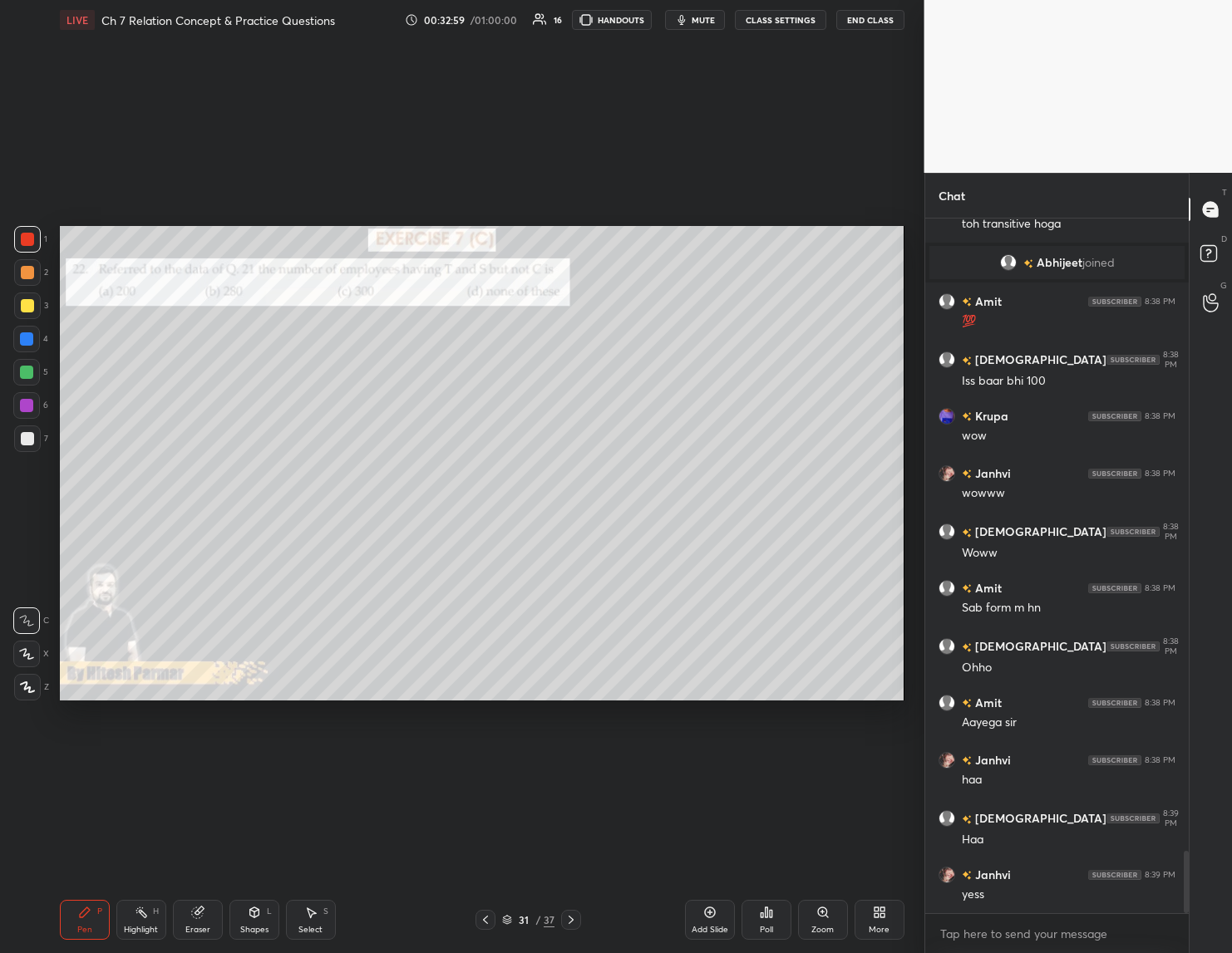
click at [489, 922] on icon at bounding box center [485, 920] width 13 height 13
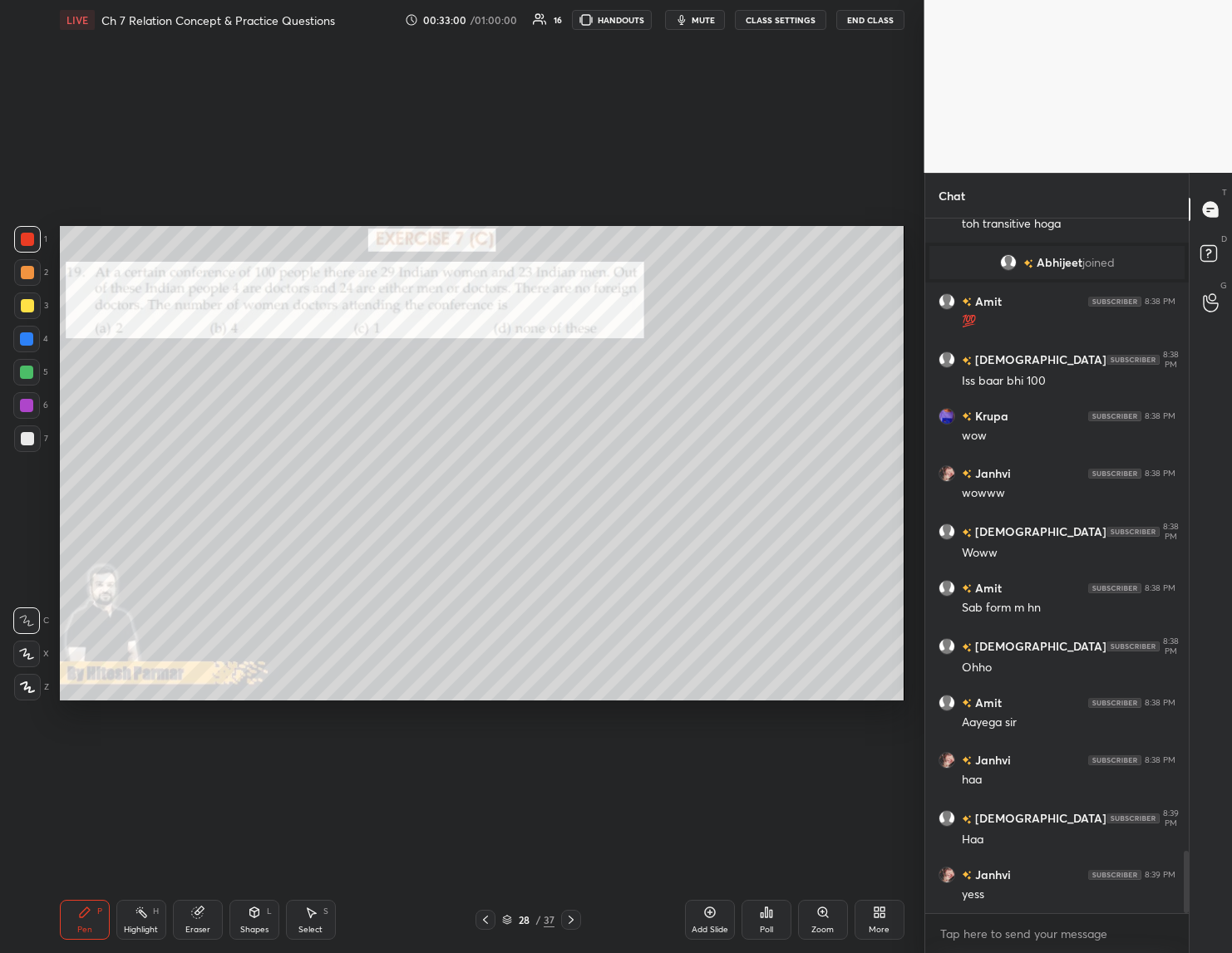
click at [489, 922] on icon at bounding box center [485, 920] width 13 height 13
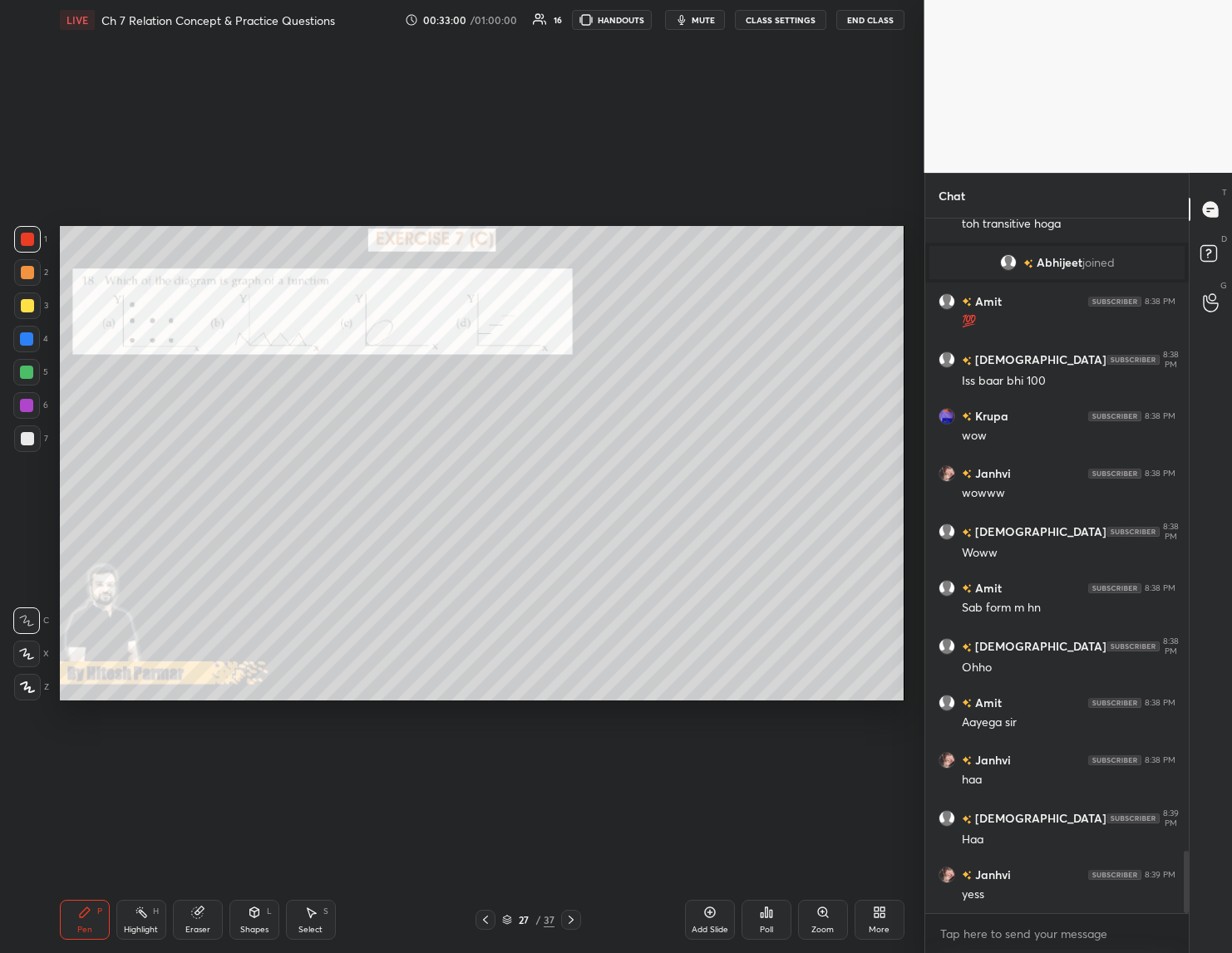
click at [489, 922] on icon at bounding box center [485, 920] width 13 height 13
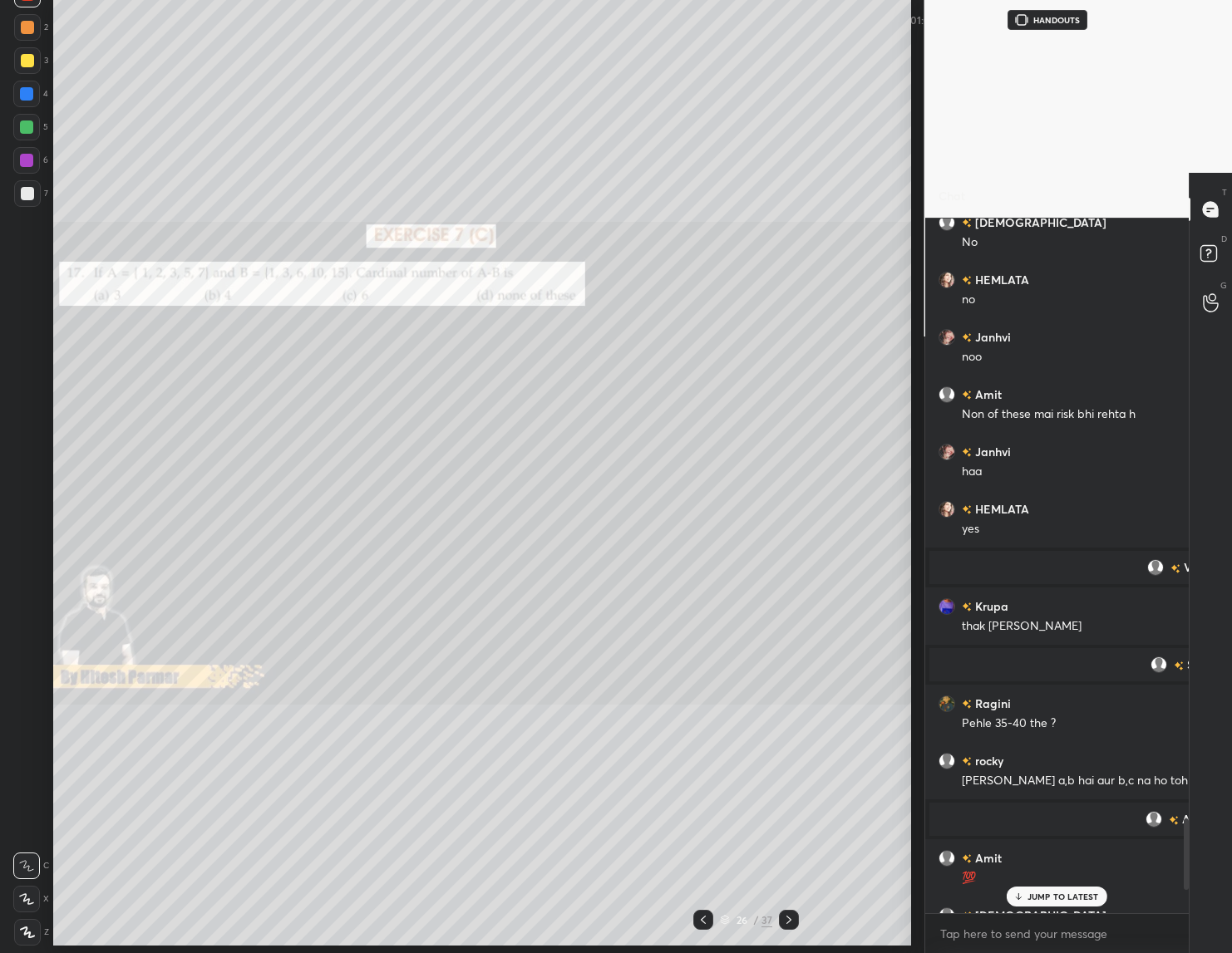
scroll to position [82233, 82246]
type textarea "x"
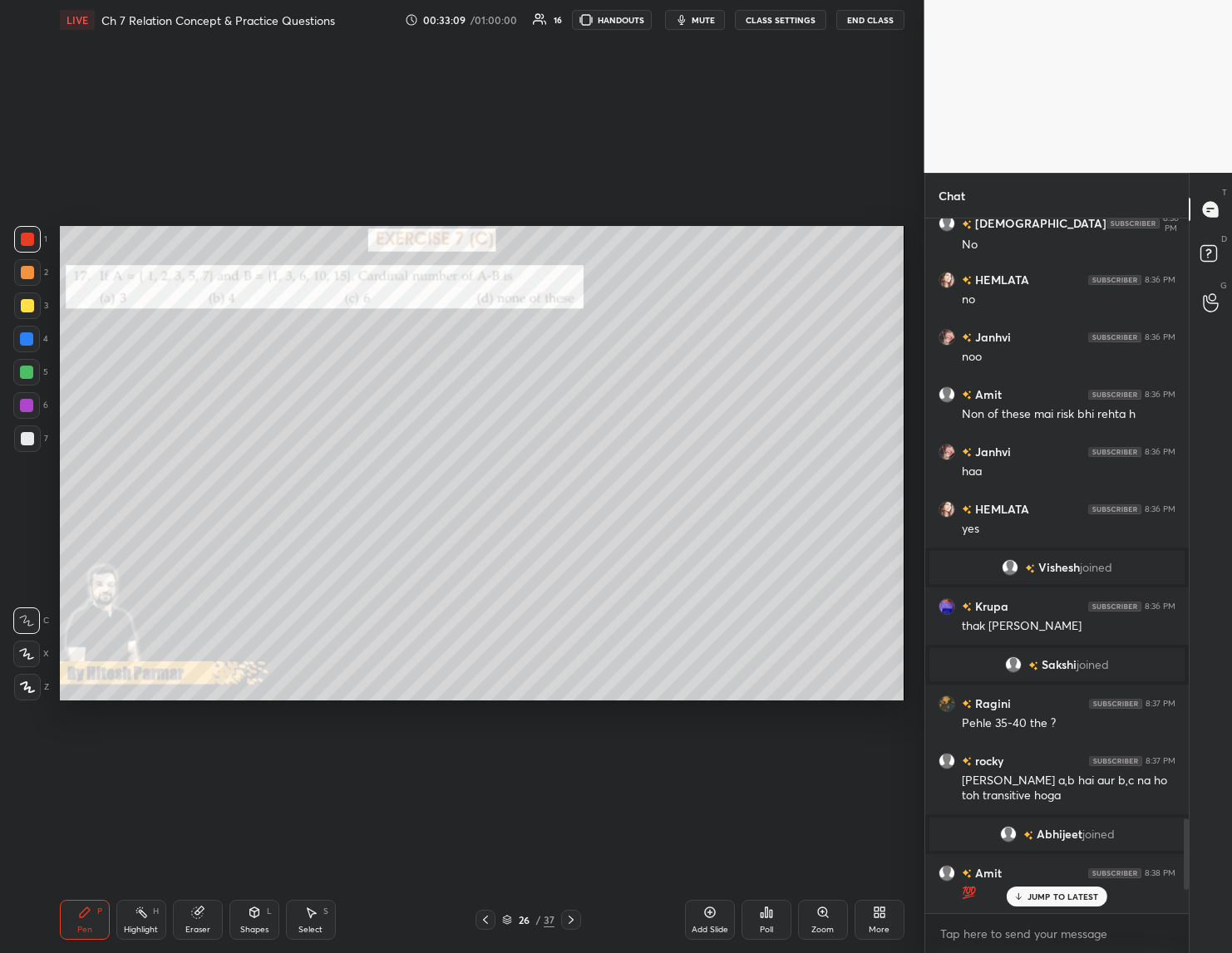
scroll to position [688, 259]
click at [479, 917] on icon at bounding box center [485, 920] width 13 height 13
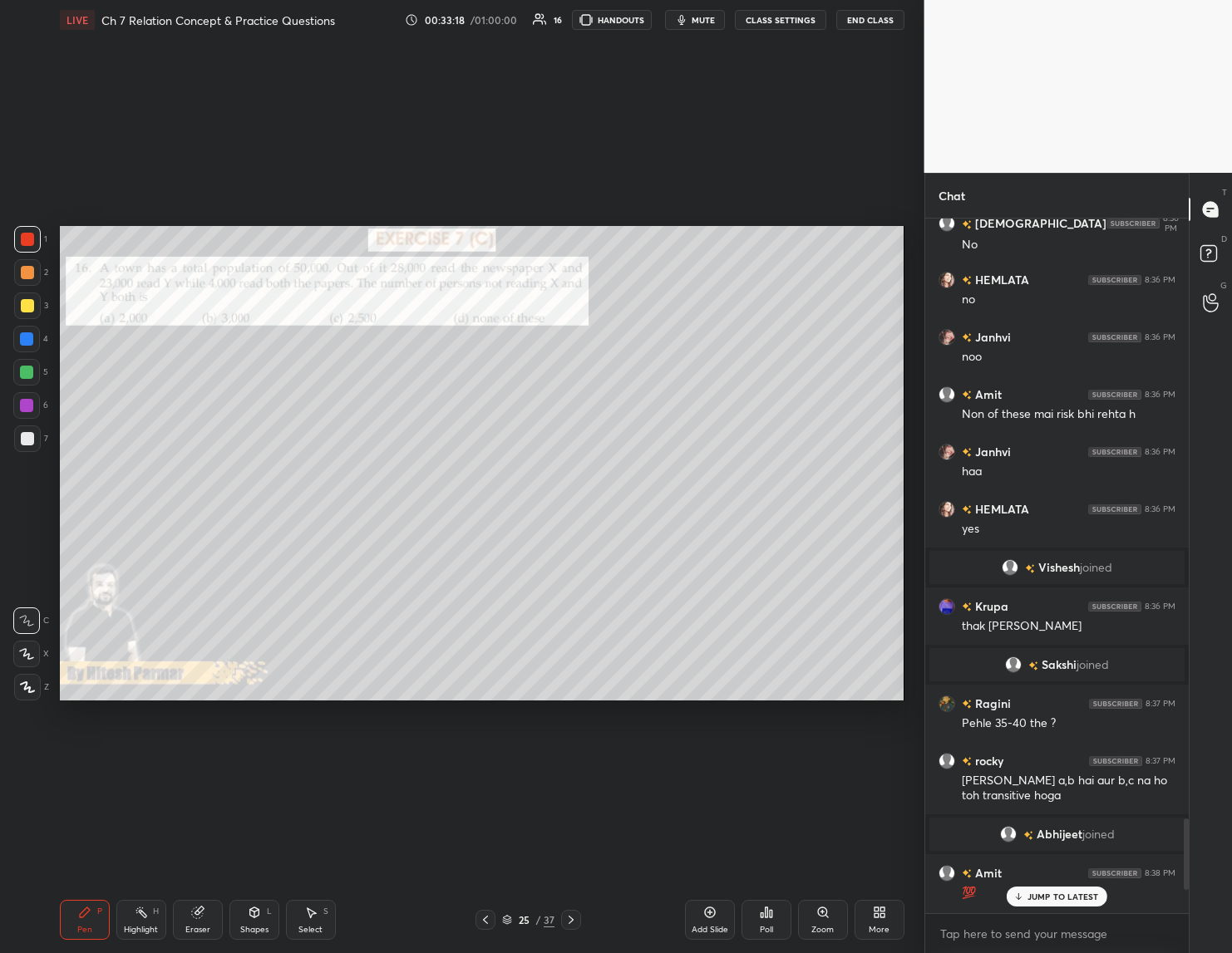
click at [479, 917] on icon at bounding box center [485, 920] width 13 height 13
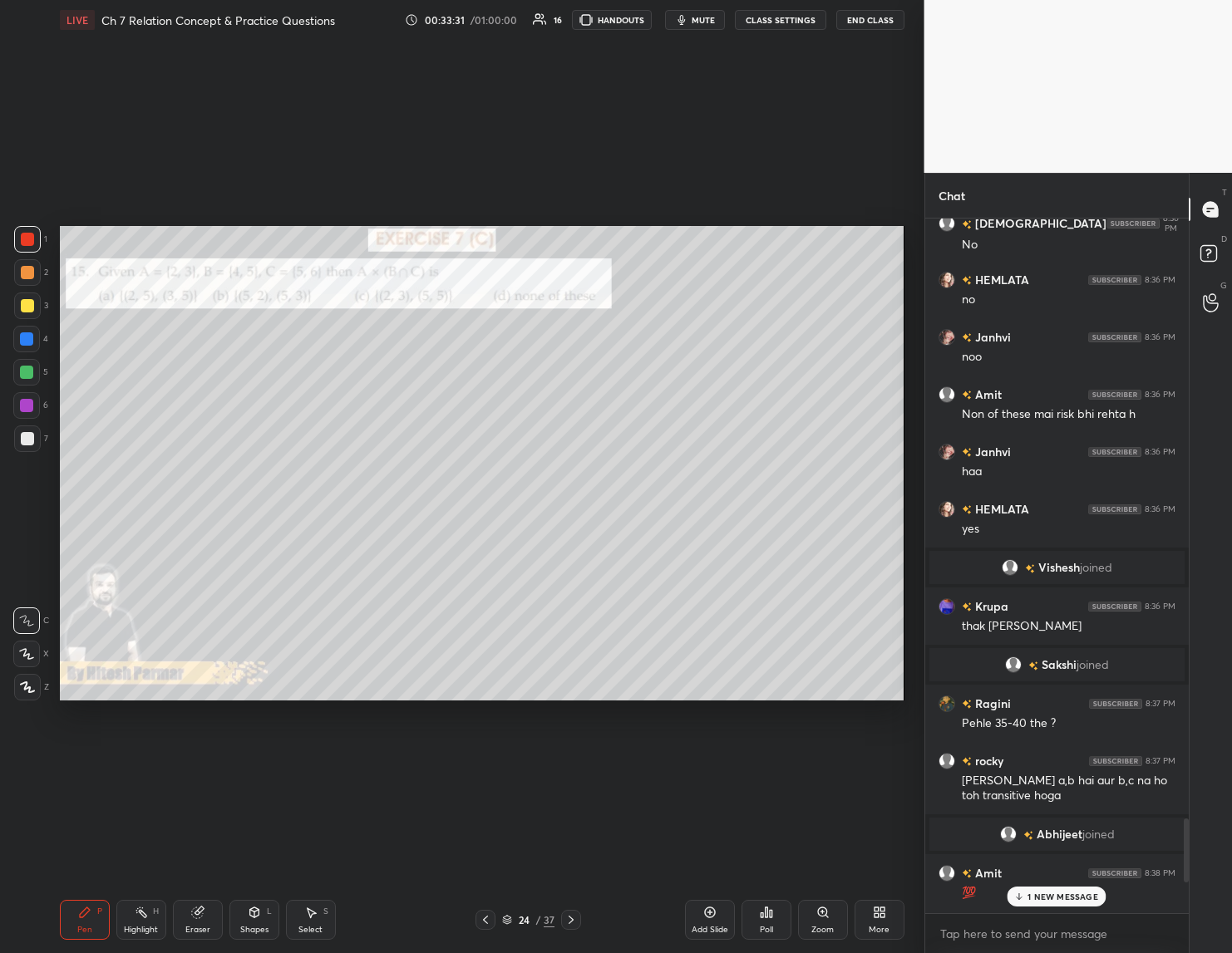
click at [771, 931] on div "Poll" at bounding box center [767, 929] width 13 height 8
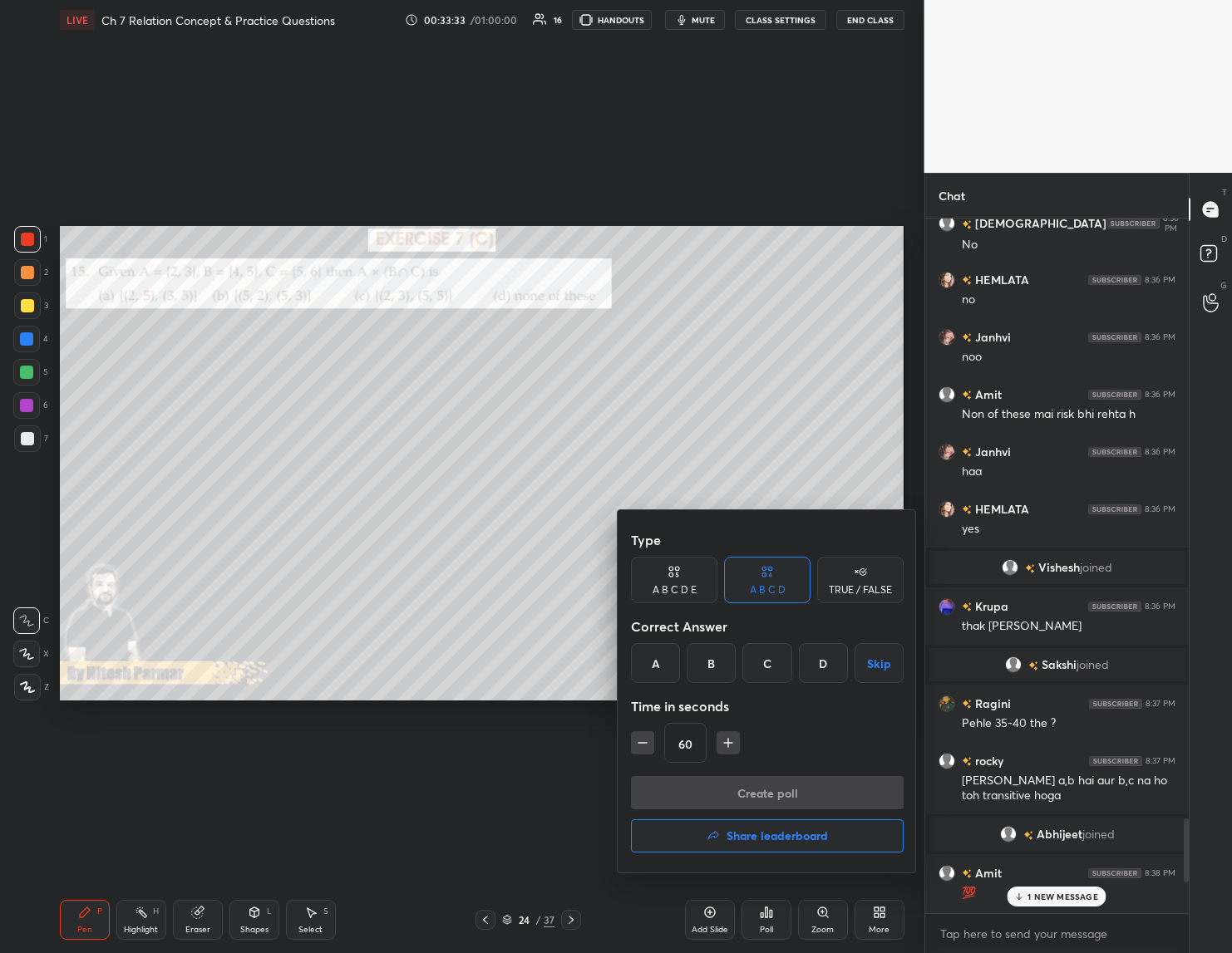
click at [669, 666] on div "A" at bounding box center [655, 662] width 49 height 40
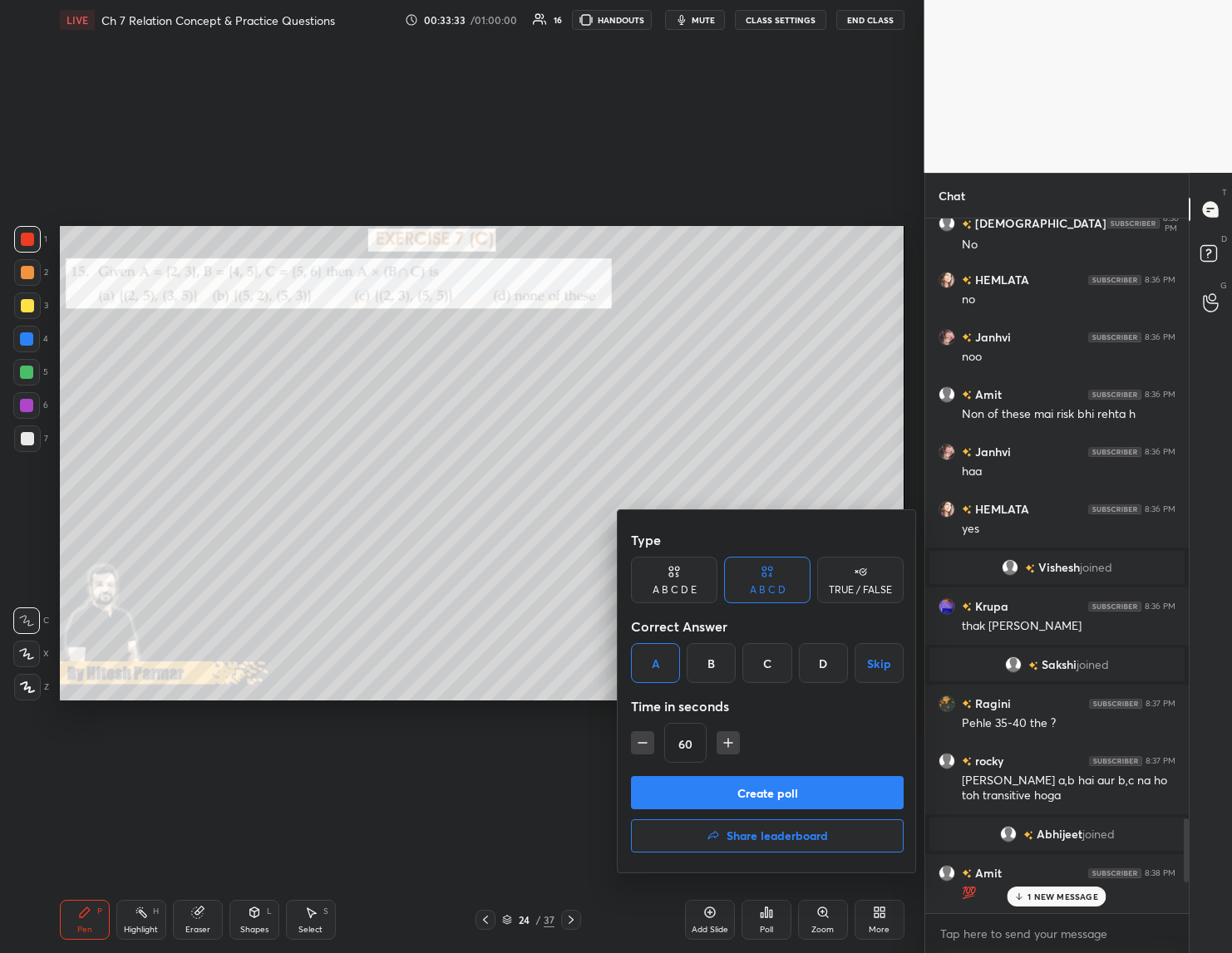
click at [650, 736] on icon "button" at bounding box center [642, 743] width 17 height 17
type input "45"
click at [753, 798] on button "Create poll" at bounding box center [767, 792] width 272 height 33
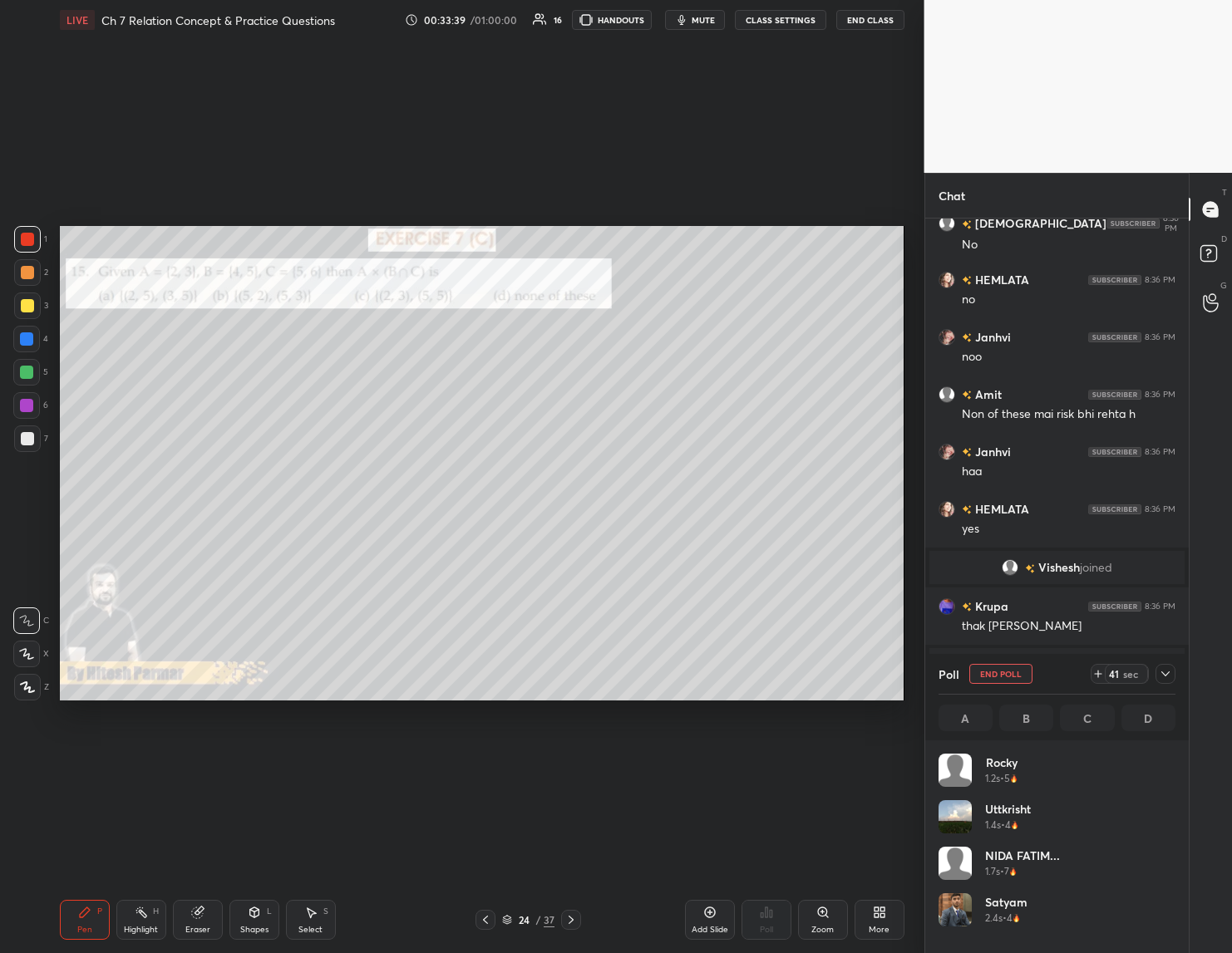
drag, startPoint x: 28, startPoint y: 265, endPoint x: 40, endPoint y: 285, distance: 23.3
click at [28, 267] on div at bounding box center [27, 272] width 13 height 13
drag, startPoint x: 28, startPoint y: 650, endPoint x: 51, endPoint y: 620, distance: 37.8
click at [31, 648] on icon at bounding box center [27, 654] width 15 height 12
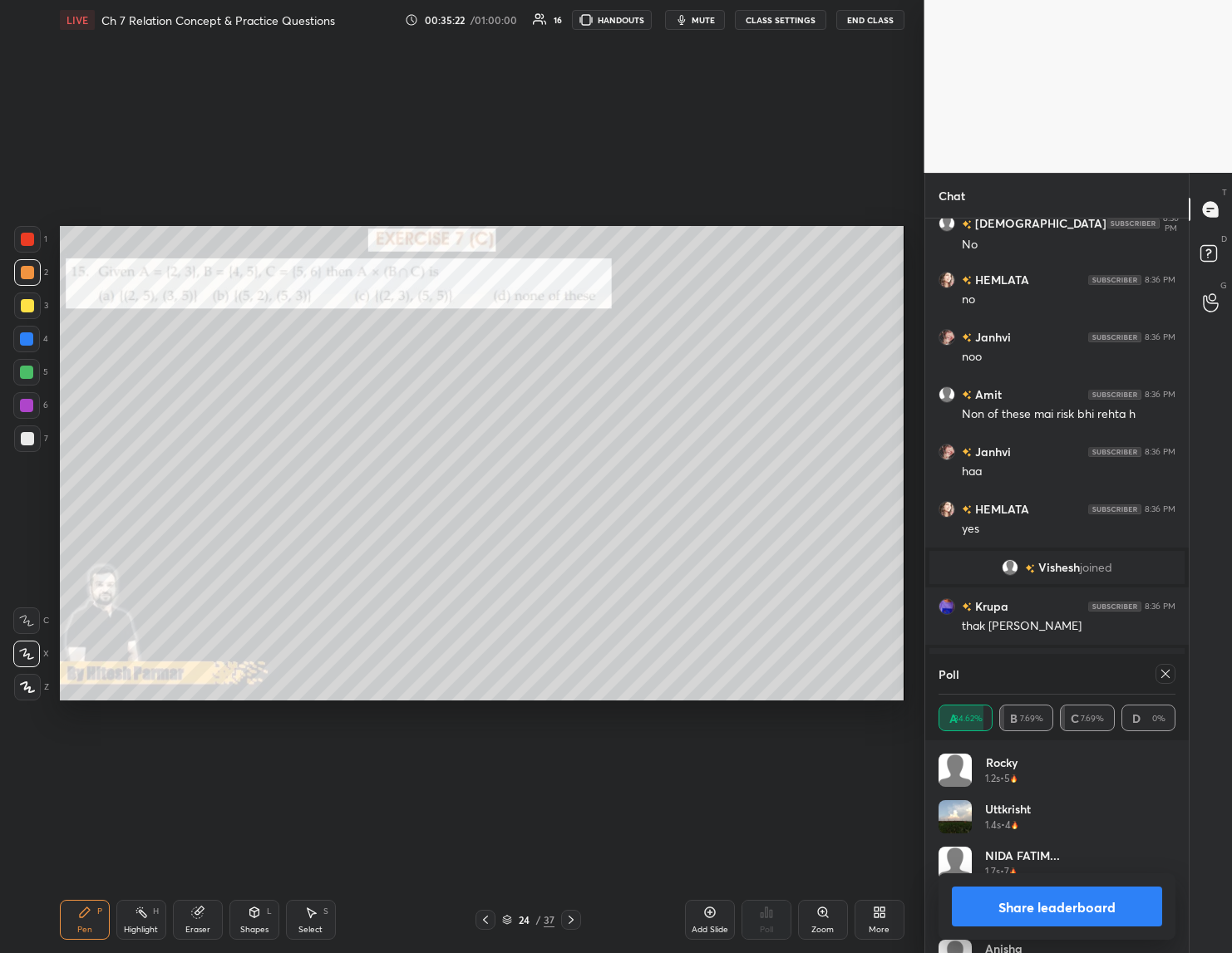
drag, startPoint x: 1068, startPoint y: 905, endPoint x: 1035, endPoint y: 938, distance: 46.7
click at [1068, 902] on button "Share leaderboard" at bounding box center [1056, 906] width 211 height 40
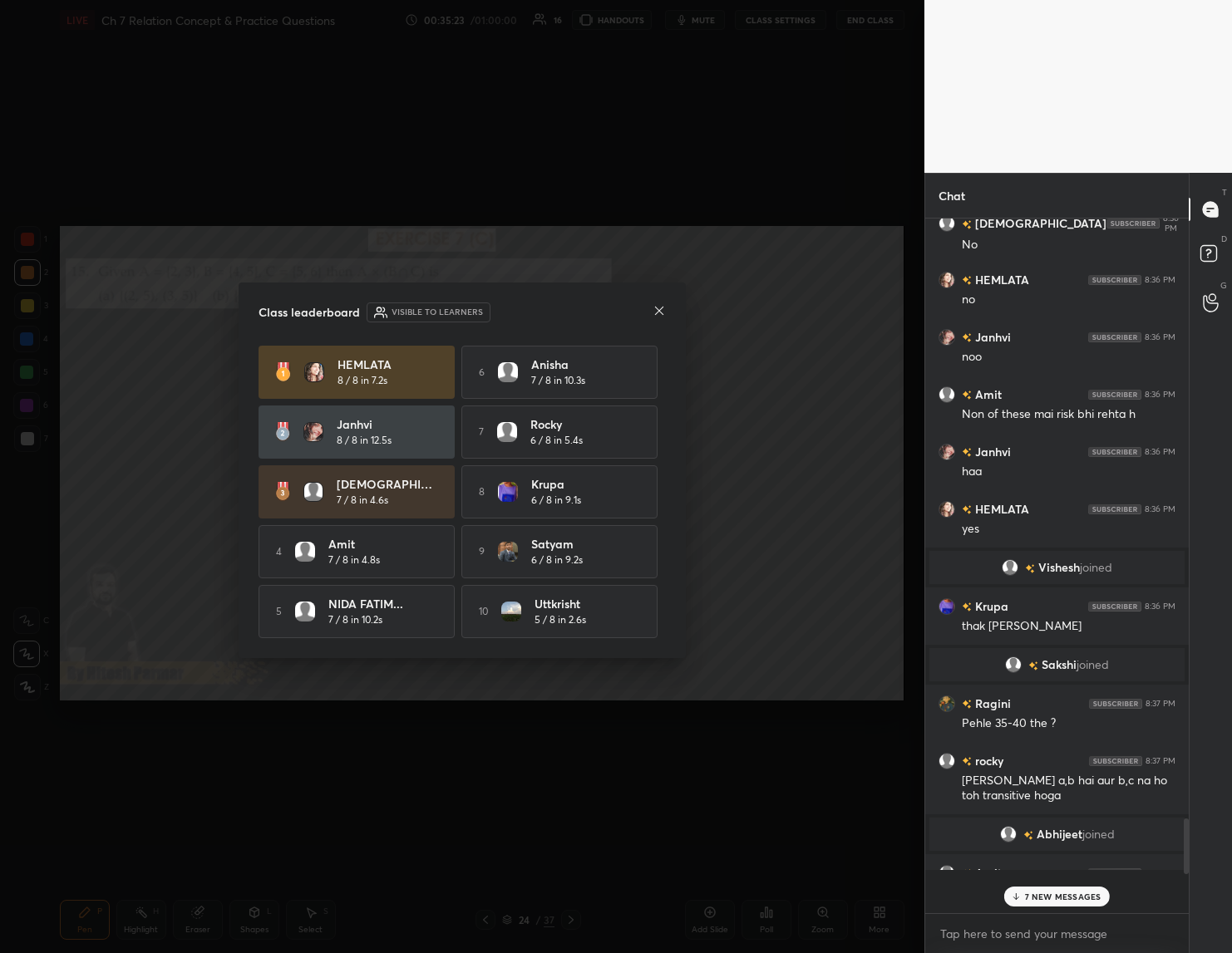
scroll to position [6, 6]
drag, startPoint x: 1022, startPoint y: 895, endPoint x: 996, endPoint y: 903, distance: 27.2
click at [1023, 894] on div "7 NEW MESSAGES" at bounding box center [1055, 895] width 105 height 20
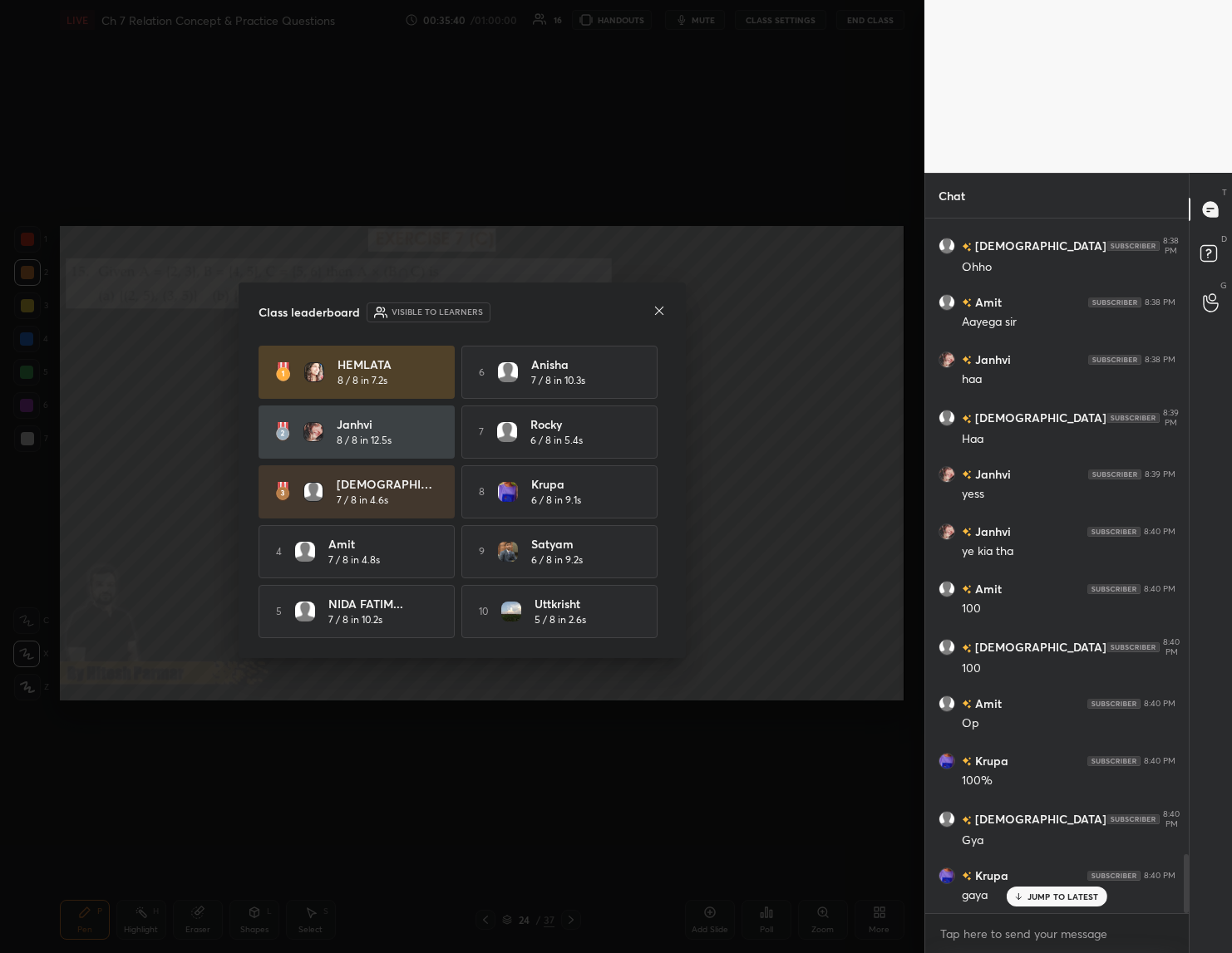
click at [656, 307] on icon at bounding box center [659, 310] width 13 height 13
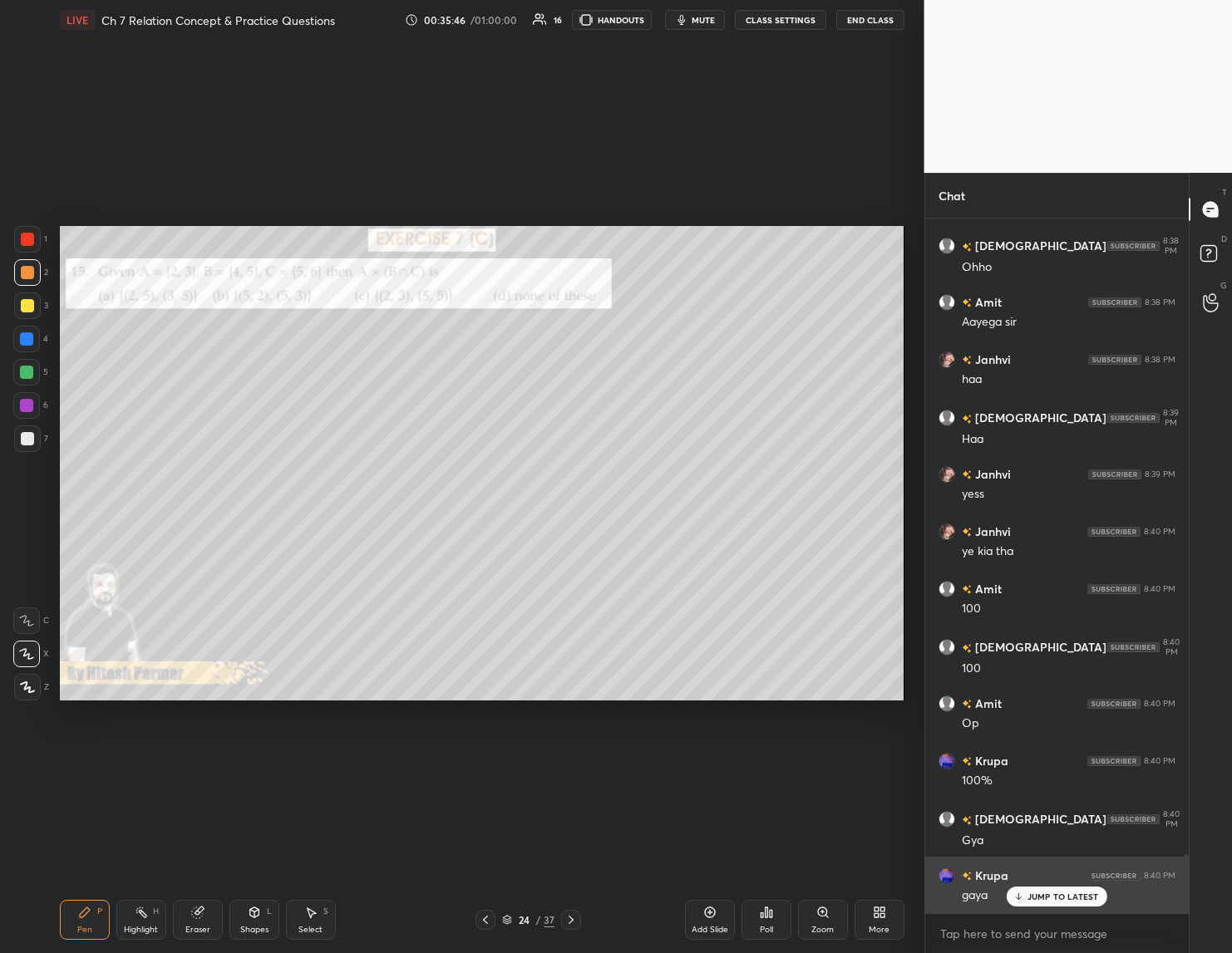
click at [1012, 878] on div "Krupa 8:40 PM" at bounding box center [1056, 875] width 237 height 18
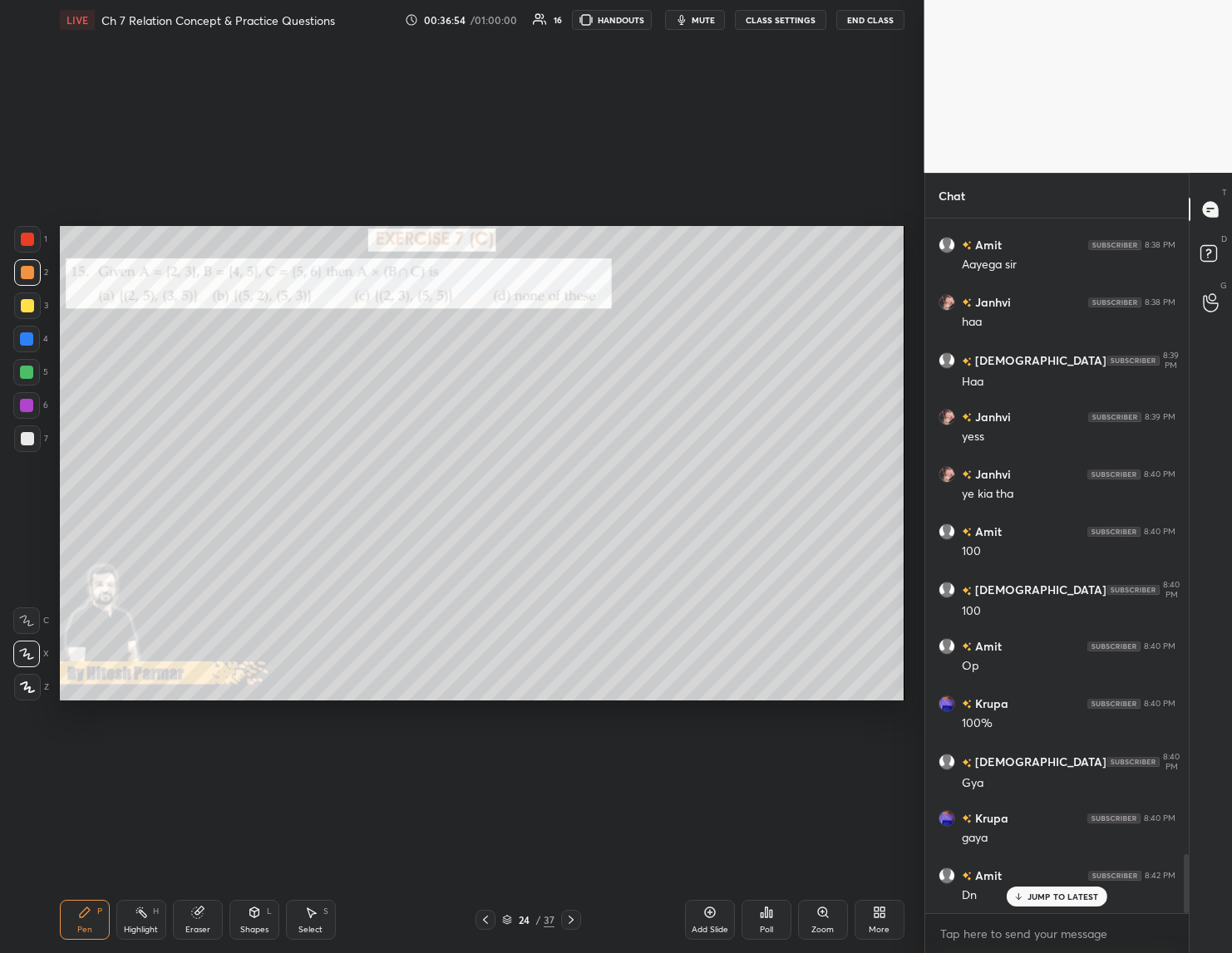
click at [1033, 901] on p "JUMP TO LATEST" at bounding box center [1063, 896] width 72 height 10
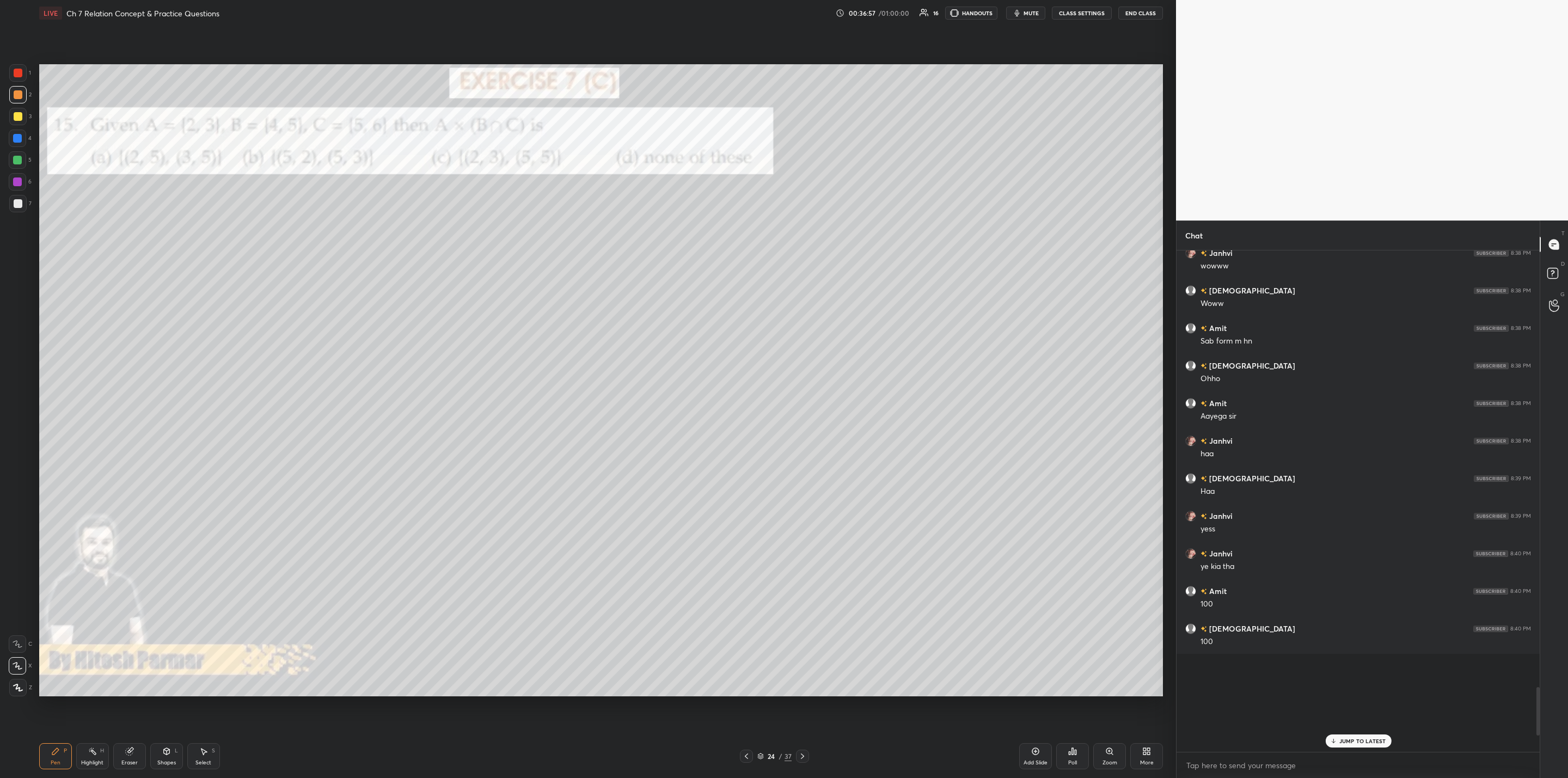
scroll to position [4507, 0]
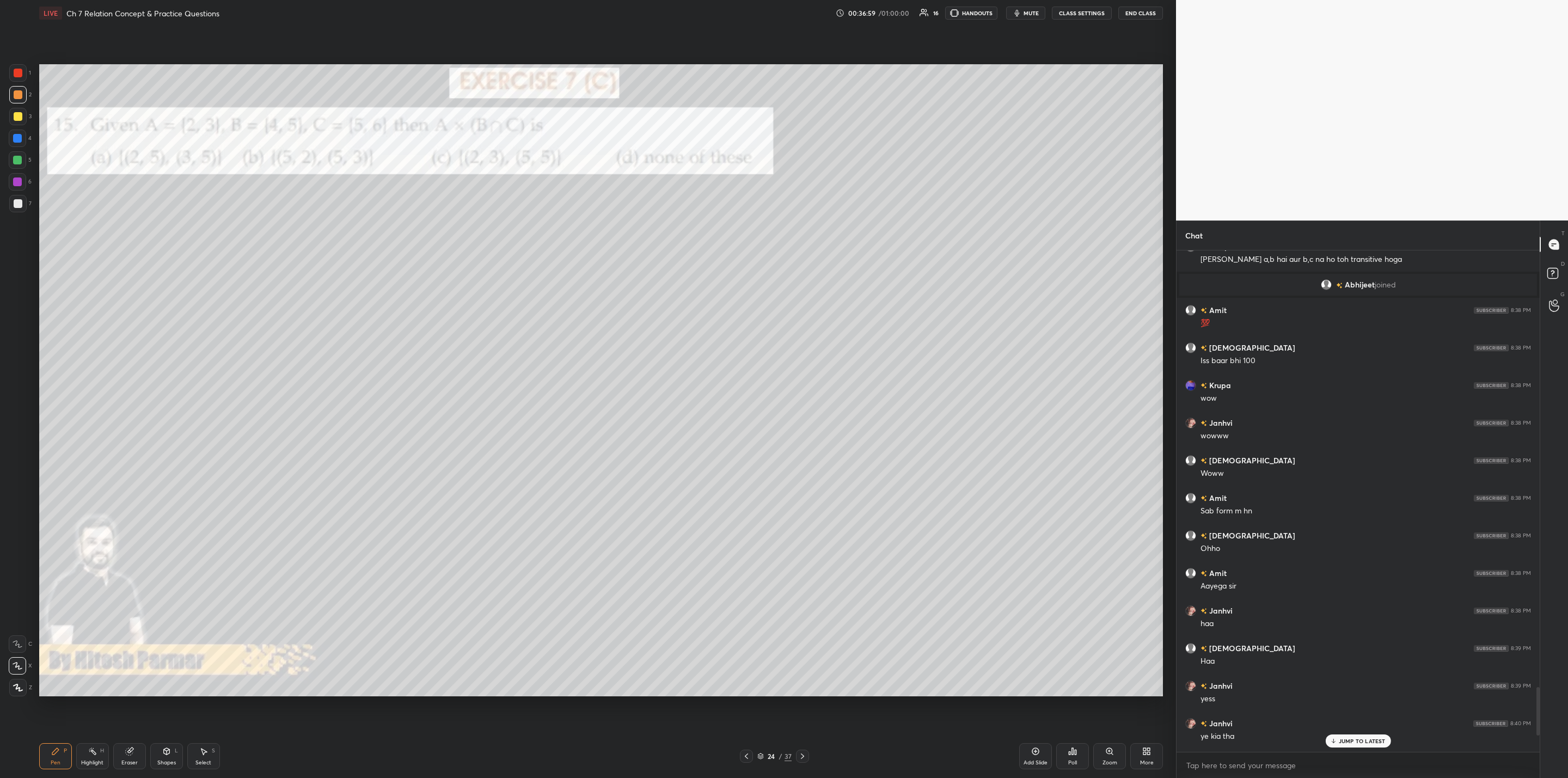
click at [807, 624] on div "Poll" at bounding box center [1073, 756] width 33 height 26
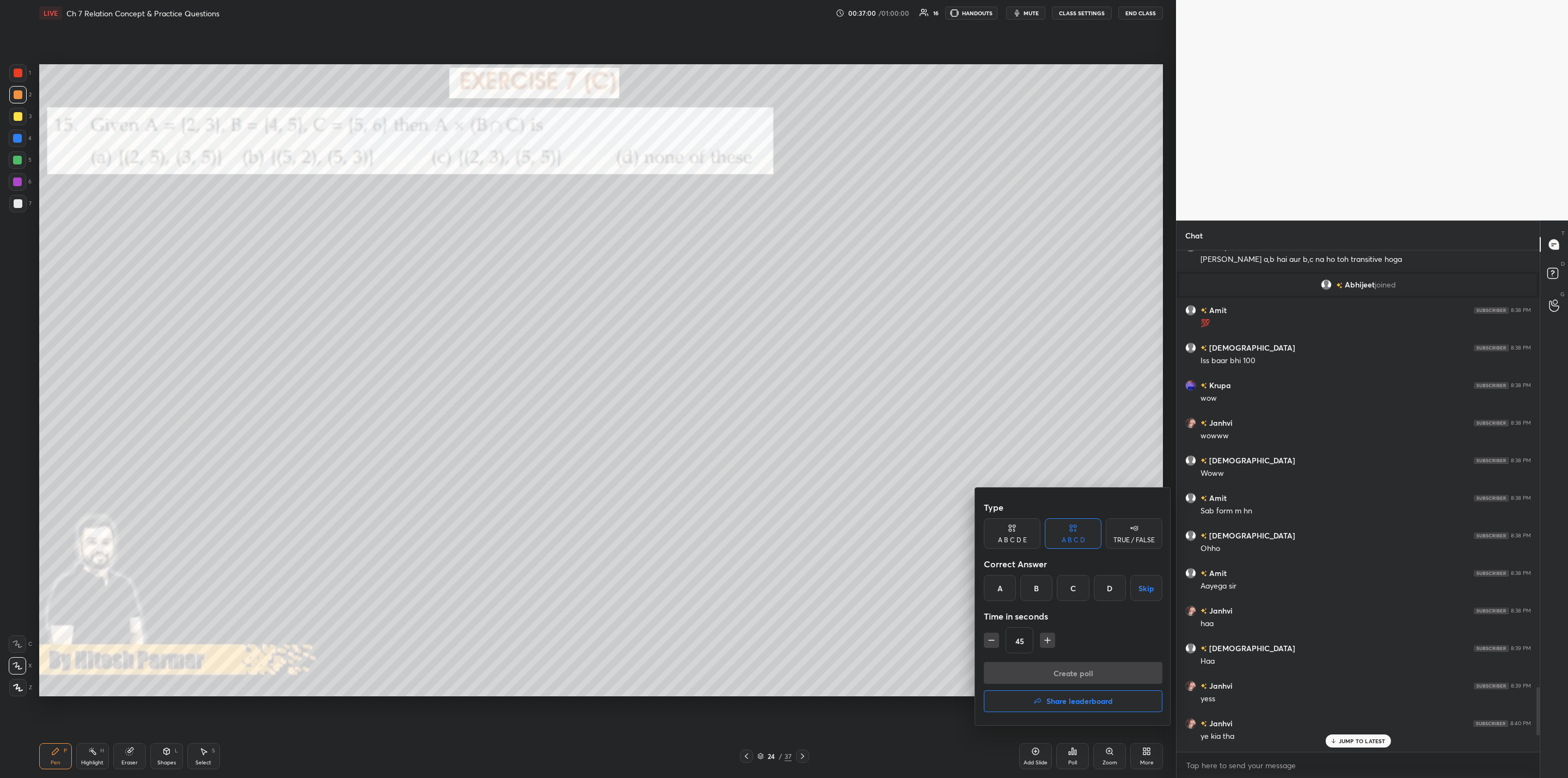
drag, startPoint x: 1001, startPoint y: 586, endPoint x: 1003, endPoint y: 603, distance: 17.1
click at [807, 590] on div "A" at bounding box center [999, 588] width 32 height 26
drag, startPoint x: 1043, startPoint y: 670, endPoint x: 1032, endPoint y: 680, distance: 14.9
click at [807, 624] on button "Create poll" at bounding box center [1073, 673] width 178 height 22
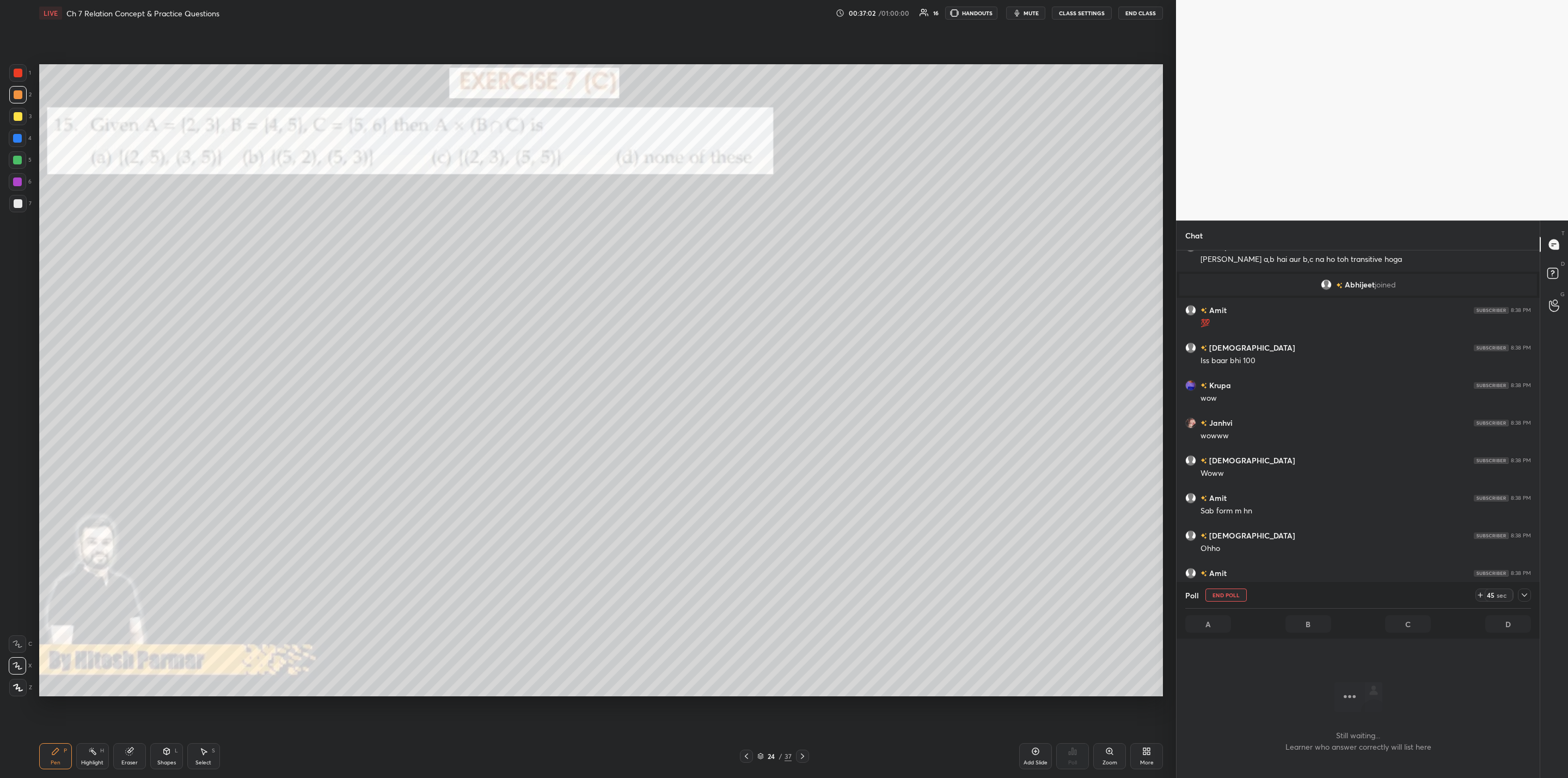
scroll to position [3, 4]
click at [807, 597] on icon at bounding box center [1524, 595] width 9 height 9
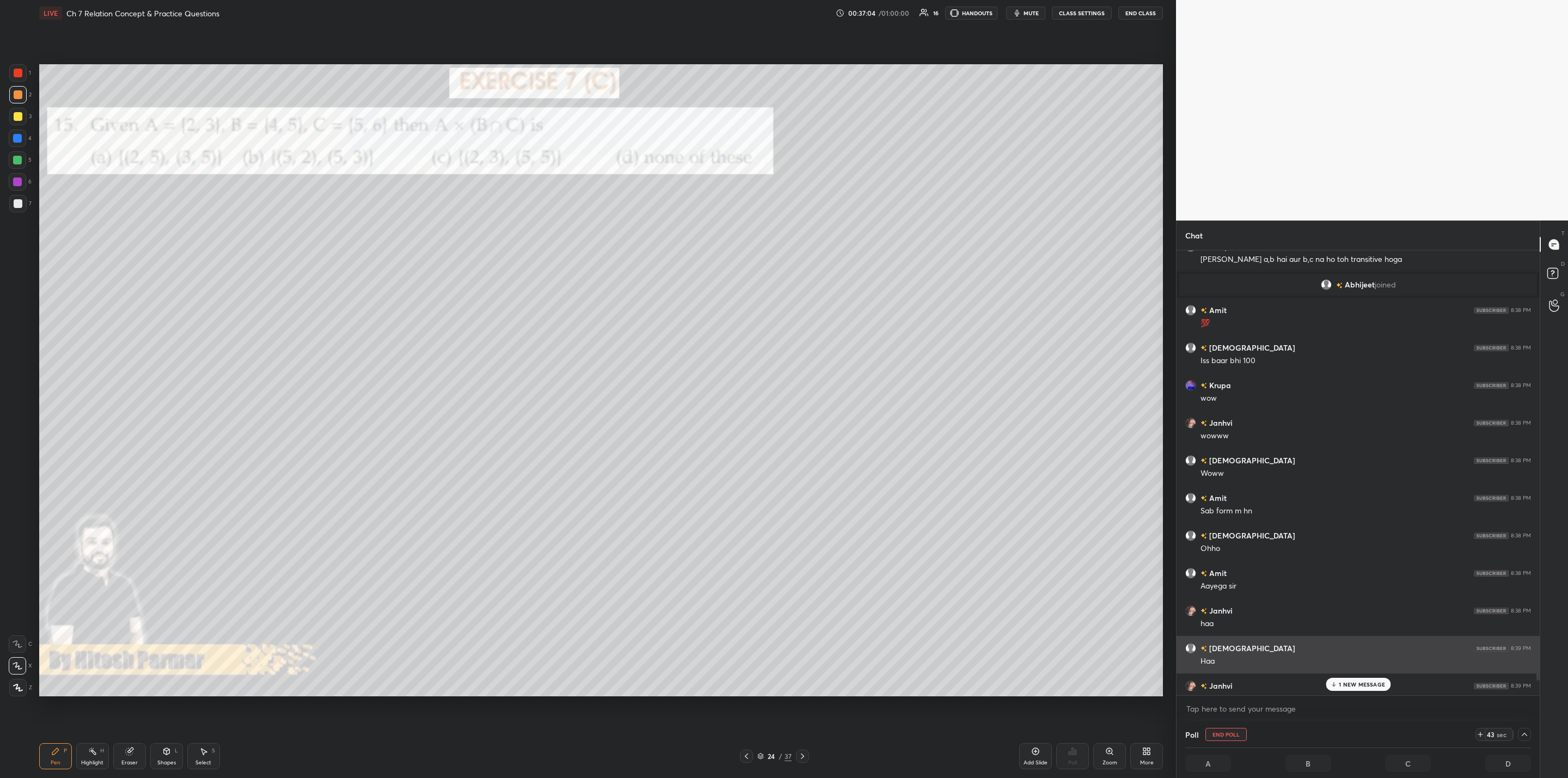
scroll to position [1, 4]
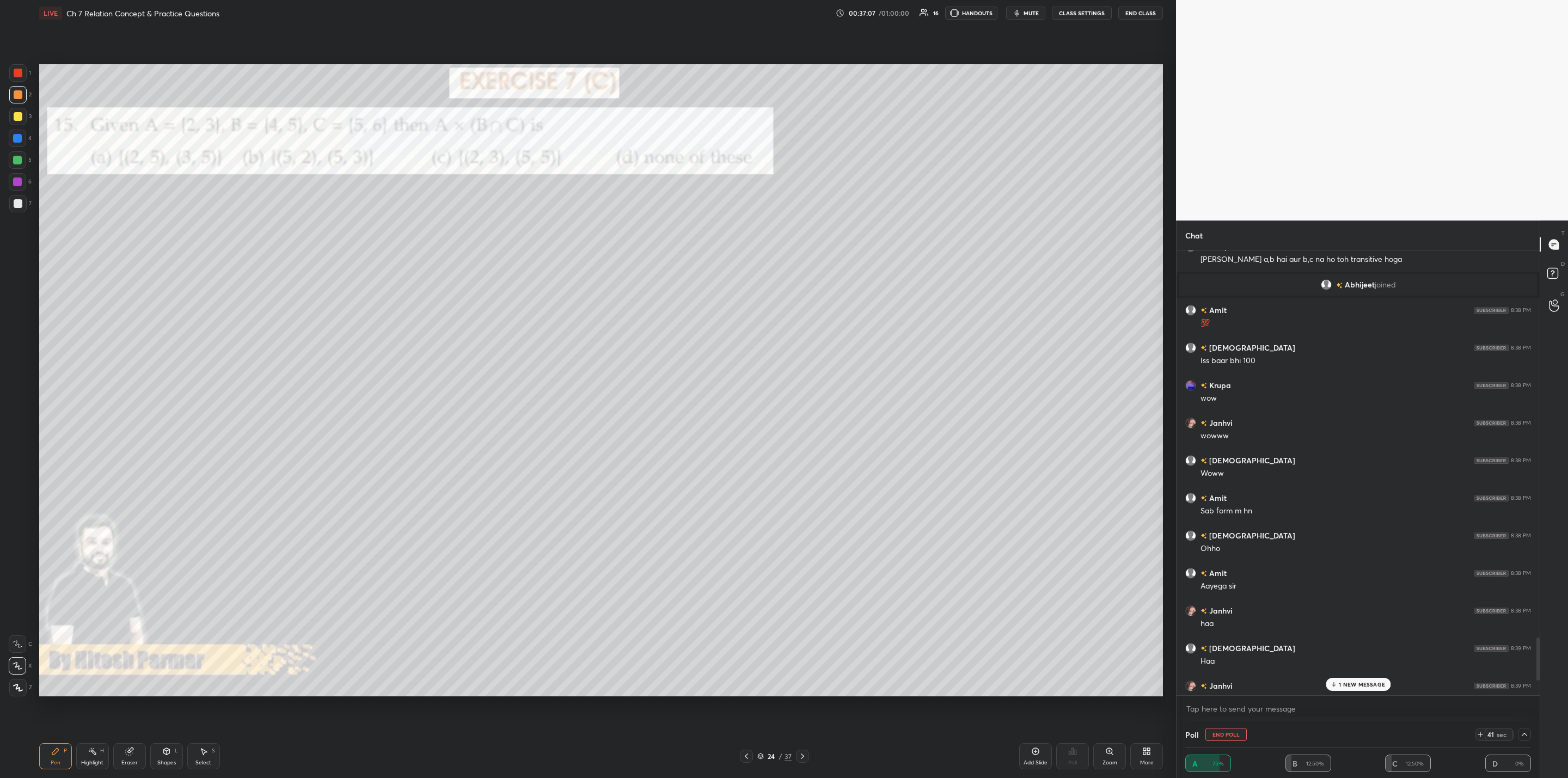
click at [807, 624] on icon at bounding box center [1334, 684] width 7 height 7
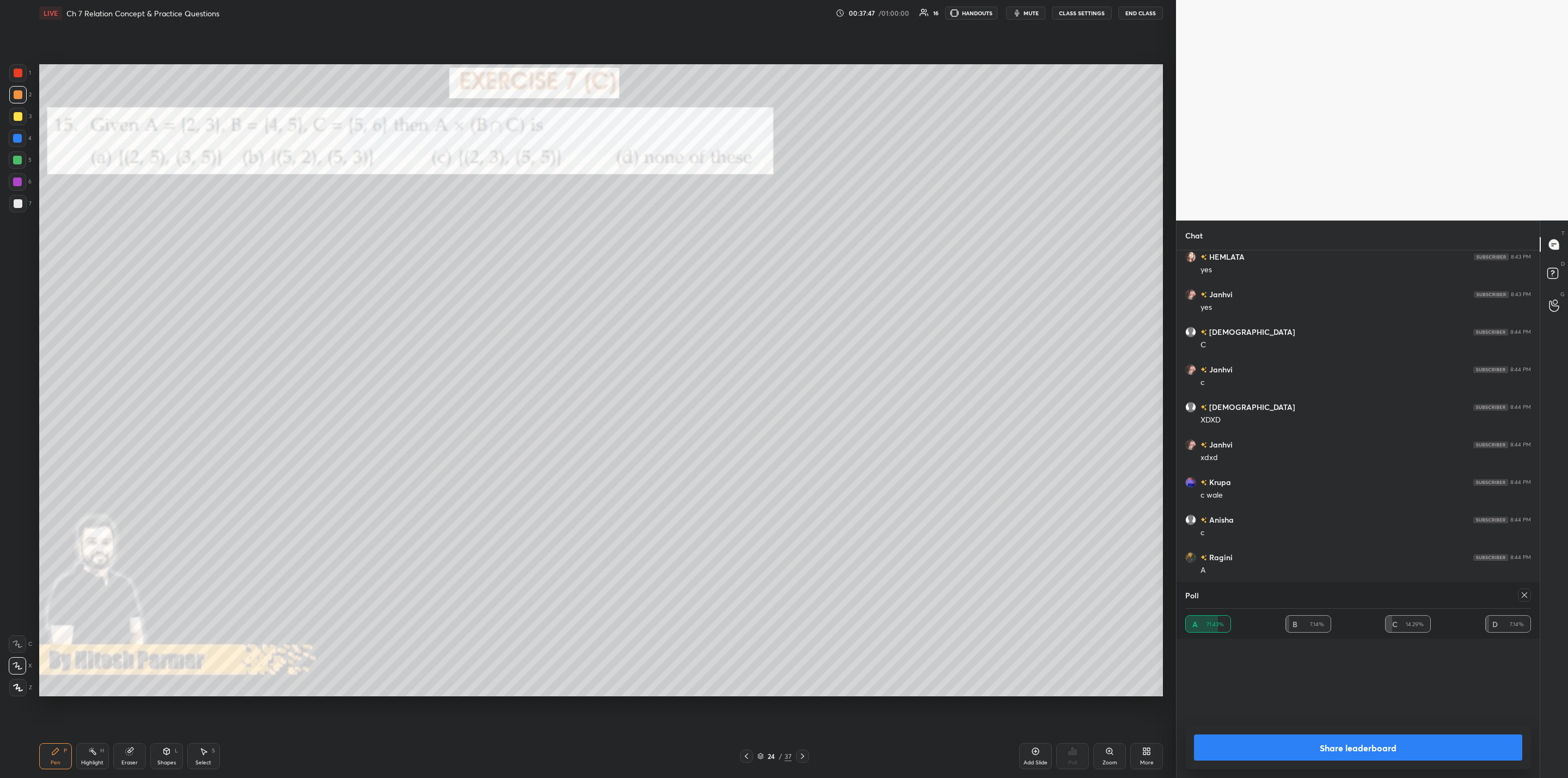
scroll to position [3, 4]
drag, startPoint x: 1357, startPoint y: 747, endPoint x: 1359, endPoint y: 766, distance: 19.1
click at [807, 624] on button "Share leaderboard" at bounding box center [1358, 748] width 328 height 26
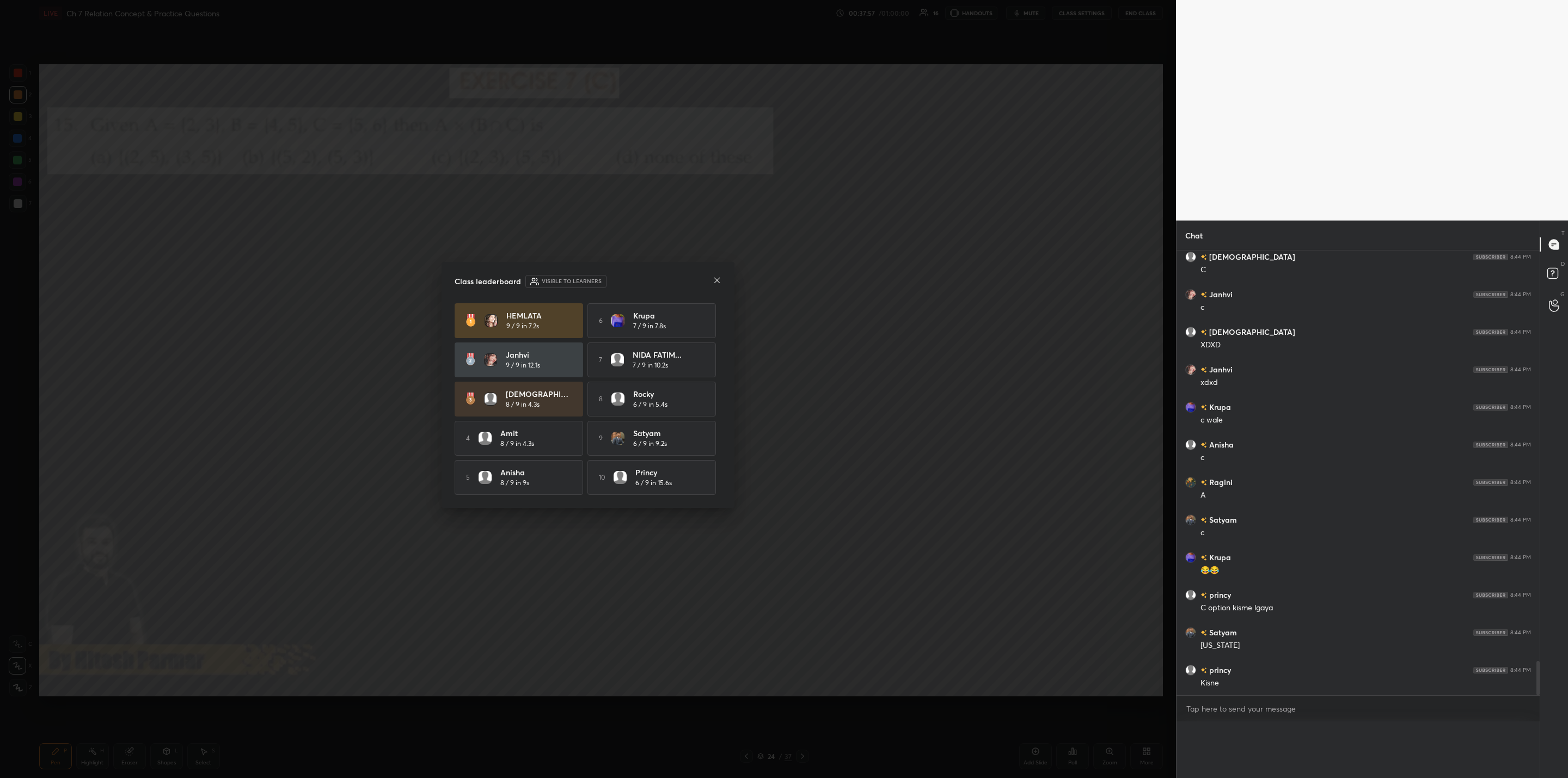
scroll to position [0, 0]
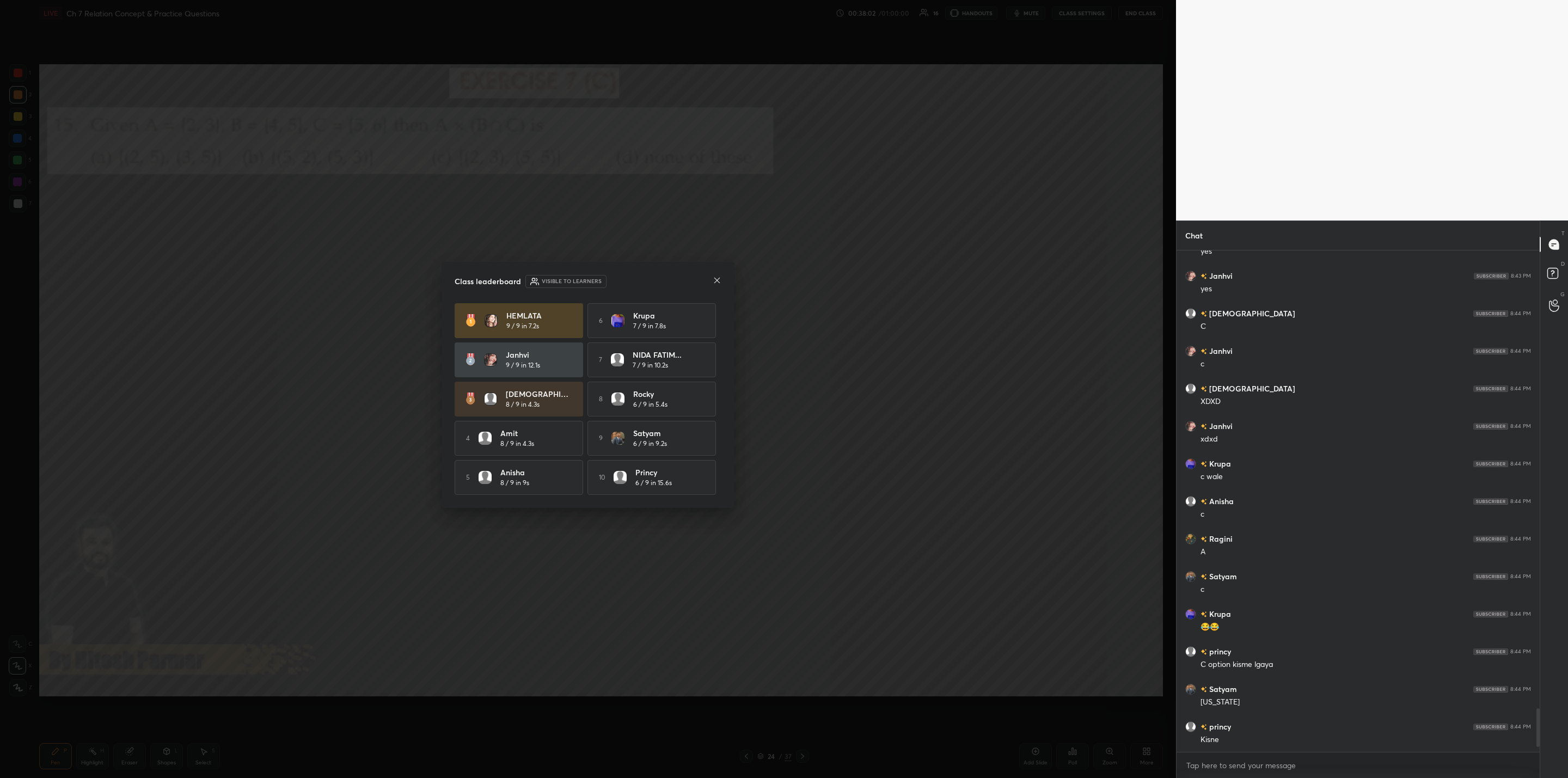
click at [713, 280] on icon at bounding box center [717, 280] width 9 height 9
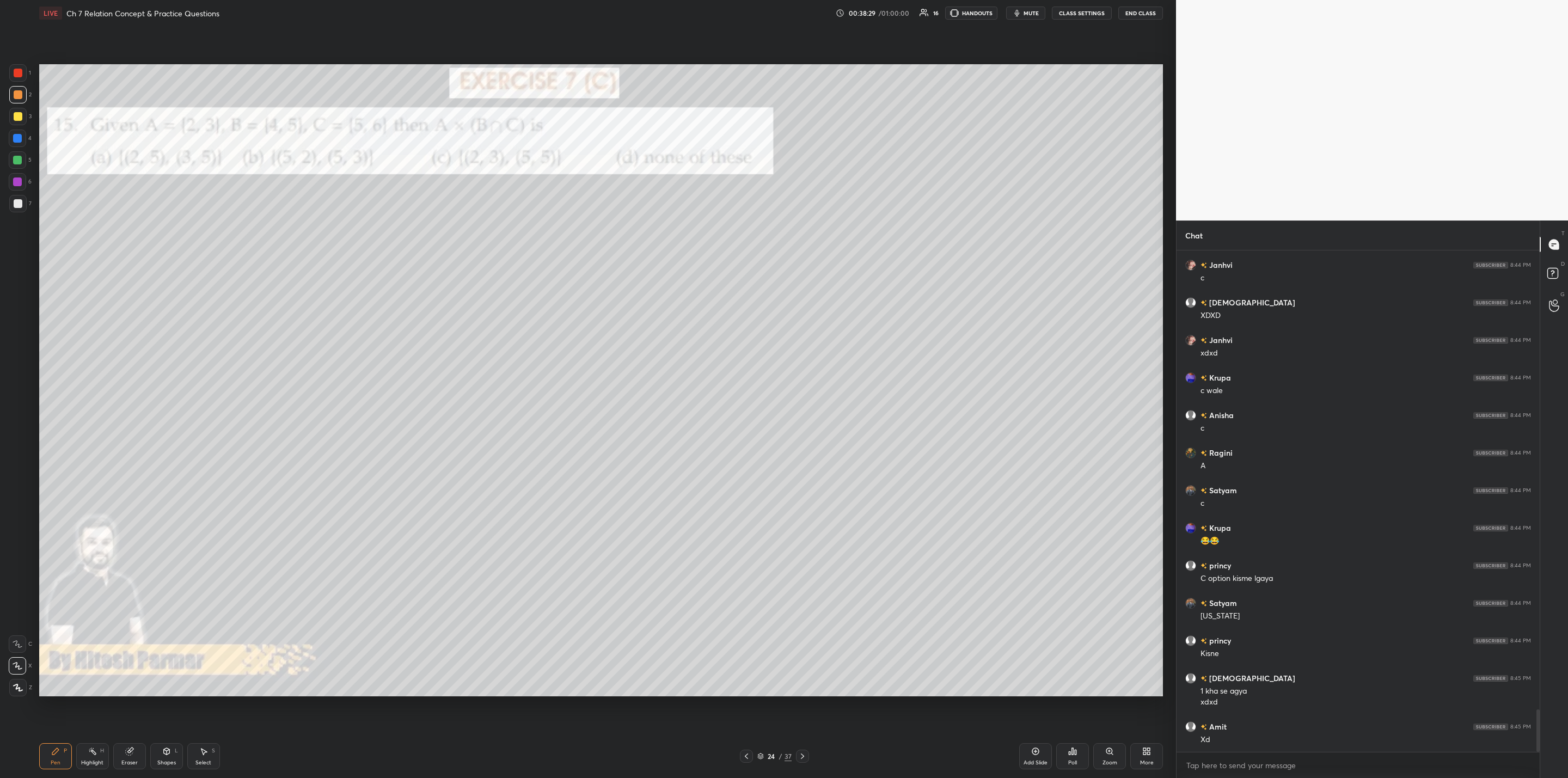
scroll to position [5417, 0]
drag, startPoint x: 17, startPoint y: 161, endPoint x: 38, endPoint y: 209, distance: 52.4
click at [20, 166] on div at bounding box center [17, 160] width 18 height 18
click at [383, 624] on div "Setting up your live class Poll for secs No correct answer Start poll" at bounding box center [601, 380] width 1132 height 709
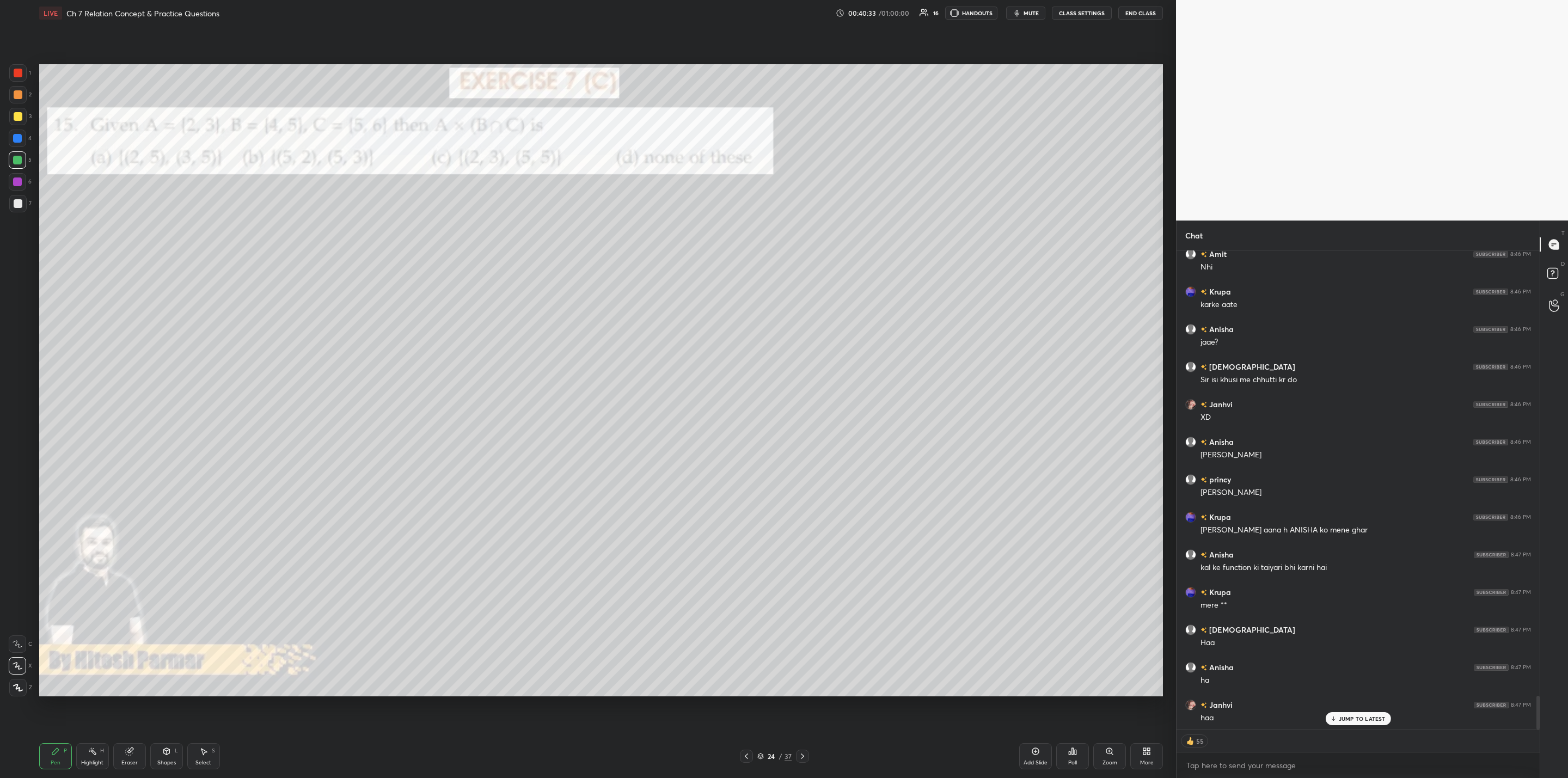
scroll to position [6378, 0]
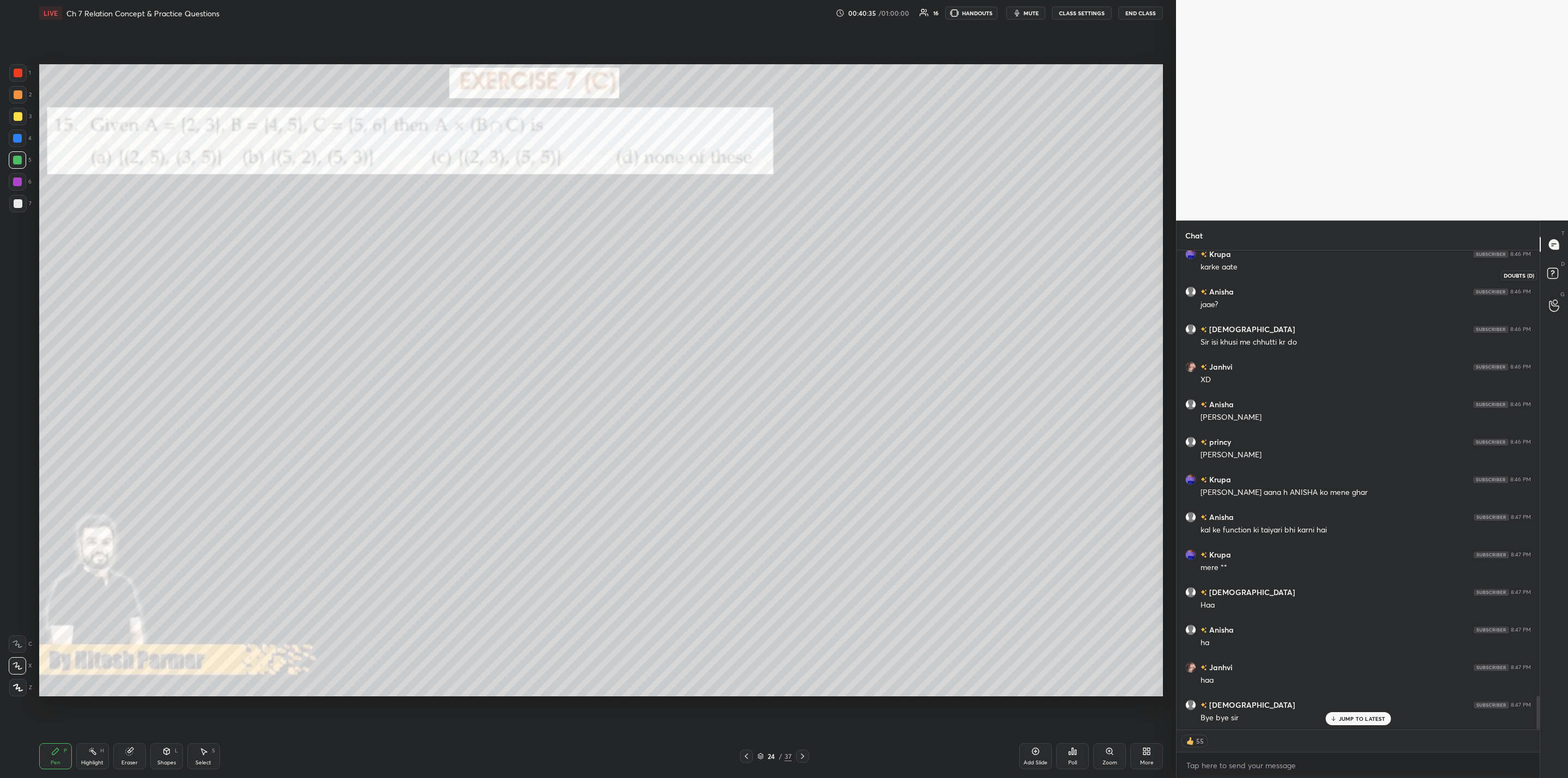
click at [807, 271] on rect at bounding box center [1552, 273] width 10 height 10
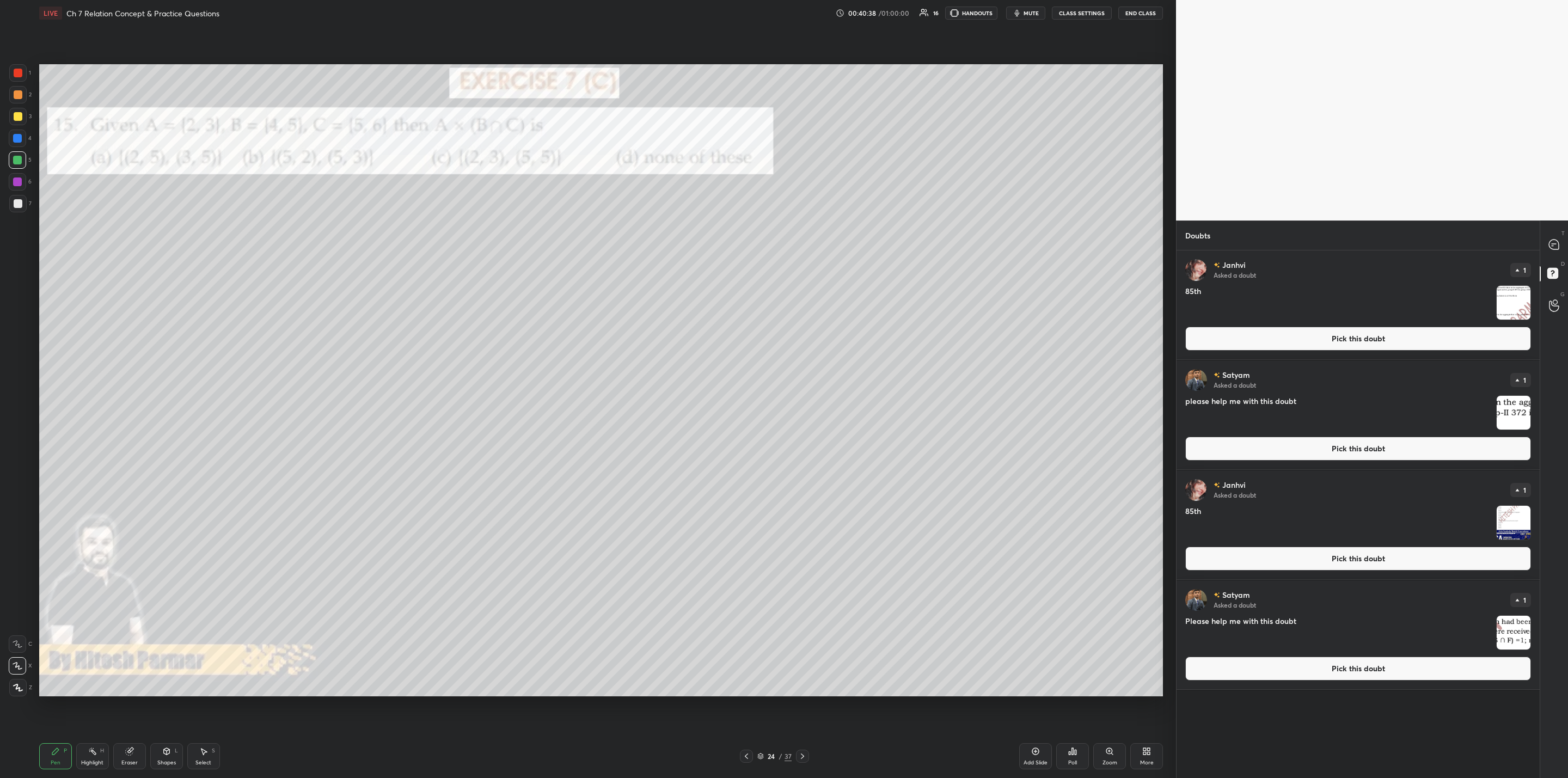
click at [807, 415] on img "grid" at bounding box center [1513, 412] width 33 height 33
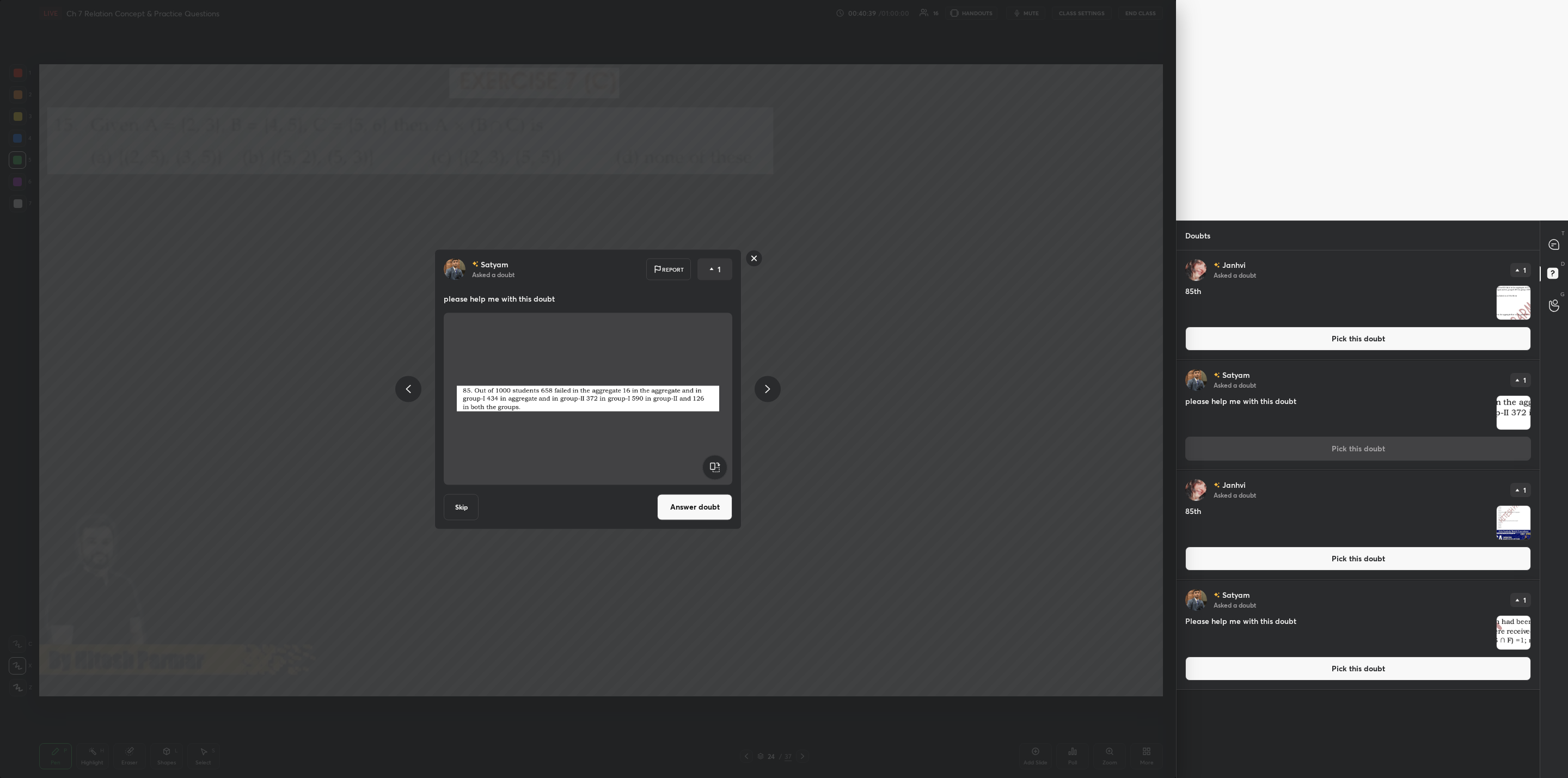
click at [807, 526] on img "grid" at bounding box center [1513, 522] width 33 height 33
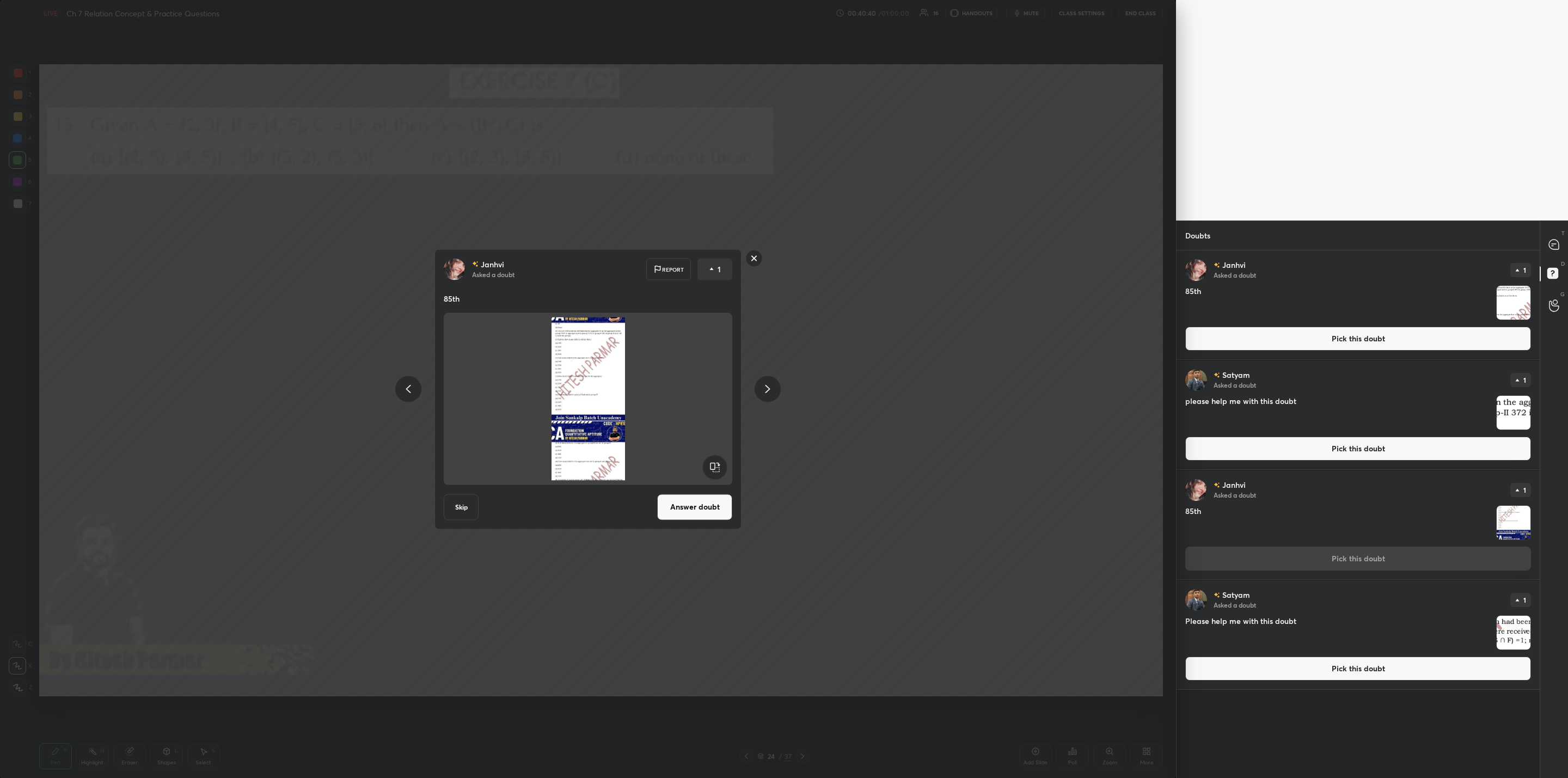
drag, startPoint x: 752, startPoint y: 258, endPoint x: 754, endPoint y: 265, distance: 7.3
click at [753, 260] on rect at bounding box center [754, 259] width 17 height 17
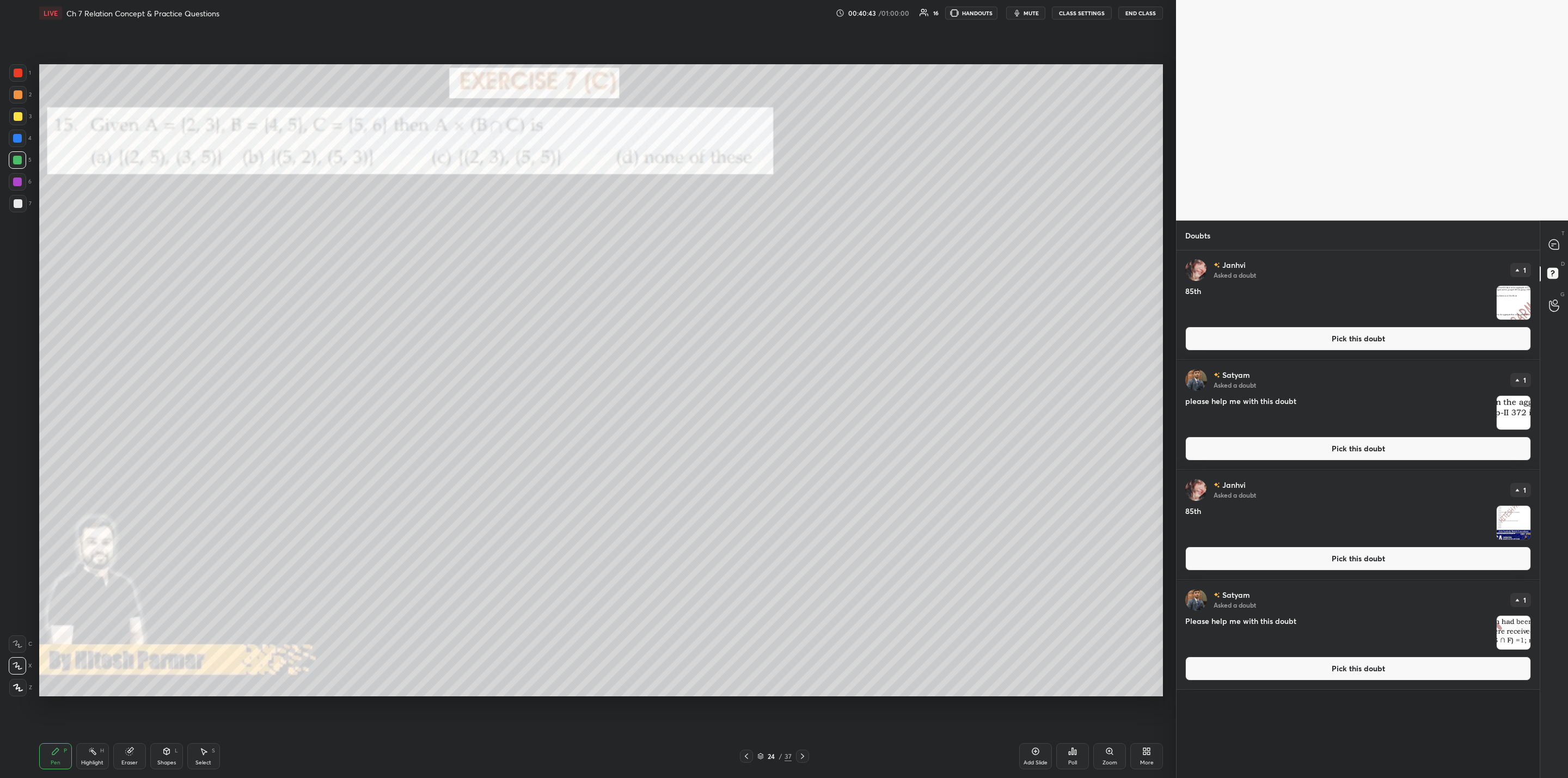
drag, startPoint x: 1514, startPoint y: 627, endPoint x: 1516, endPoint y: 606, distance: 21.1
click at [807, 624] on img "grid" at bounding box center [1513, 633] width 33 height 33
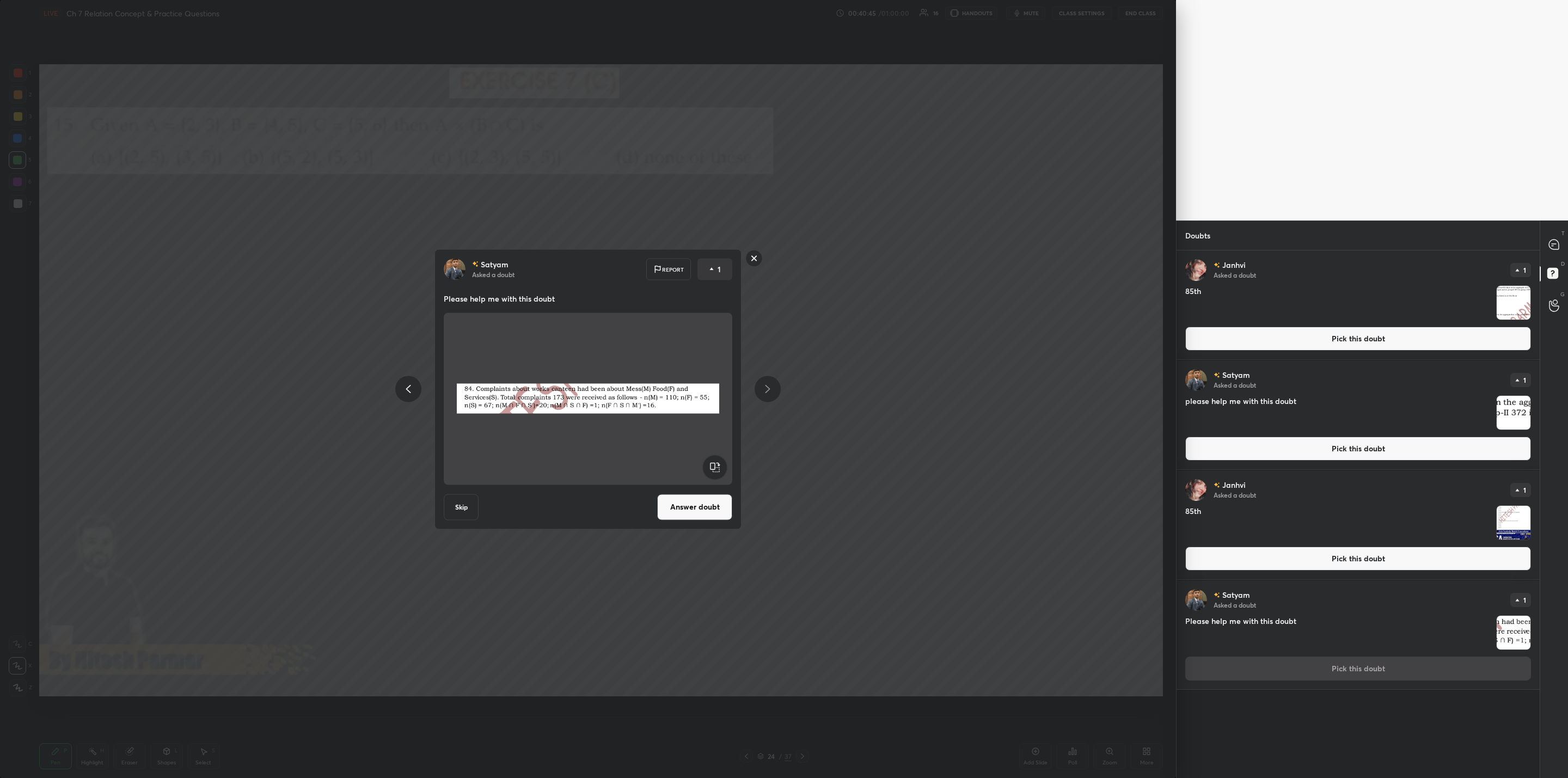
drag, startPoint x: 749, startPoint y: 260, endPoint x: 782, endPoint y: 270, distance: 34.5
click at [750, 261] on rect at bounding box center [754, 259] width 17 height 17
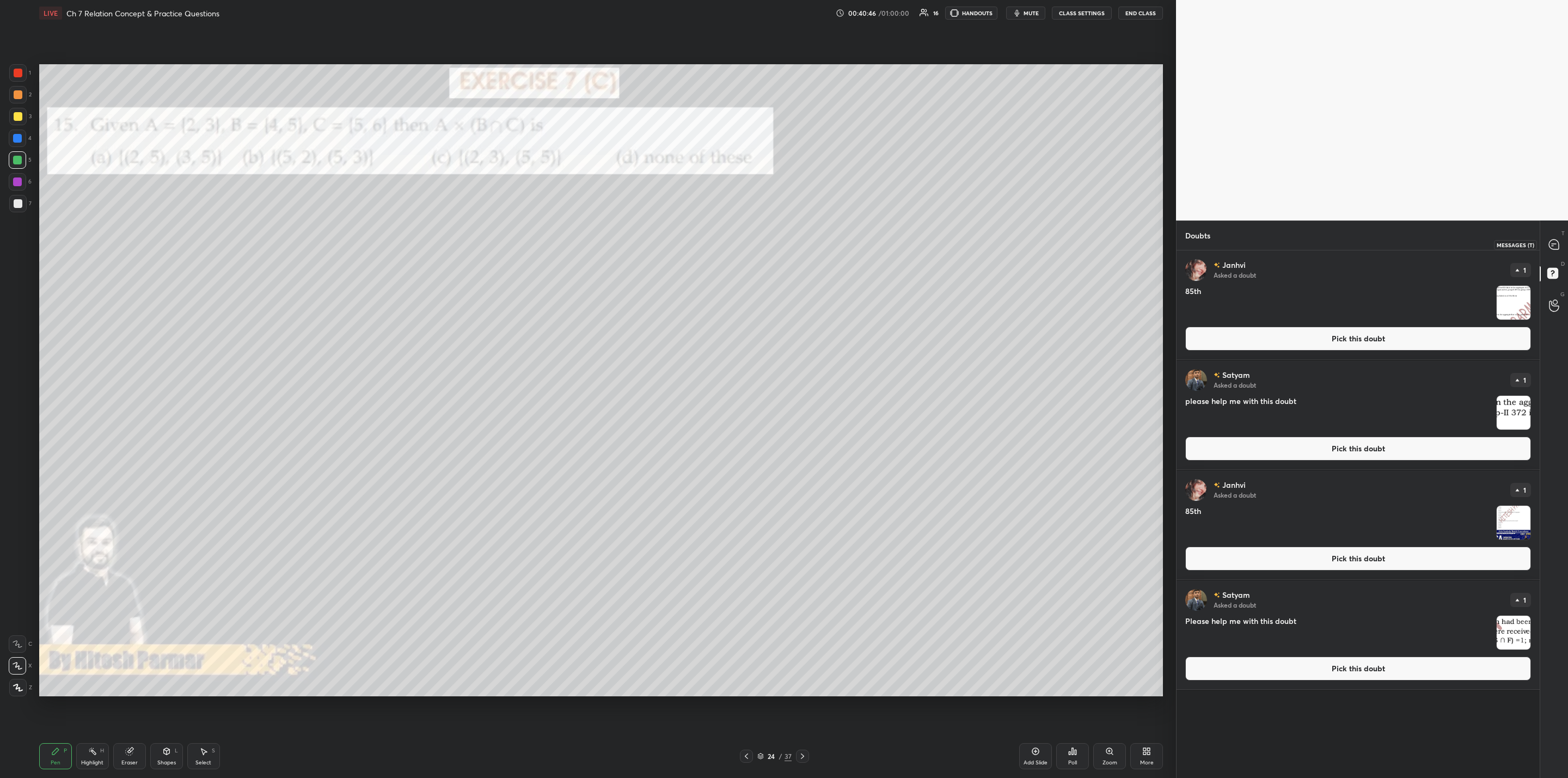
drag, startPoint x: 1549, startPoint y: 242, endPoint x: 1549, endPoint y: 252, distance: 10.0
click at [807, 244] on div at bounding box center [1555, 245] width 22 height 19
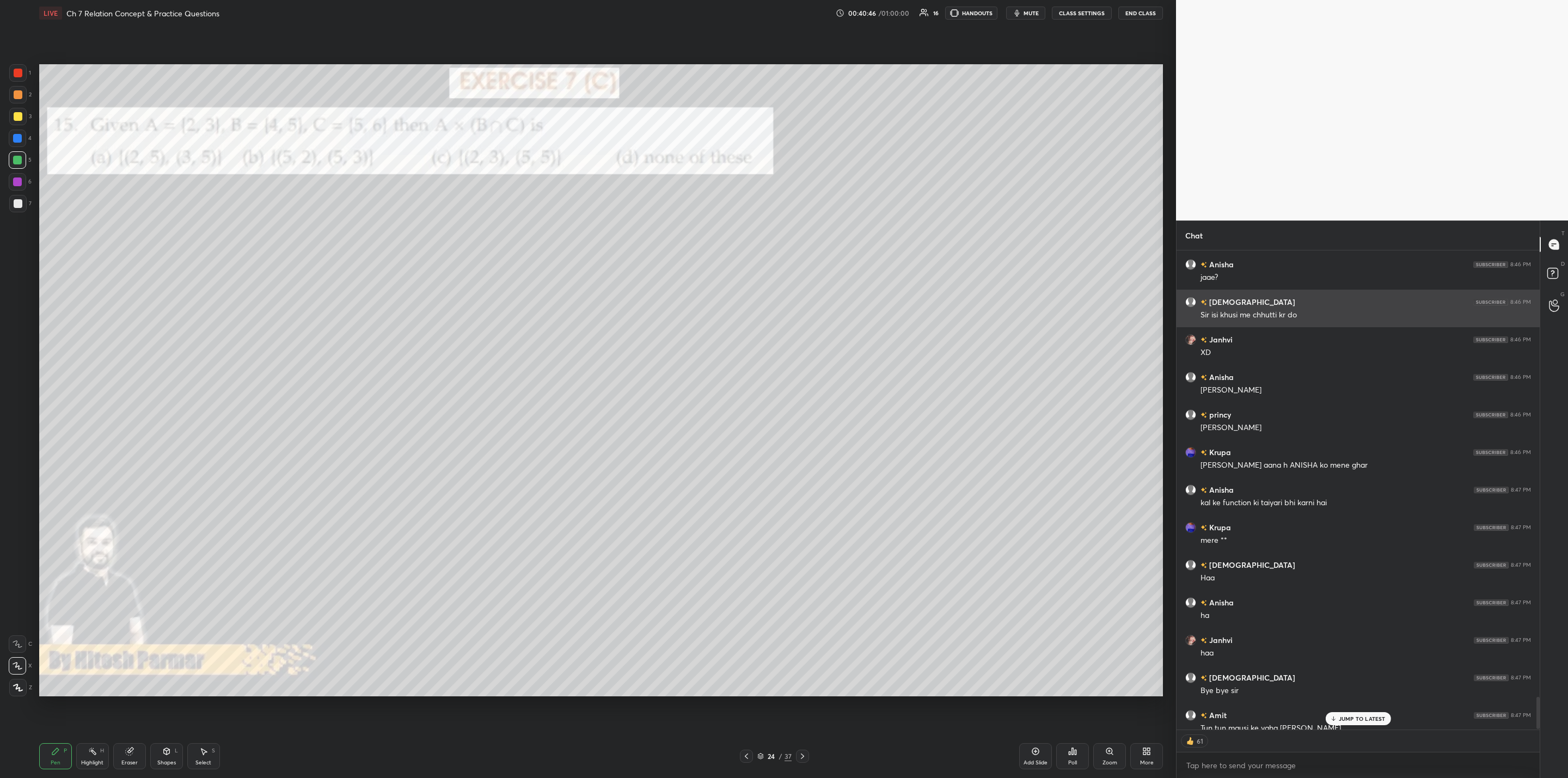
scroll to position [475, 360]
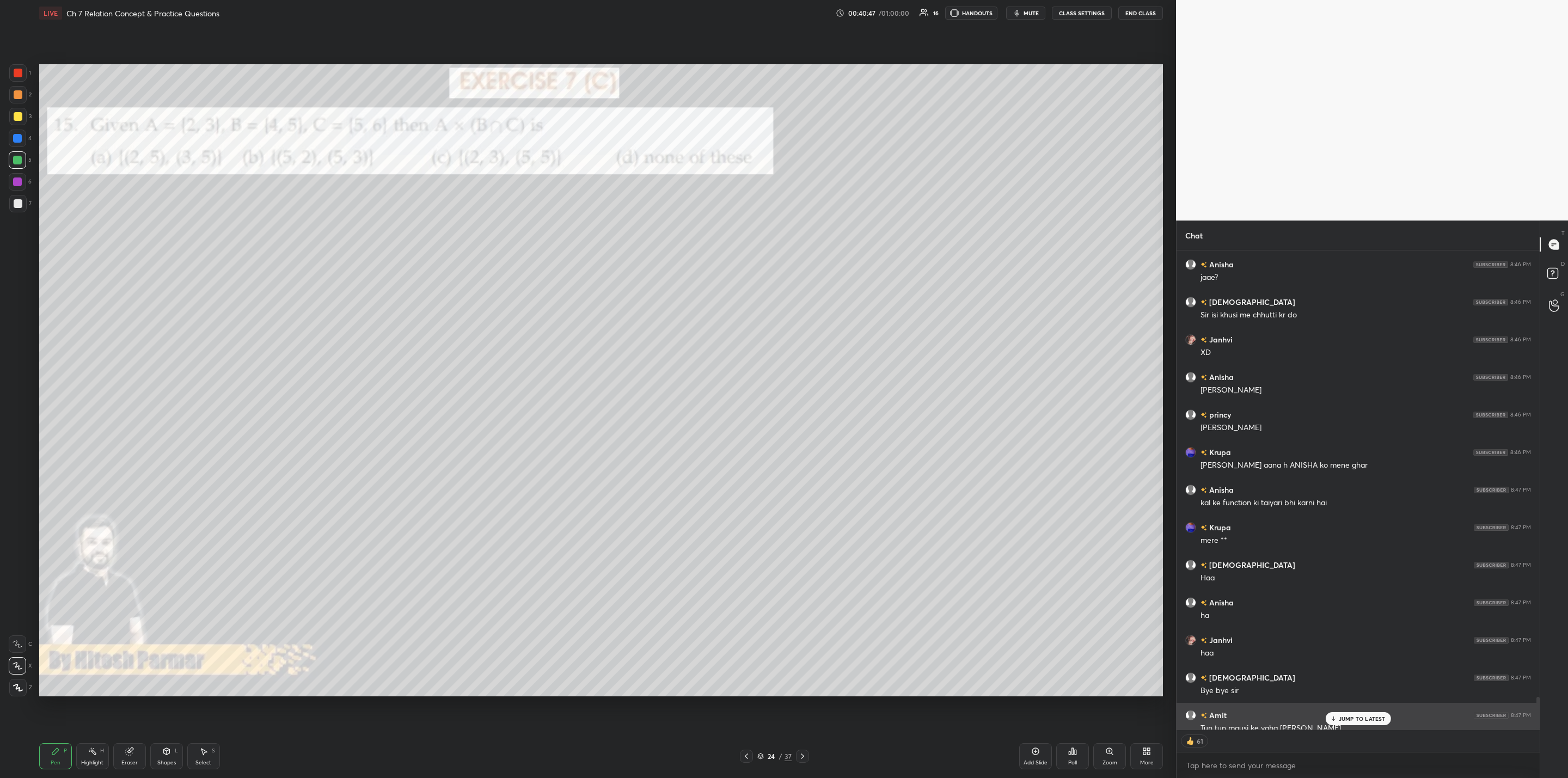
click at [807, 624] on p "JUMP TO LATEST" at bounding box center [1362, 718] width 47 height 7
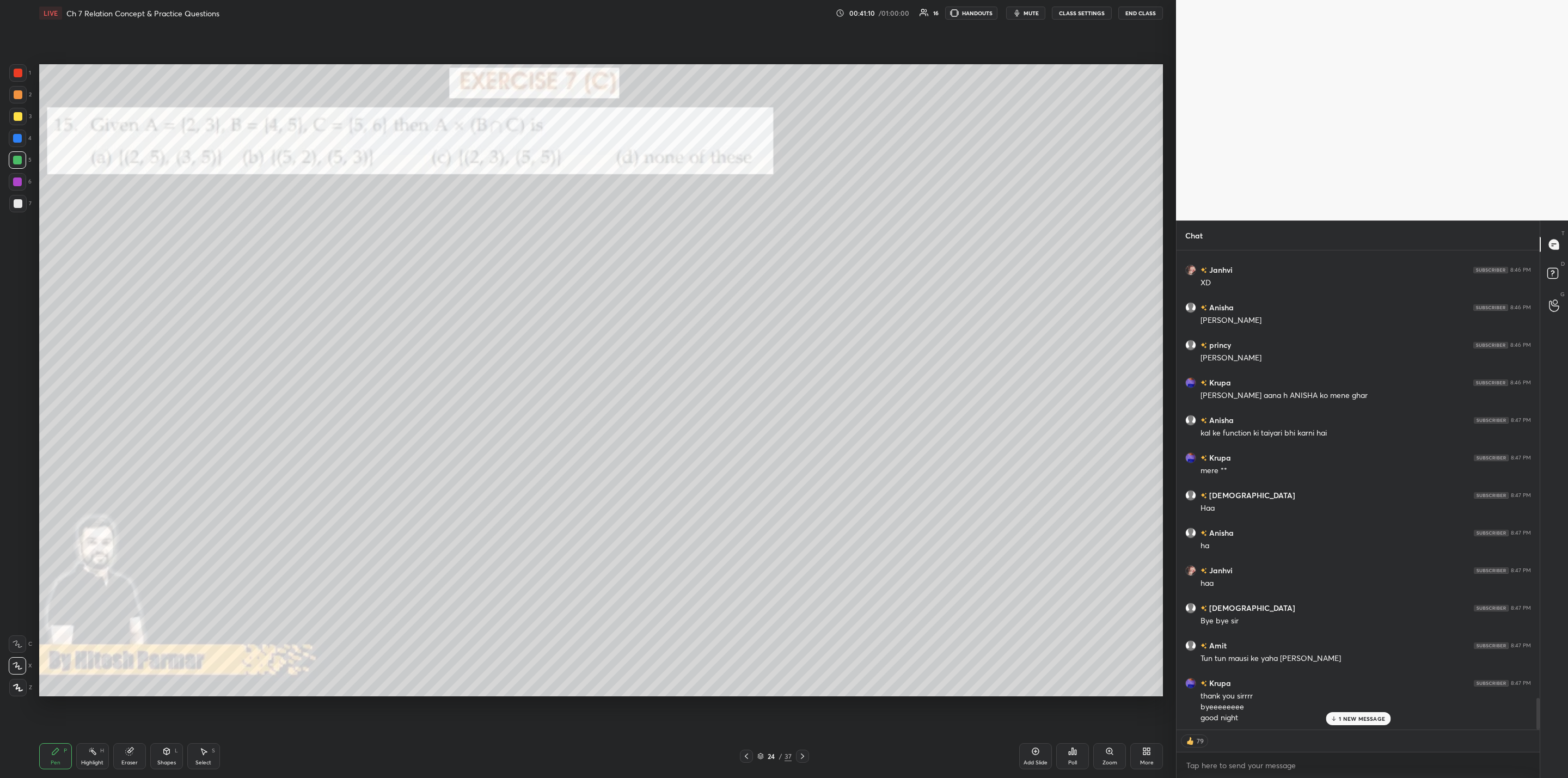
scroll to position [6796, 0]
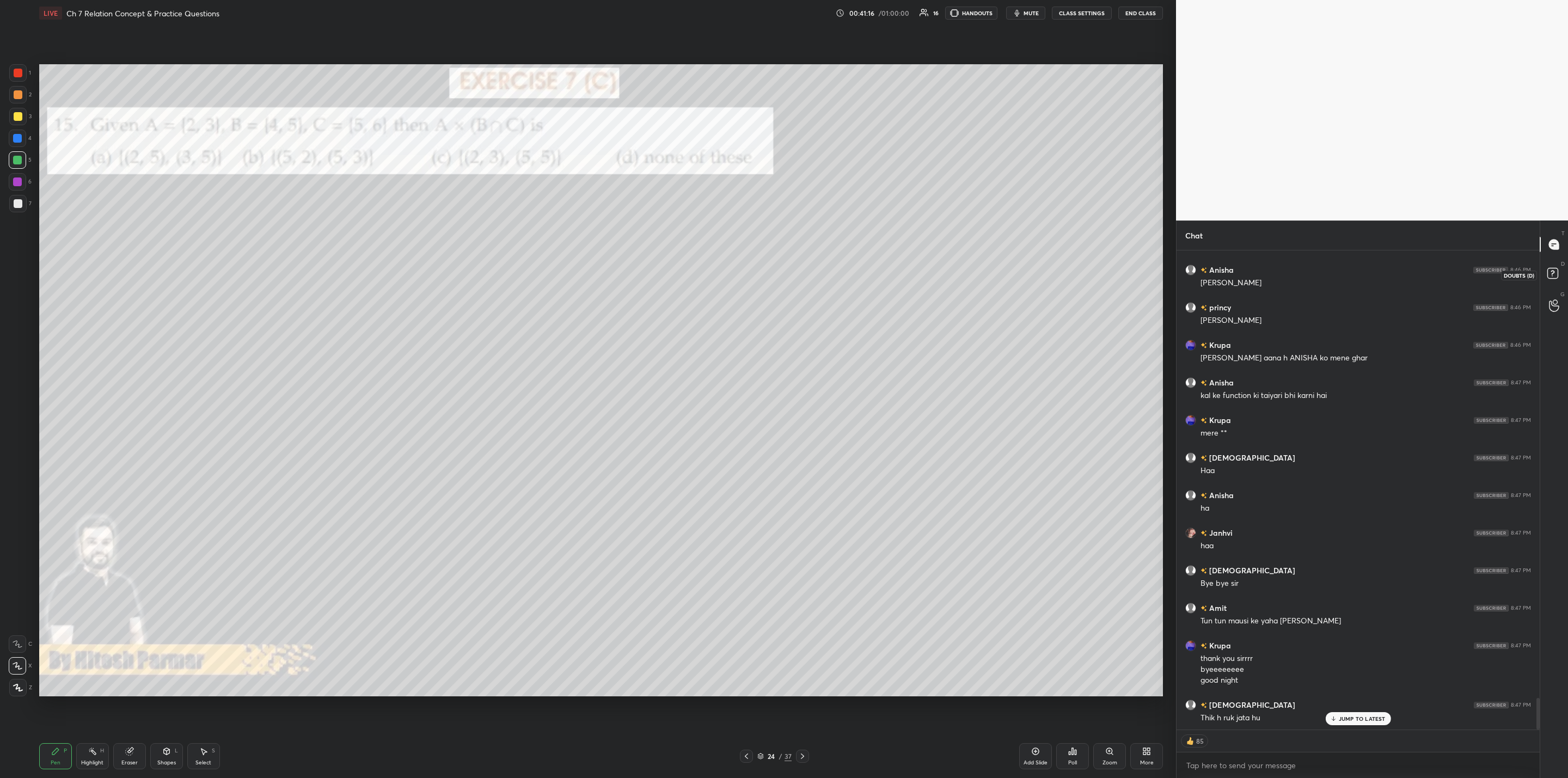
drag, startPoint x: 1552, startPoint y: 273, endPoint x: 1549, endPoint y: 281, distance: 8.5
click at [807, 275] on icon at bounding box center [1555, 275] width 19 height 19
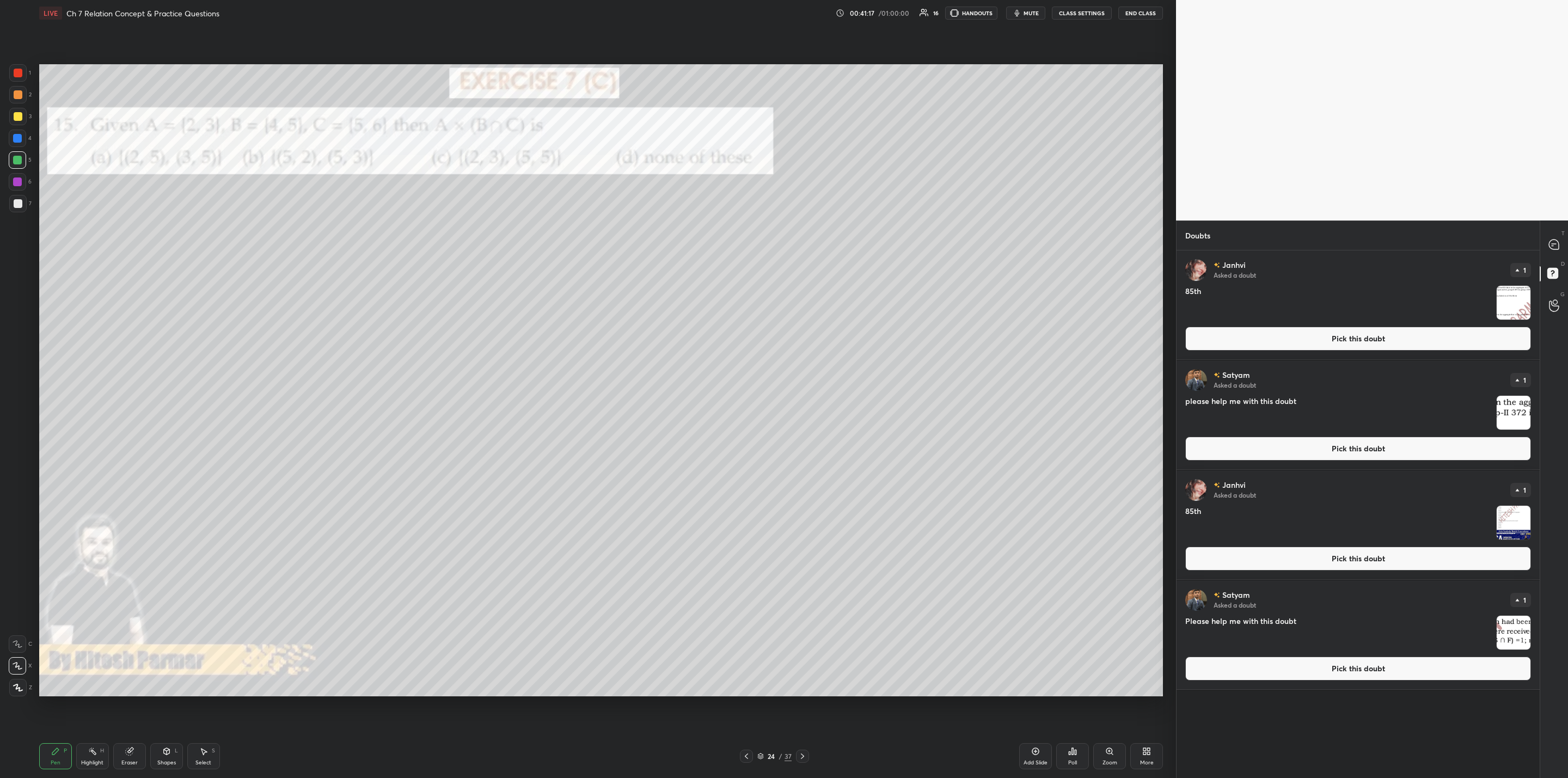
click at [807, 624] on img "grid" at bounding box center [1513, 633] width 33 height 33
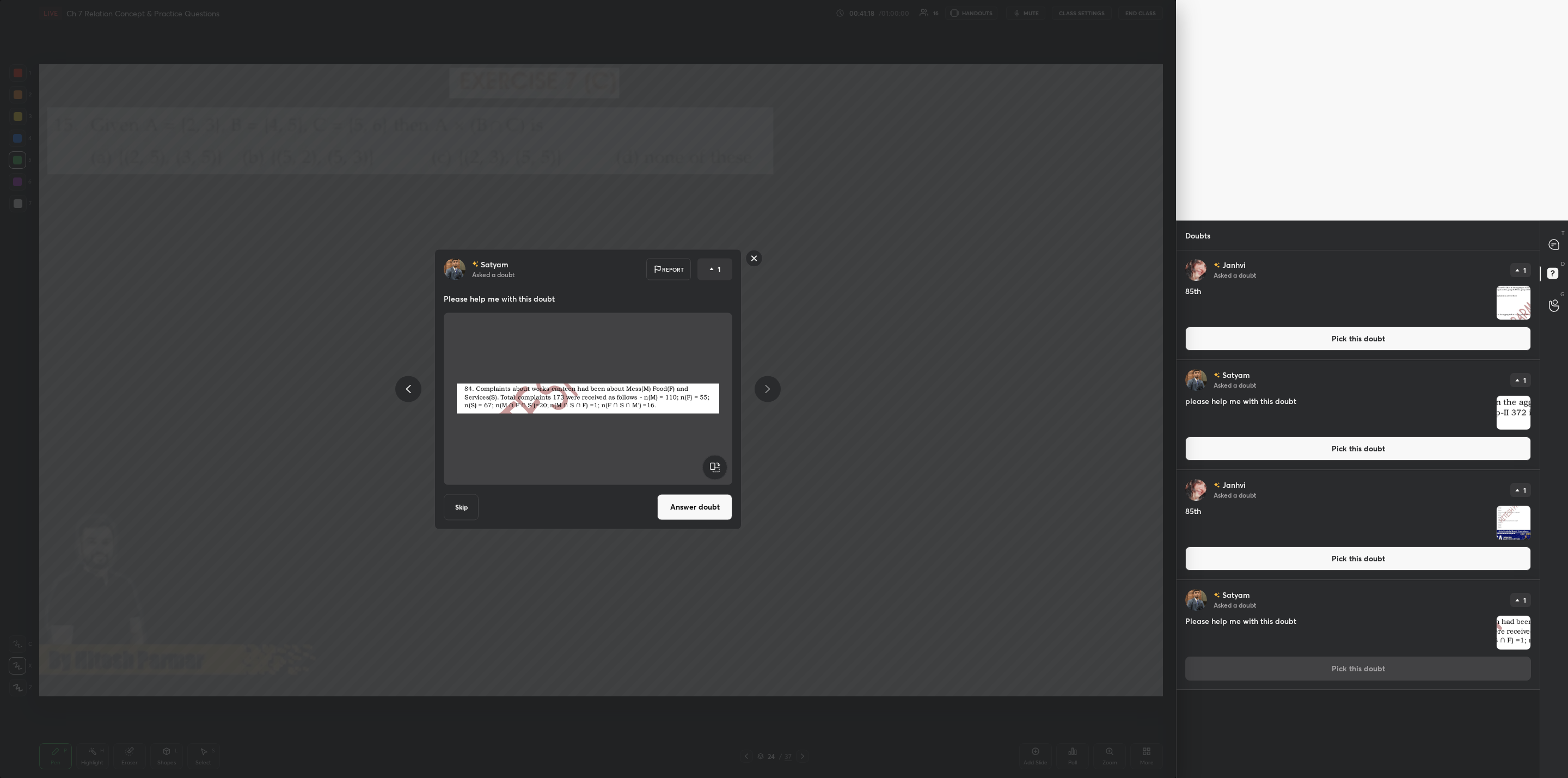
drag, startPoint x: 699, startPoint y: 502, endPoint x: 698, endPoint y: 541, distance: 39.0
click at [699, 503] on button "Answer doubt" at bounding box center [695, 506] width 75 height 26
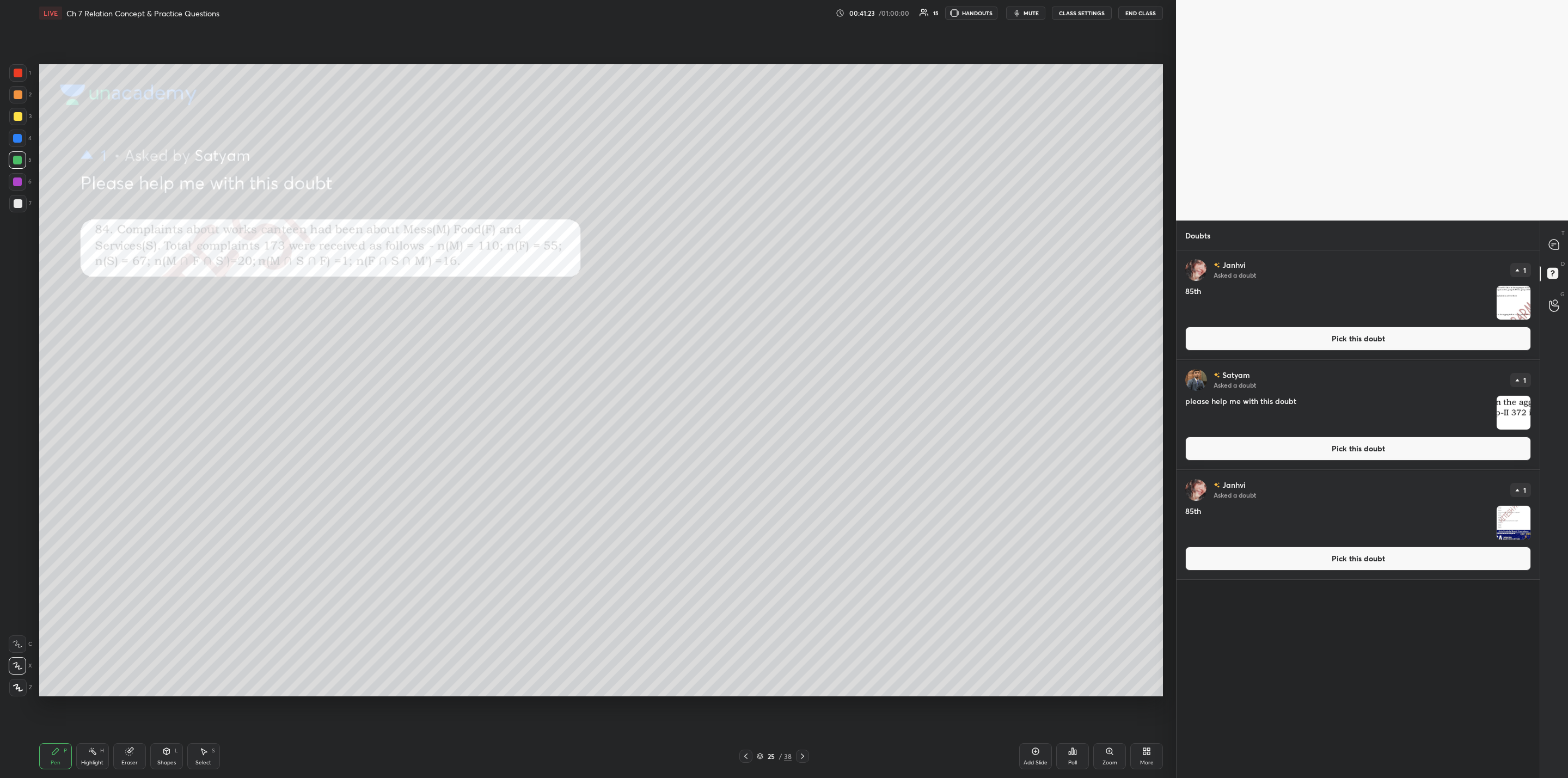
click at [807, 624] on div "Zoom" at bounding box center [1110, 756] width 33 height 26
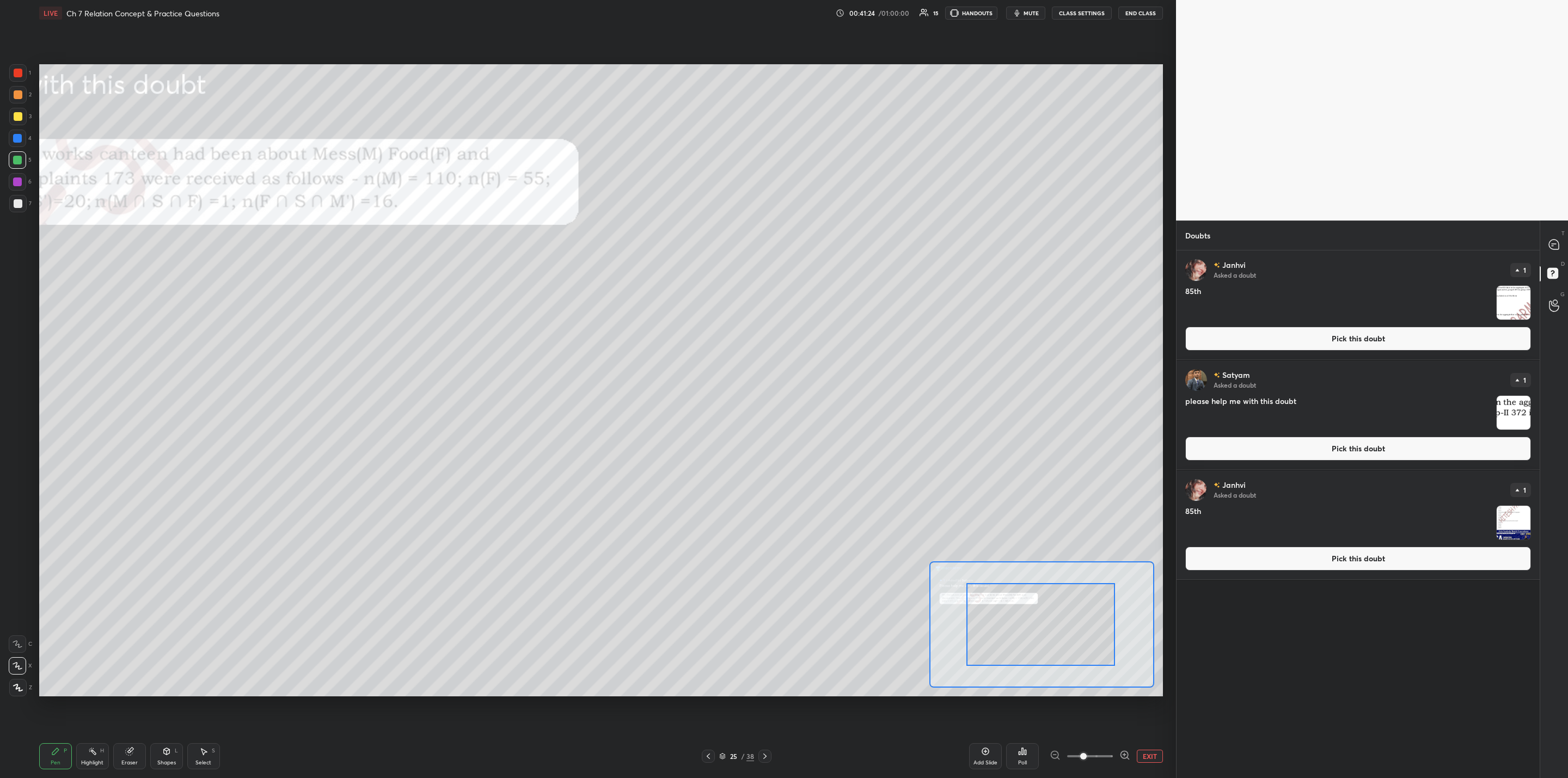
drag, startPoint x: 1090, startPoint y: 631, endPoint x: 1023, endPoint y: 629, distance: 67.0
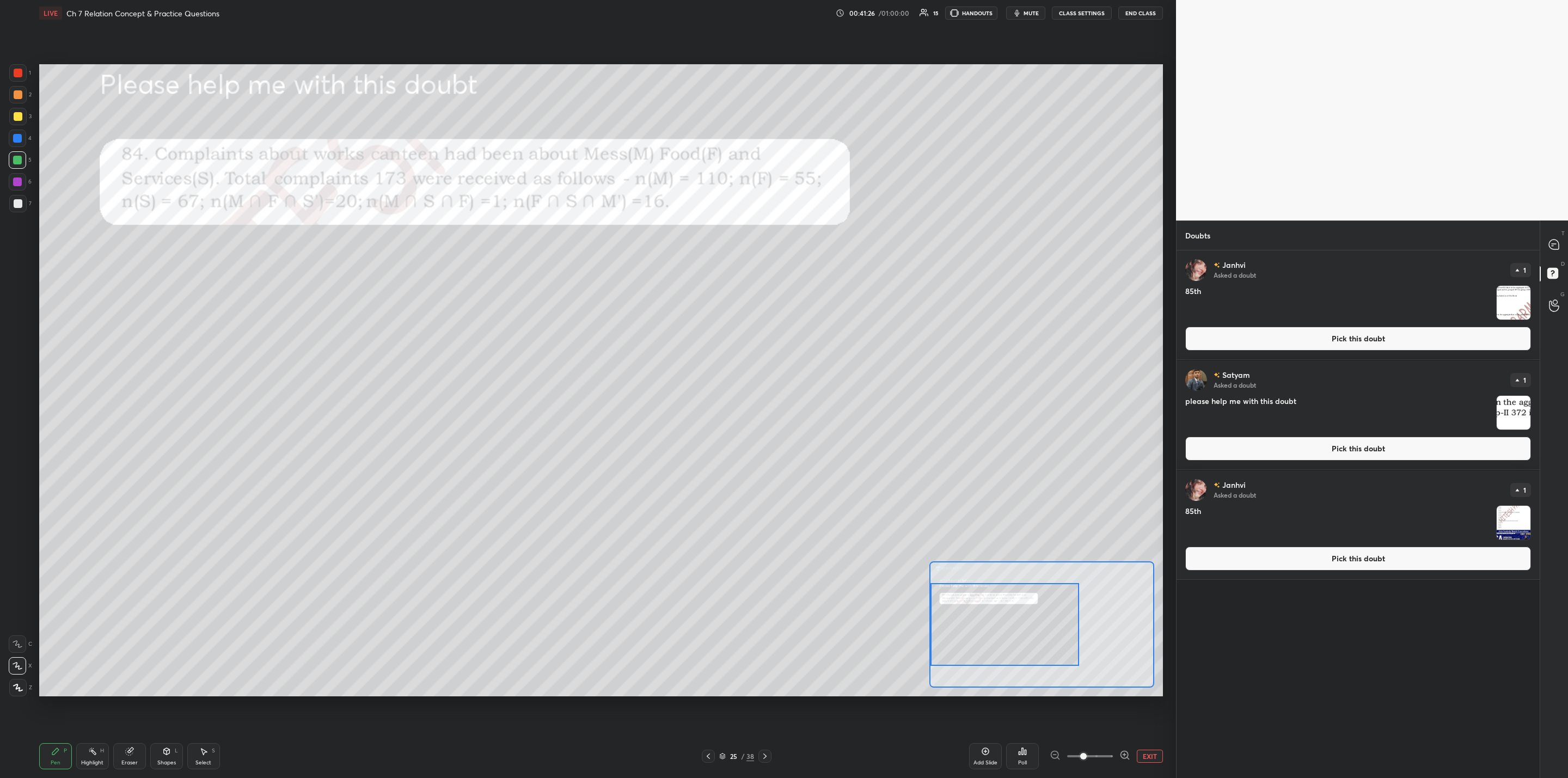
drag, startPoint x: 1051, startPoint y: 644, endPoint x: 995, endPoint y: 640, distance: 56.1
click at [807, 624] on div at bounding box center [1005, 625] width 149 height 83
click at [17, 138] on div at bounding box center [17, 138] width 9 height 9
drag, startPoint x: 15, startPoint y: 116, endPoint x: 30, endPoint y: 125, distance: 17.5
click at [18, 120] on div at bounding box center [18, 116] width 9 height 9
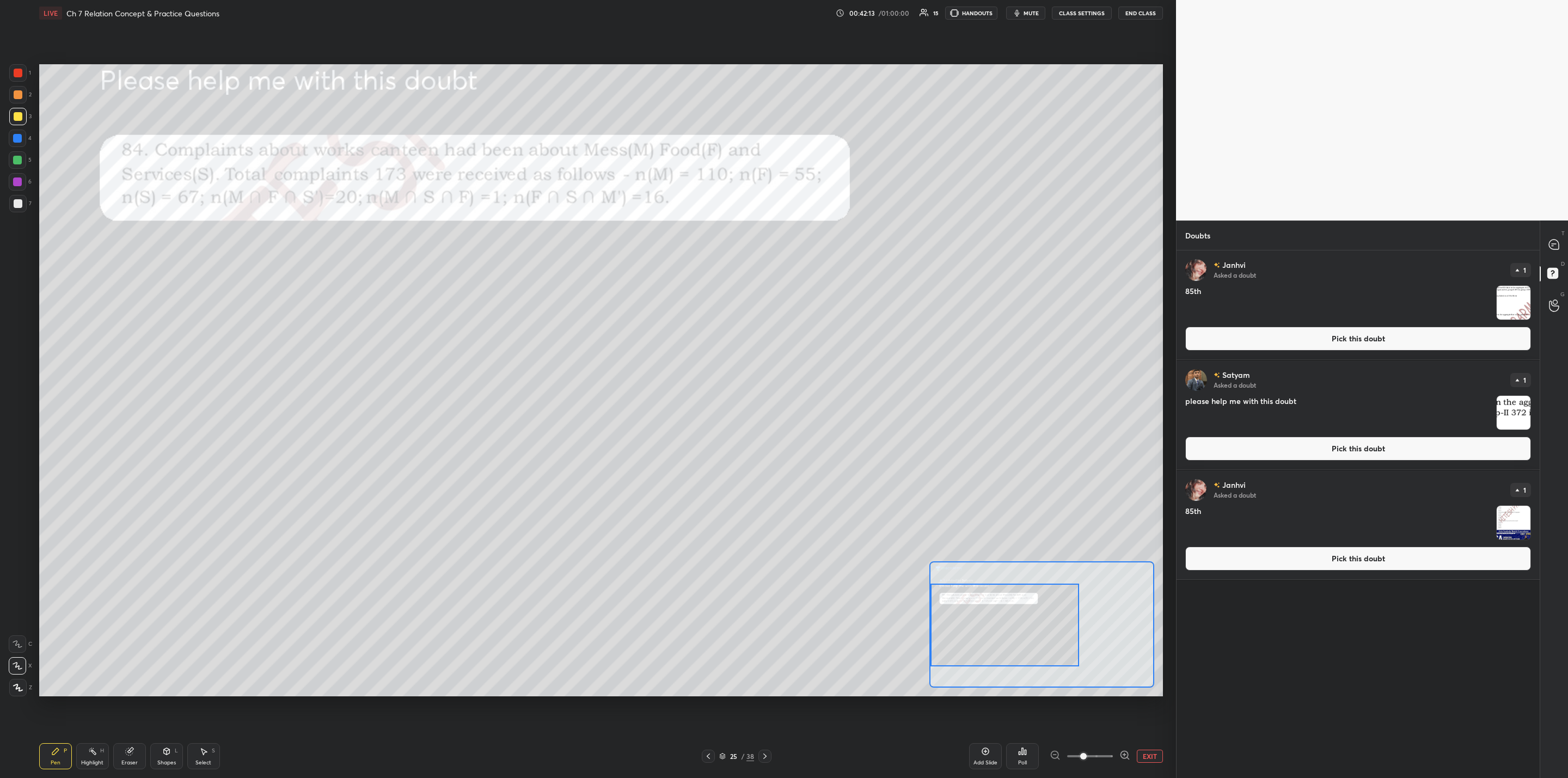
click at [18, 204] on div at bounding box center [18, 203] width 9 height 9
drag, startPoint x: 1550, startPoint y: 242, endPoint x: 1539, endPoint y: 248, distance: 12.5
click at [807, 244] on div at bounding box center [1555, 245] width 22 height 19
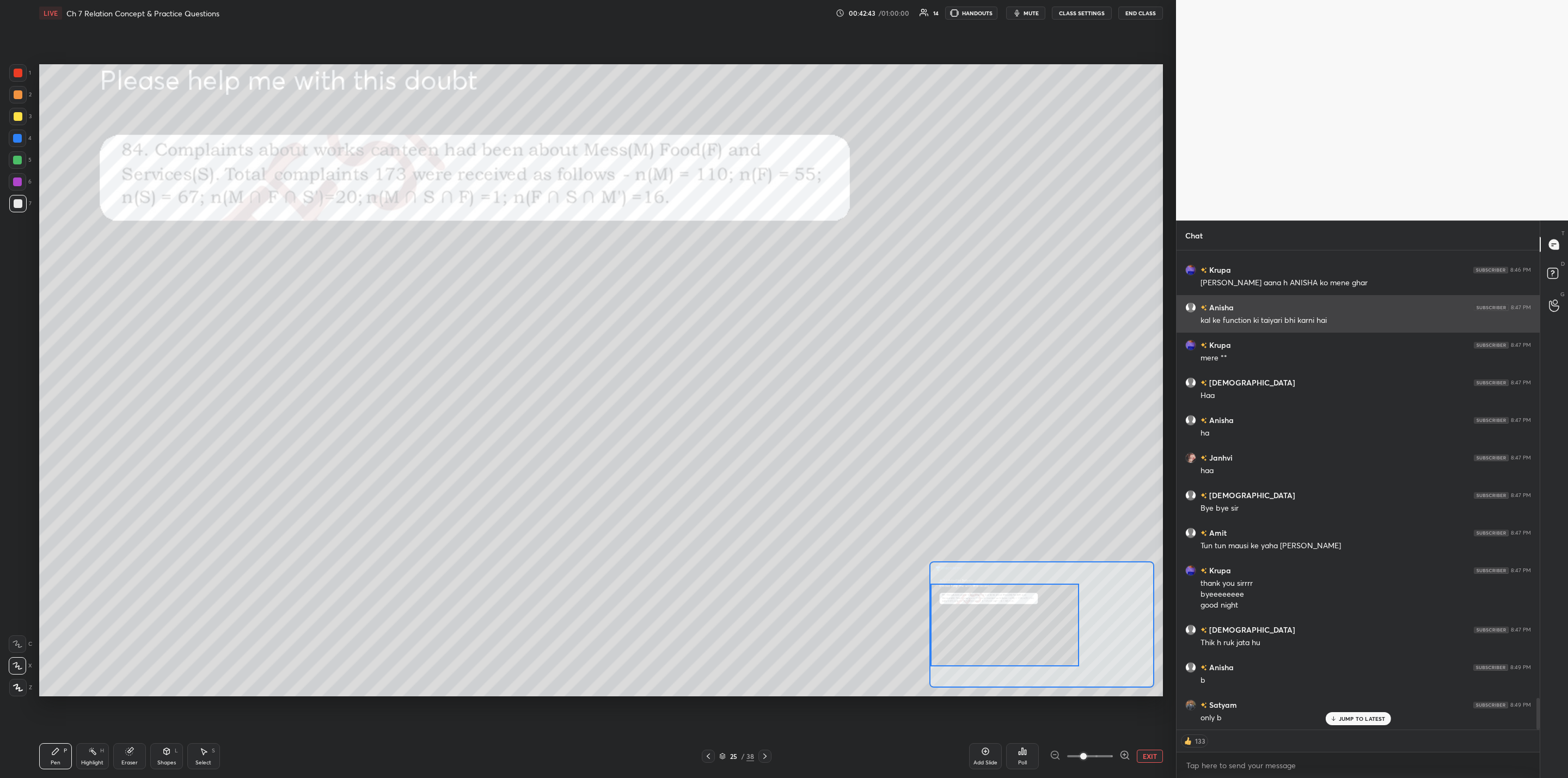
scroll to position [6864, 0]
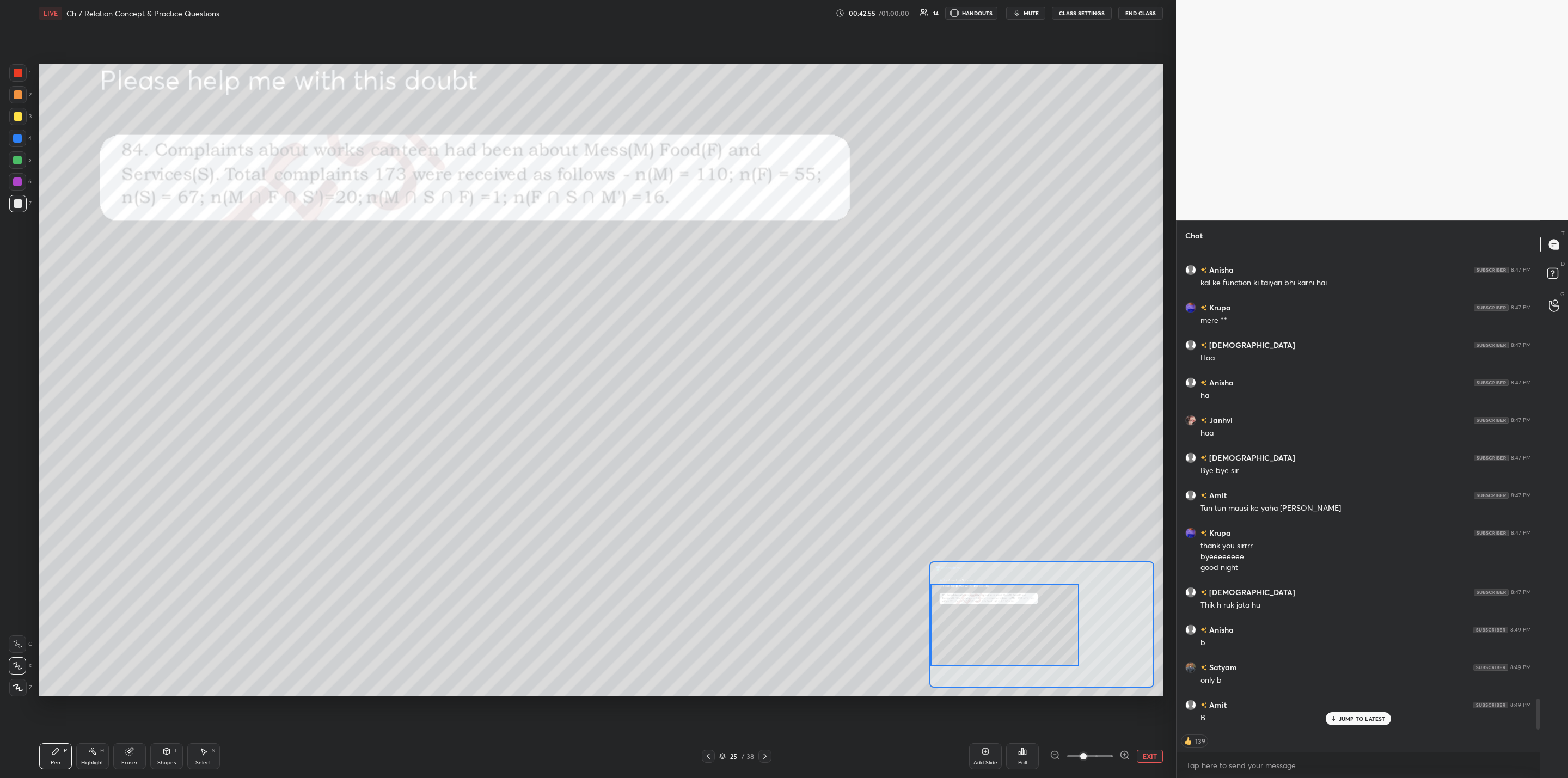
drag, startPoint x: 18, startPoint y: 182, endPoint x: 29, endPoint y: 183, distance: 11.0
click at [23, 183] on div at bounding box center [17, 181] width 18 height 18
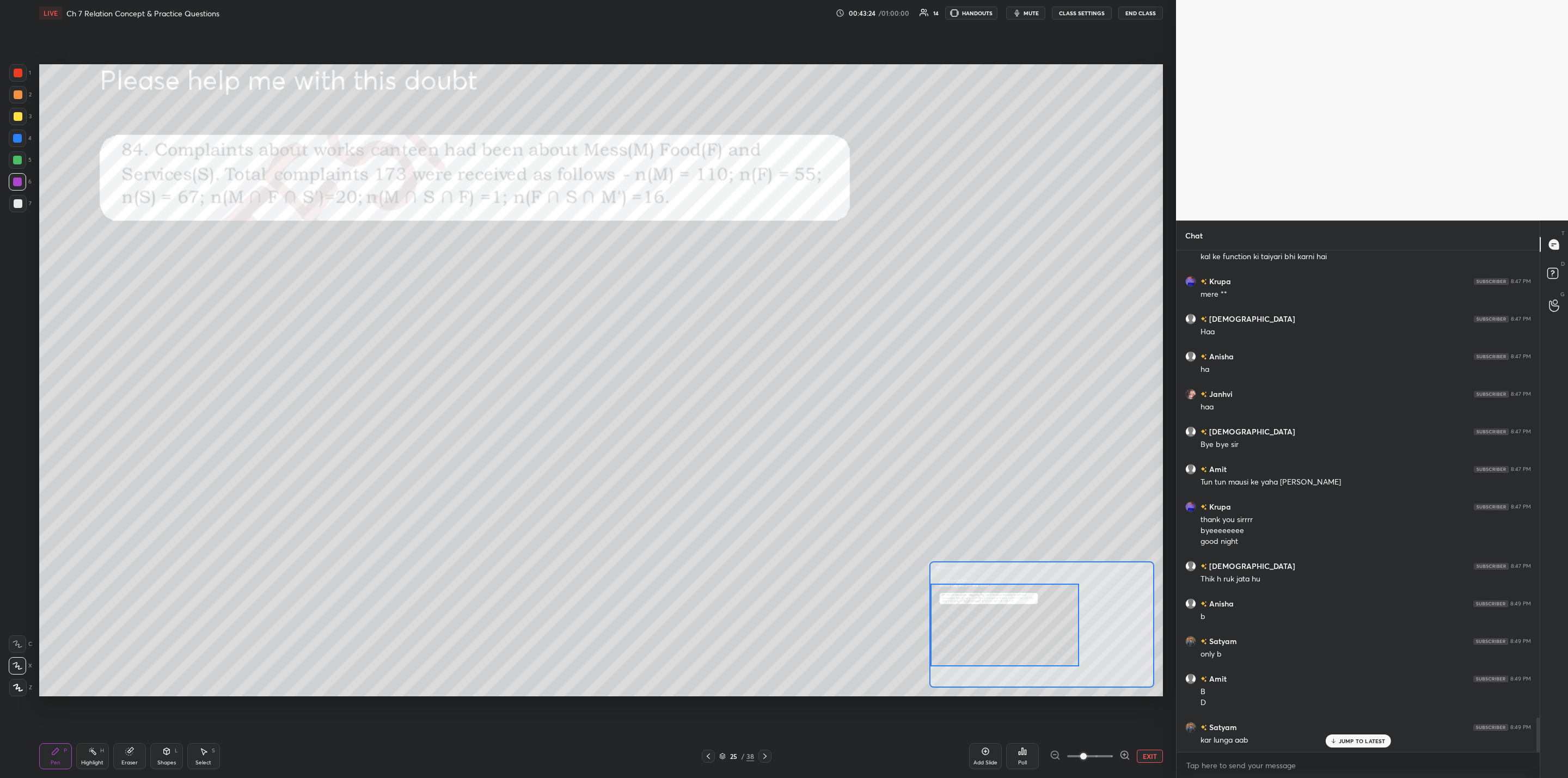
scroll to position [6928, 0]
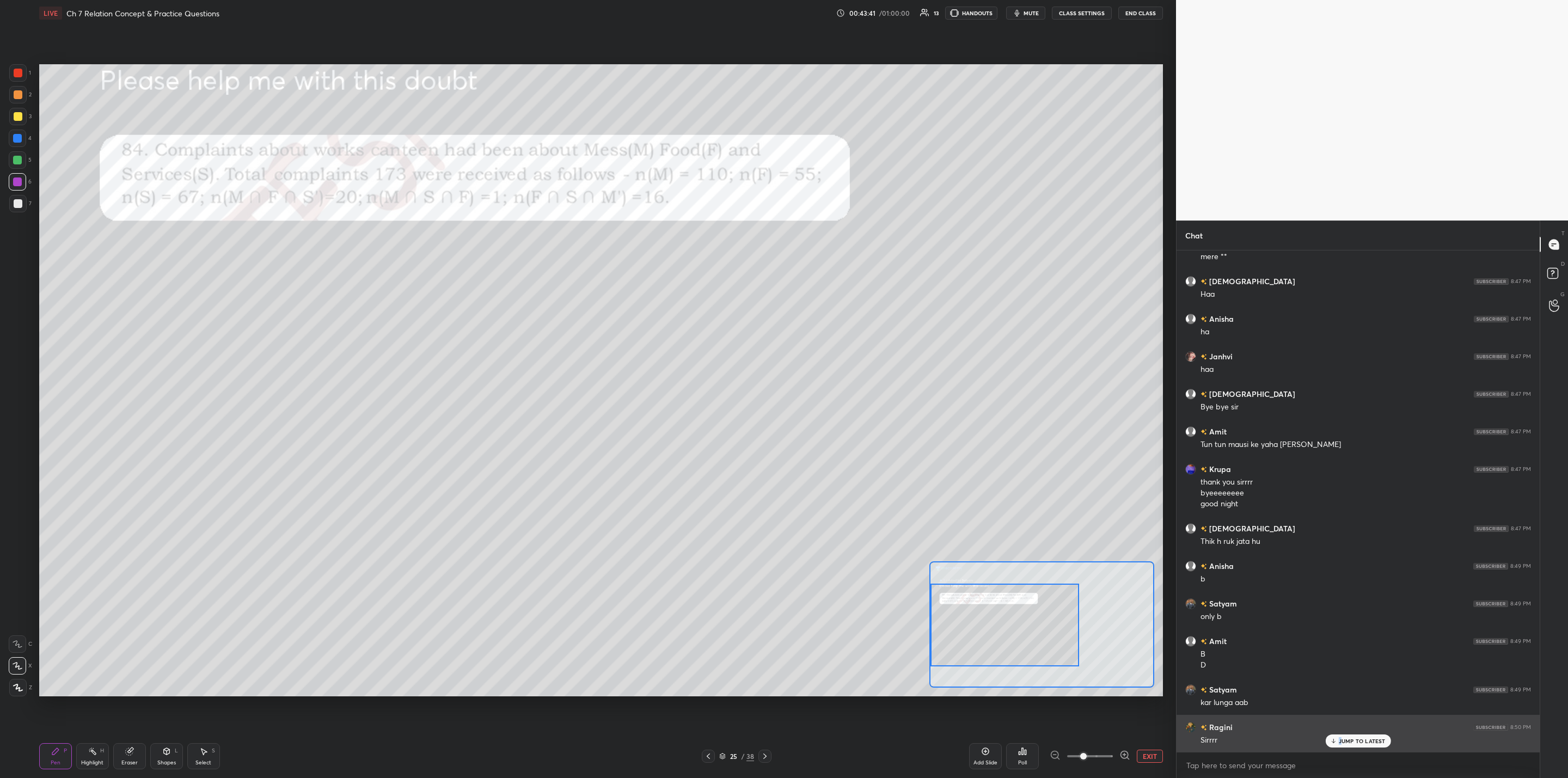
drag, startPoint x: 1342, startPoint y: 738, endPoint x: 1334, endPoint y: 738, distance: 8.0
click at [807, 624] on p "JUMP TO LATEST" at bounding box center [1362, 741] width 47 height 7
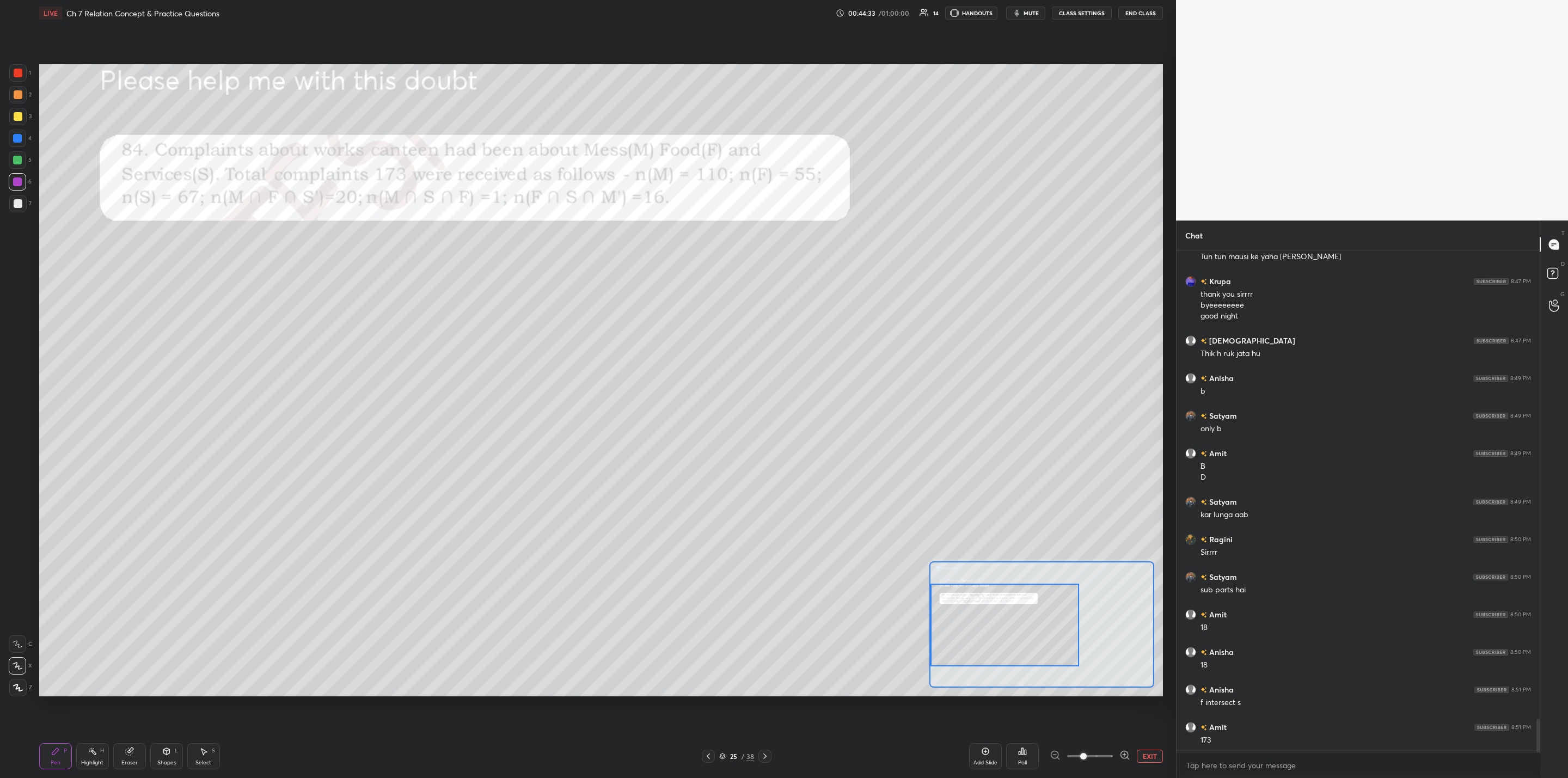
scroll to position [7154, 0]
drag, startPoint x: 131, startPoint y: 751, endPoint x: 141, endPoint y: 745, distance: 11.7
click at [135, 624] on div "Eraser" at bounding box center [130, 756] width 33 height 26
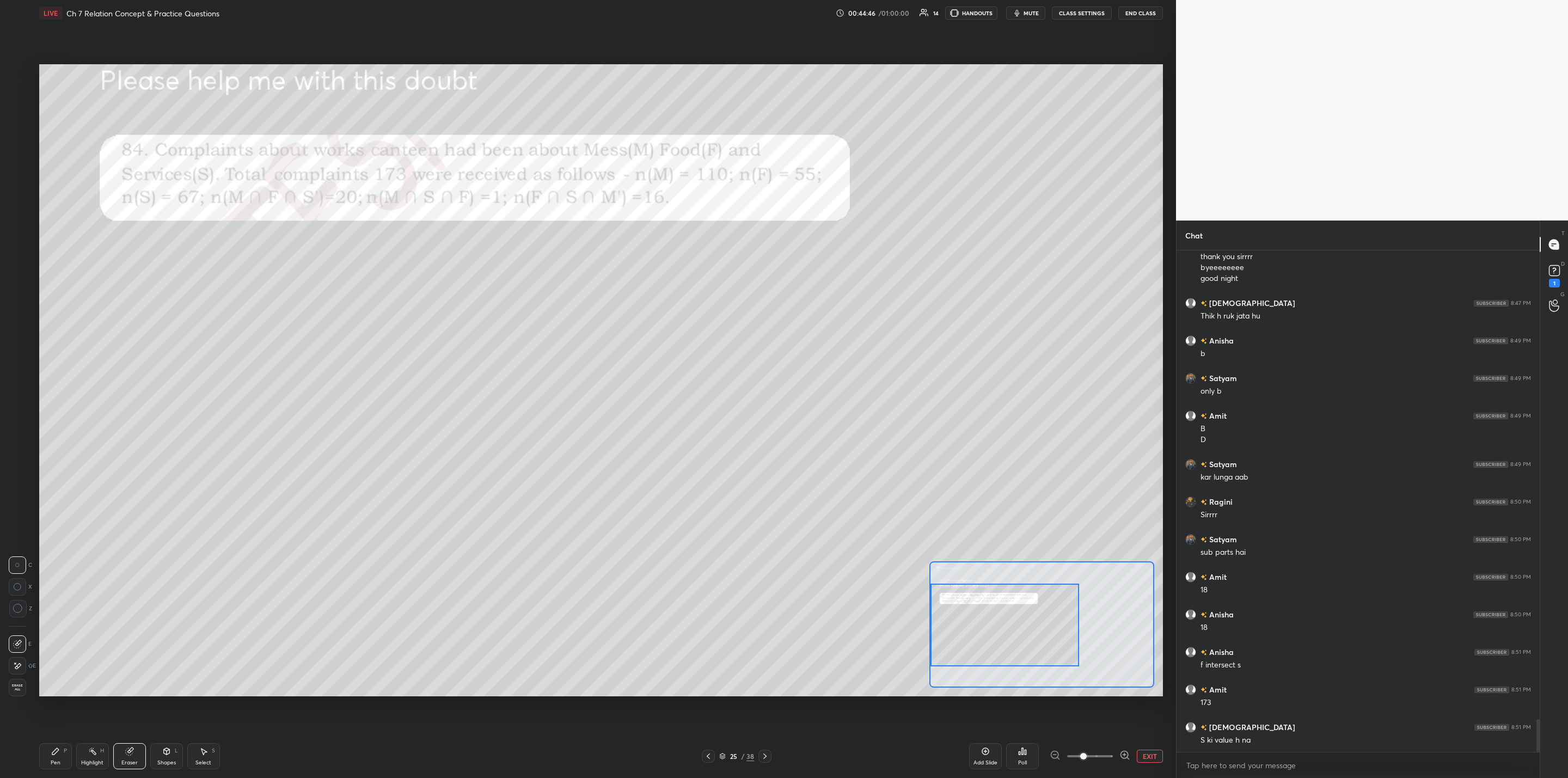
drag, startPoint x: 46, startPoint y: 756, endPoint x: 69, endPoint y: 743, distance: 26.4
click at [49, 624] on div "Pen P" at bounding box center [55, 756] width 33 height 26
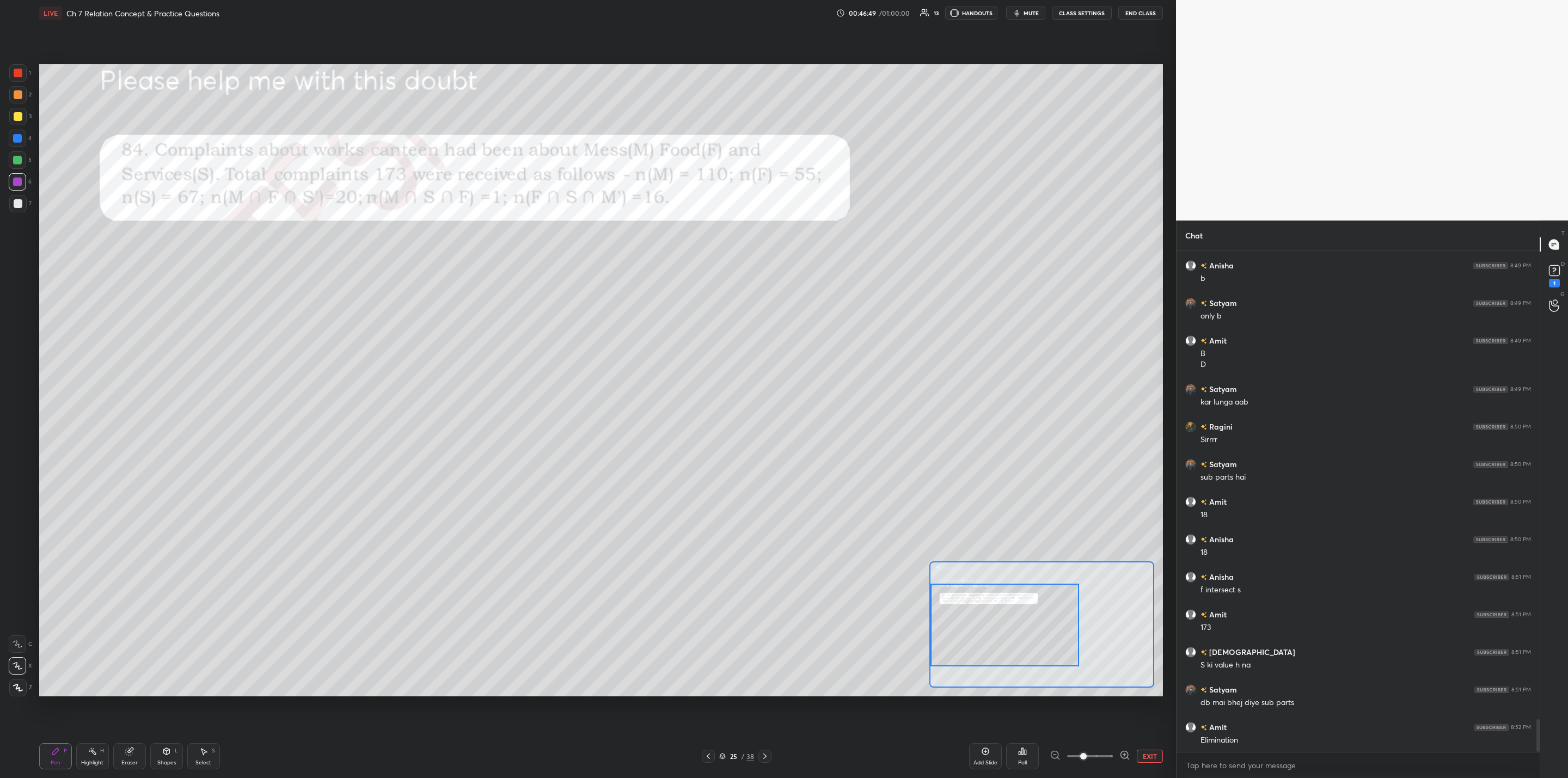
scroll to position [7266, 0]
click at [16, 199] on div at bounding box center [18, 203] width 9 height 9
drag, startPoint x: 1560, startPoint y: 270, endPoint x: 1555, endPoint y: 289, distance: 19.6
click at [807, 273] on div "1" at bounding box center [1555, 275] width 22 height 19
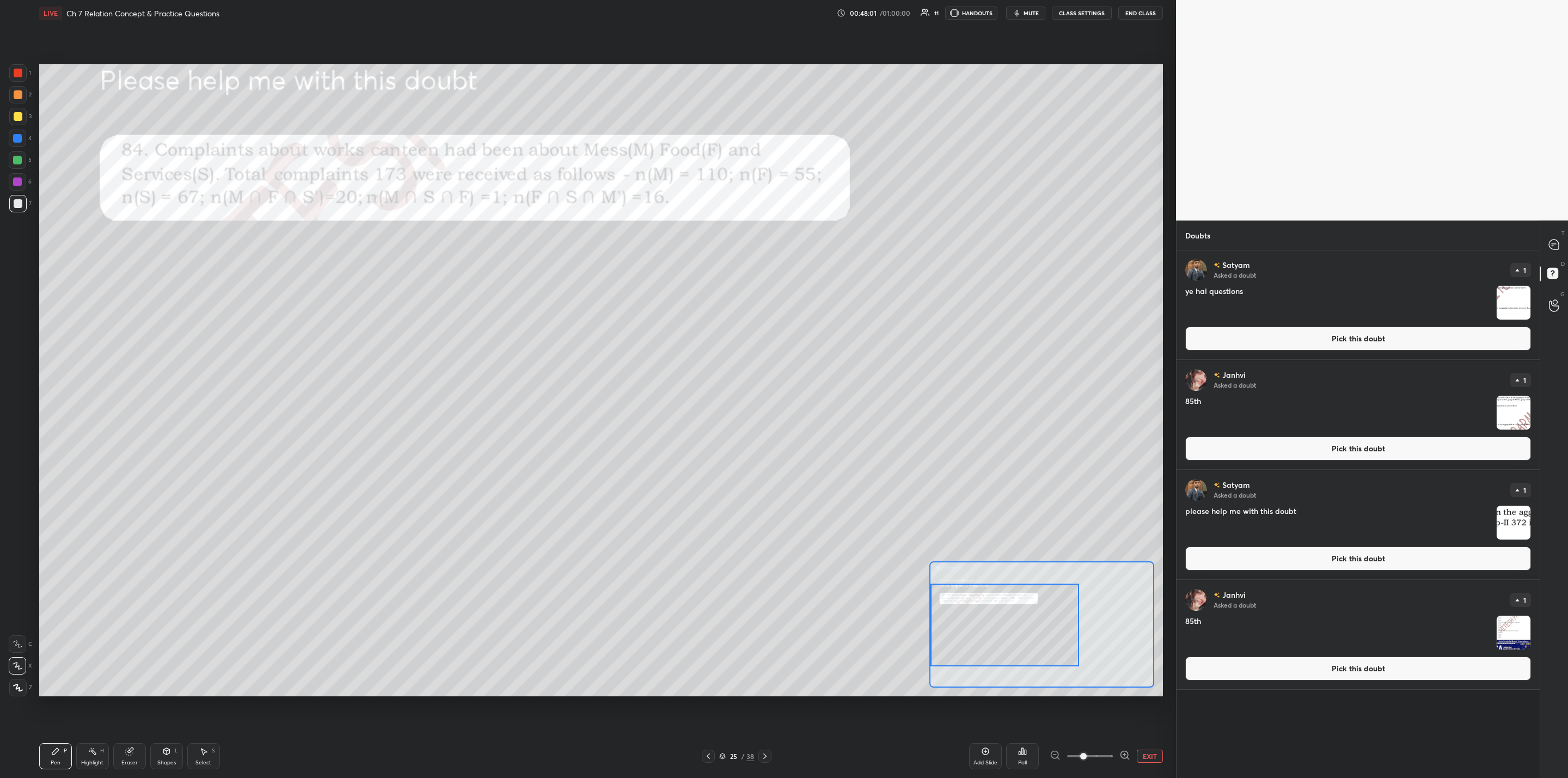
drag, startPoint x: 1517, startPoint y: 304, endPoint x: 1519, endPoint y: 314, distance: 10.2
click at [807, 304] on img "grid" at bounding box center [1513, 303] width 33 height 33
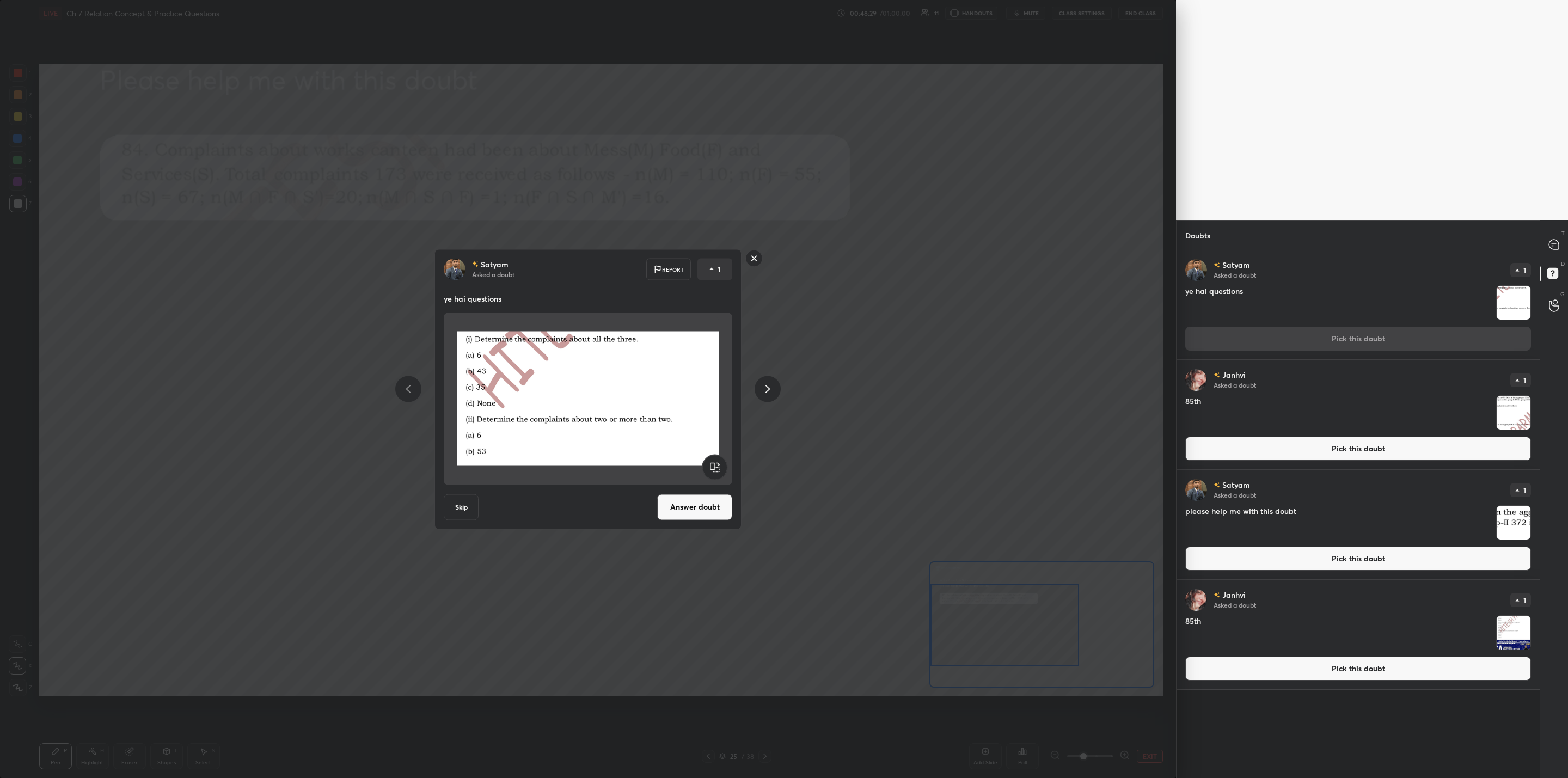
click at [752, 263] on rect at bounding box center [754, 259] width 17 height 17
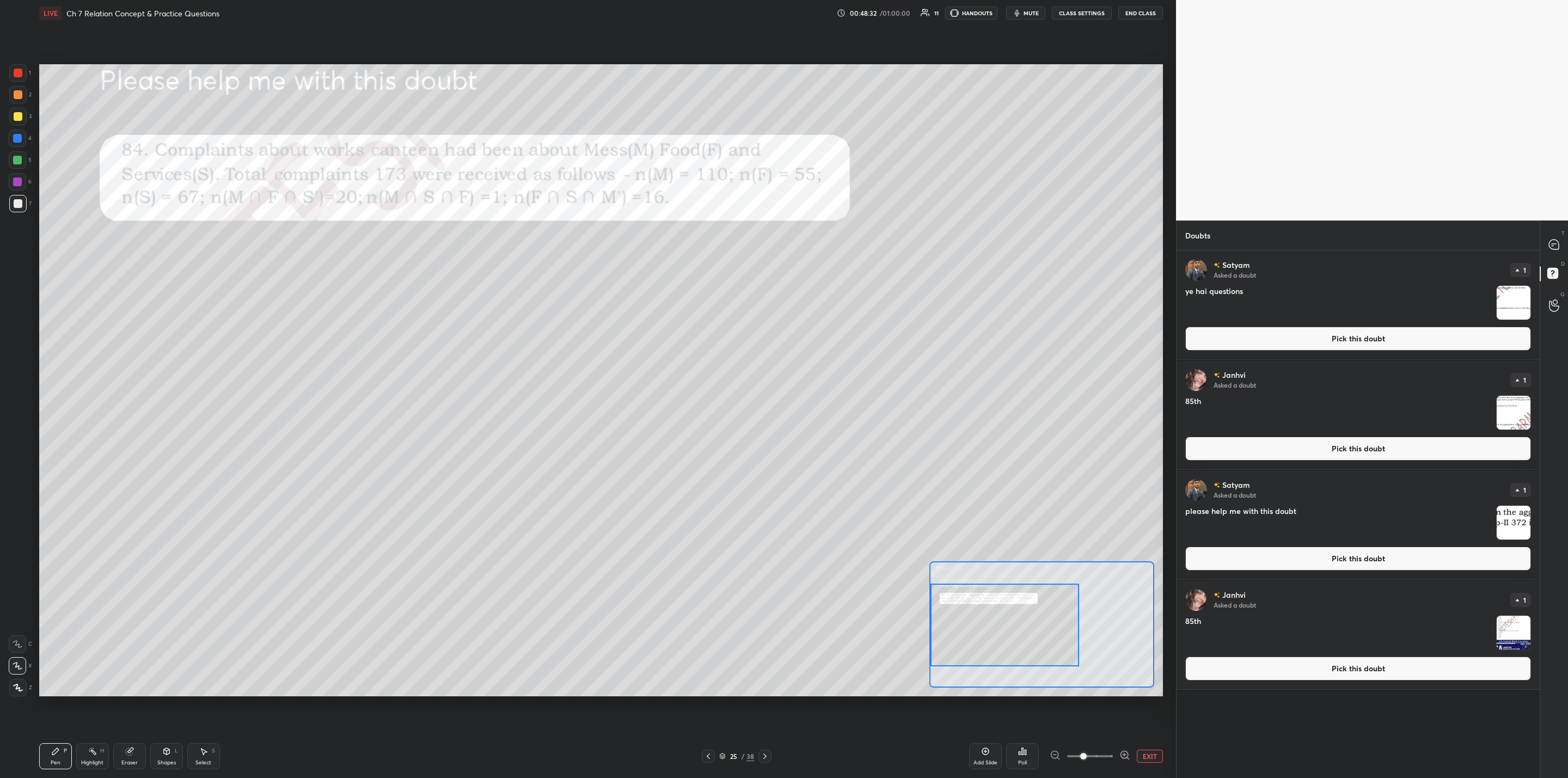
click at [30, 188] on div "6" at bounding box center [20, 181] width 23 height 18
drag, startPoint x: 1514, startPoint y: 637, endPoint x: 1493, endPoint y: 652, distance: 25.8
click at [807, 624] on img "grid" at bounding box center [1513, 633] width 33 height 33
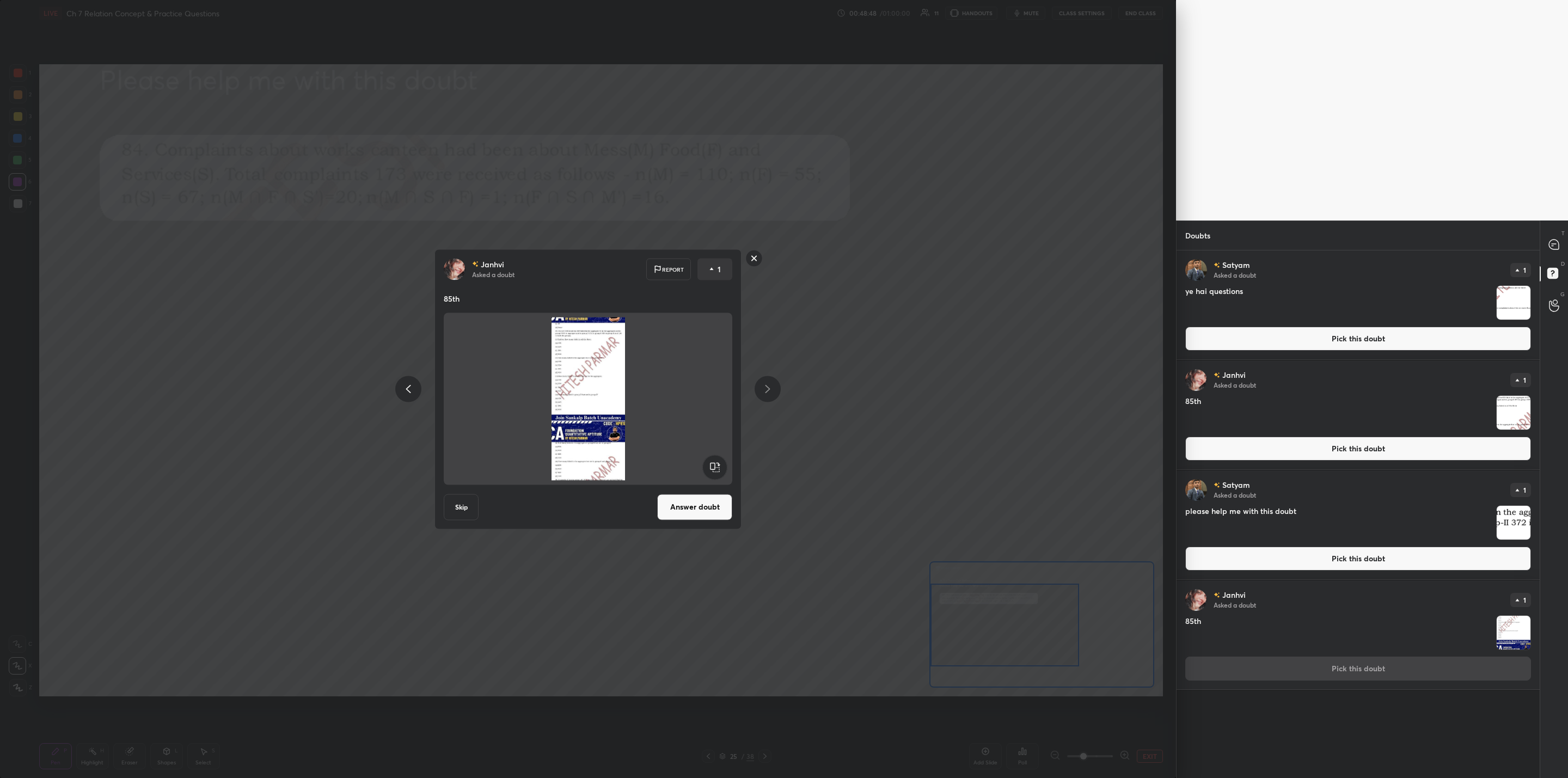
drag, startPoint x: 688, startPoint y: 508, endPoint x: 682, endPoint y: 541, distance: 33.5
click at [687, 508] on button "Answer doubt" at bounding box center [695, 506] width 75 height 26
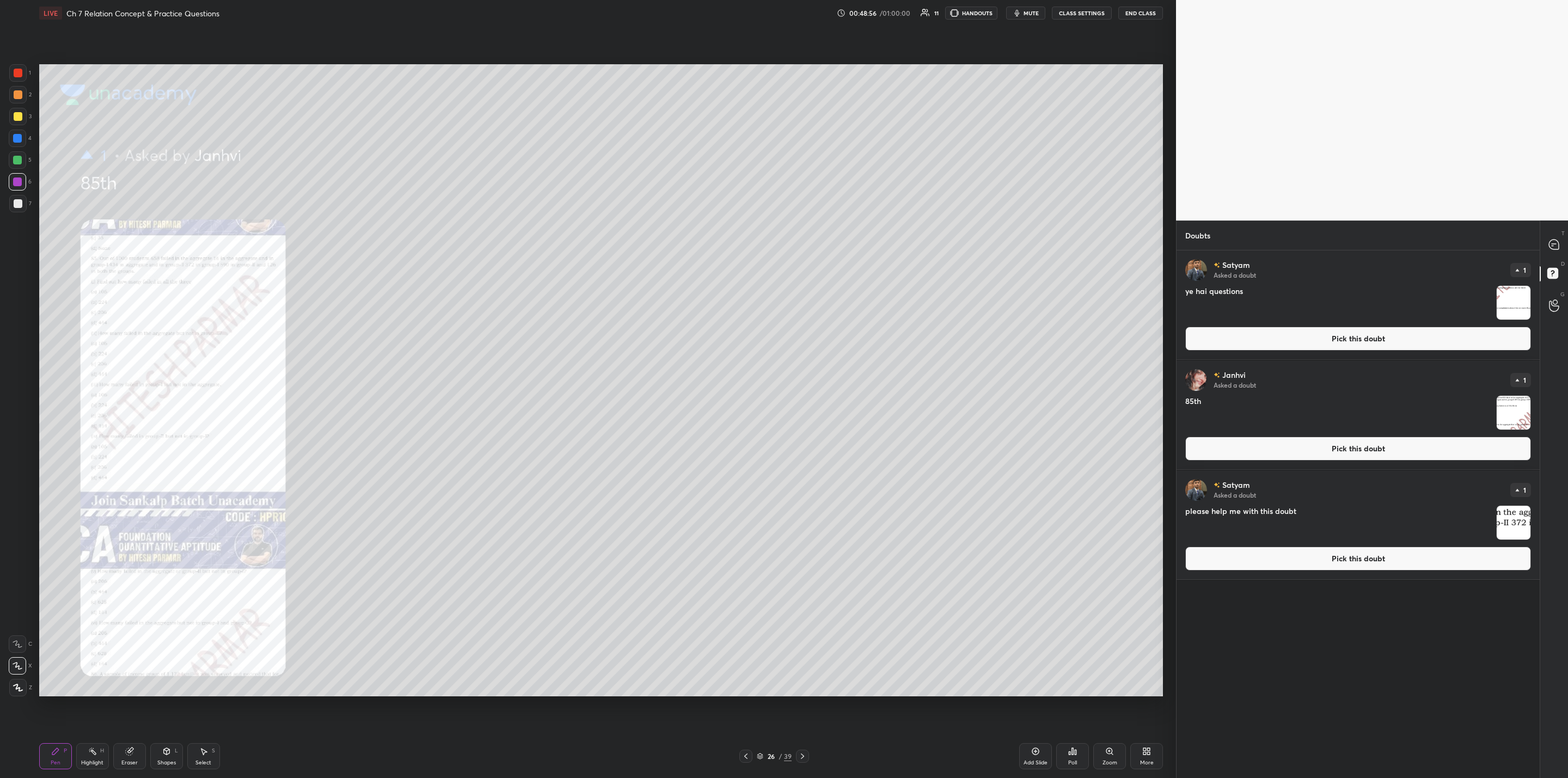
click at [807, 624] on div "Zoom" at bounding box center [1110, 756] width 33 height 26
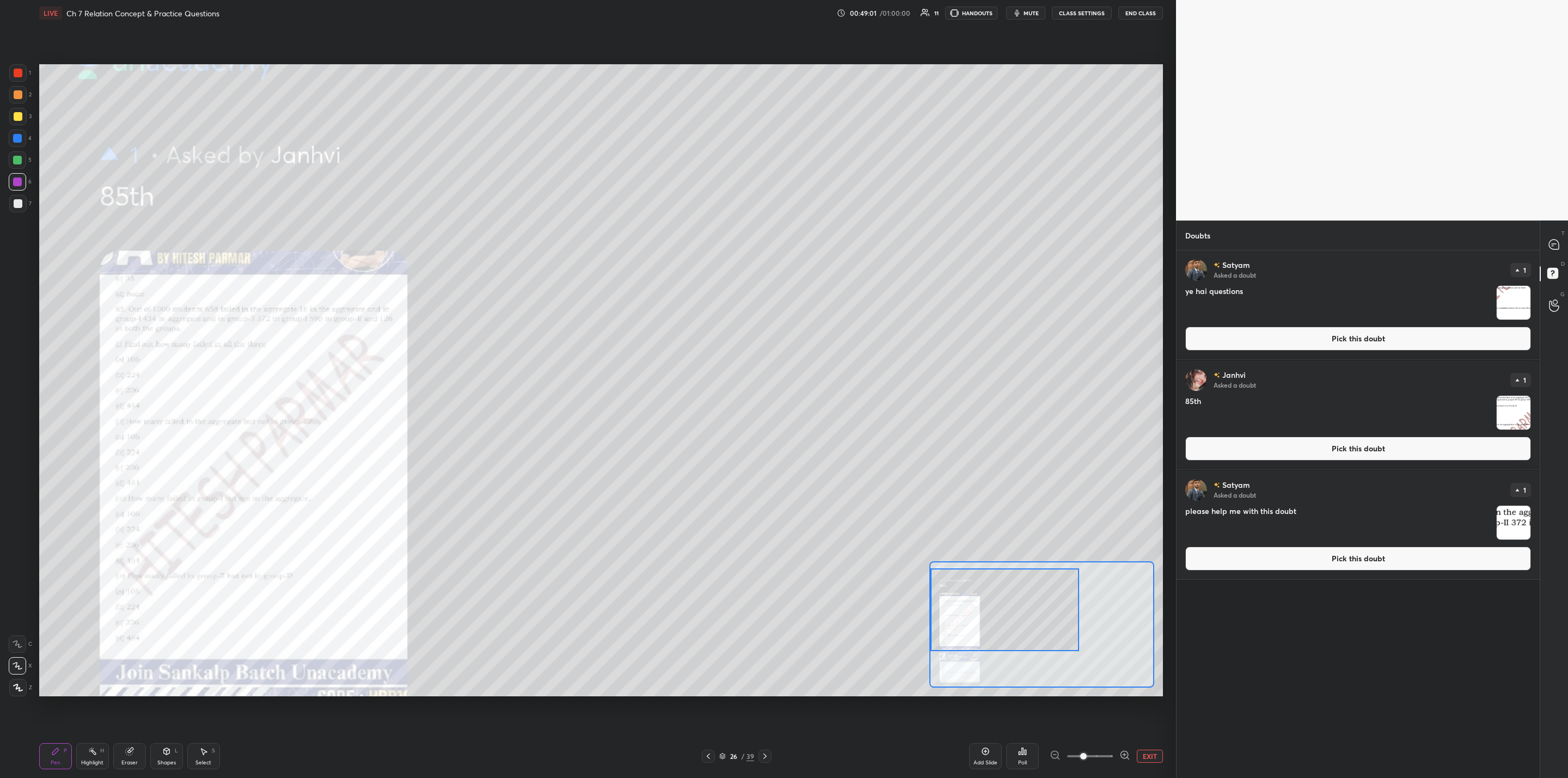
drag, startPoint x: 1046, startPoint y: 634, endPoint x: 977, endPoint y: 618, distance: 70.8
click at [807, 617] on div at bounding box center [1005, 610] width 149 height 83
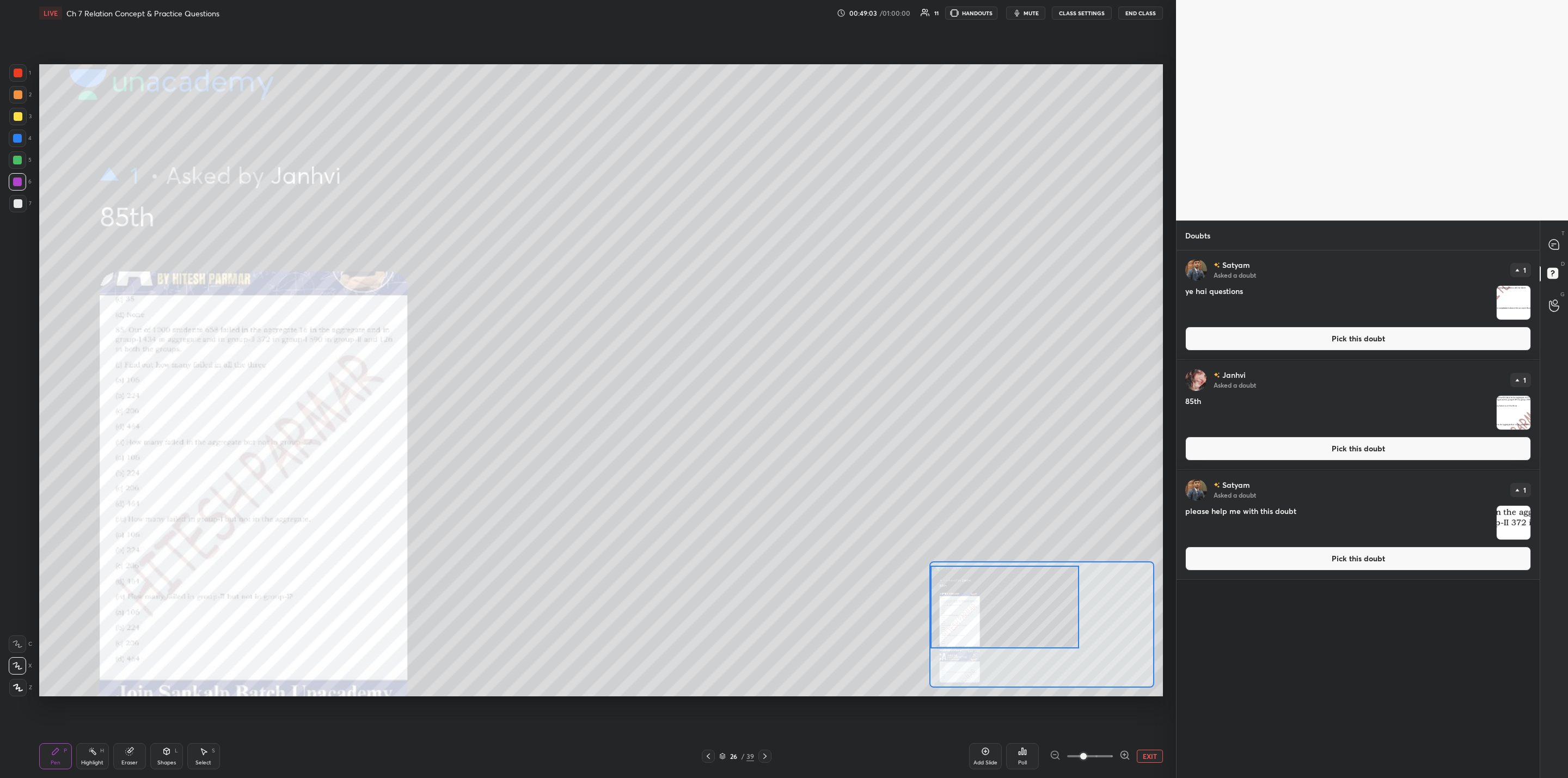
click at [807, 412] on img "grid" at bounding box center [1513, 412] width 33 height 33
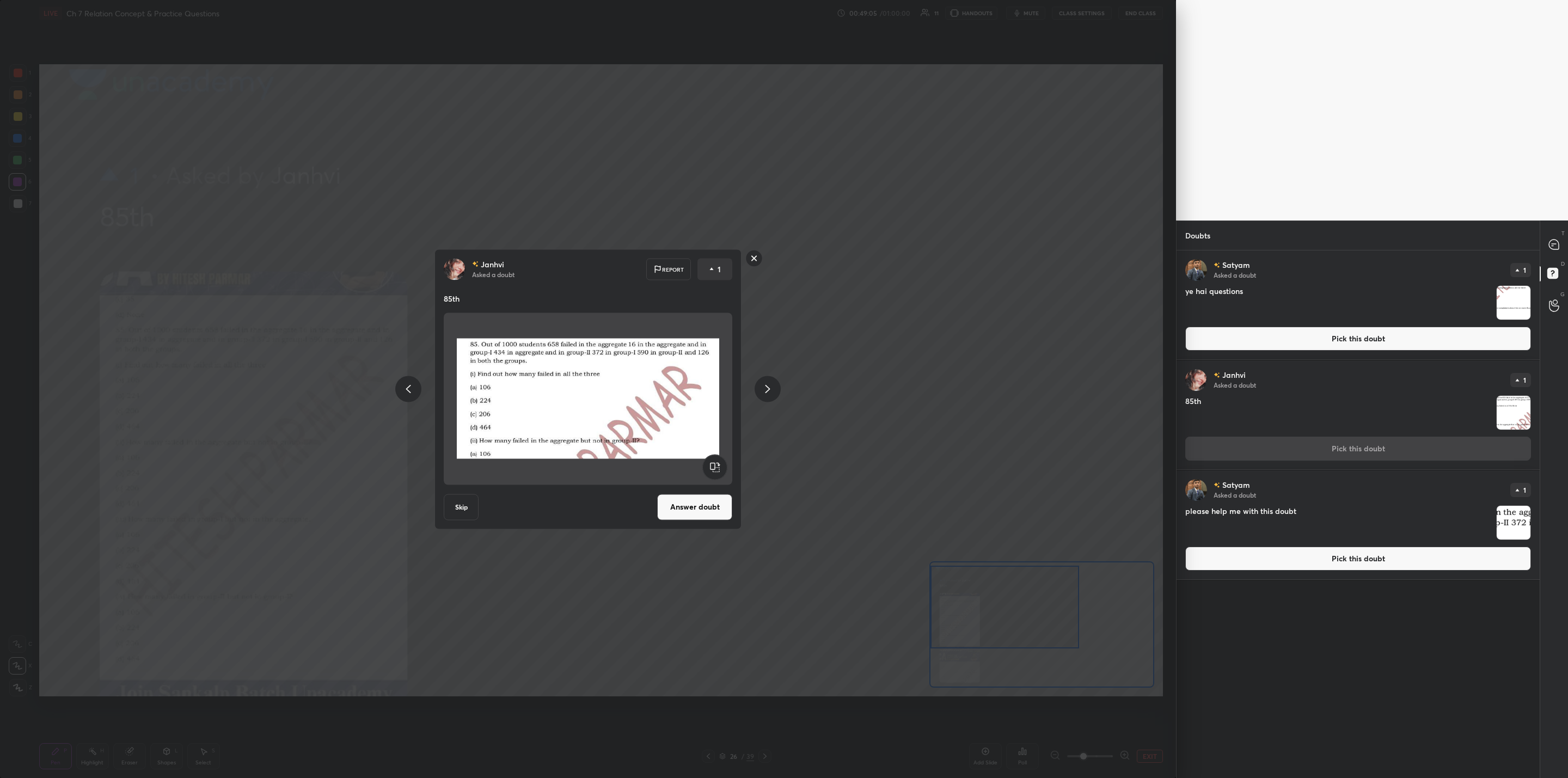
drag, startPoint x: 698, startPoint y: 497, endPoint x: 708, endPoint y: 519, distance: 24.2
click at [696, 499] on button "Answer doubt" at bounding box center [695, 506] width 75 height 26
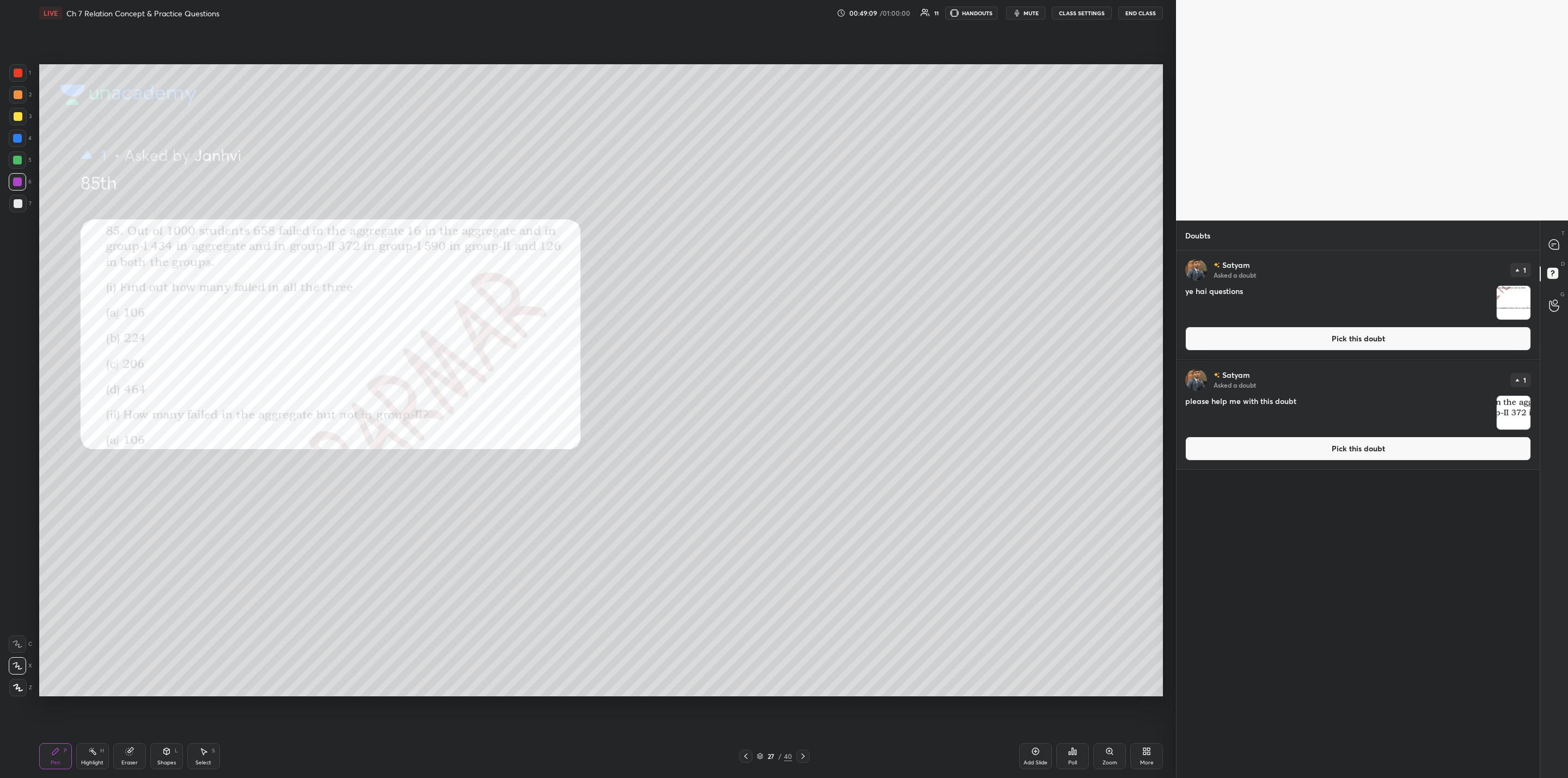
drag, startPoint x: 1514, startPoint y: 412, endPoint x: 1518, endPoint y: 420, distance: 8.9
click at [807, 412] on img "grid" at bounding box center [1513, 412] width 33 height 33
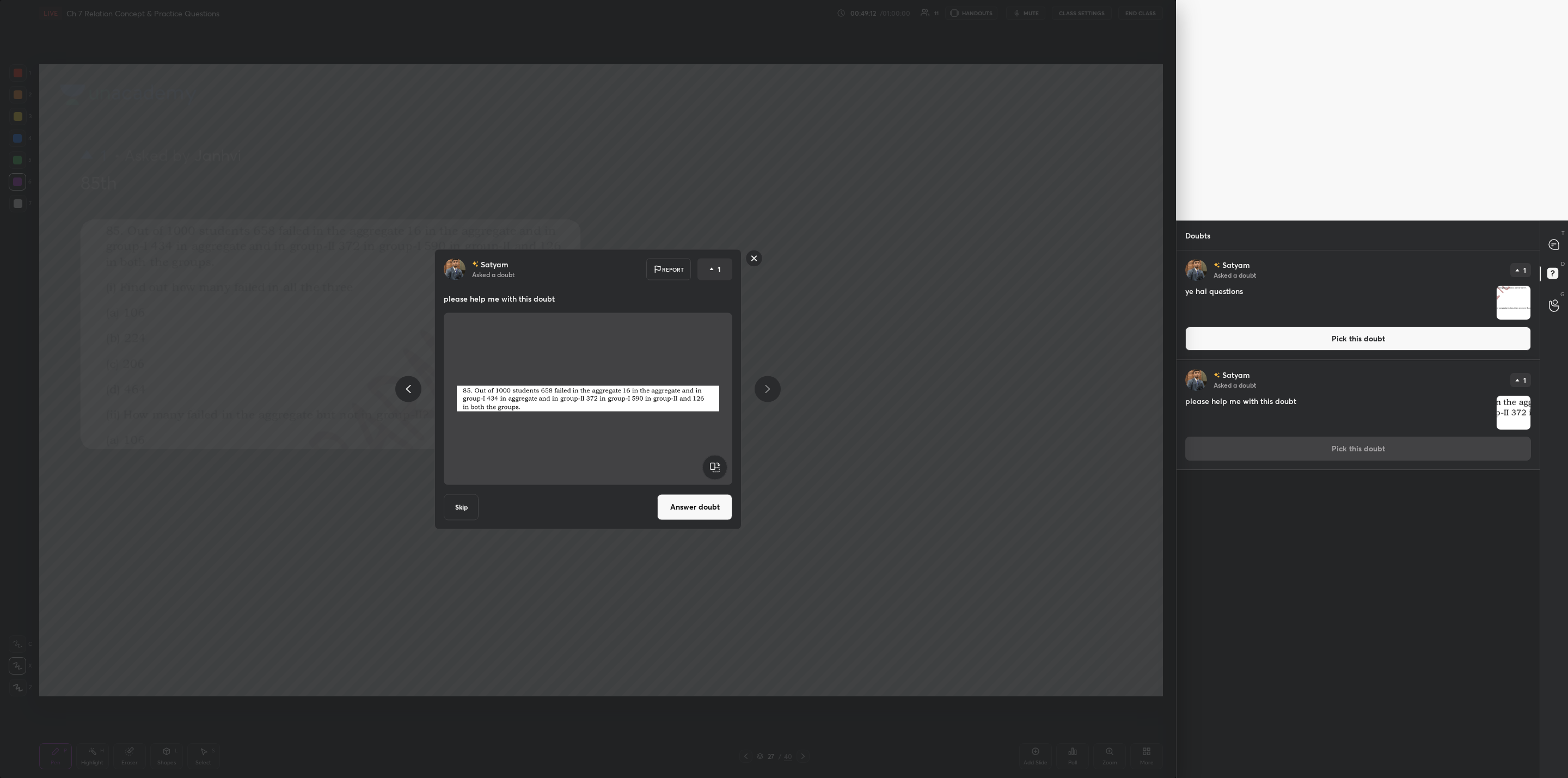
click at [753, 261] on rect at bounding box center [754, 259] width 17 height 17
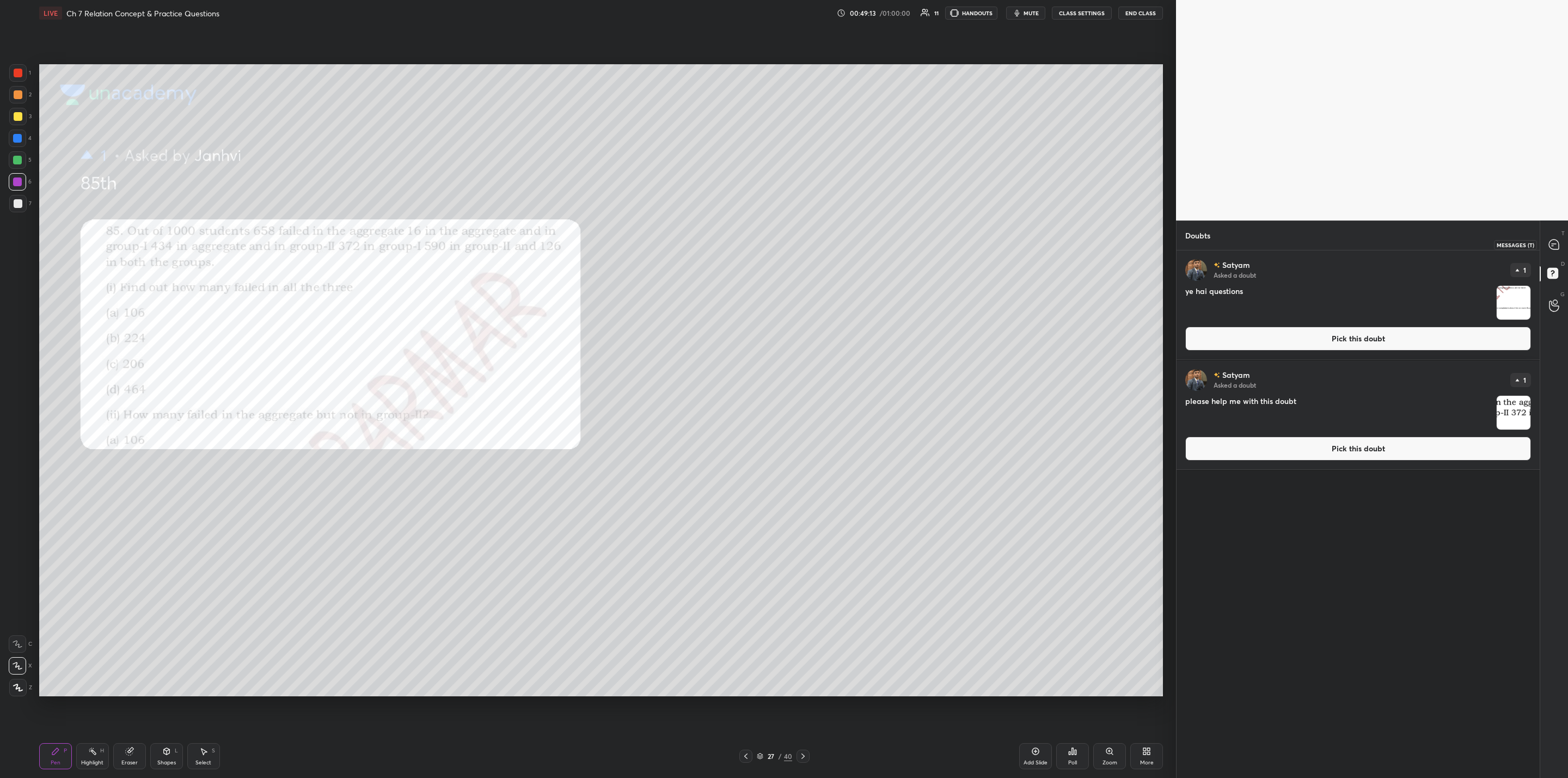
click at [807, 242] on icon at bounding box center [1554, 245] width 10 height 10
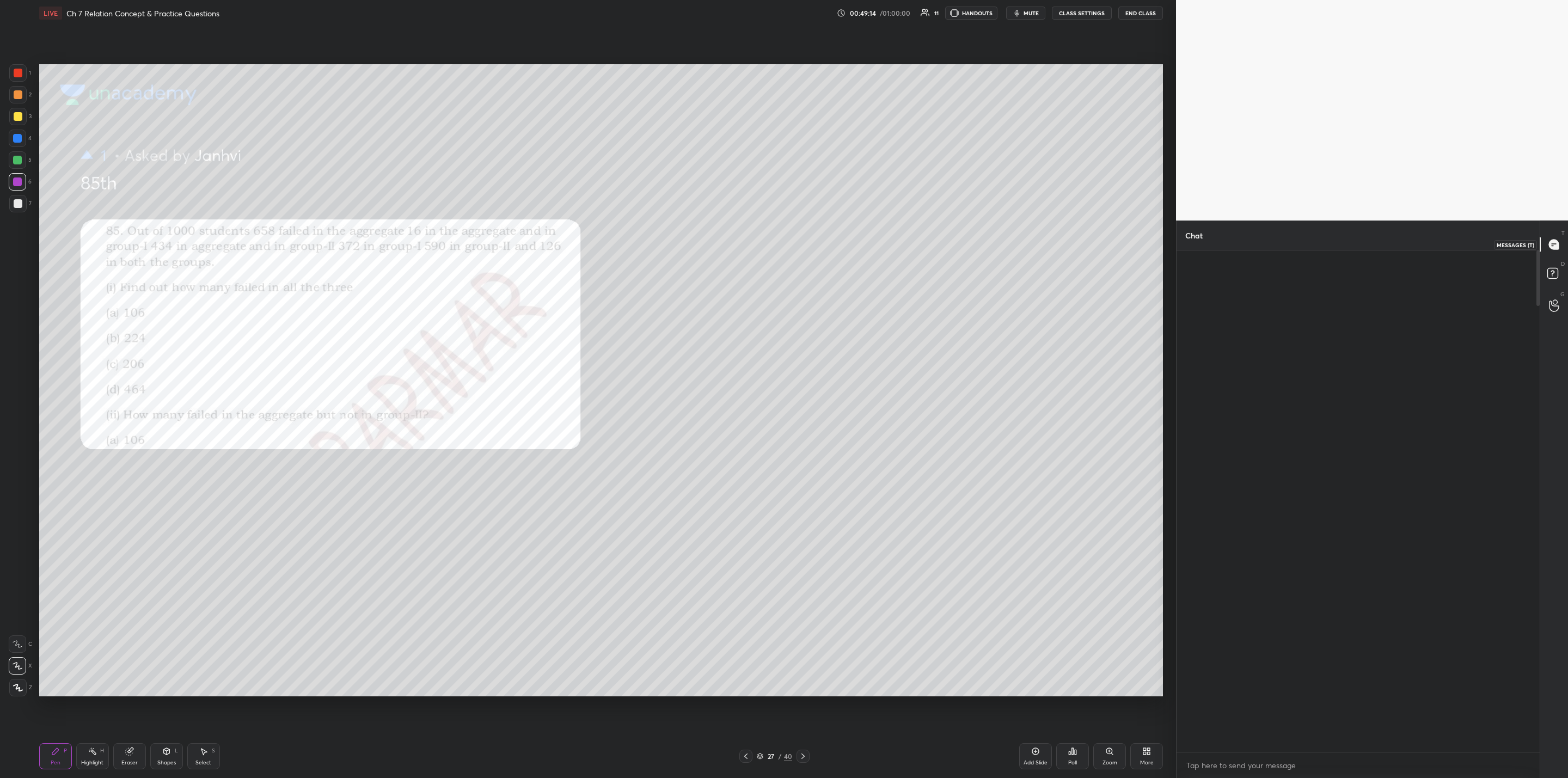
scroll to position [498, 360]
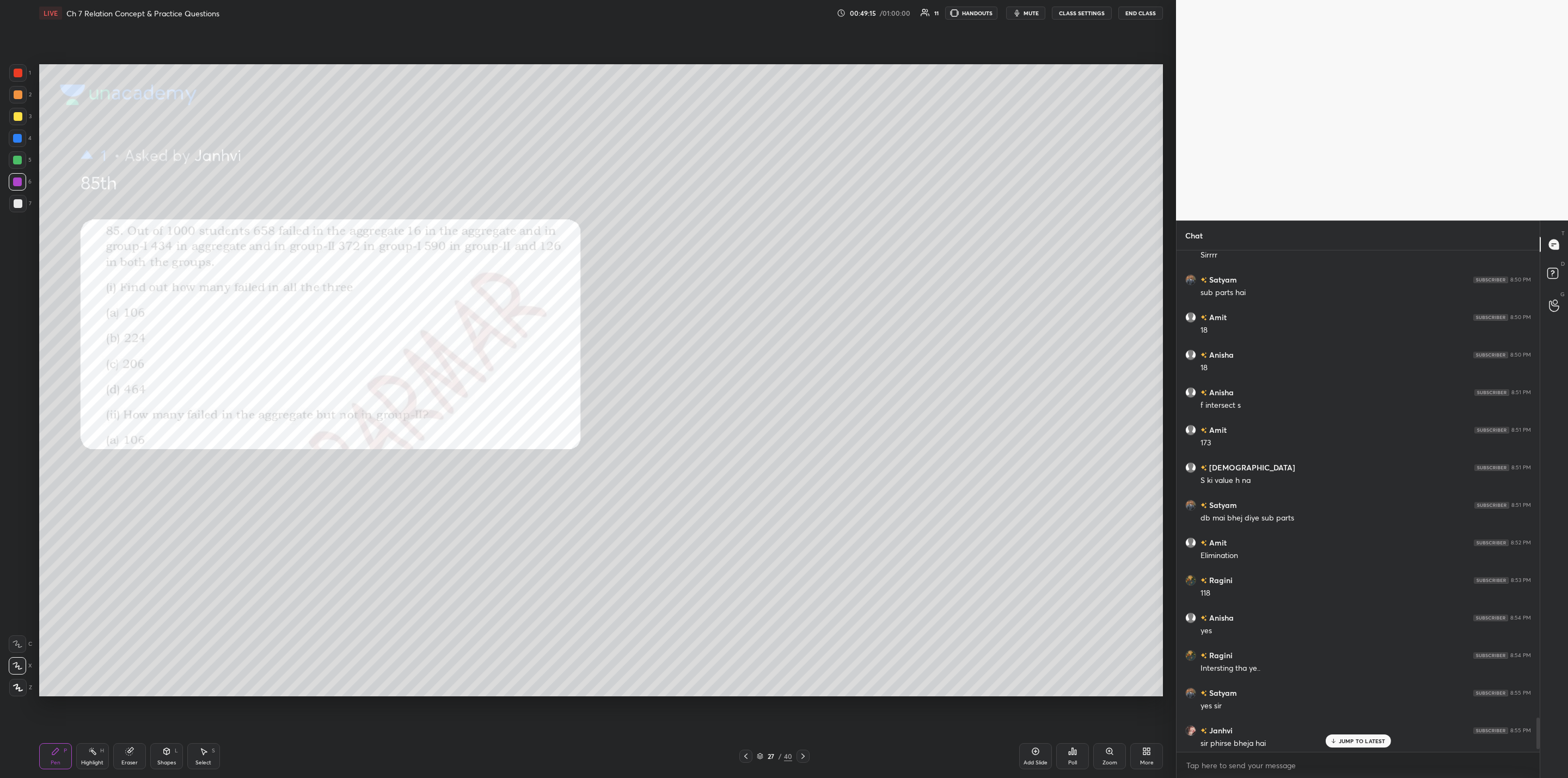
drag, startPoint x: 1341, startPoint y: 740, endPoint x: 1318, endPoint y: 755, distance: 27.5
click at [807, 624] on p "JUMP TO LATEST" at bounding box center [1362, 741] width 47 height 7
click at [807, 624] on icon at bounding box center [1035, 751] width 9 height 9
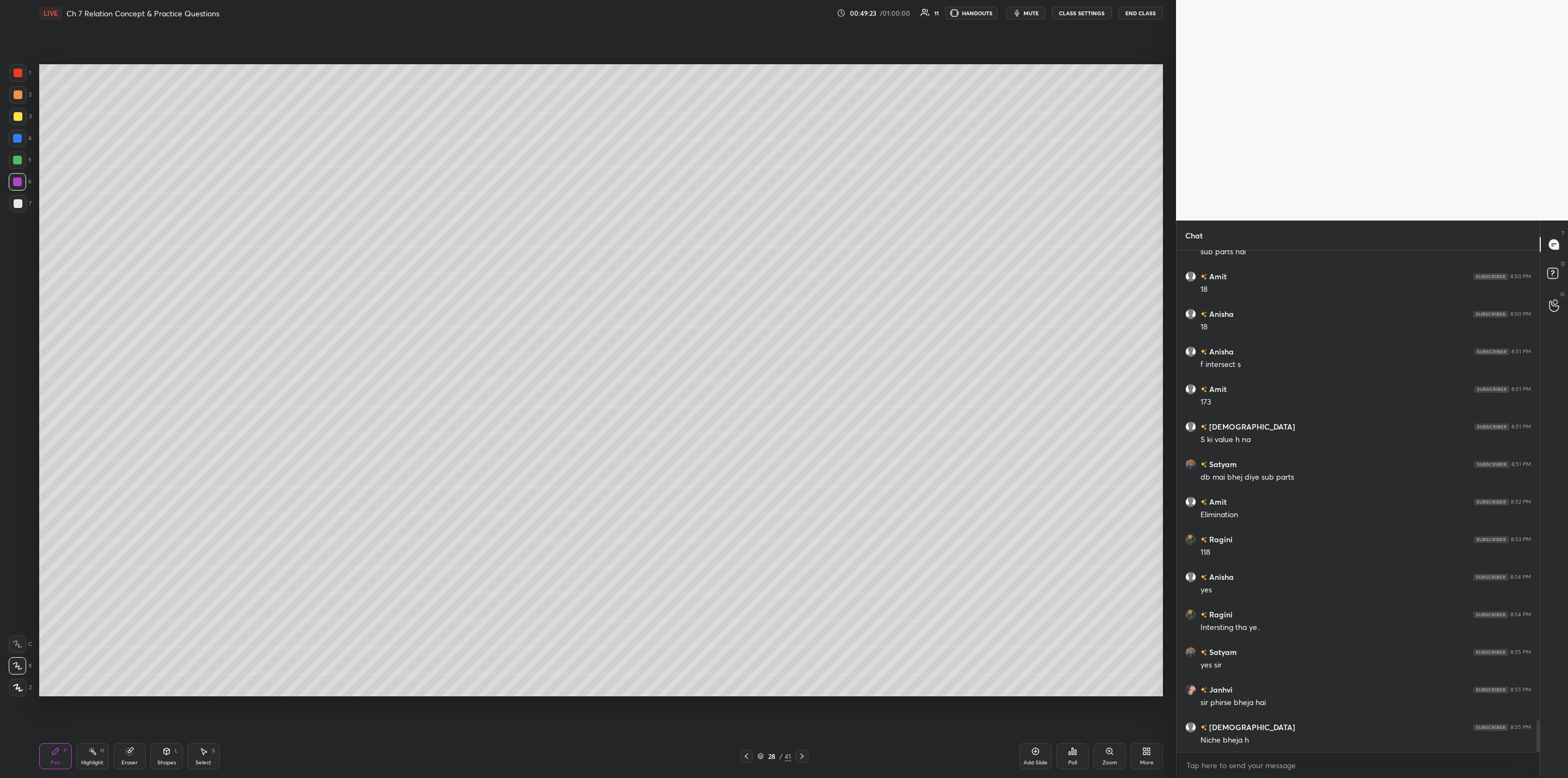
click at [749, 624] on icon at bounding box center [746, 756] width 9 height 9
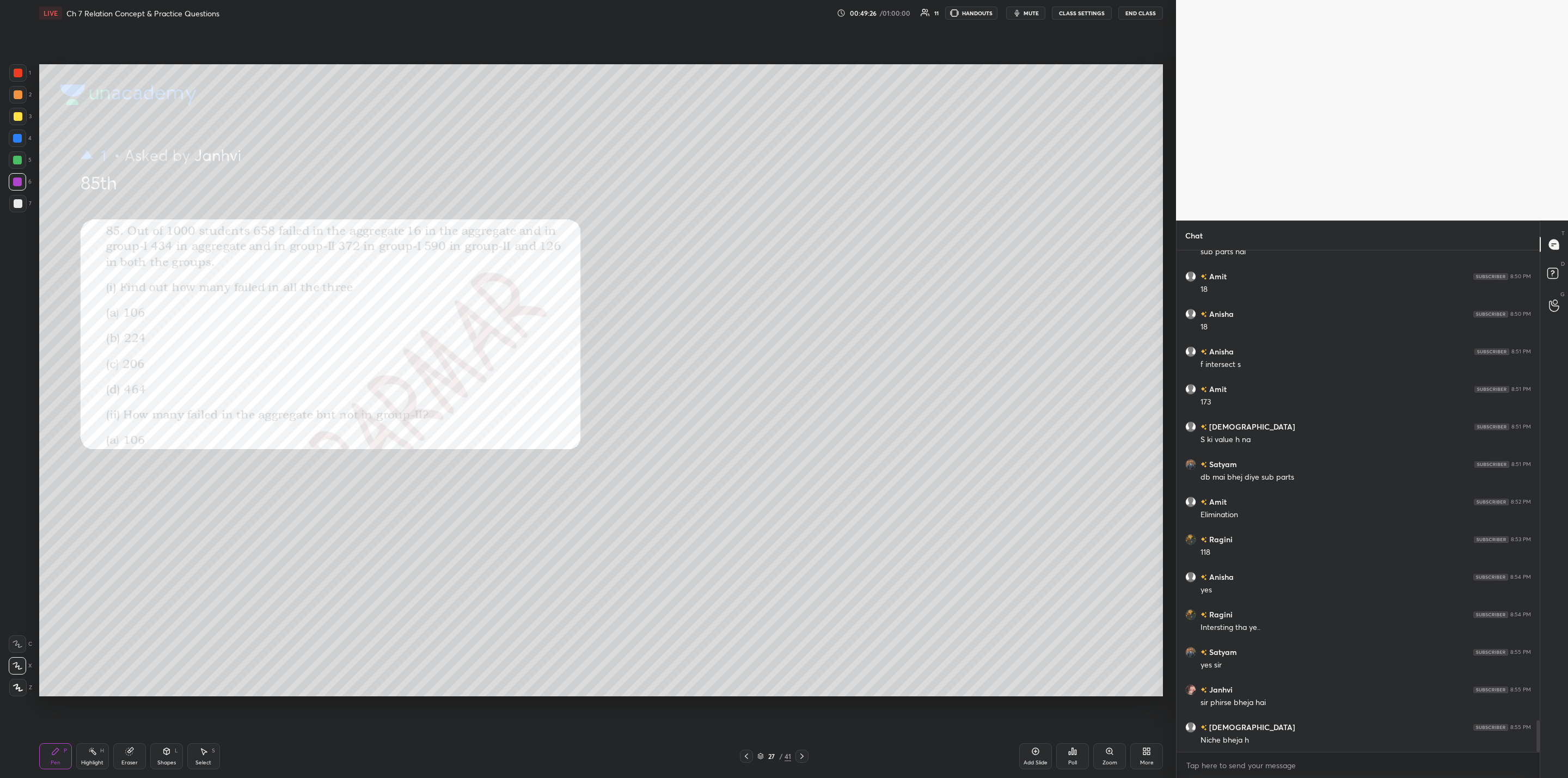
click at [807, 624] on div "Zoom" at bounding box center [1110, 756] width 33 height 26
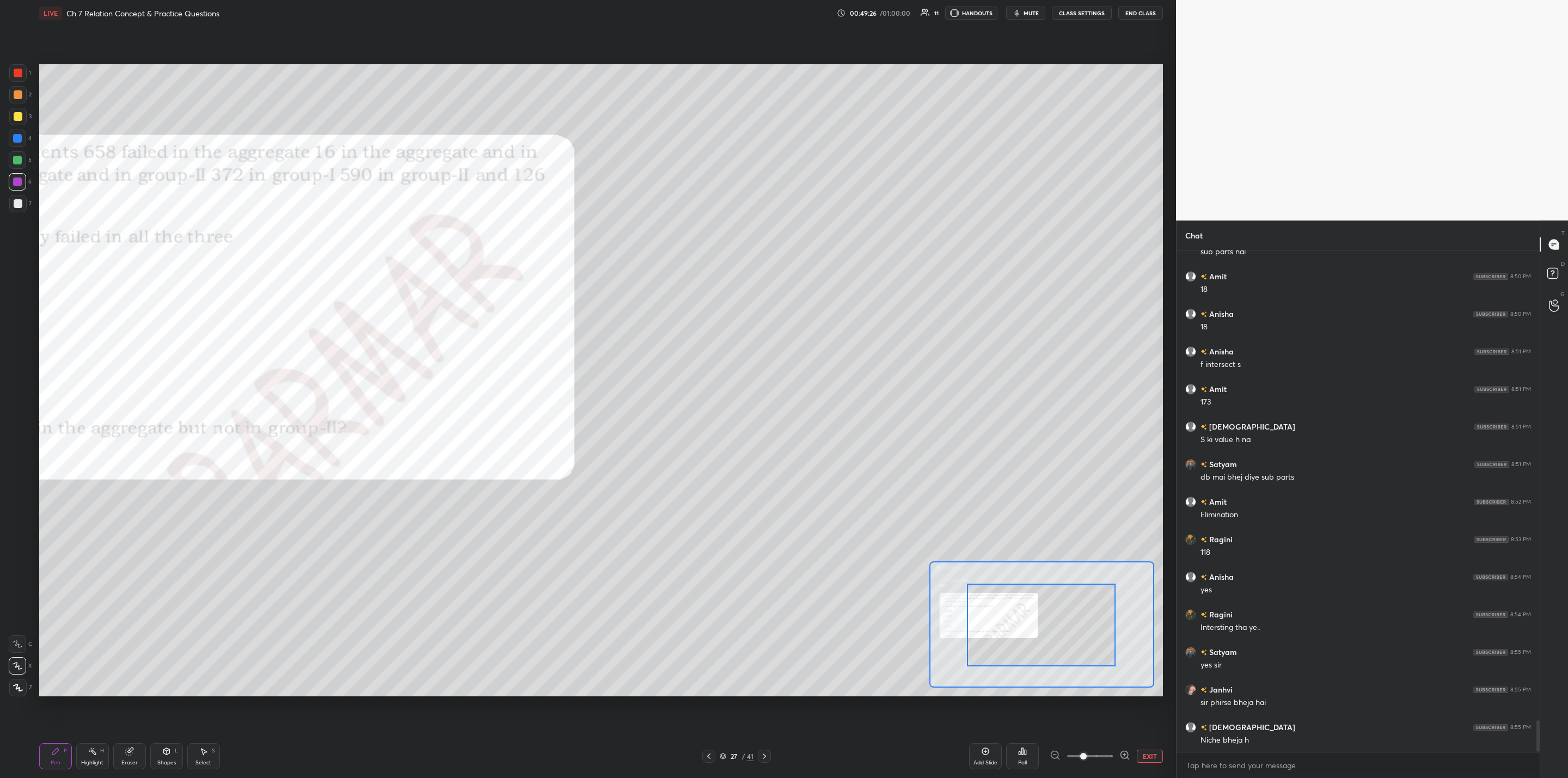
drag, startPoint x: 1078, startPoint y: 623, endPoint x: 1019, endPoint y: 629, distance: 59.3
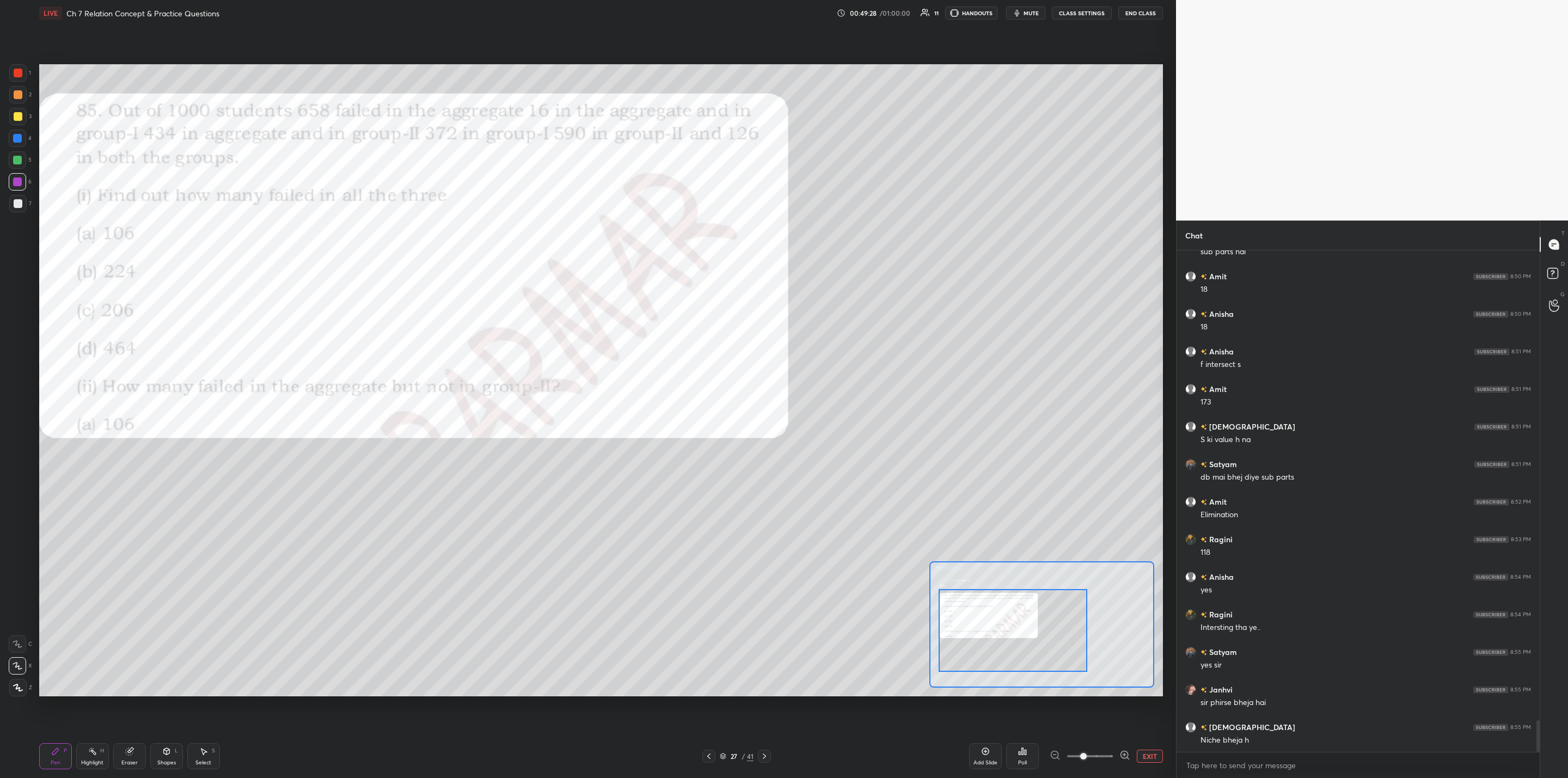
drag, startPoint x: 1042, startPoint y: 626, endPoint x: 1024, endPoint y: 632, distance: 19.0
click at [807, 624] on div at bounding box center [1013, 631] width 149 height 83
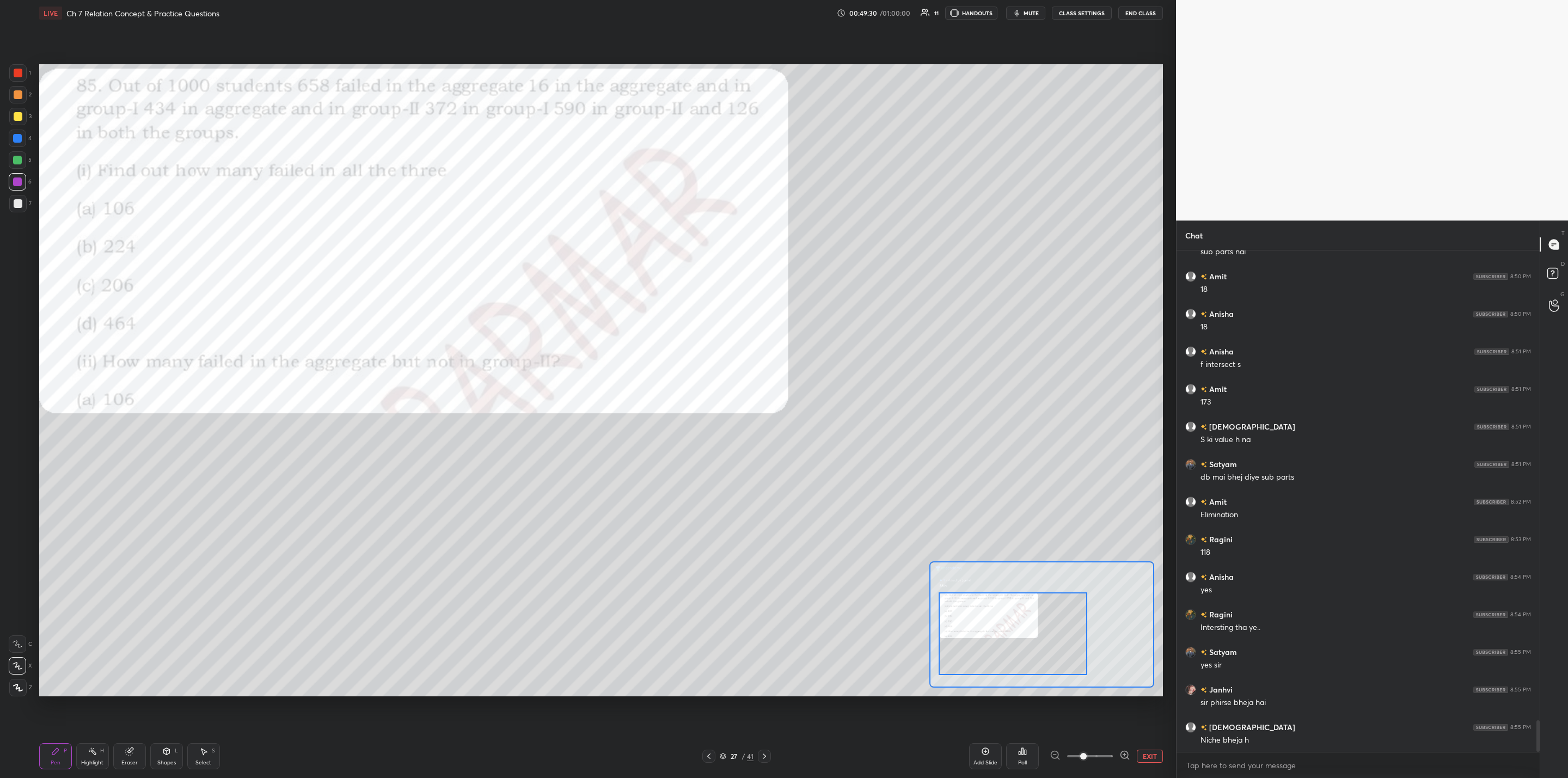
drag, startPoint x: 15, startPoint y: 96, endPoint x: 22, endPoint y: 96, distance: 7.0
click at [22, 96] on div at bounding box center [18, 94] width 18 height 18
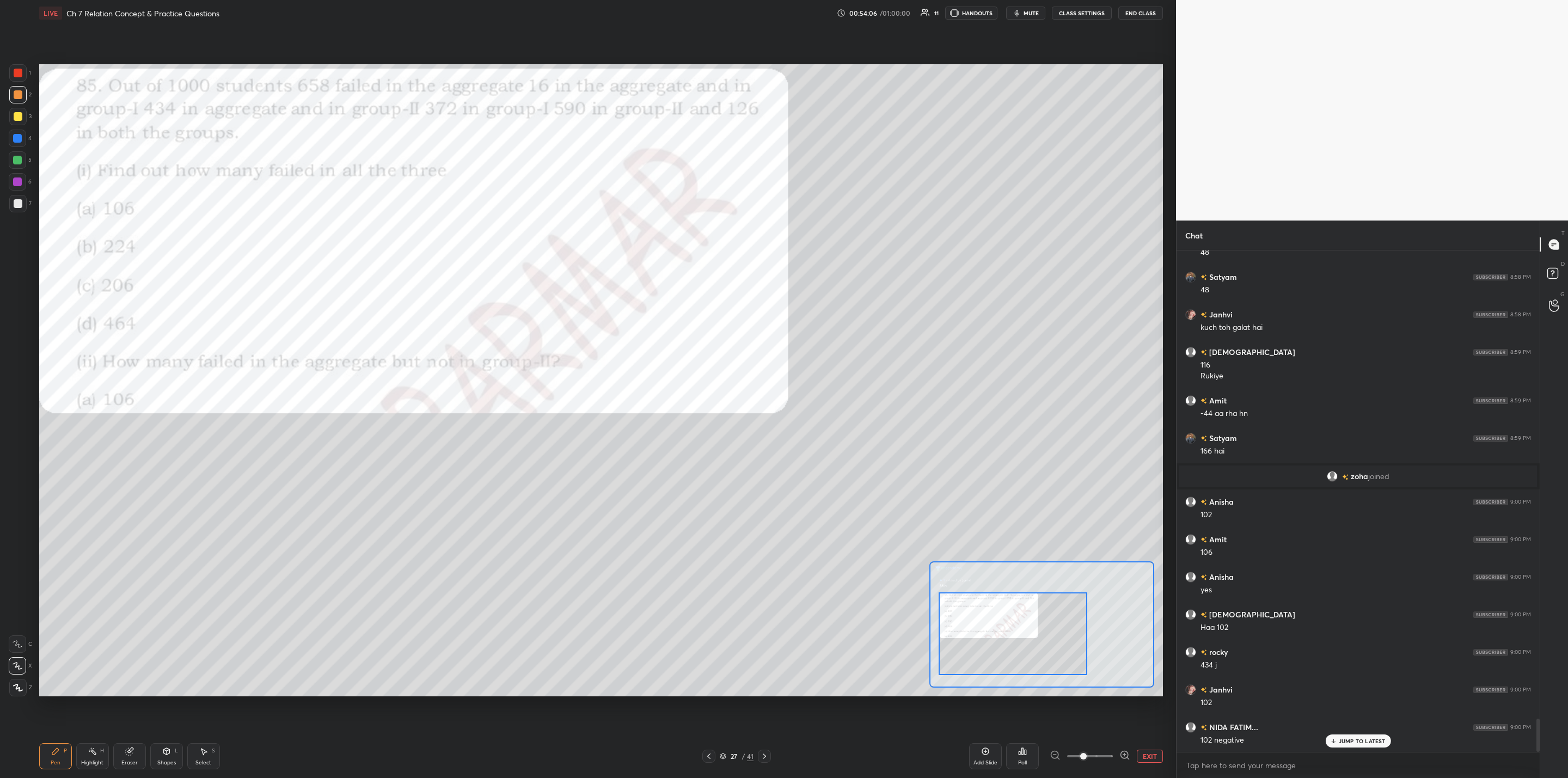
scroll to position [7029, 0]
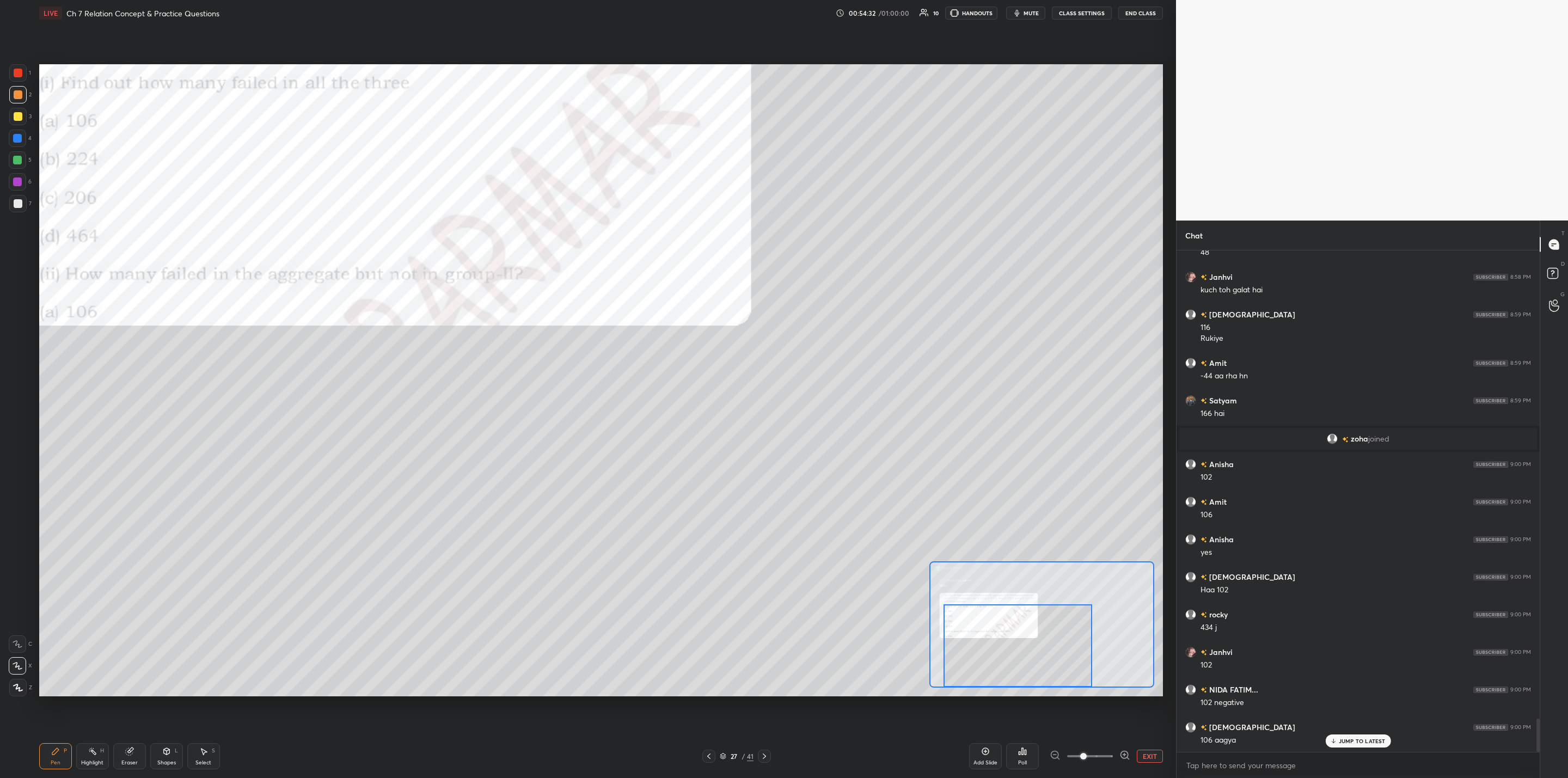
drag, startPoint x: 992, startPoint y: 617, endPoint x: 992, endPoint y: 628, distance: 11.0
click at [807, 624] on div at bounding box center [1018, 646] width 149 height 83
drag, startPoint x: 10, startPoint y: 155, endPoint x: 30, endPoint y: 173, distance: 26.9
click at [12, 161] on div at bounding box center [17, 160] width 18 height 18
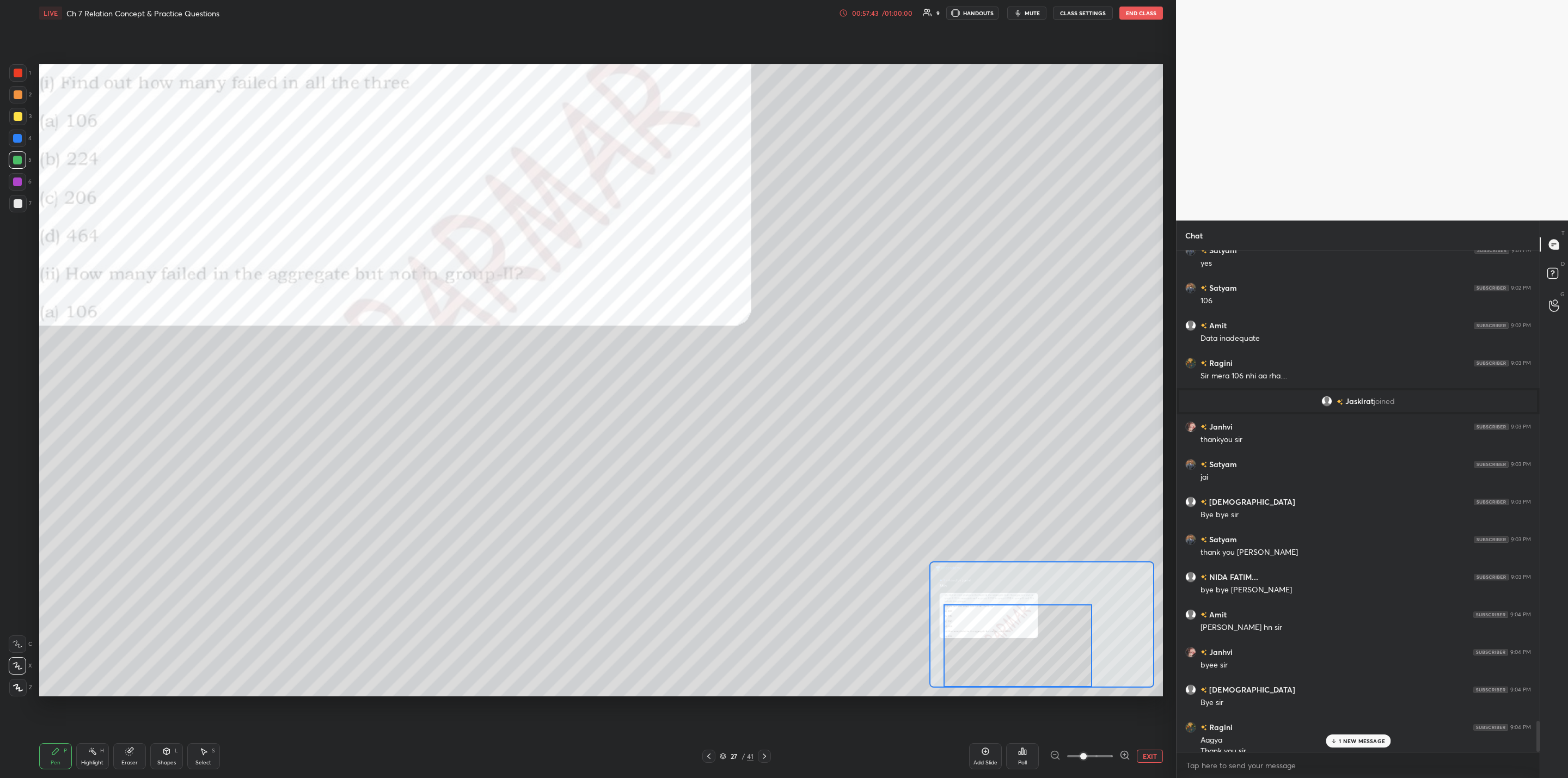
scroll to position [7555, 0]
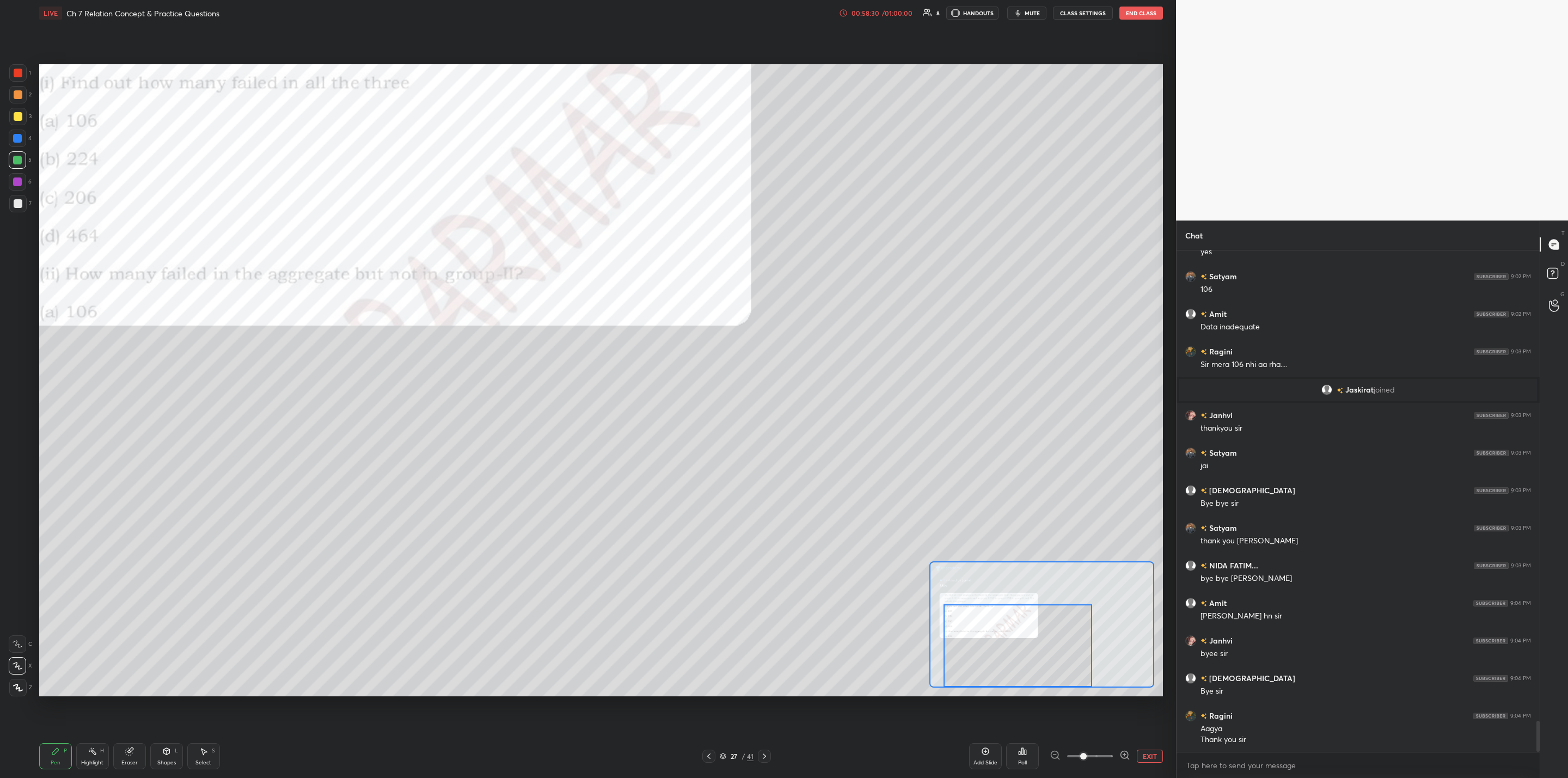
click at [807, 97] on div "Setting up your live class Poll for secs No correct answer Start poll" at bounding box center [601, 380] width 1132 height 709
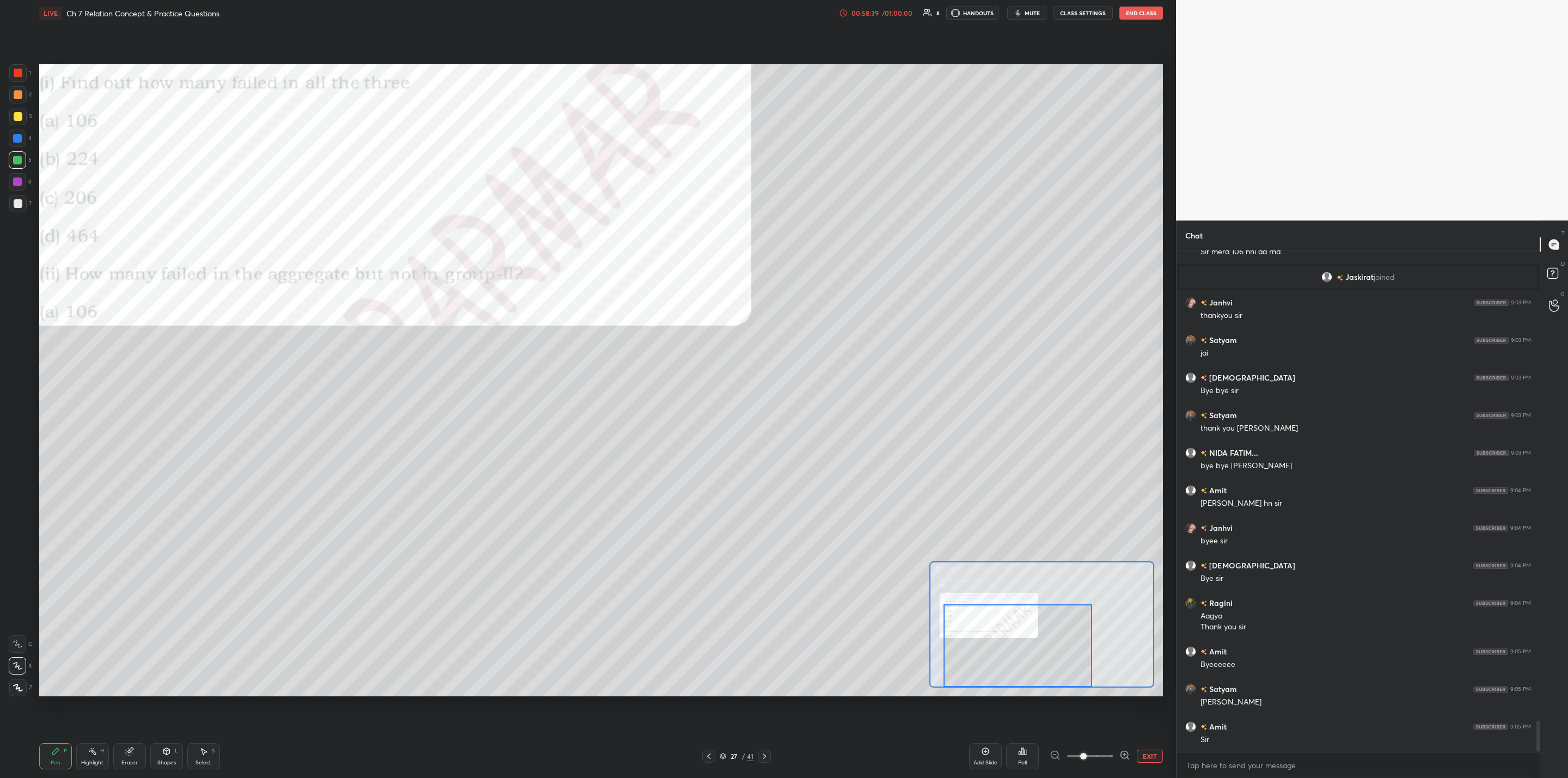
scroll to position [7706, 0]
click at [807, 9] on button "End Class" at bounding box center [1141, 13] width 44 height 13
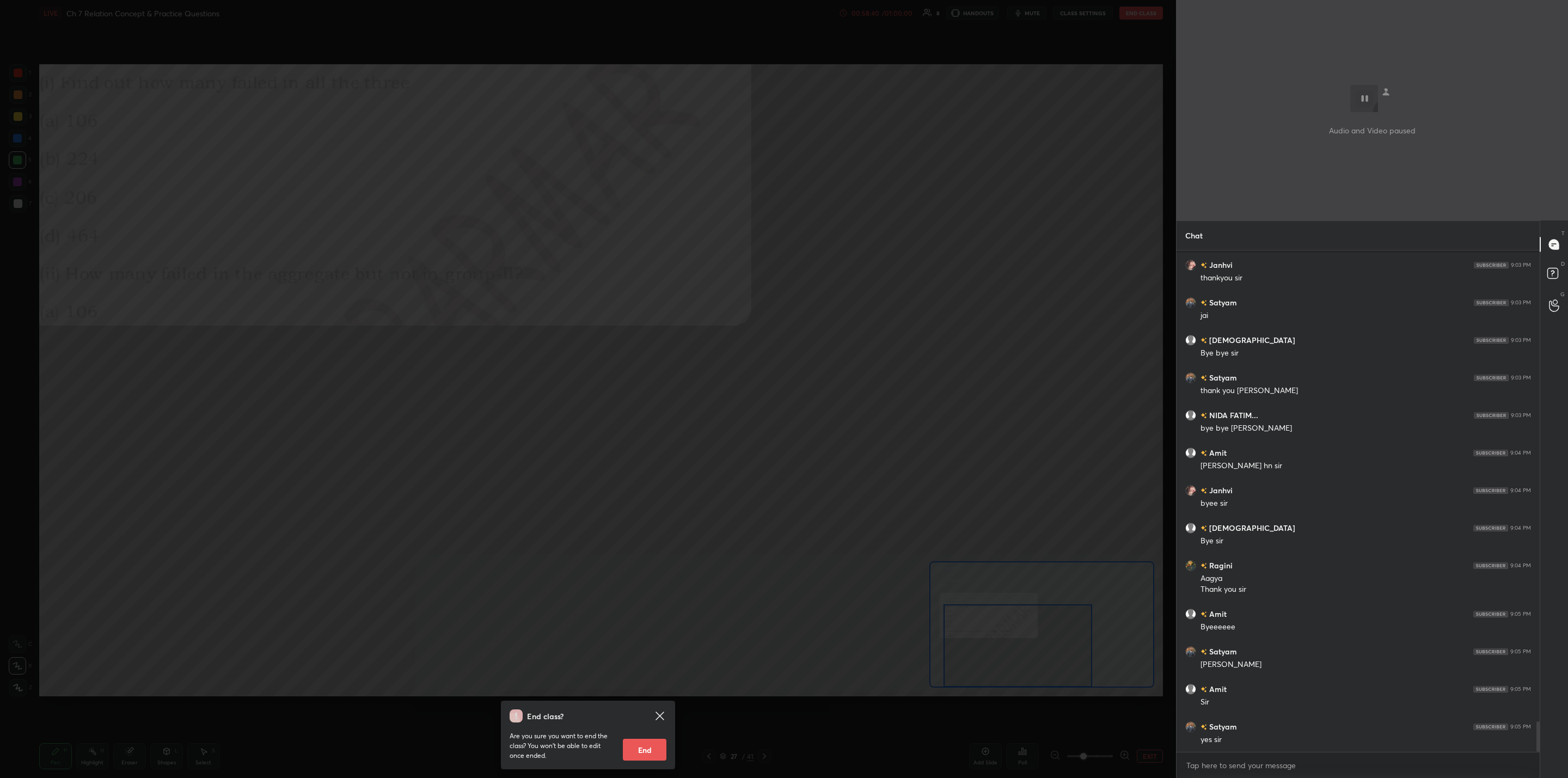
click at [646, 624] on button "End" at bounding box center [645, 750] width 44 height 22
type textarea "x"
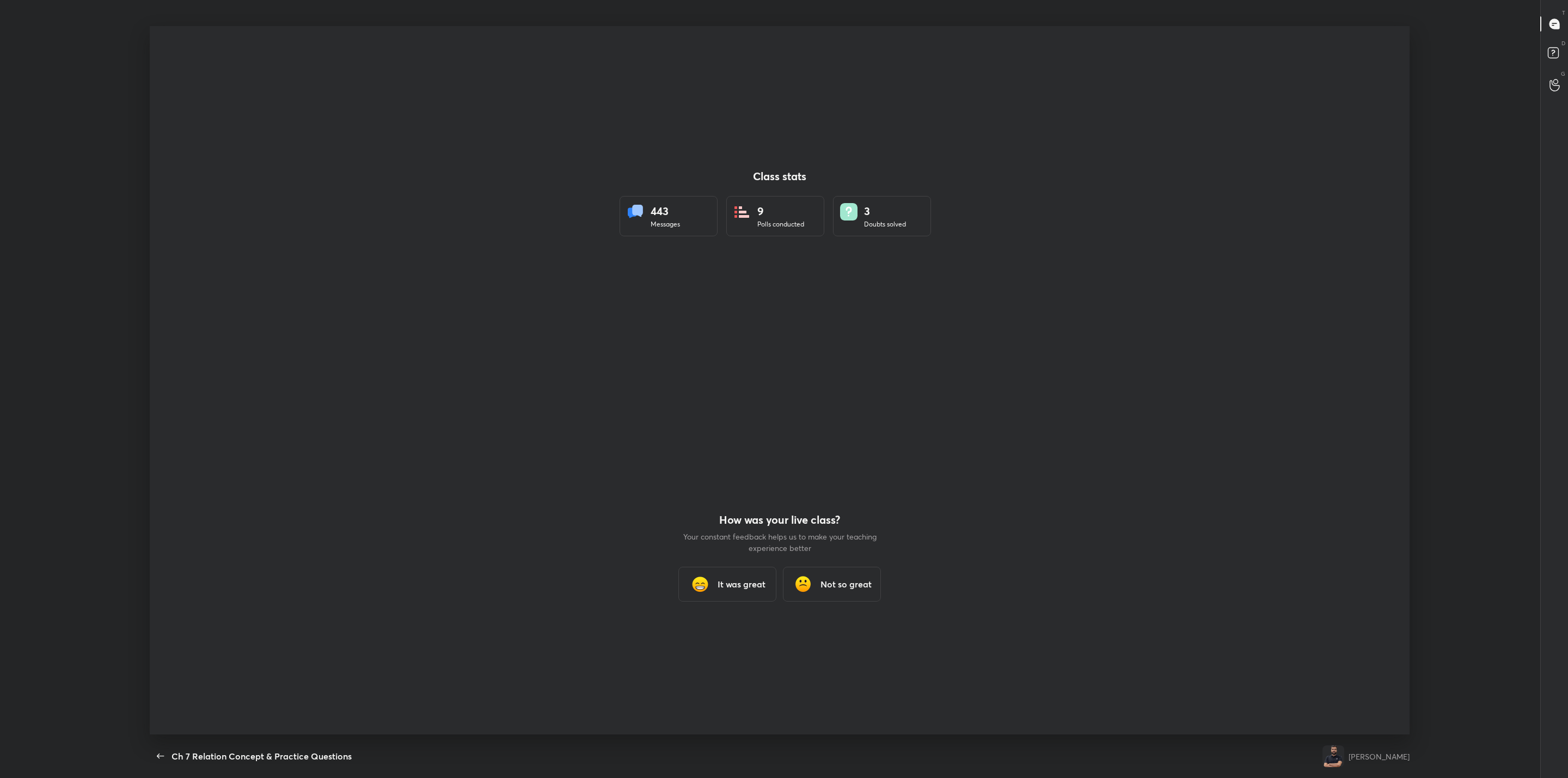
scroll to position [0, 0]
click at [758, 577] on div "It was great" at bounding box center [727, 584] width 98 height 35
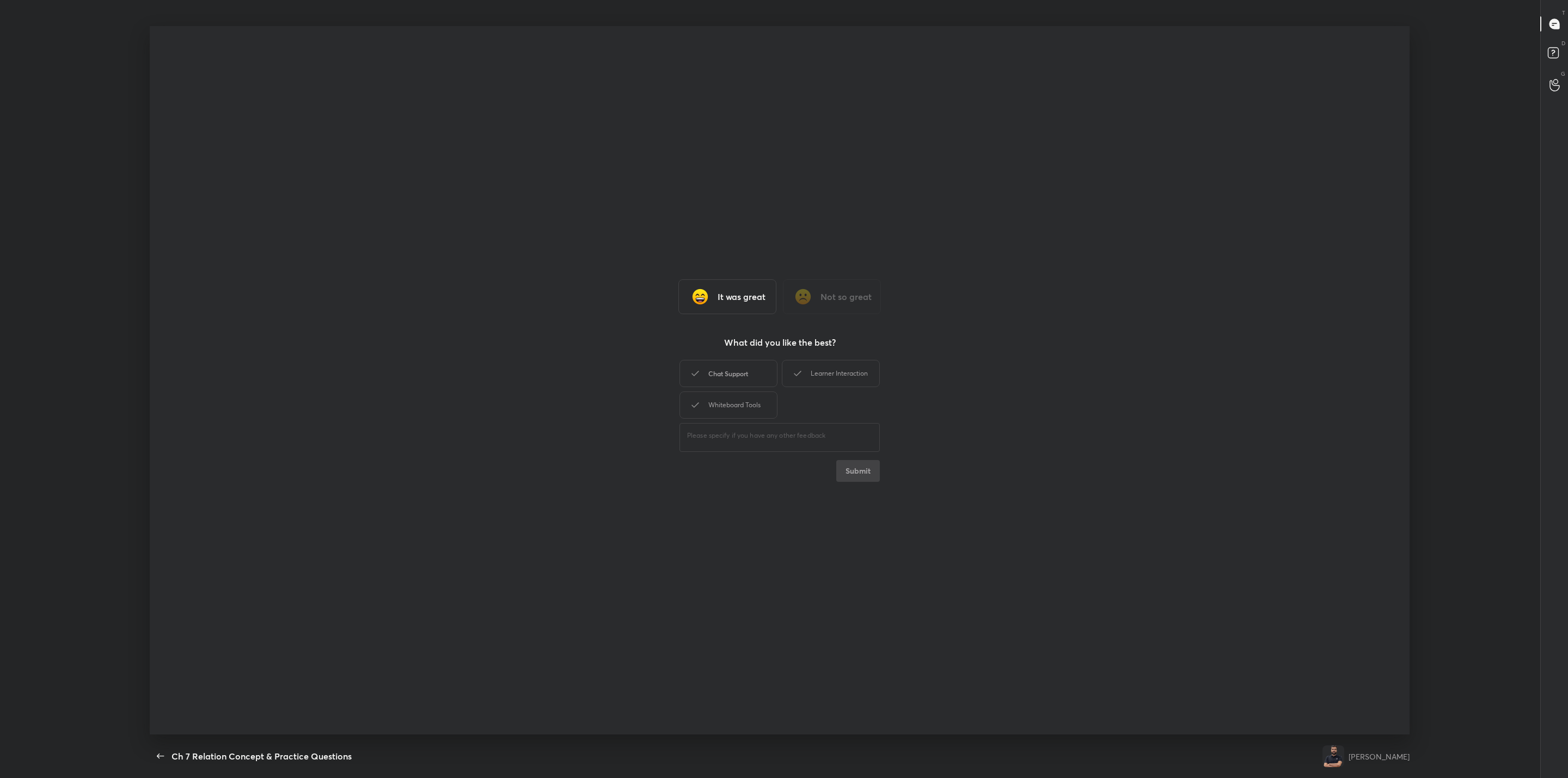
click at [717, 374] on div "Chat Support" at bounding box center [728, 373] width 98 height 27
click at [807, 371] on div "Learner Interaction" at bounding box center [830, 373] width 98 height 27
click at [715, 412] on div "Whiteboard Tools" at bounding box center [728, 405] width 98 height 27
click at [807, 475] on button "Submit" at bounding box center [858, 471] width 44 height 22
